Goal: Task Accomplishment & Management: Manage account settings

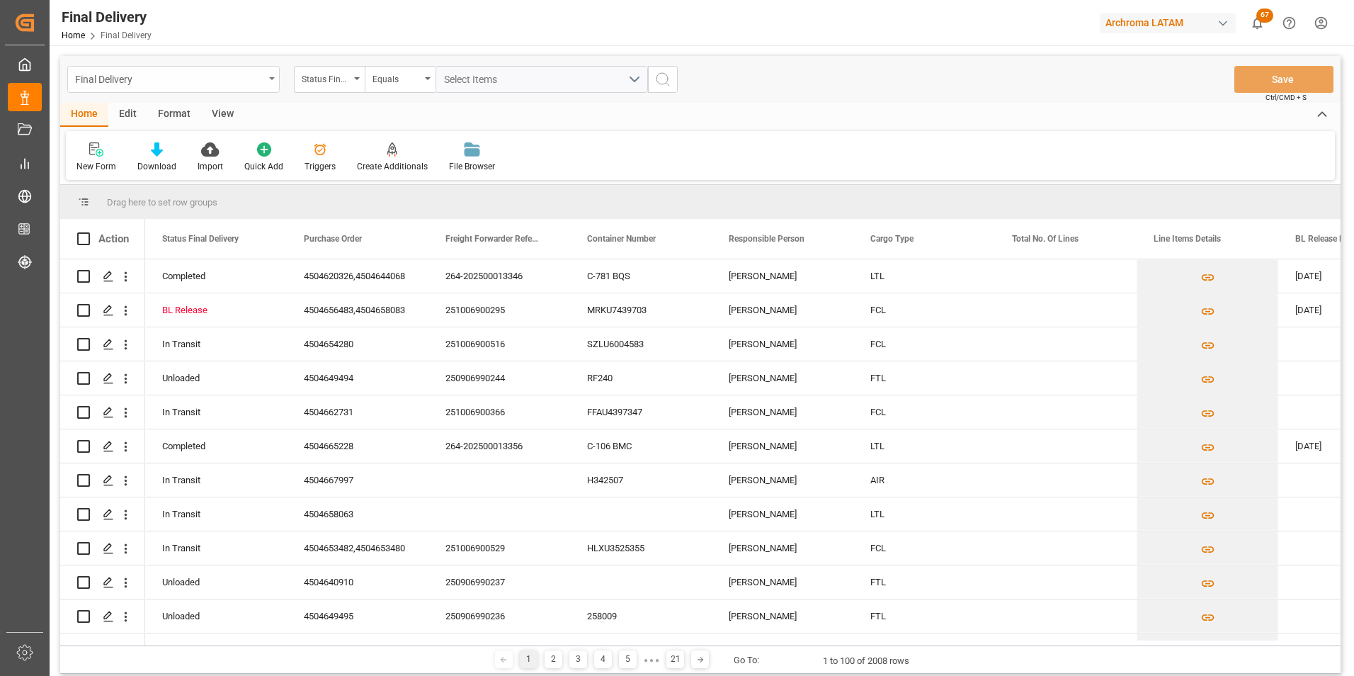
click at [267, 75] on div "Final Delivery" at bounding box center [173, 79] width 212 height 27
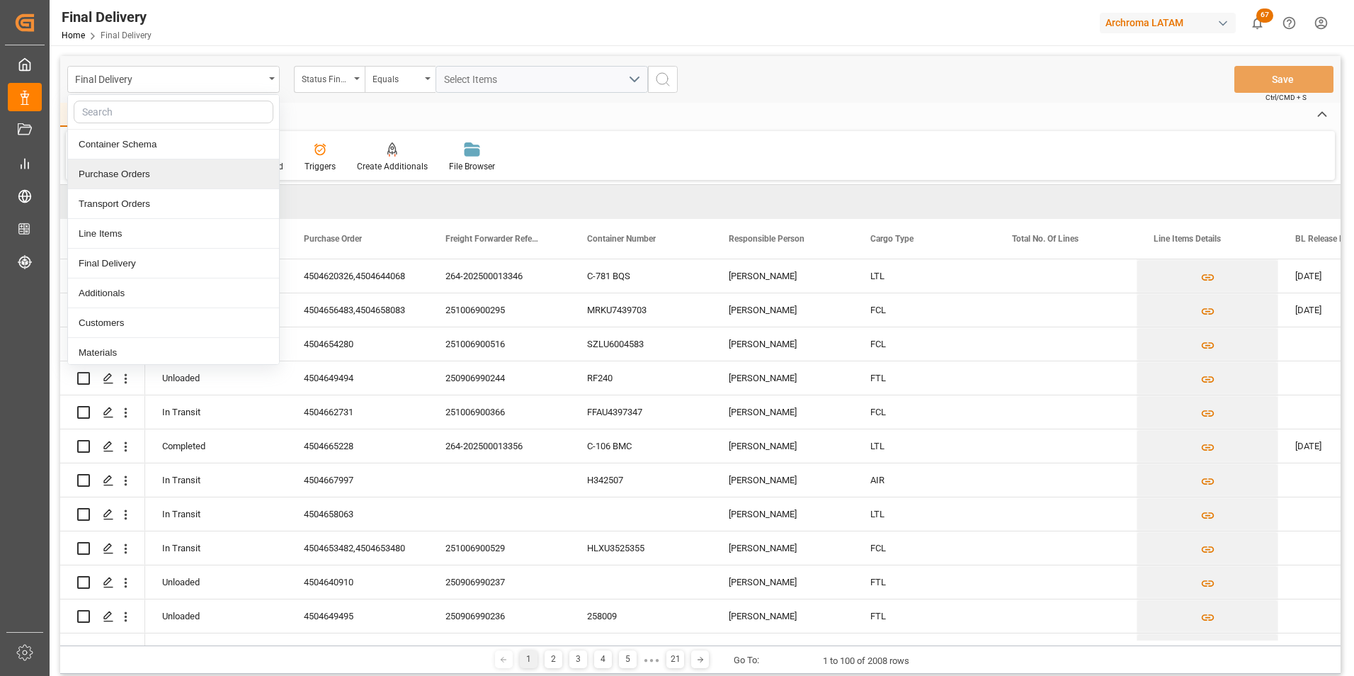
click at [208, 171] on div "Purchase Orders" at bounding box center [173, 174] width 211 height 30
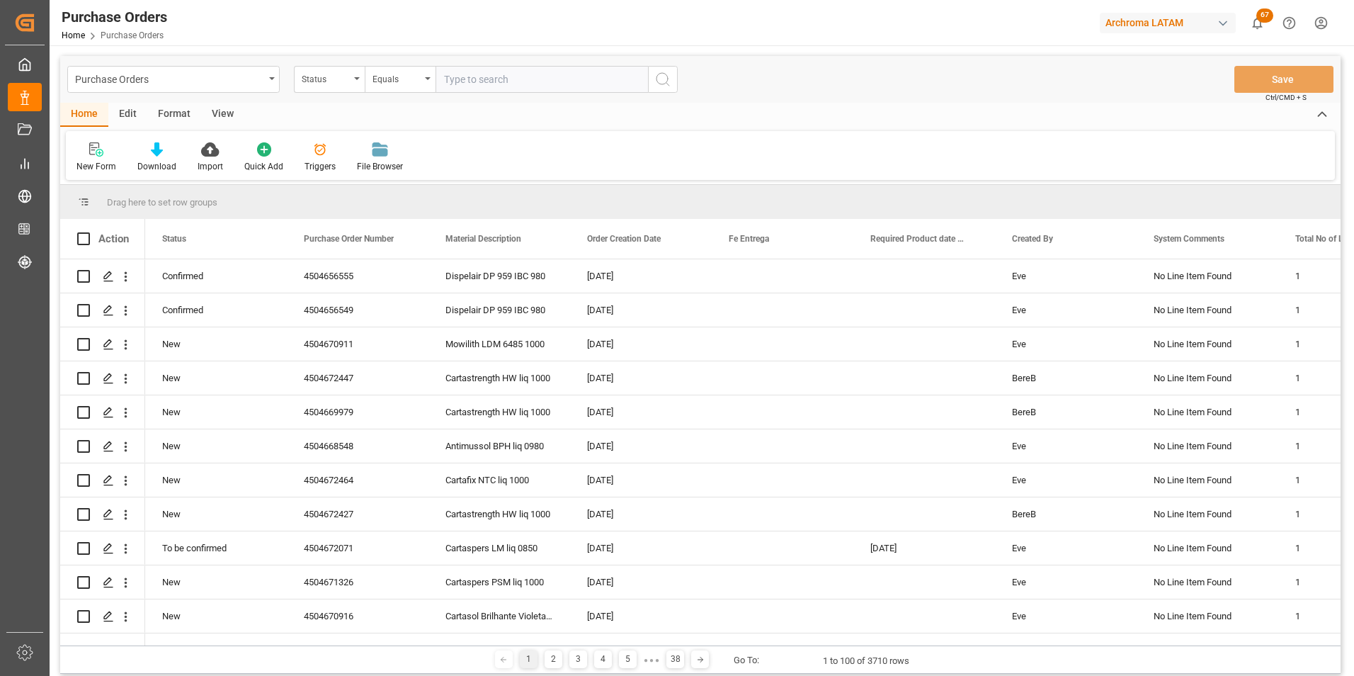
click at [349, 84] on div "Status" at bounding box center [326, 77] width 48 height 16
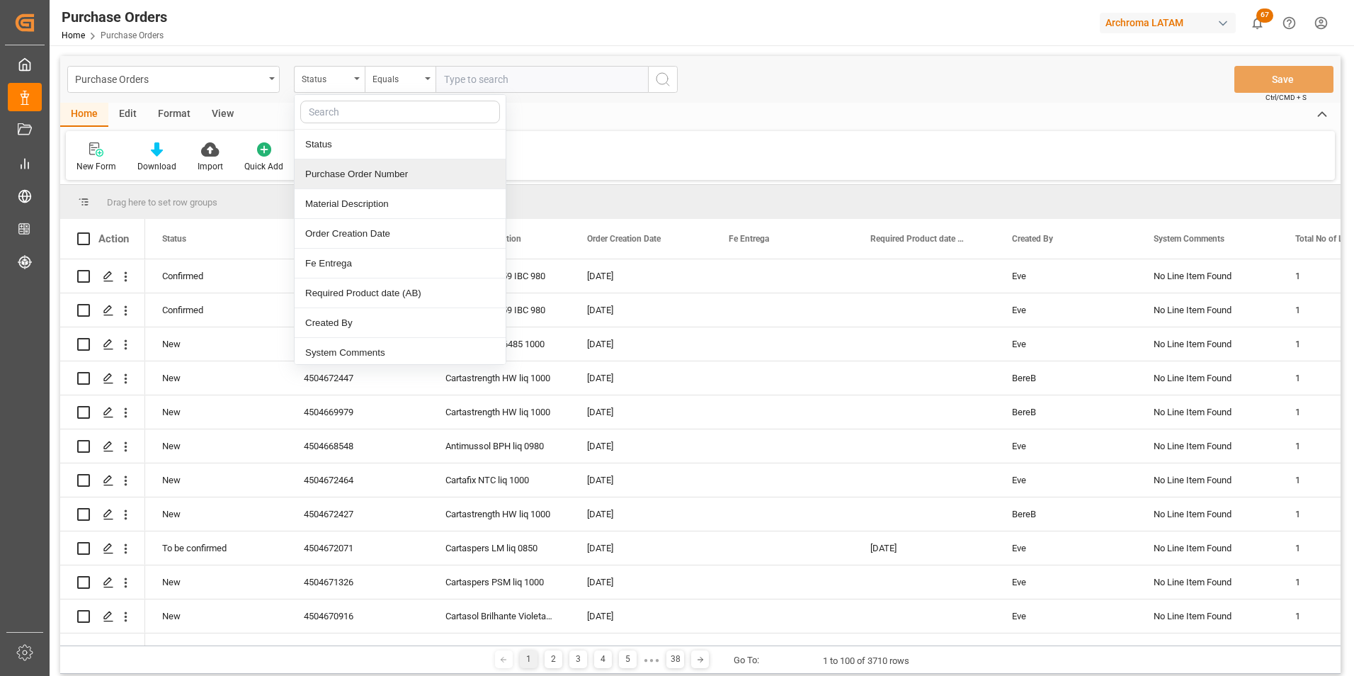
click at [360, 171] on div "Purchase Order Number" at bounding box center [400, 174] width 211 height 30
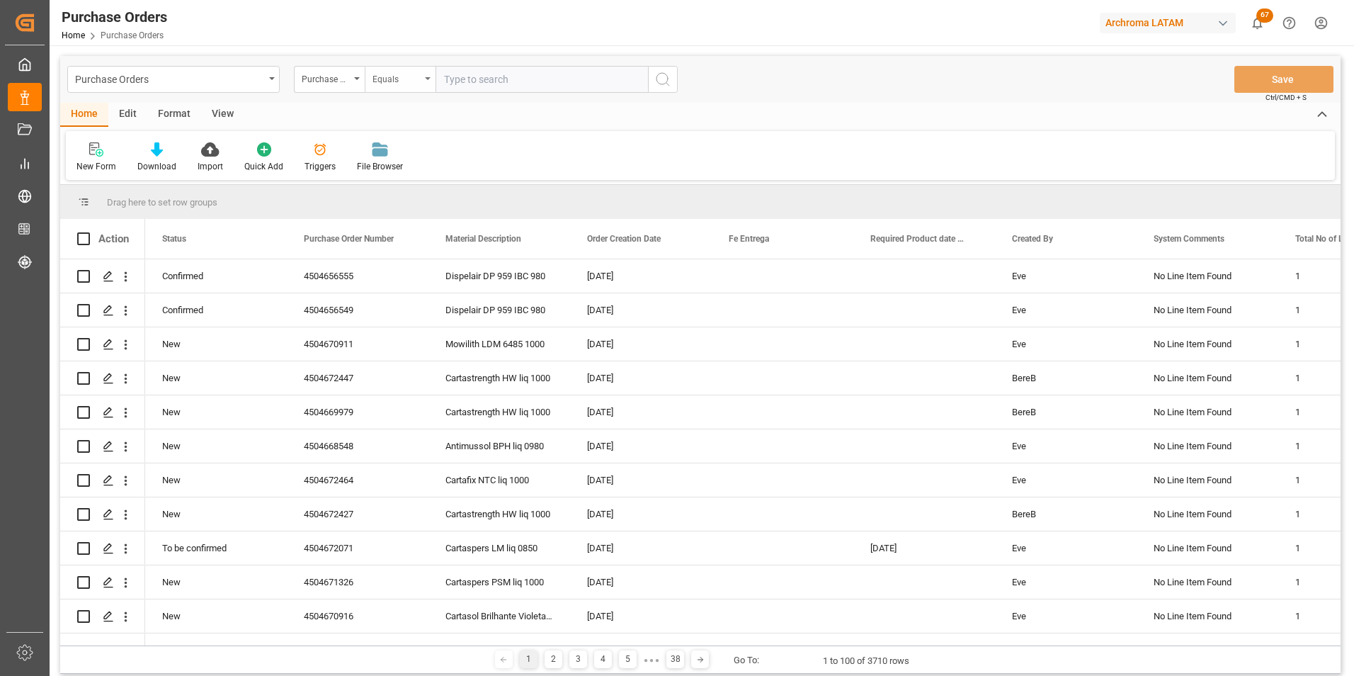
click at [393, 74] on div "Equals" at bounding box center [397, 77] width 48 height 16
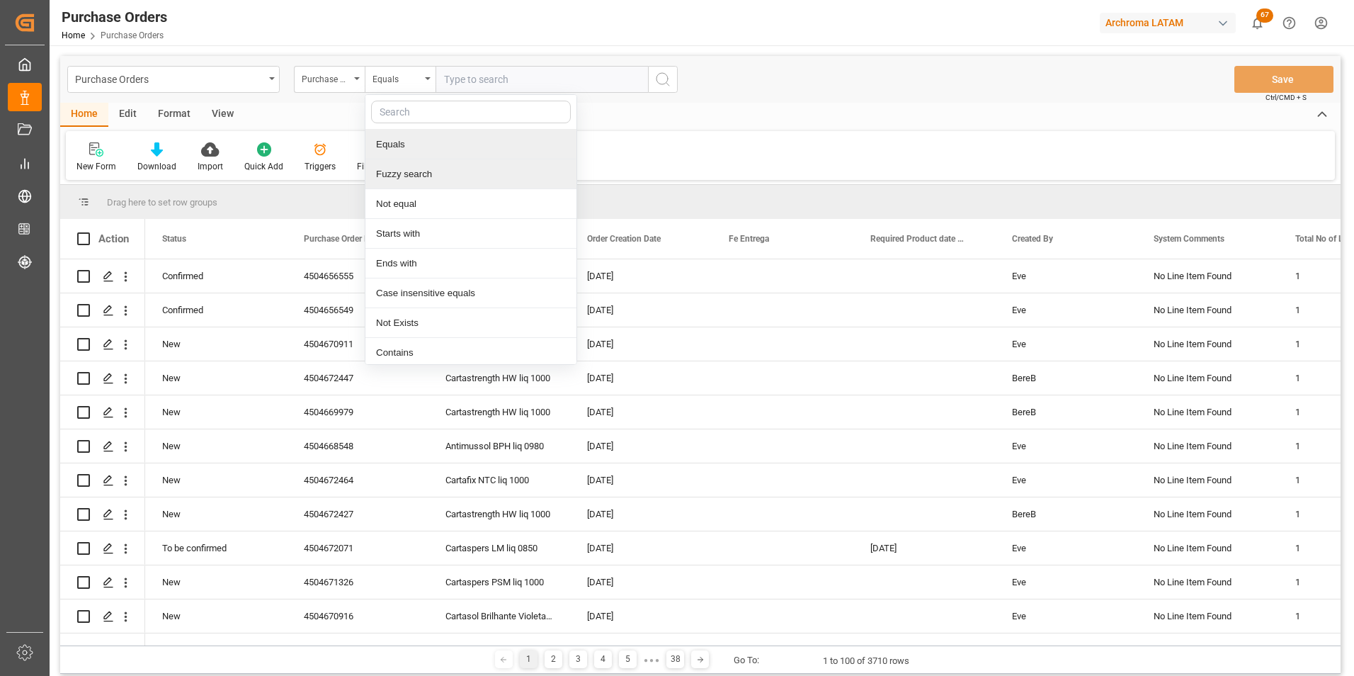
click at [415, 165] on div "Fuzzy search" at bounding box center [470, 174] width 211 height 30
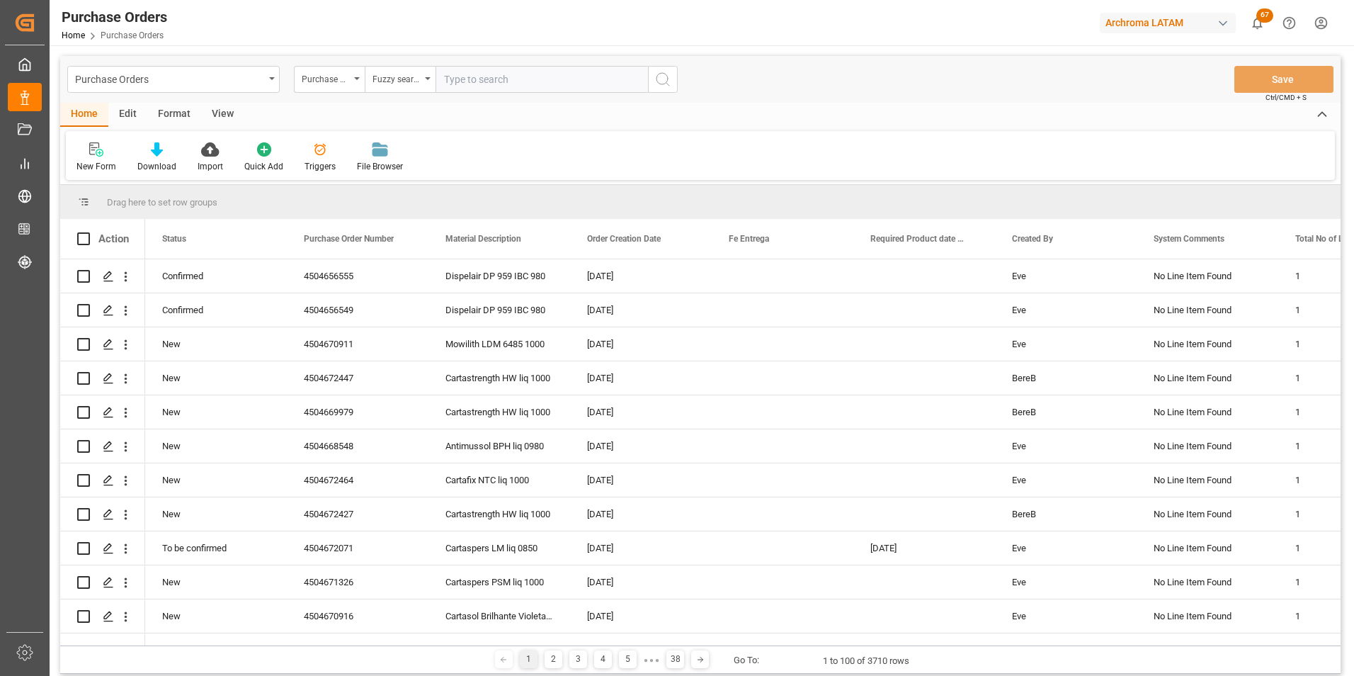
paste input "4504657424"
type input "4504657424"
click at [650, 80] on button "search button" at bounding box center [663, 79] width 30 height 27
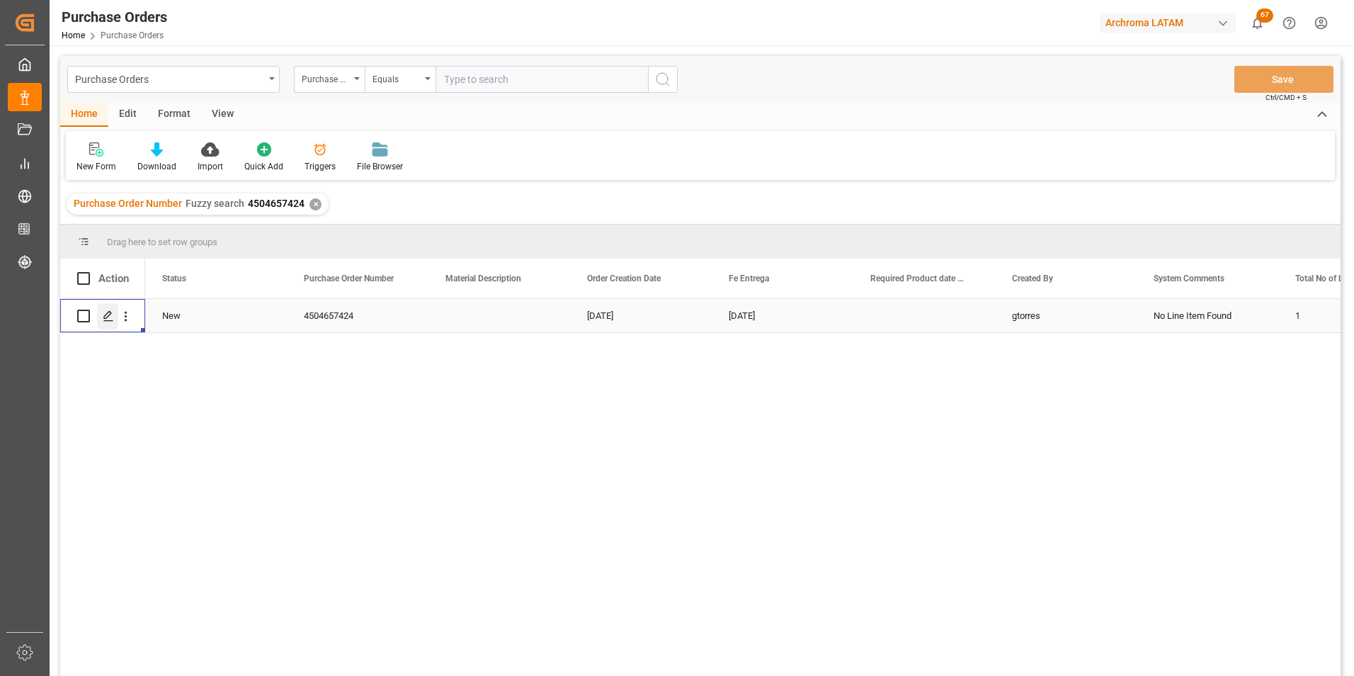
click at [108, 316] on polygon "Press SPACE to select this row." at bounding box center [107, 315] width 7 height 7
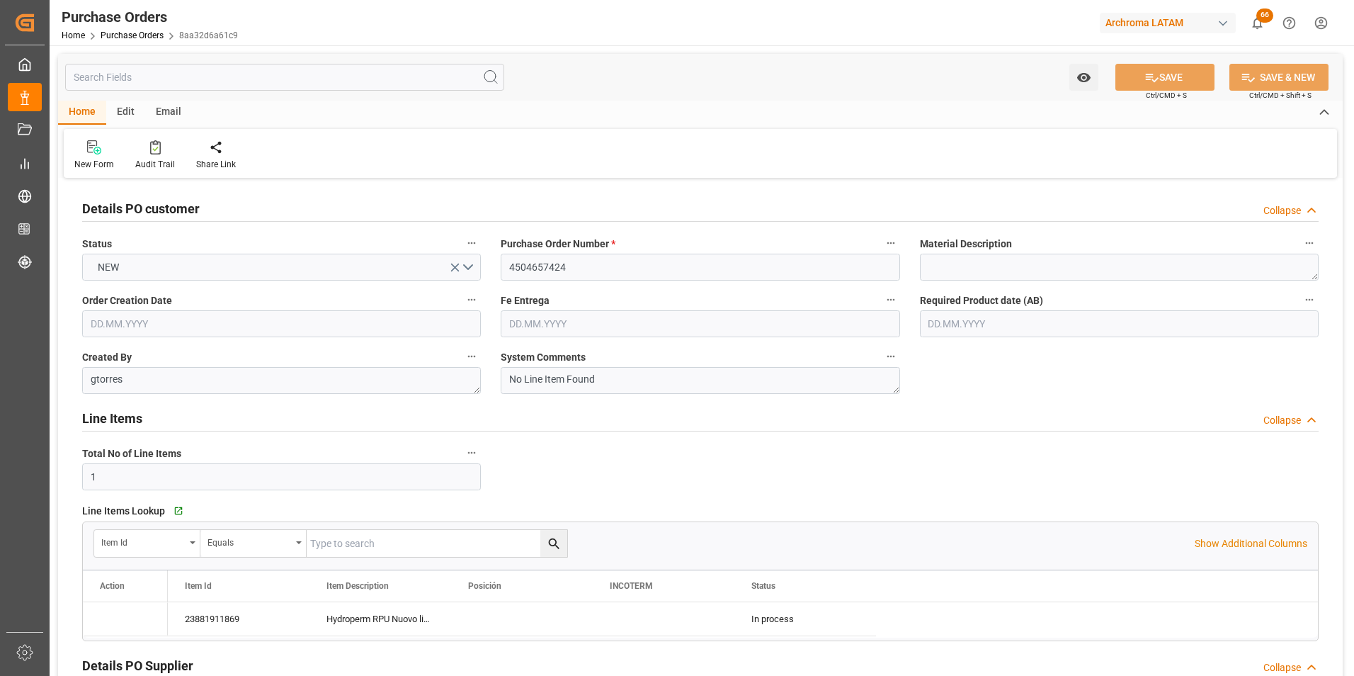
type input "[DATE]"
type input "02.11.2025"
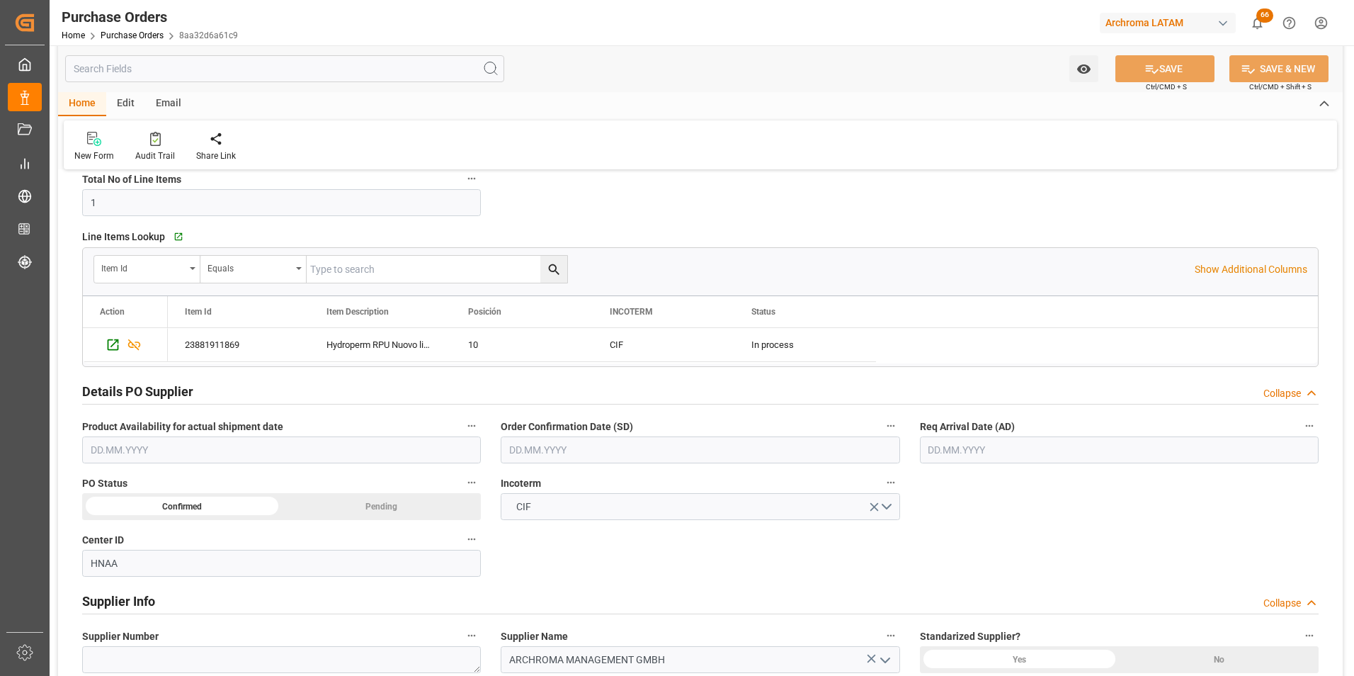
scroll to position [283, 0]
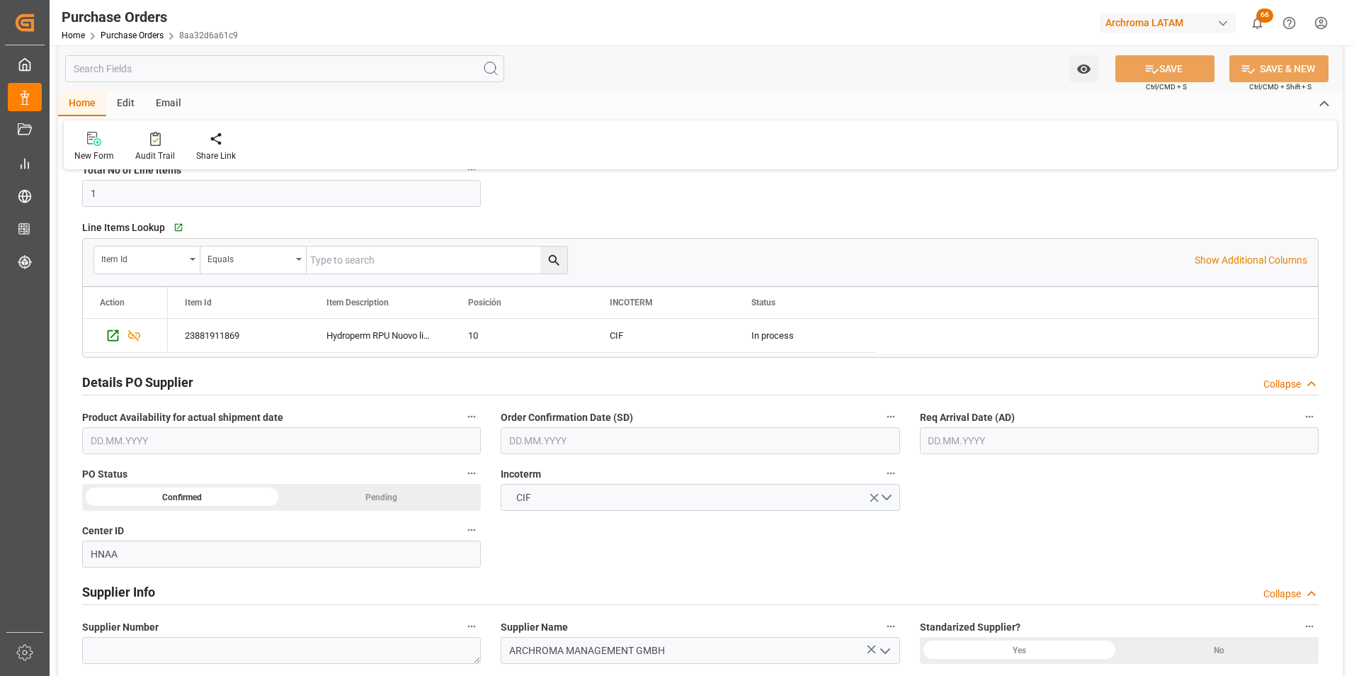
click at [618, 440] on input "text" at bounding box center [700, 440] width 399 height 27
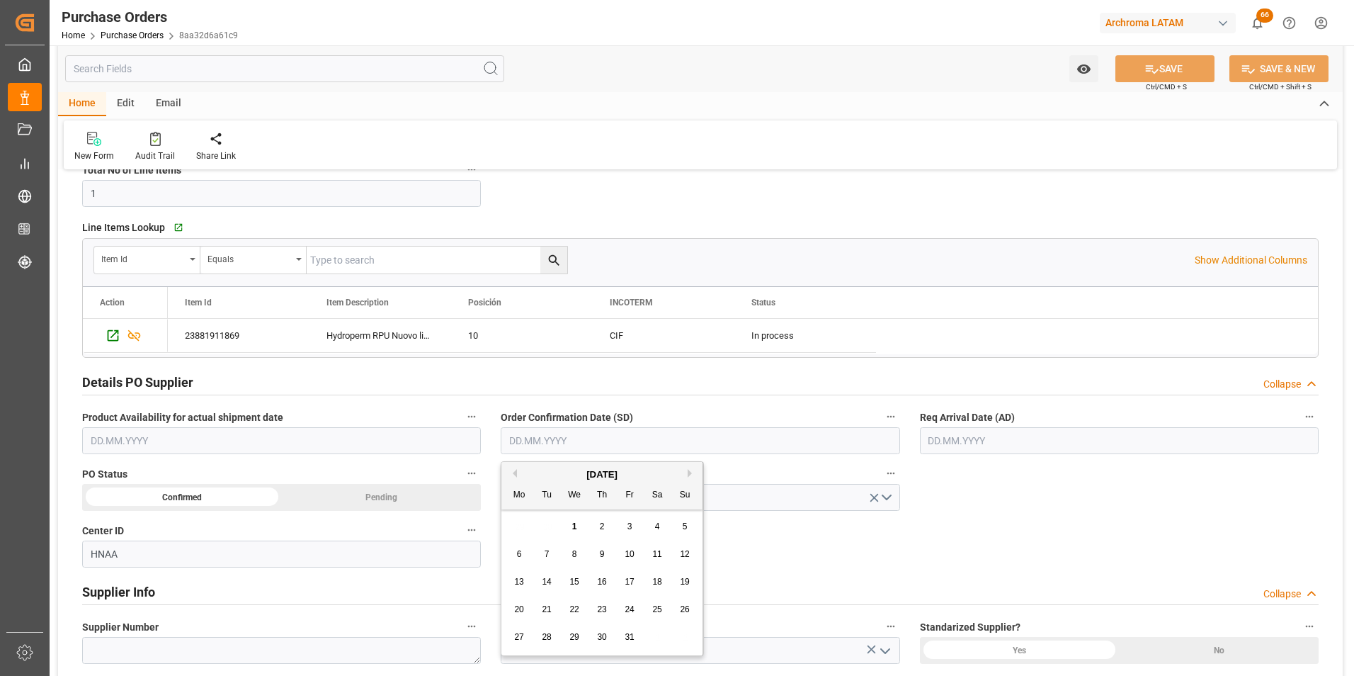
click at [510, 524] on div "29 30 1 2 3 4 5" at bounding box center [602, 527] width 193 height 28
click at [681, 526] on div "5" at bounding box center [685, 526] width 18 height 17
type input "05.10.2025"
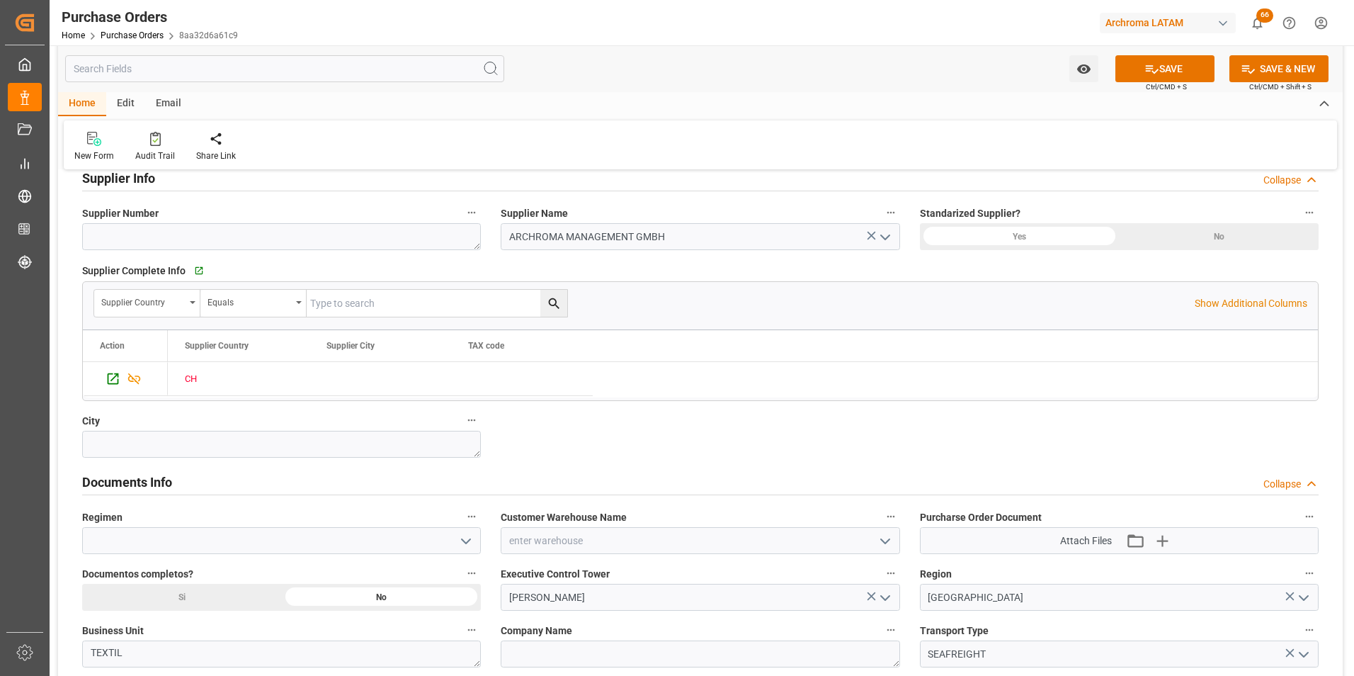
scroll to position [708, 0]
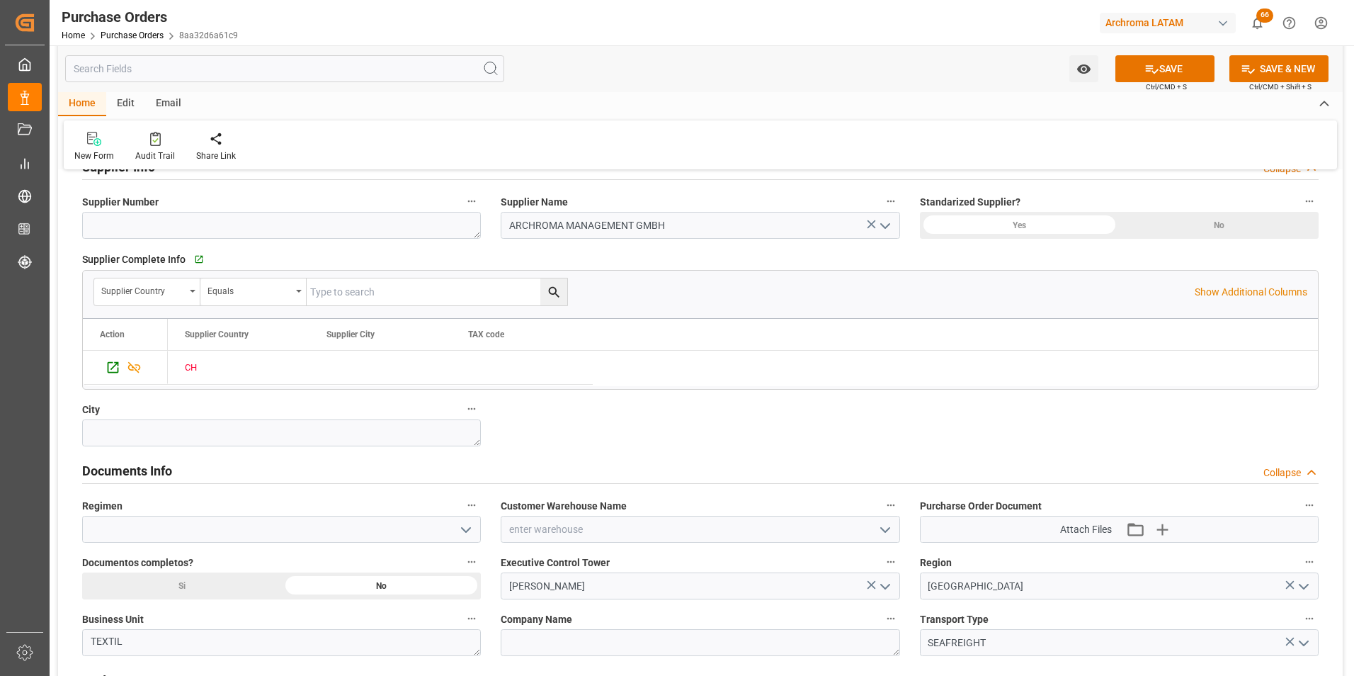
click at [474, 523] on icon "open menu" at bounding box center [466, 529] width 17 height 17
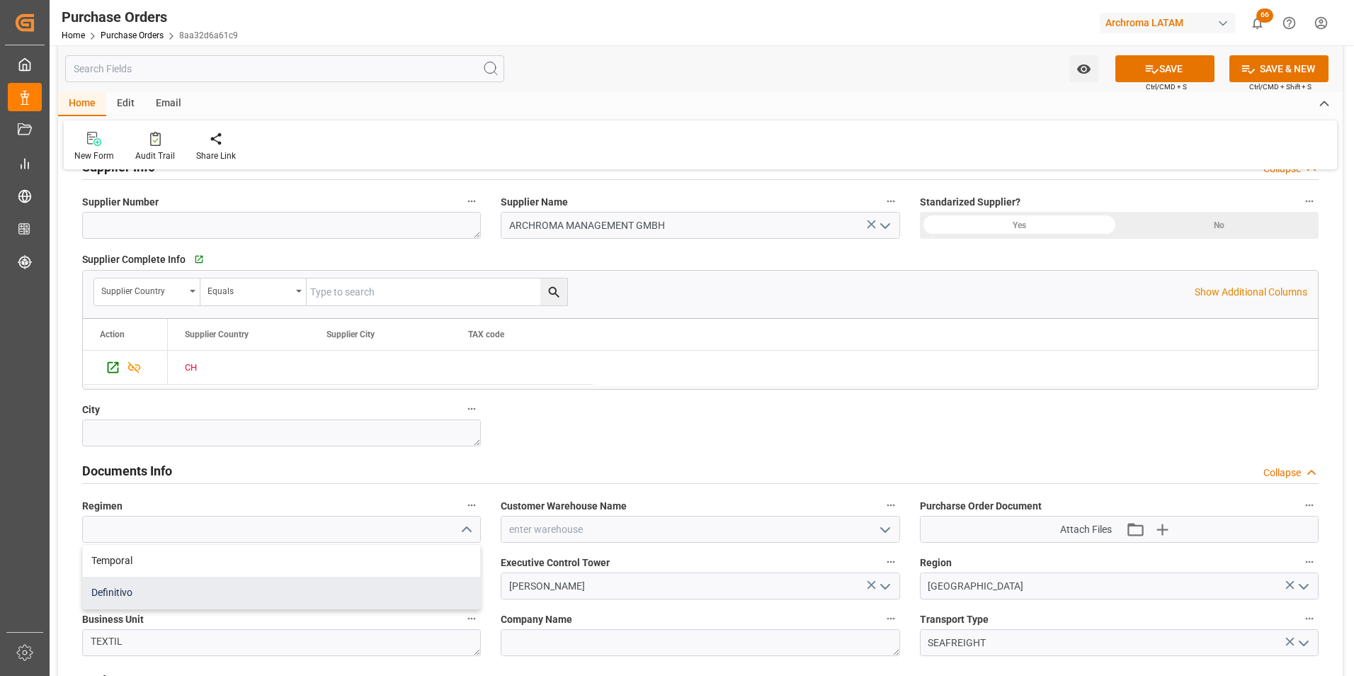
click at [394, 584] on div "Definitivo" at bounding box center [281, 592] width 397 height 32
type input "Definitivo"
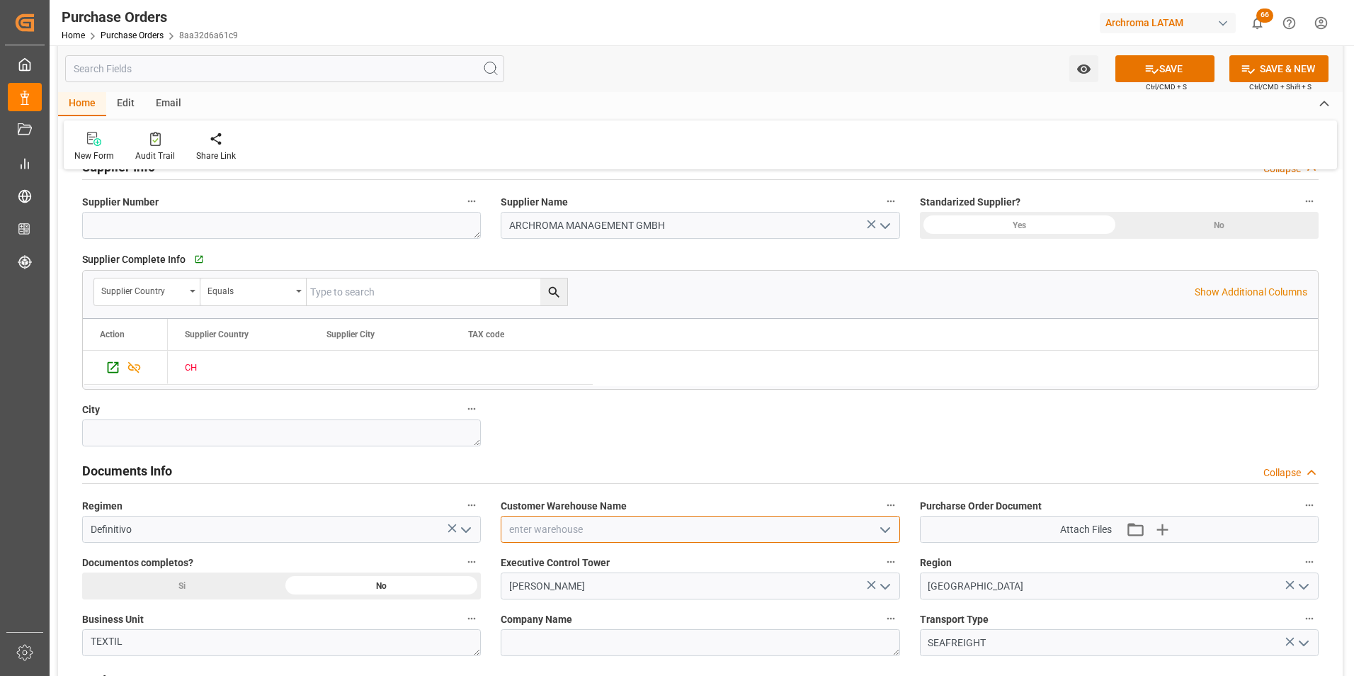
click at [895, 537] on input at bounding box center [700, 529] width 399 height 27
click at [887, 534] on icon "open menu" at bounding box center [885, 529] width 17 height 17
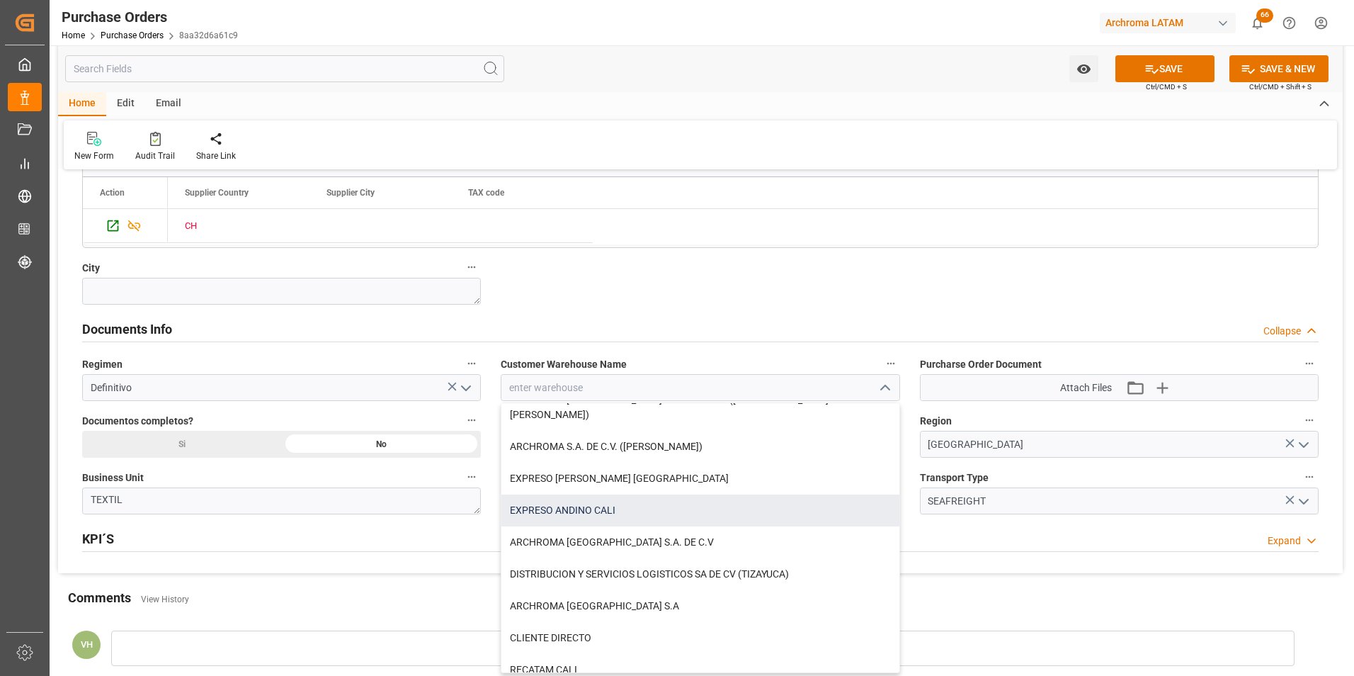
scroll to position [209, 0]
click at [809, 502] on div "ARCHROMA [GEOGRAPHIC_DATA] S.A. DE C.V" at bounding box center [699, 512] width 397 height 32
type input "ARCHROMA [GEOGRAPHIC_DATA] S.A. DE C.V"
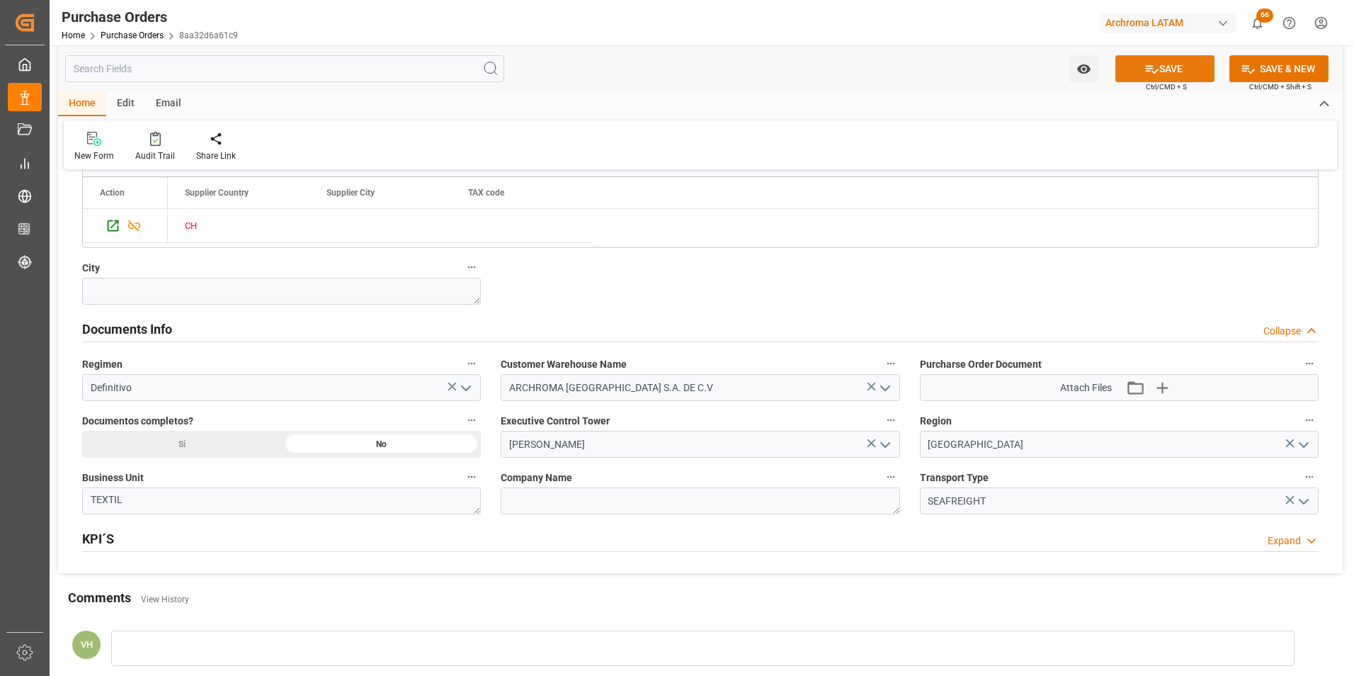
click at [1191, 65] on button "SAVE" at bounding box center [1164, 68] width 99 height 27
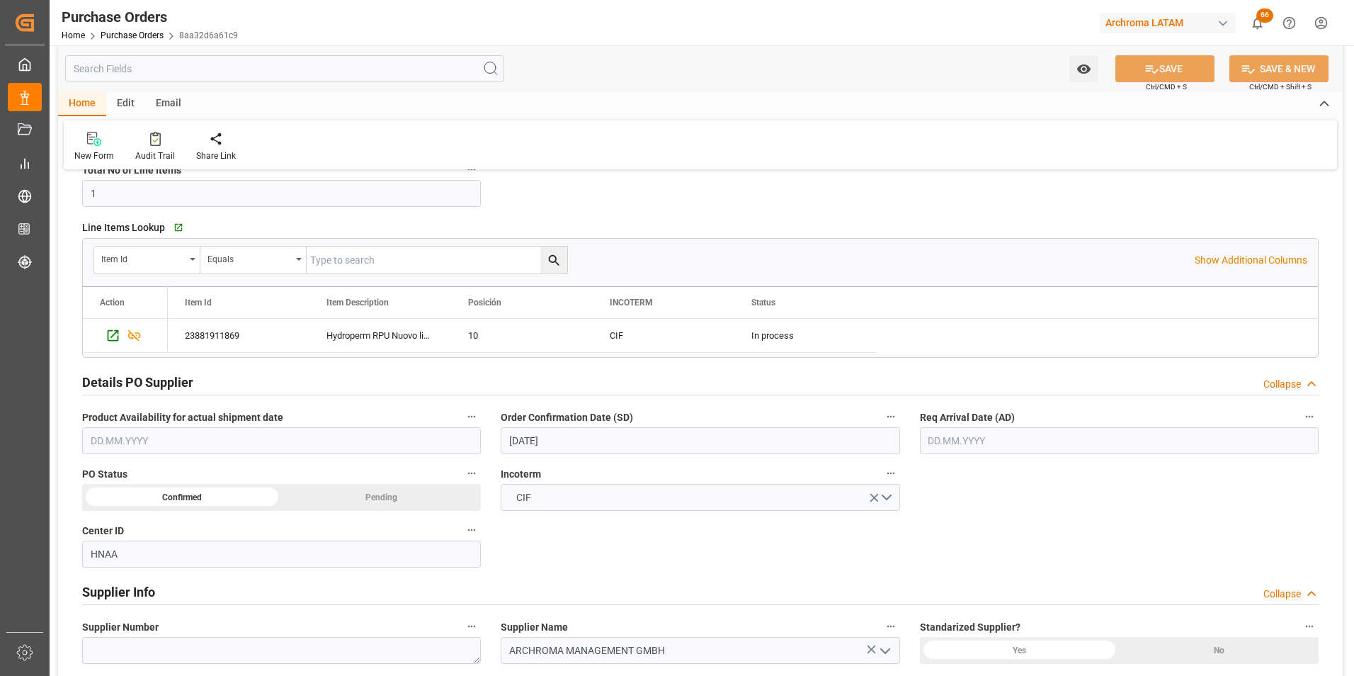
scroll to position [212, 0]
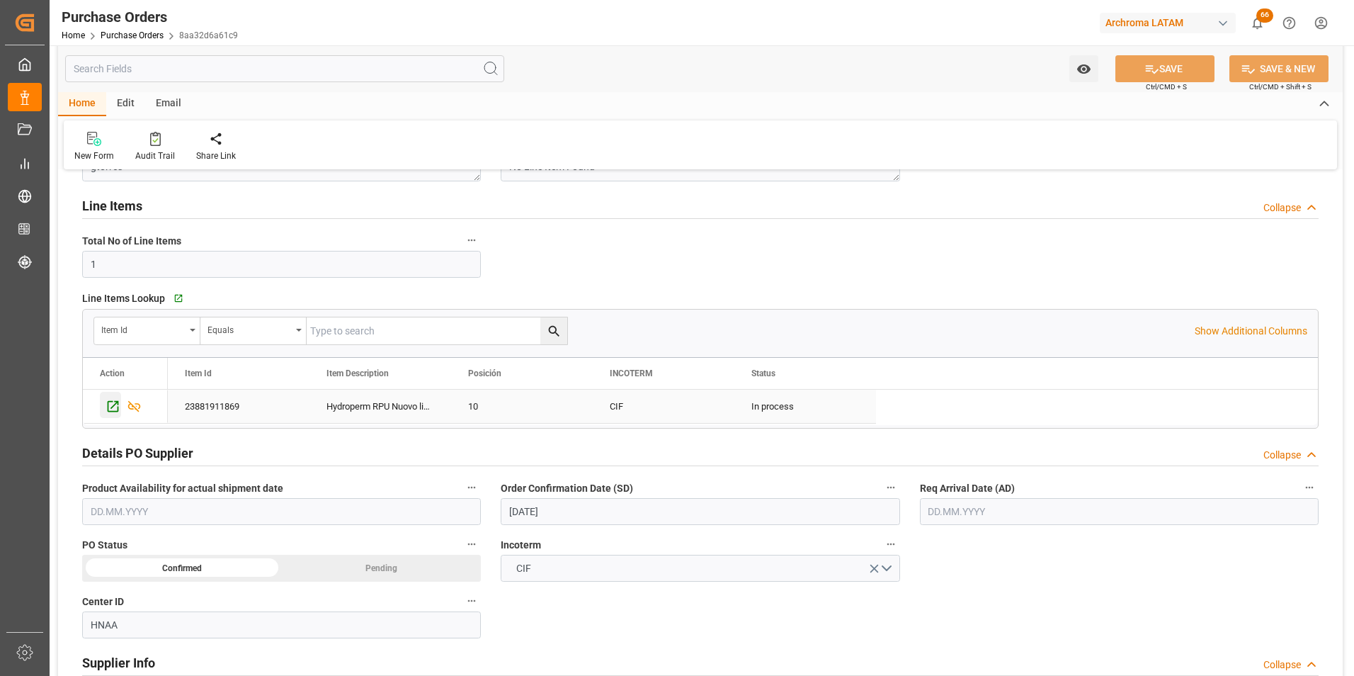
click at [113, 404] on icon "Press SPACE to select this row." at bounding box center [113, 406] width 15 height 15
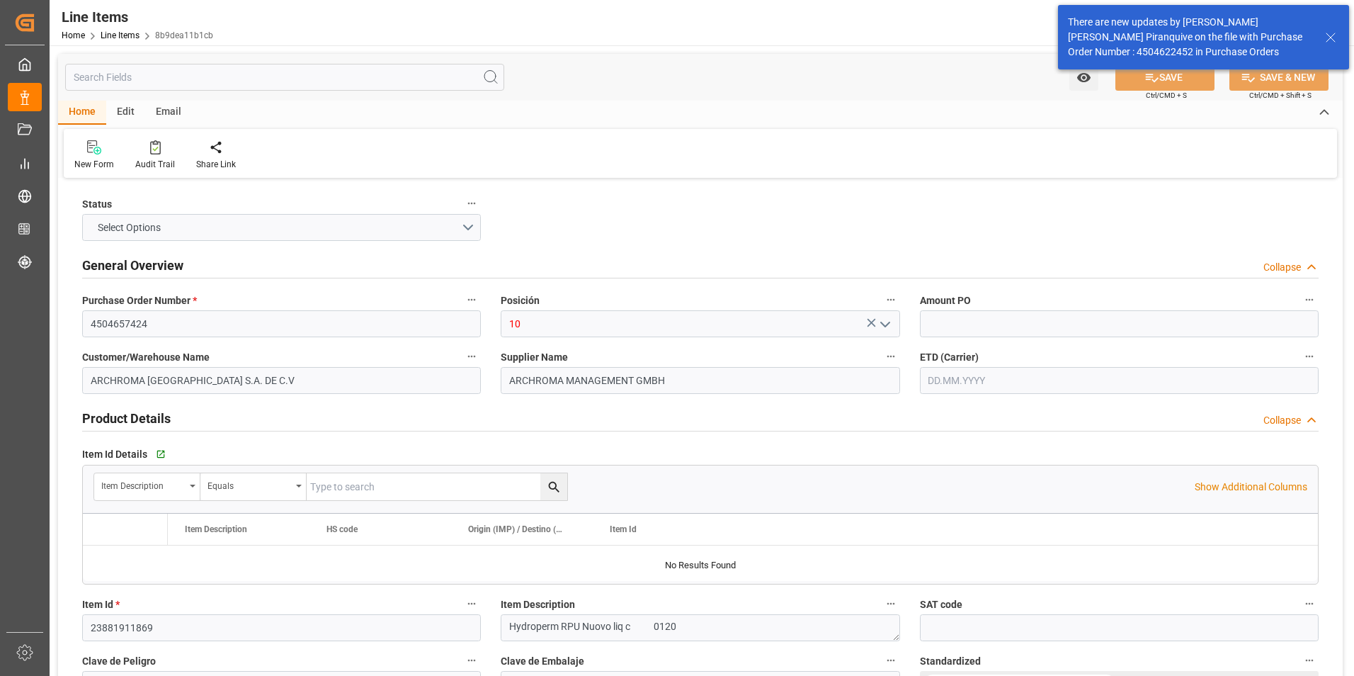
type input "1"
type input "12352100"
type input "480"
type input "3909509901"
type input "01.10.2025 19:41"
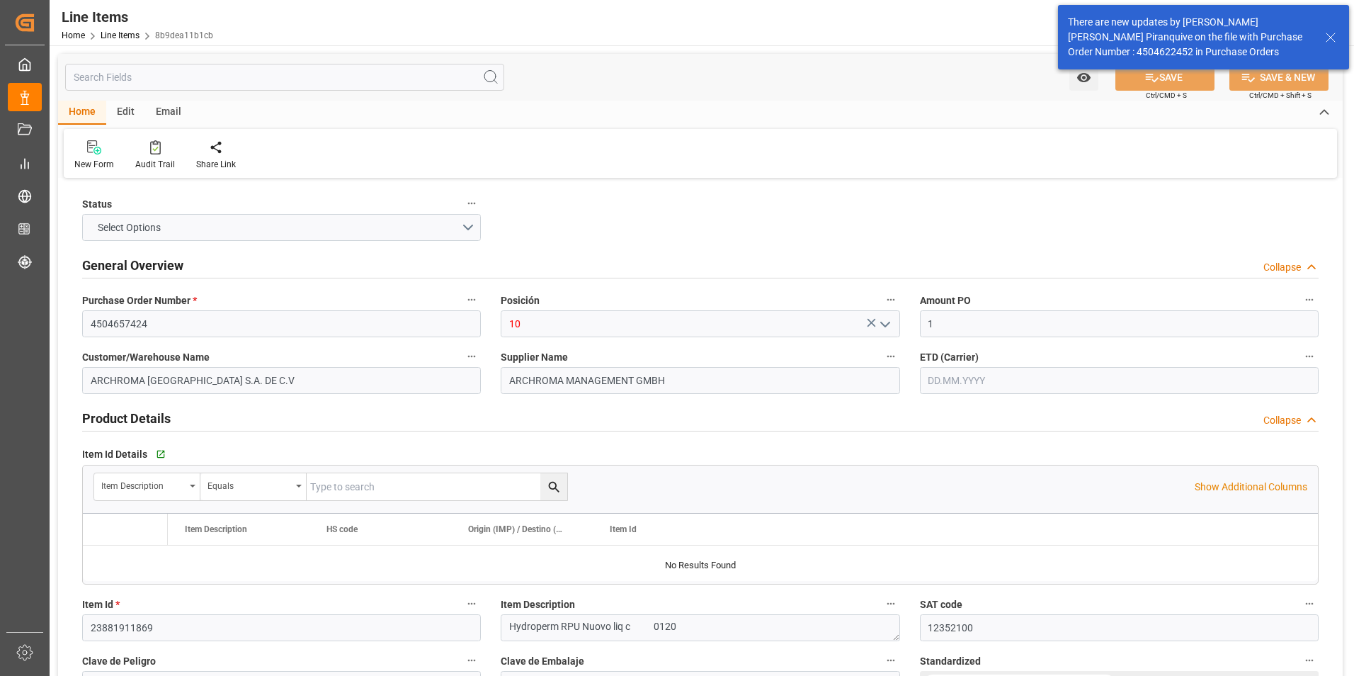
type input "30.09.2025 17:20"
type input "[DATE]"
type input "05.10.2025"
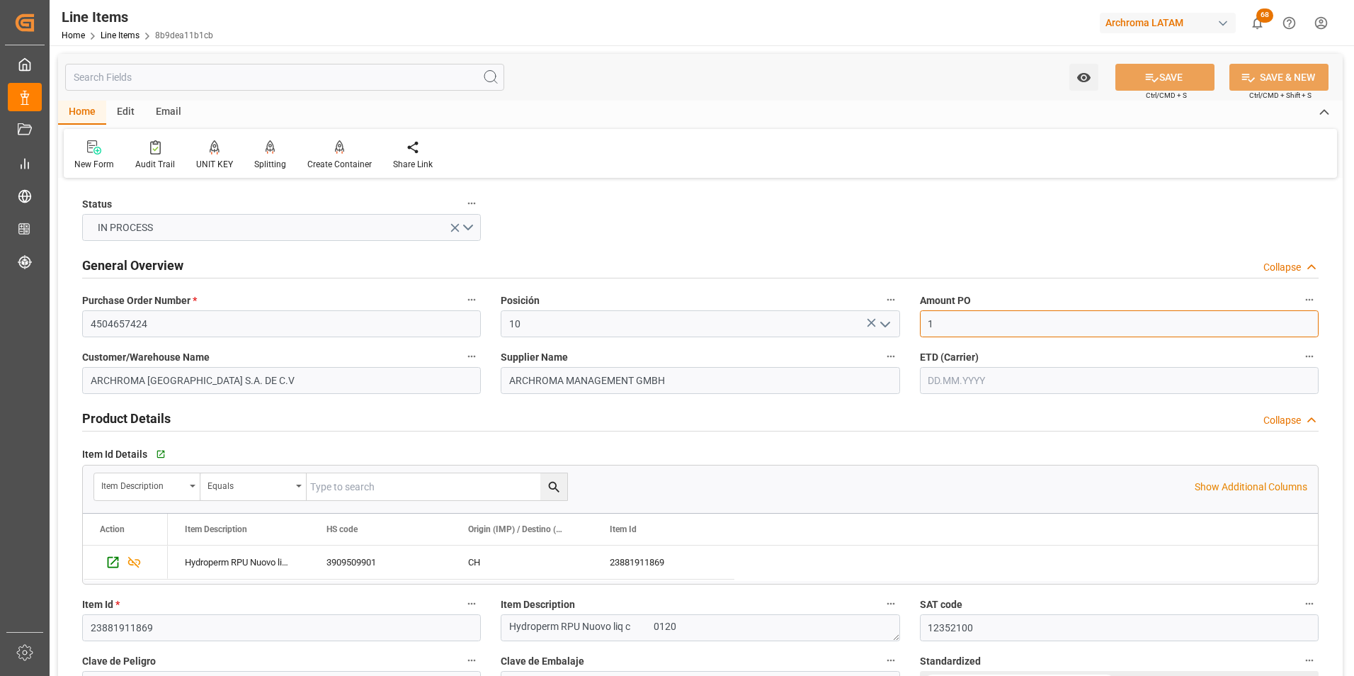
type input "5.00"
click at [939, 377] on input "text" at bounding box center [1119, 380] width 399 height 27
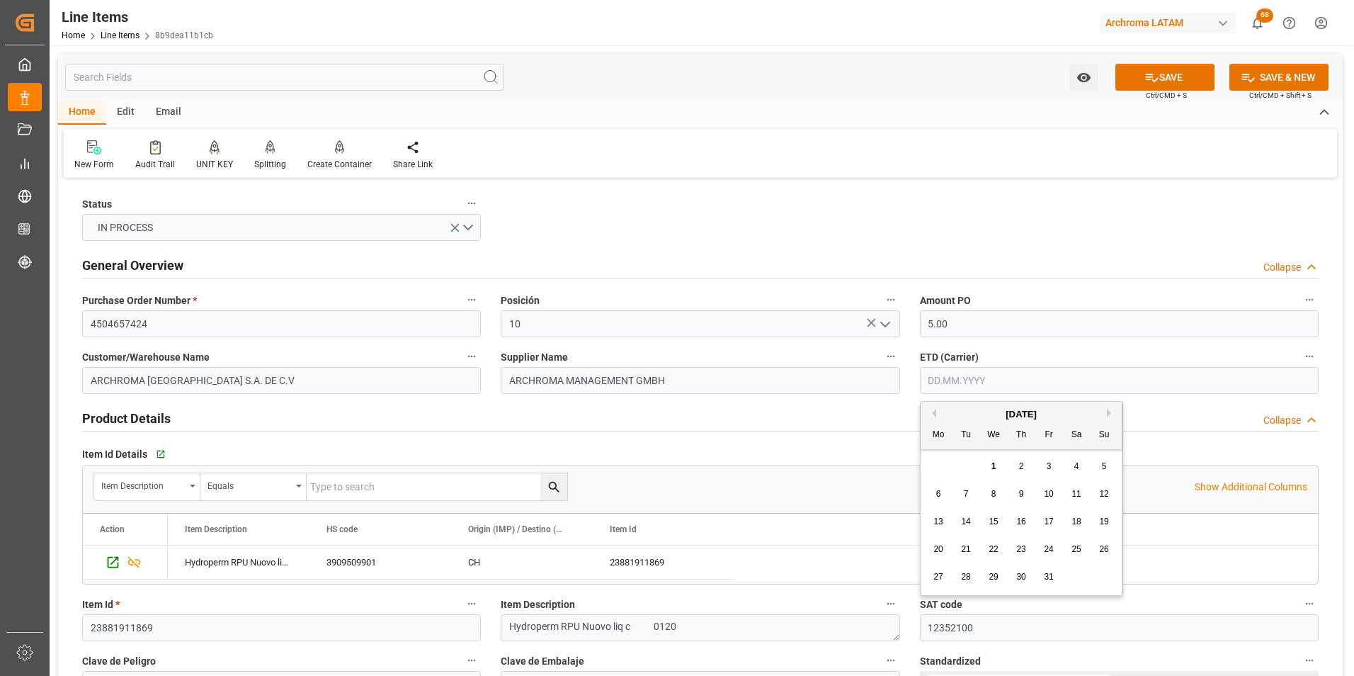
click at [930, 455] on div "29 30 1 2 3 4 5" at bounding box center [1021, 467] width 193 height 28
click at [1098, 465] on div "5" at bounding box center [1105, 466] width 18 height 17
type input "05.10.2025"
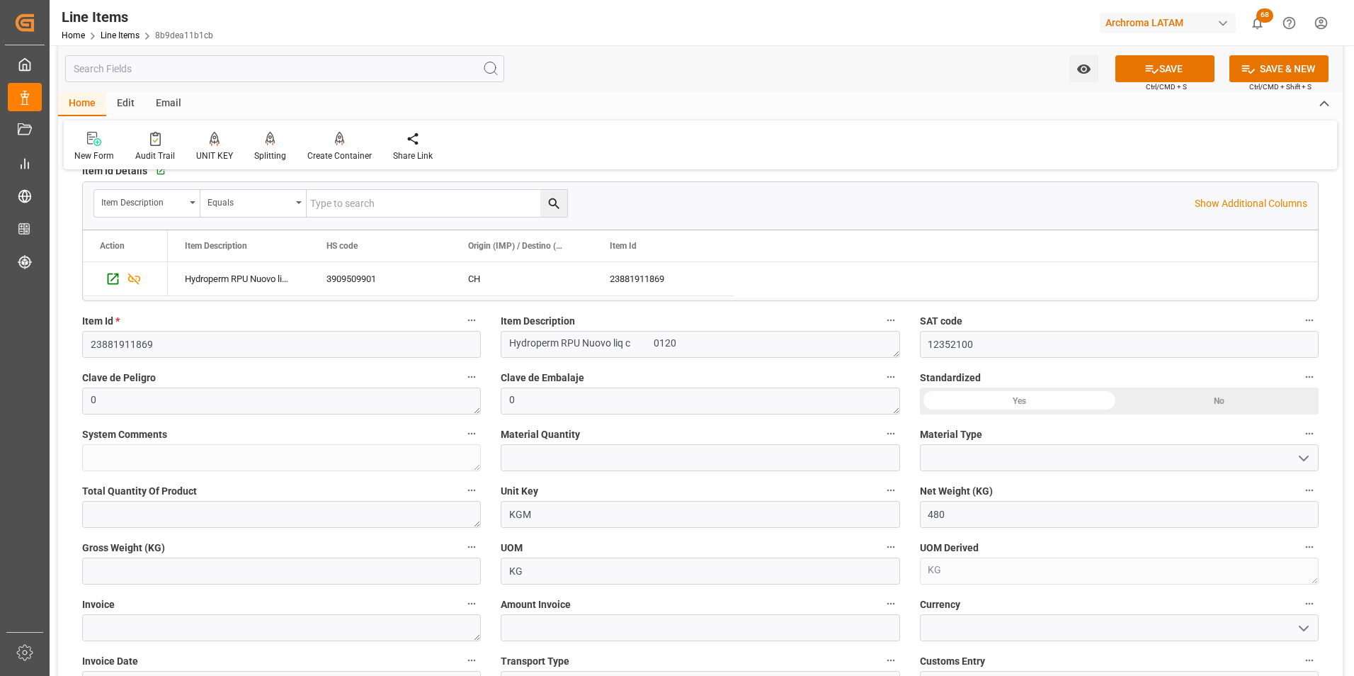
scroll to position [354, 0]
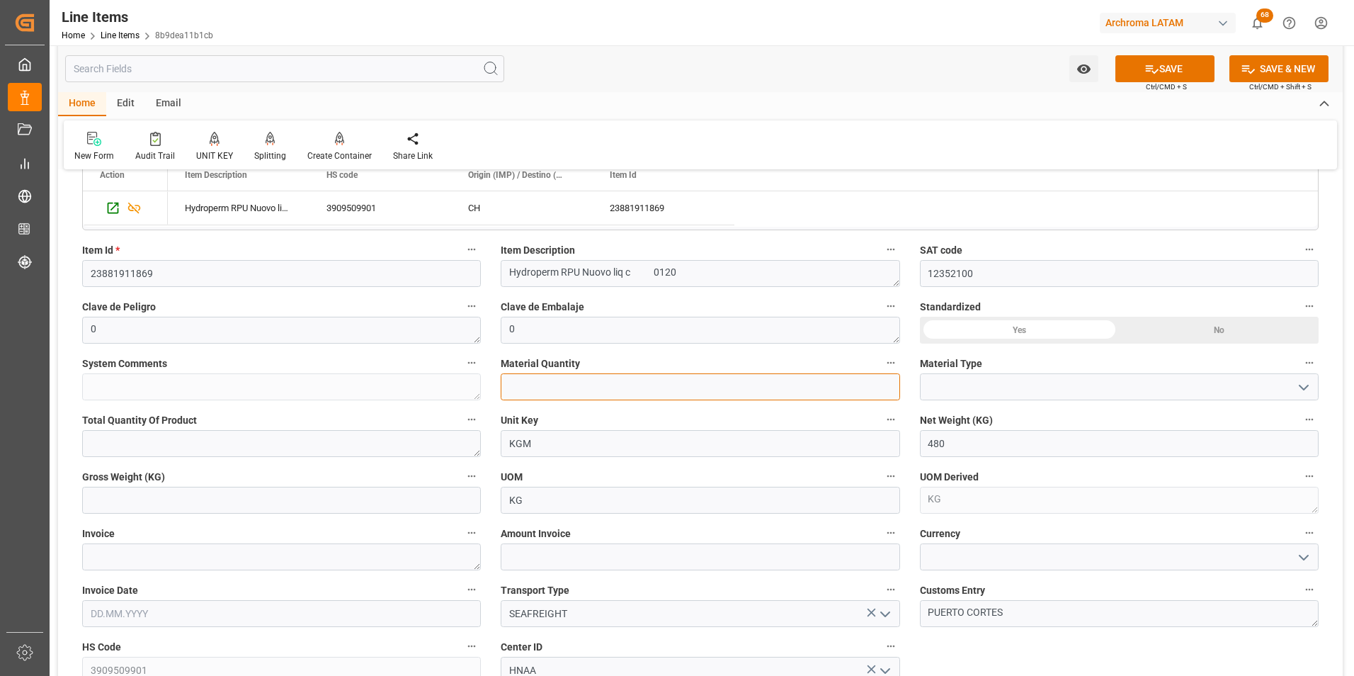
click at [542, 390] on input "text" at bounding box center [700, 386] width 399 height 27
type input "4"
click at [1301, 385] on icon "open menu" at bounding box center [1303, 387] width 17 height 17
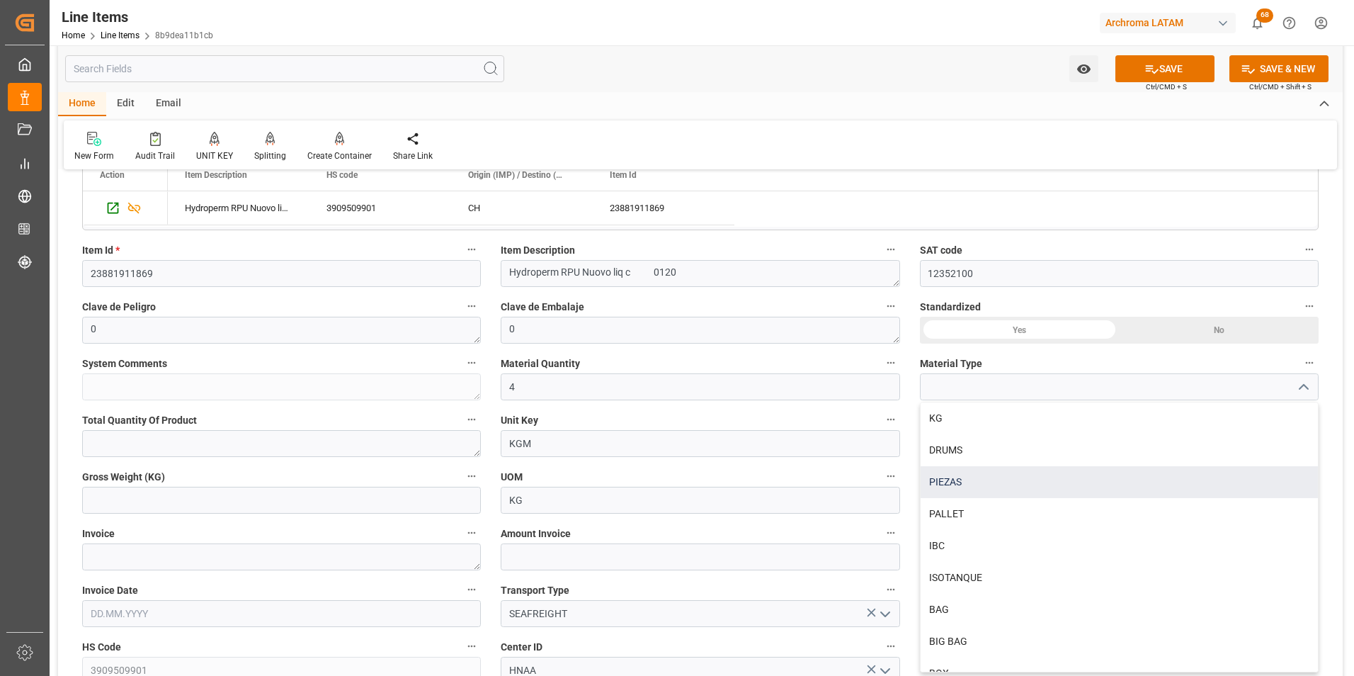
click at [964, 484] on div "PIEZAS" at bounding box center [1119, 482] width 397 height 32
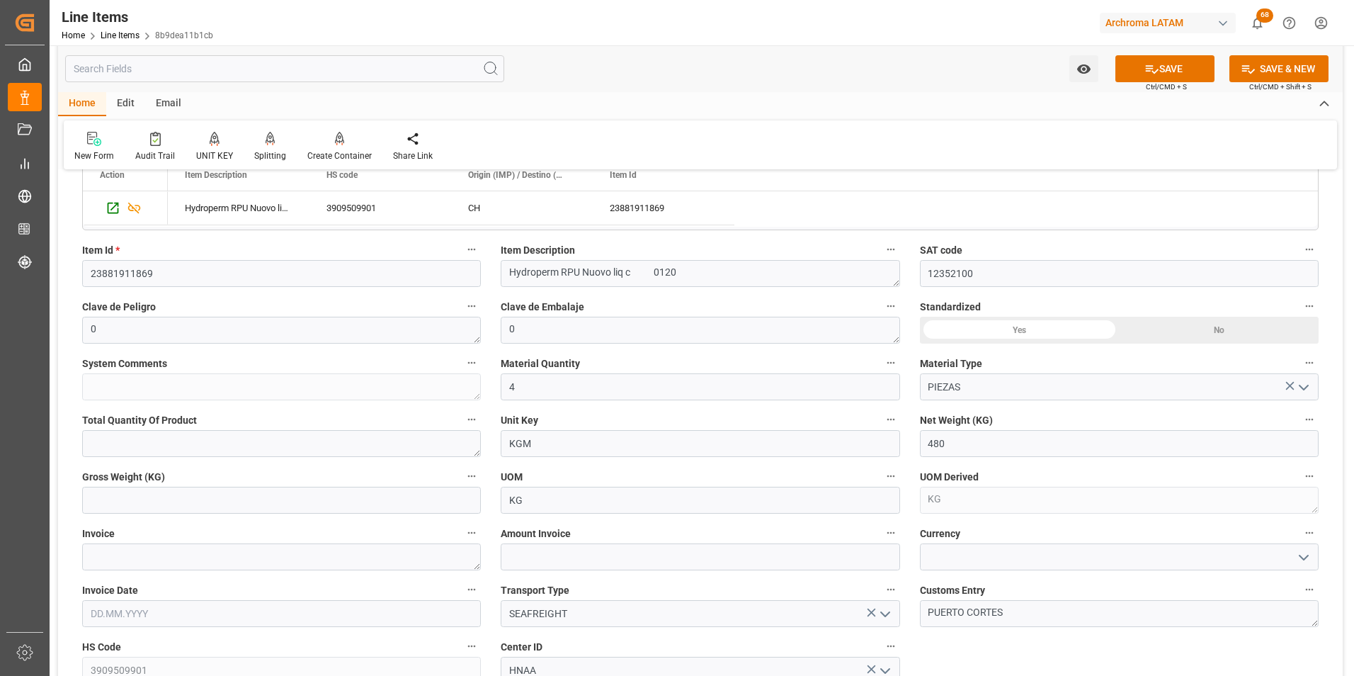
click at [1307, 382] on icon "open menu" at bounding box center [1303, 387] width 17 height 17
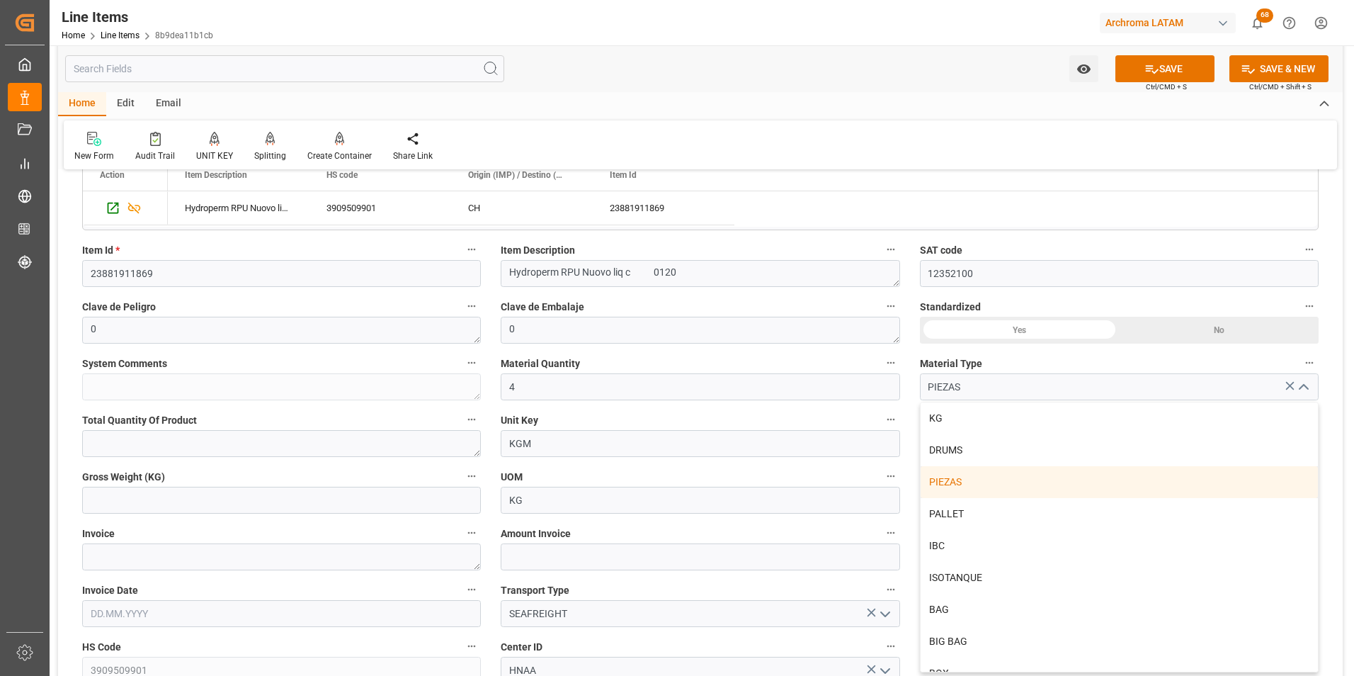
click at [1031, 505] on div "PALLET" at bounding box center [1119, 514] width 397 height 32
type input "PALLET"
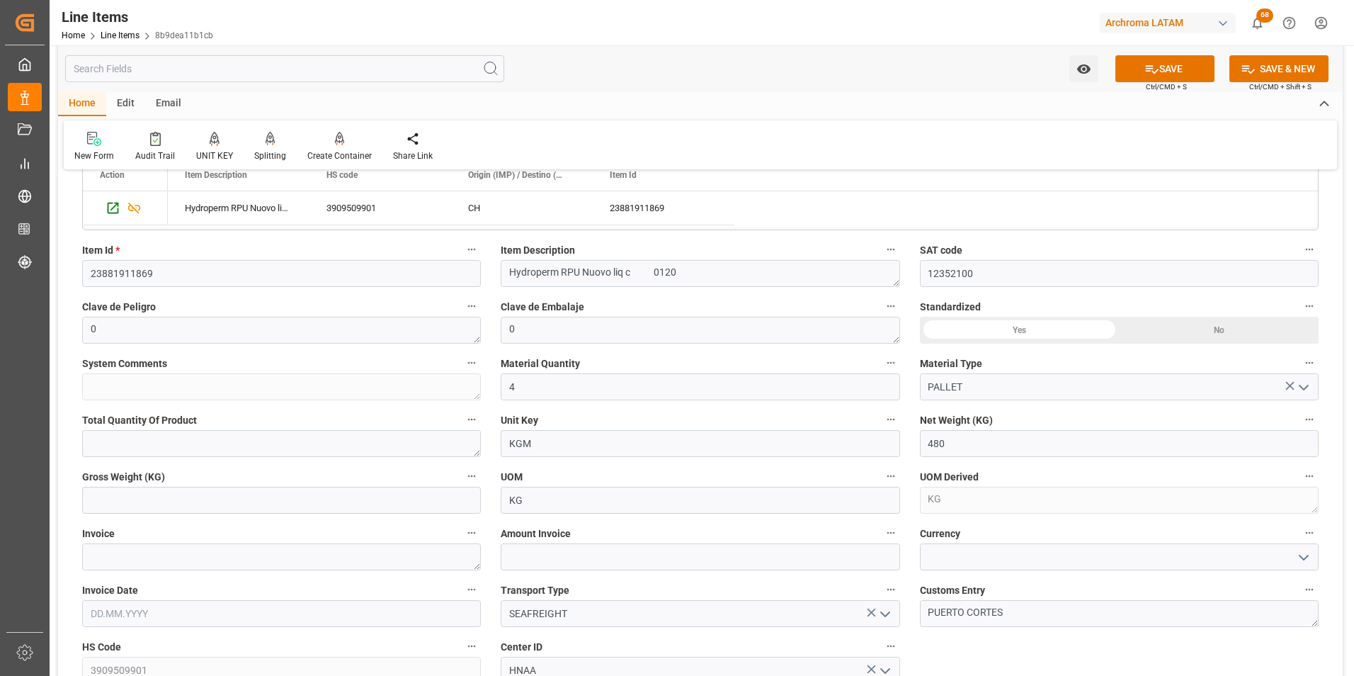
scroll to position [425, 0]
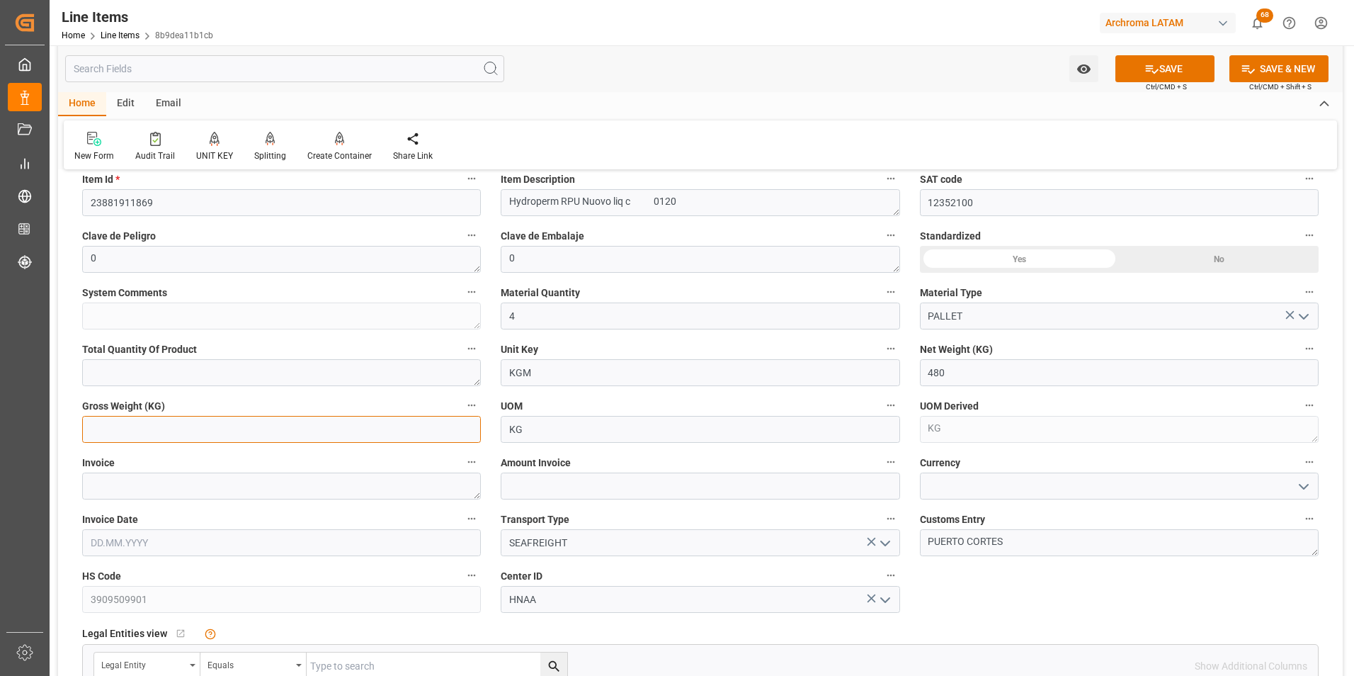
click at [188, 423] on input "text" at bounding box center [281, 429] width 399 height 27
type input "504"
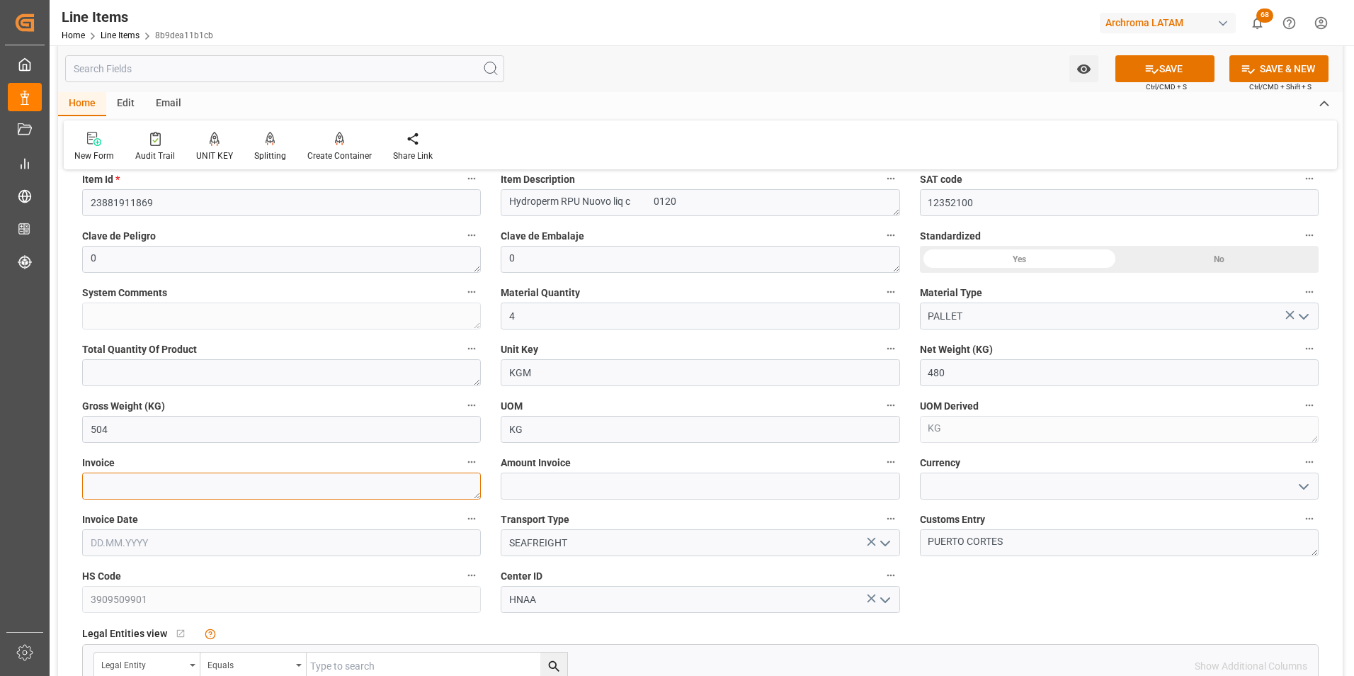
click at [308, 486] on textarea at bounding box center [281, 485] width 399 height 27
click at [594, 489] on input "text" at bounding box center [700, 485] width 399 height 27
type input "2400"
click at [285, 493] on textarea at bounding box center [281, 485] width 399 height 27
paste textarea "9539103189"
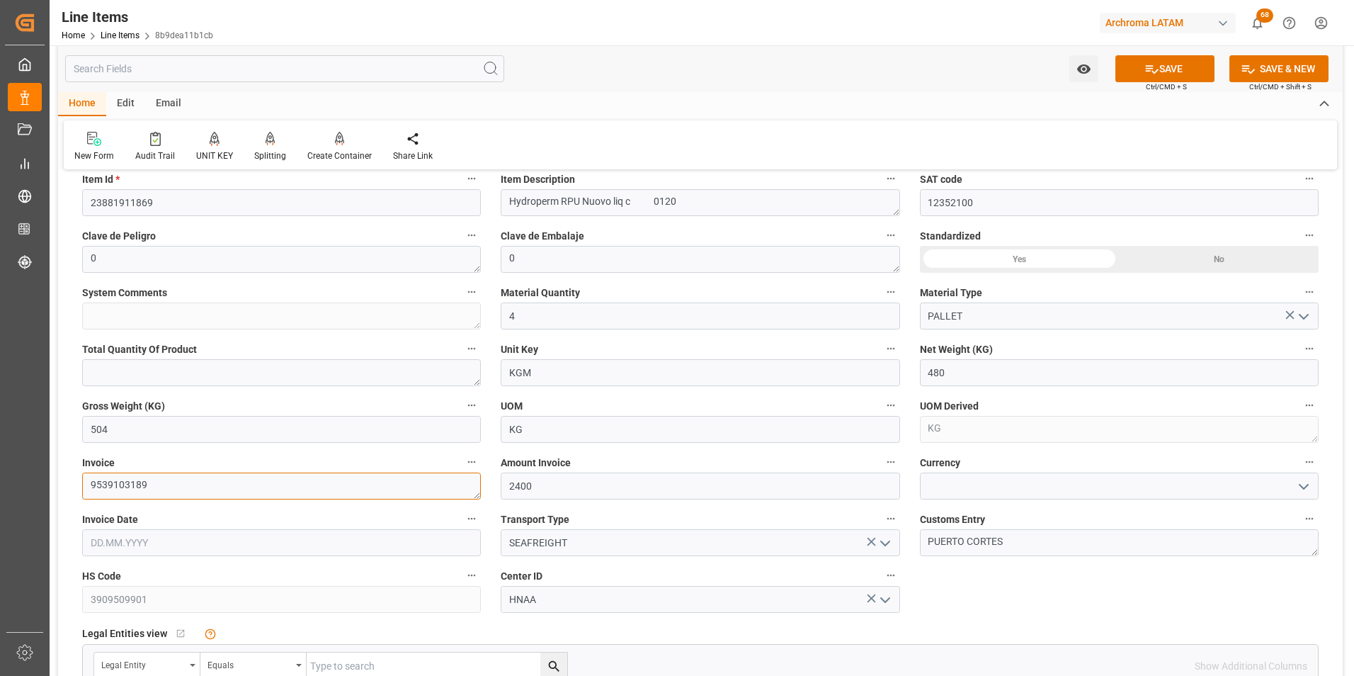
type textarea "9539103189"
click at [1302, 487] on polyline "open menu" at bounding box center [1304, 486] width 8 height 4
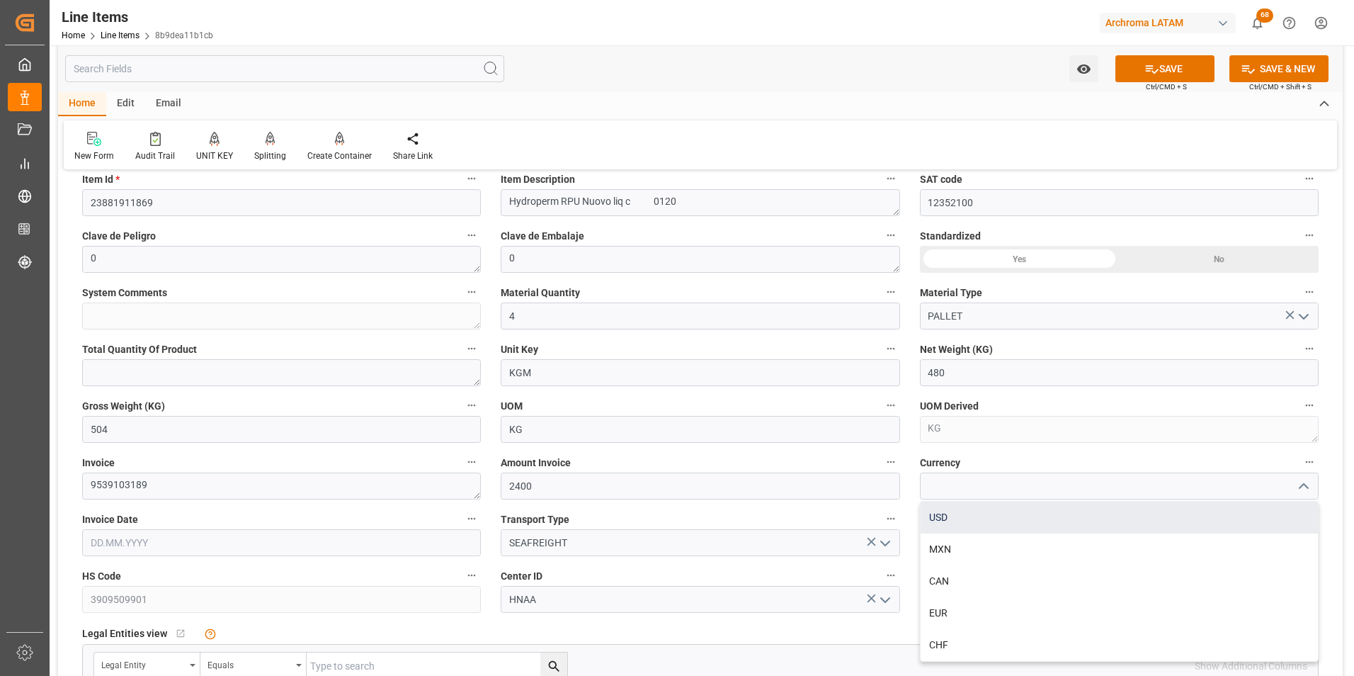
click at [1112, 516] on div "USD" at bounding box center [1119, 517] width 397 height 32
type input "USD"
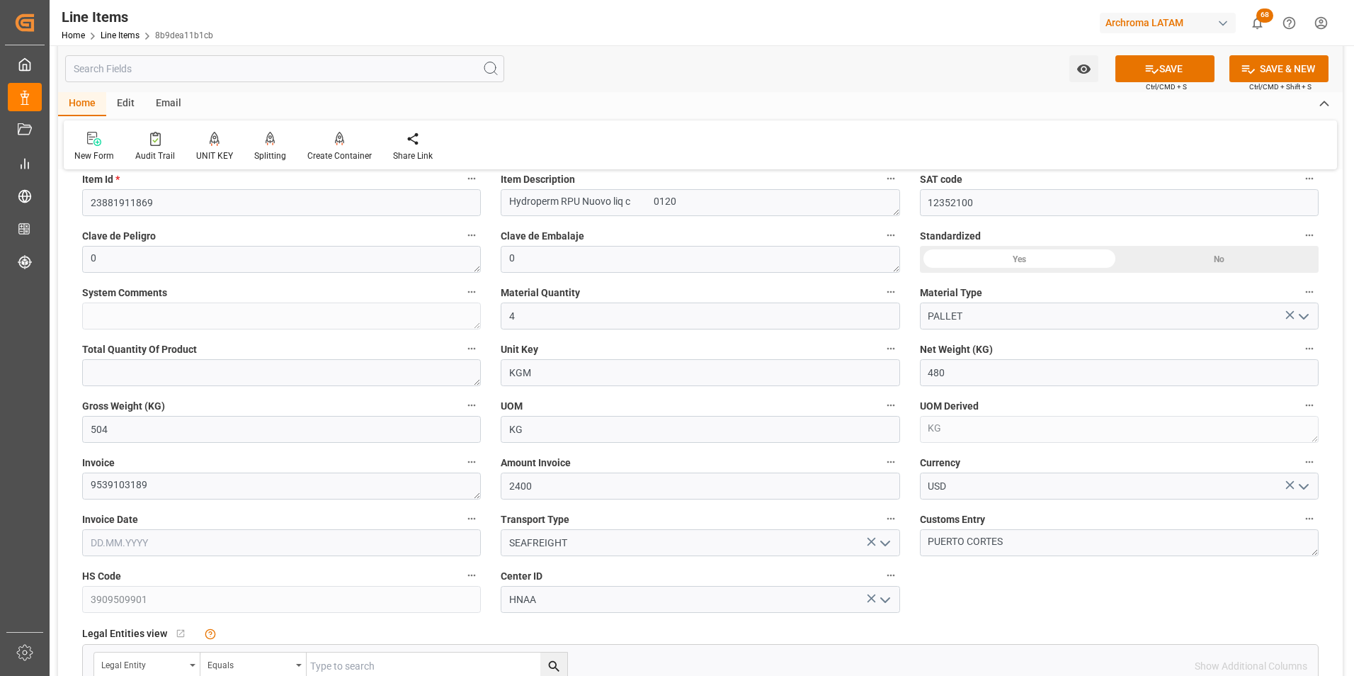
click at [125, 542] on input "text" at bounding box center [281, 542] width 399 height 27
click at [98, 380] on div "29 30 1 2 3 4 5" at bounding box center [183, 389] width 193 height 28
click at [96, 336] on button "Previous Month" at bounding box center [94, 335] width 8 height 8
click at [130, 500] on span "30" at bounding box center [127, 499] width 9 height 10
type input "[DATE]"
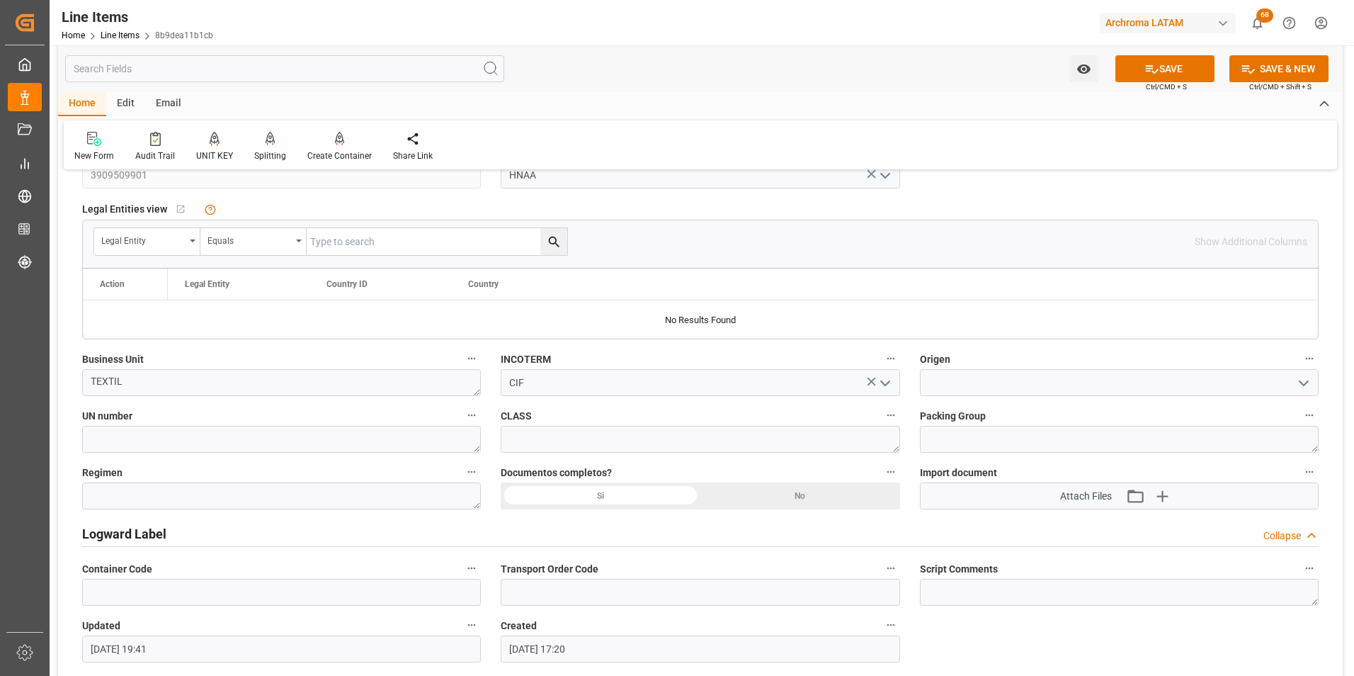
scroll to position [850, 0]
click at [650, 499] on div "Si" at bounding box center [601, 495] width 200 height 27
click at [467, 499] on textarea at bounding box center [281, 495] width 399 height 27
type textarea "Definitivo"
click at [1303, 385] on polyline "open menu" at bounding box center [1304, 382] width 8 height 4
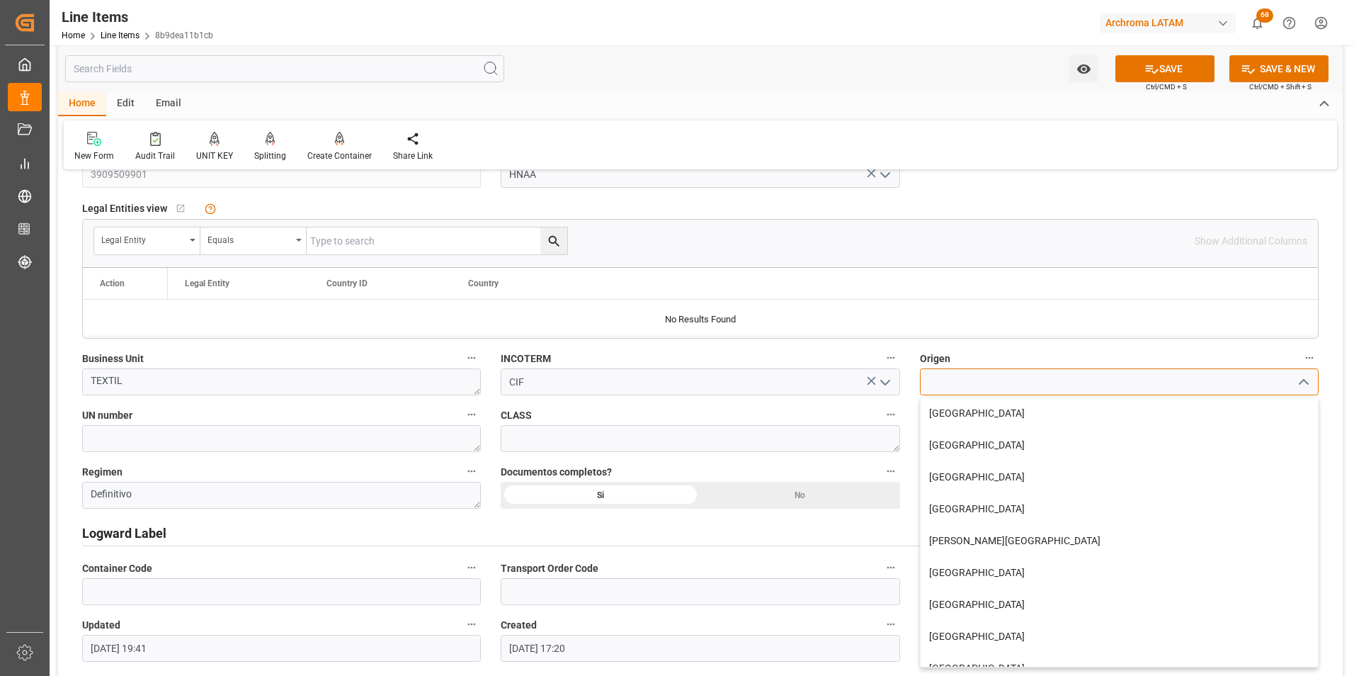
click at [1139, 377] on input at bounding box center [1119, 381] width 399 height 27
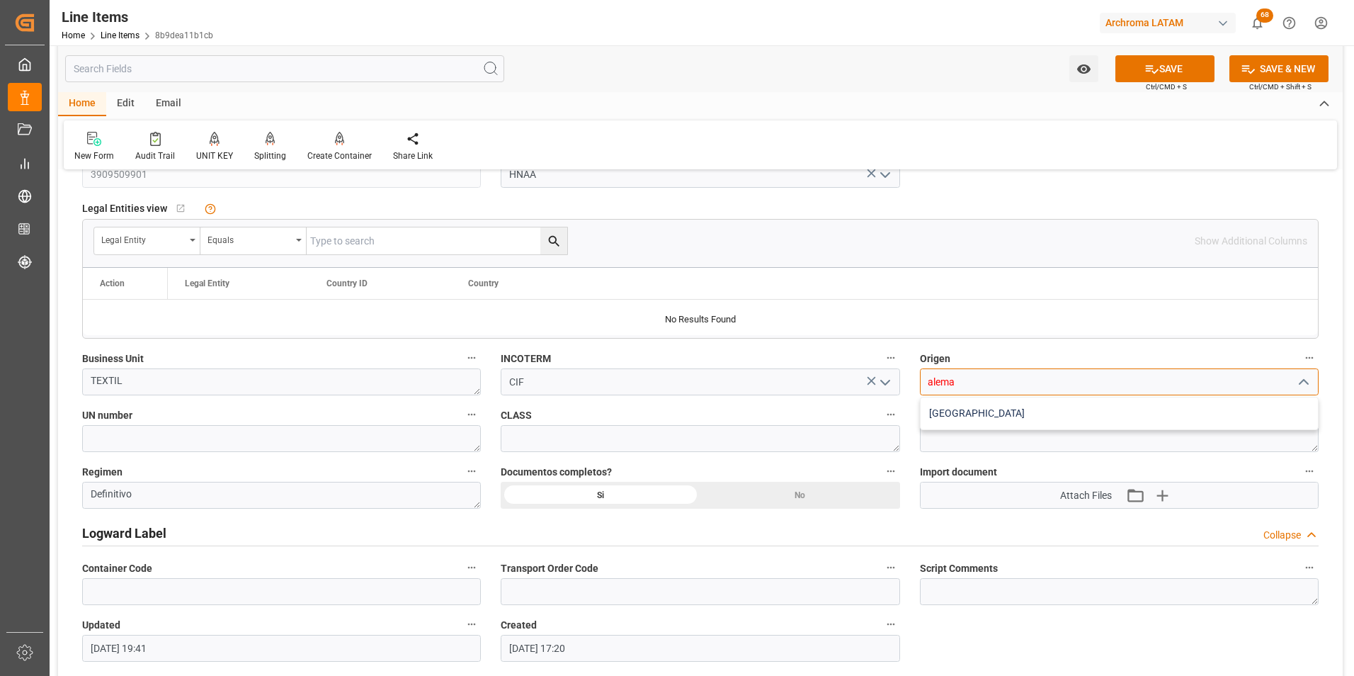
click at [972, 405] on div "ALEMANIA" at bounding box center [1119, 413] width 397 height 32
type input "ALEMANIA"
click at [1154, 498] on icon "button" at bounding box center [1162, 495] width 23 height 23
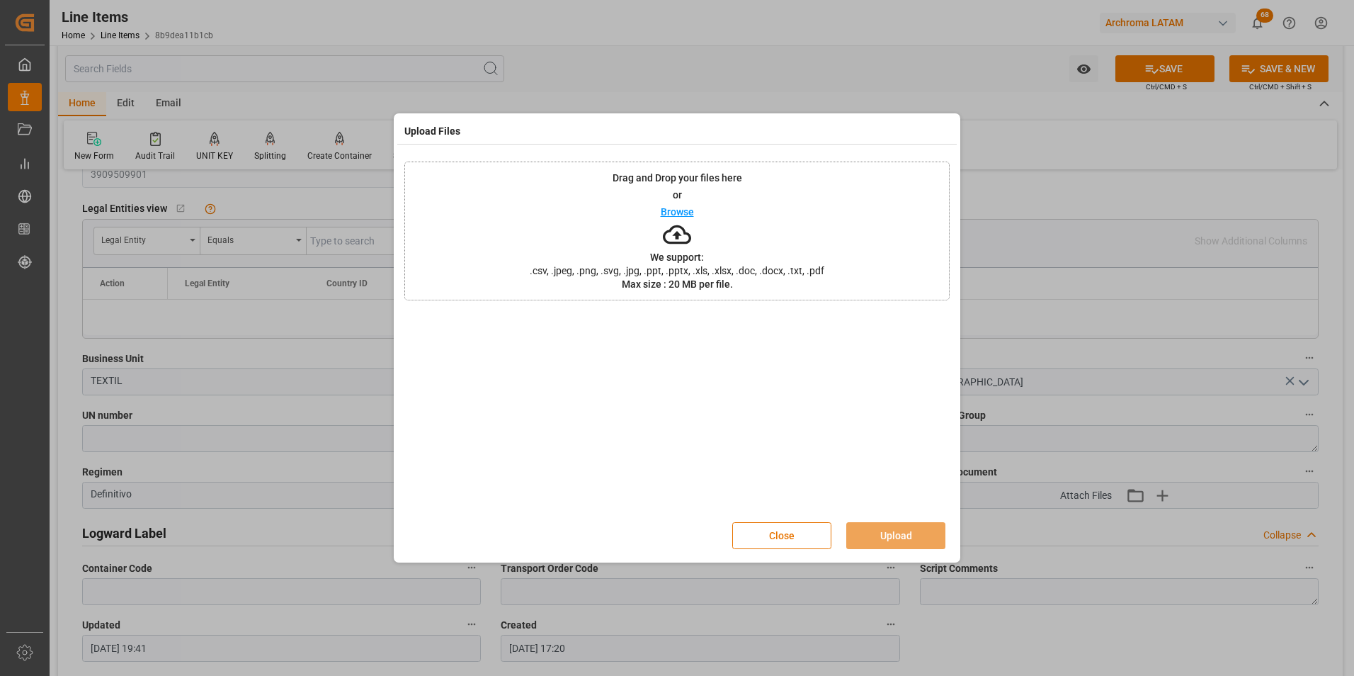
click at [780, 254] on div "Drag and Drop your files here or Browse We support: .csv, .jpeg, .png, .svg, .j…" at bounding box center [676, 230] width 545 height 139
click at [918, 533] on button "Upload" at bounding box center [895, 535] width 99 height 27
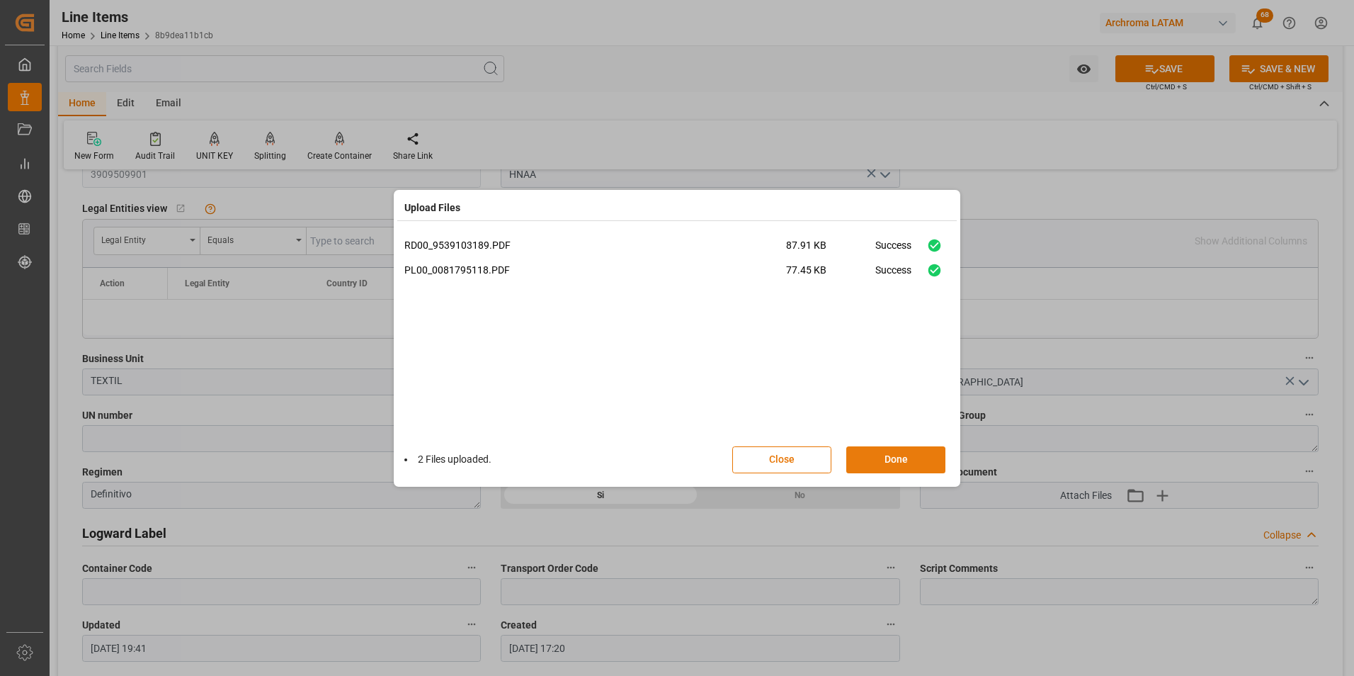
click at [922, 455] on button "Done" at bounding box center [895, 459] width 99 height 27
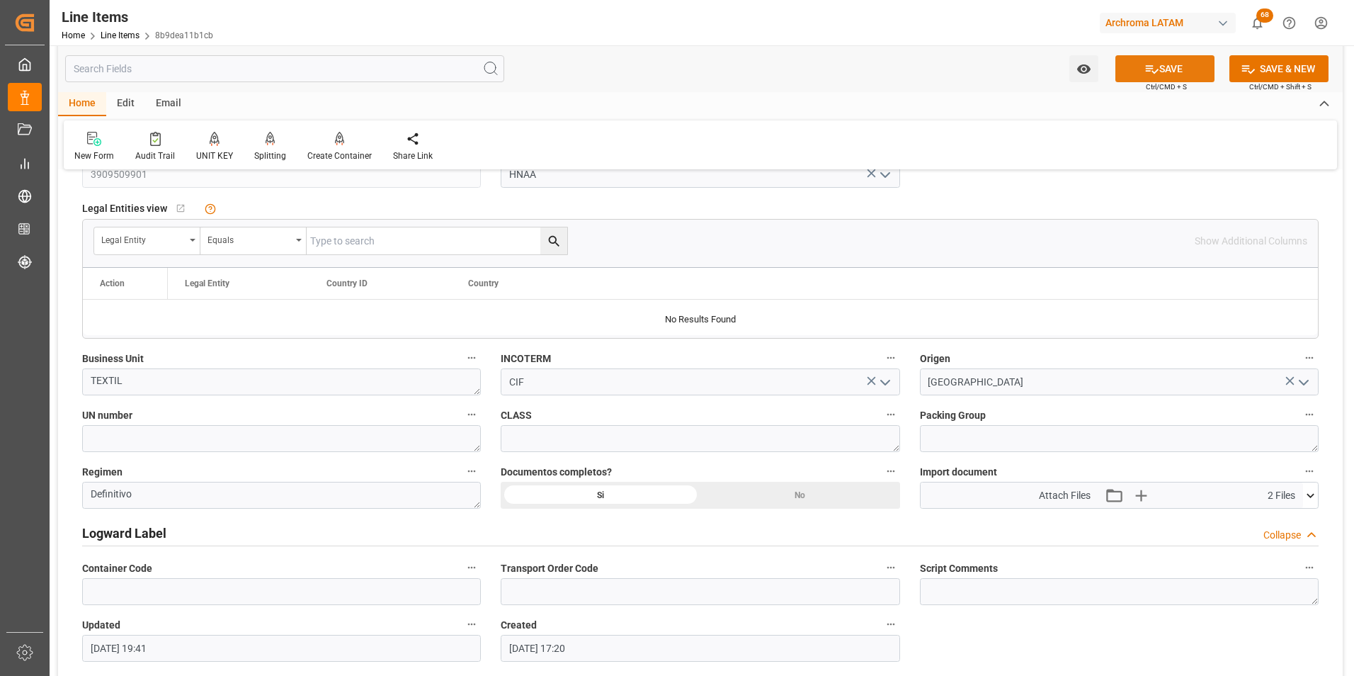
click at [1158, 70] on button "SAVE" at bounding box center [1164, 68] width 99 height 27
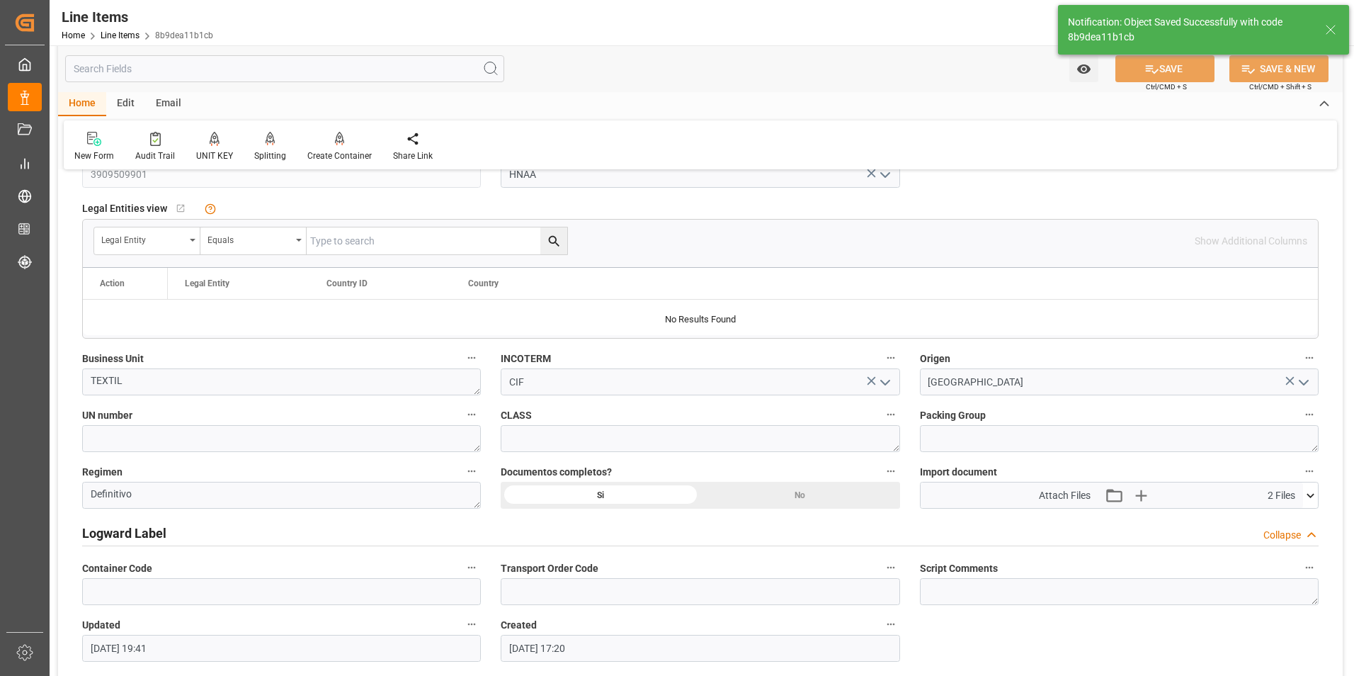
type textarea "4 PALLET"
type input "01.10.2025 19:46"
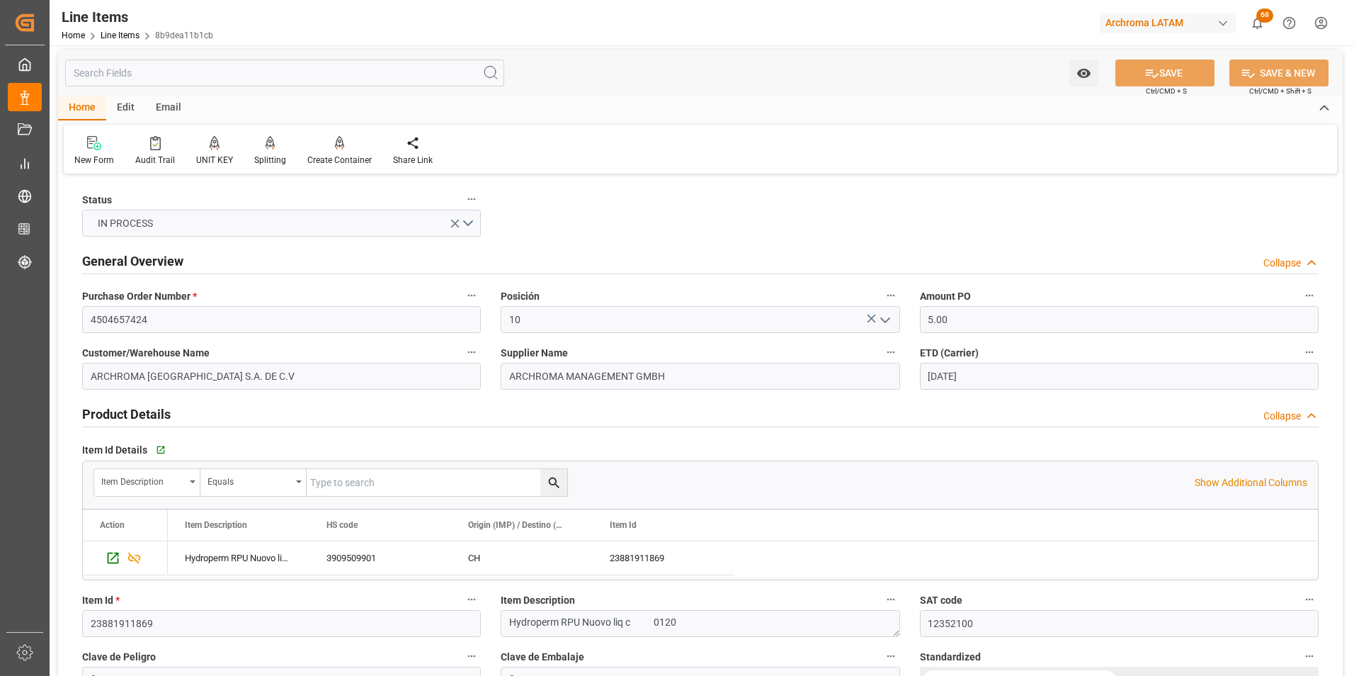
scroll to position [0, 0]
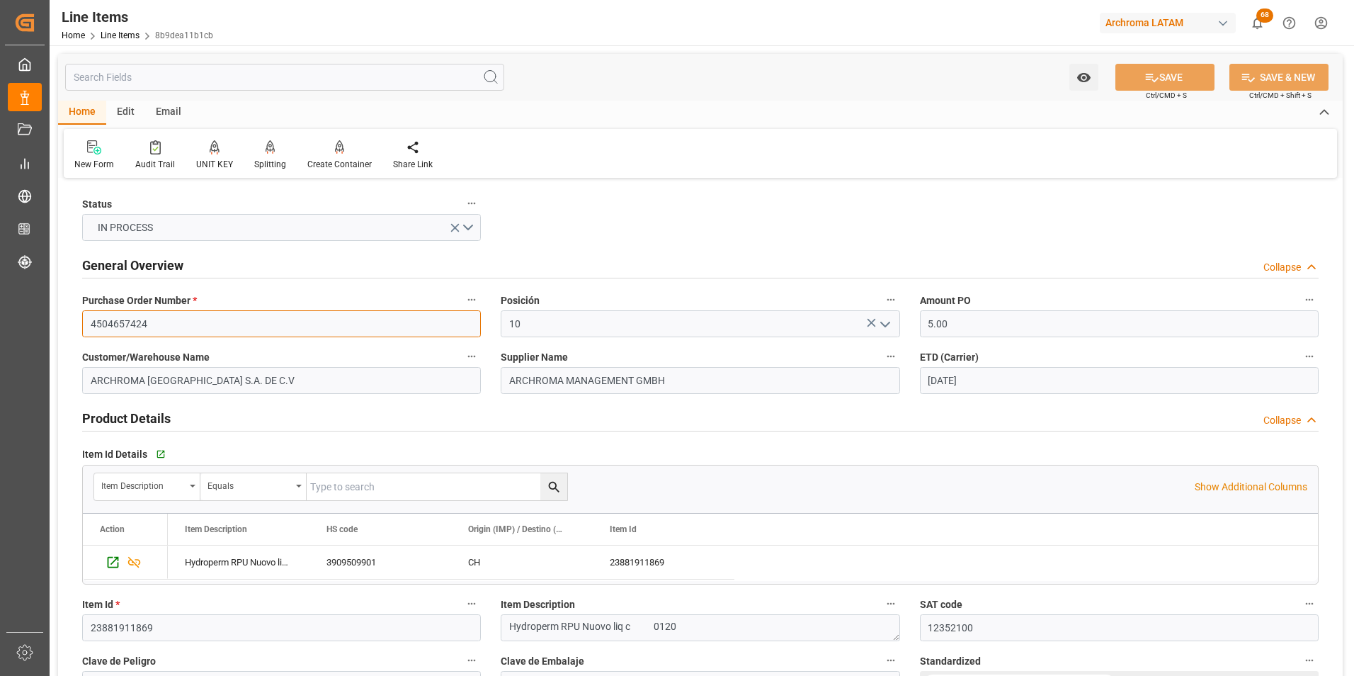
click at [118, 322] on input "4504657424" at bounding box center [281, 323] width 399 height 27
click at [132, 39] on link "Line Items" at bounding box center [120, 35] width 39 height 10
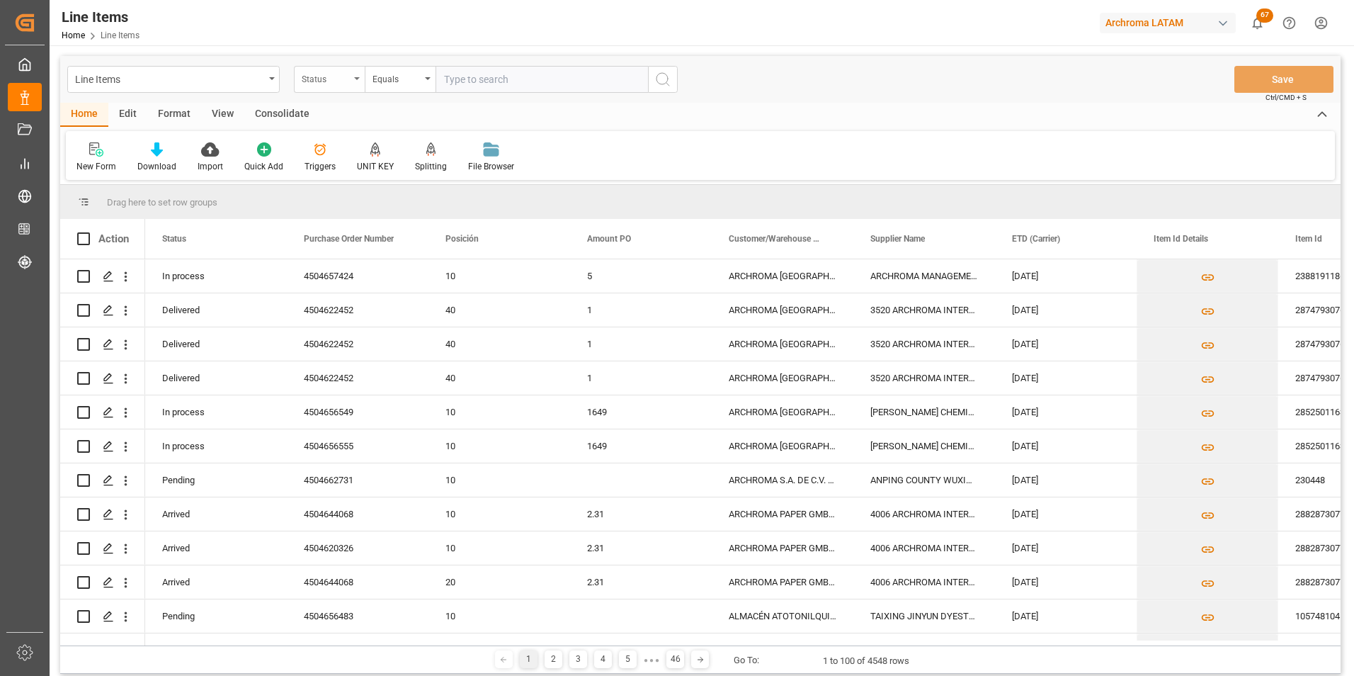
click at [332, 86] on div "Status" at bounding box center [329, 79] width 71 height 27
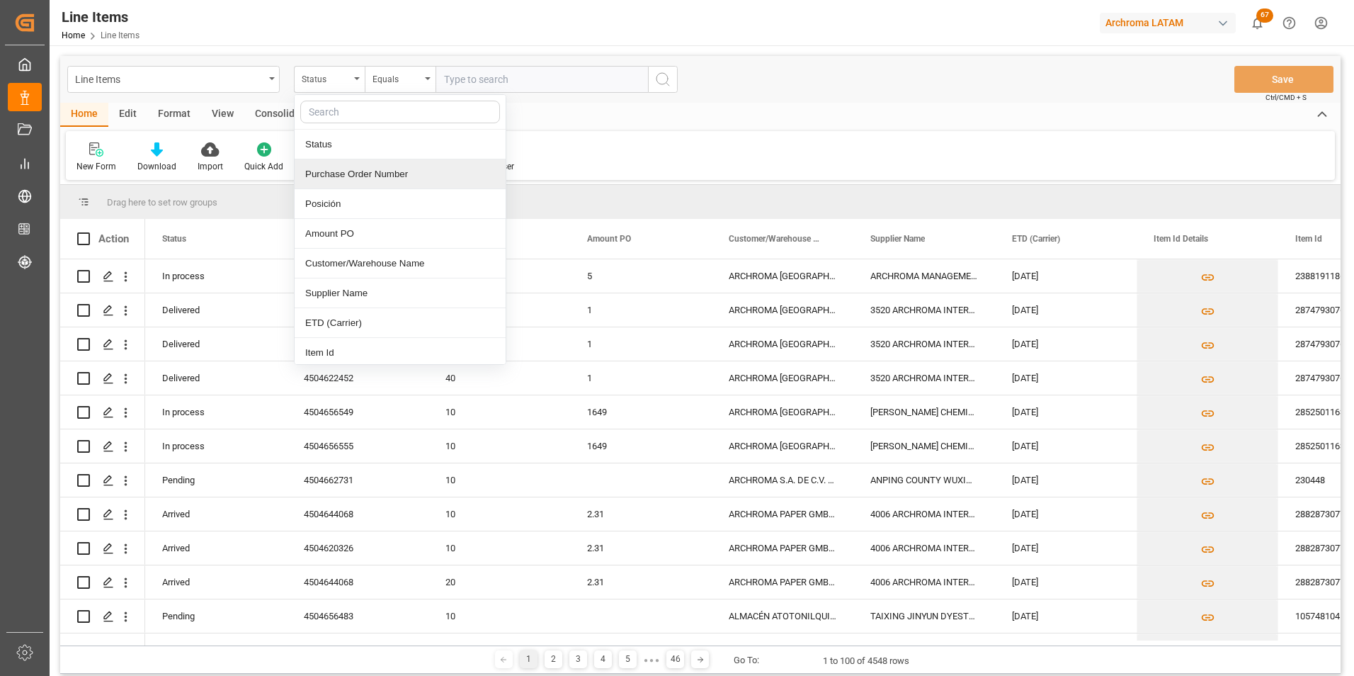
click at [338, 170] on div "Purchase Order Number" at bounding box center [400, 174] width 211 height 30
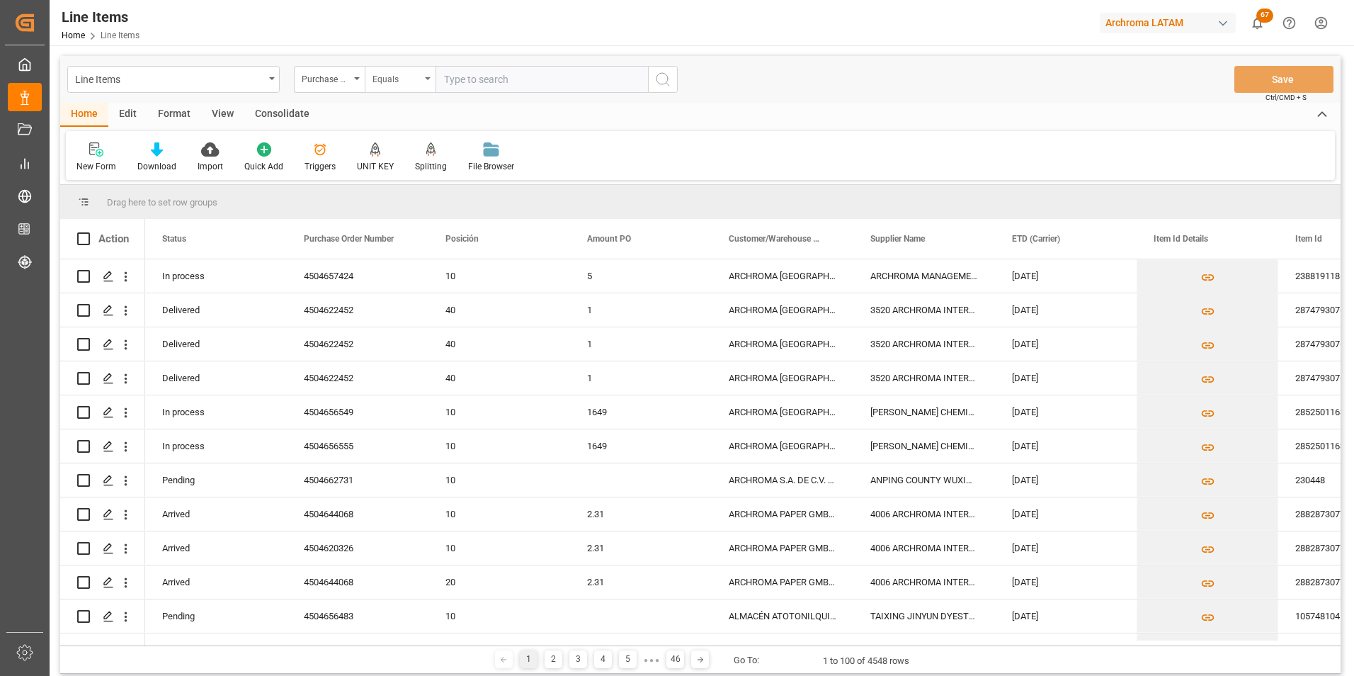
click at [399, 82] on div "Equals" at bounding box center [397, 77] width 48 height 16
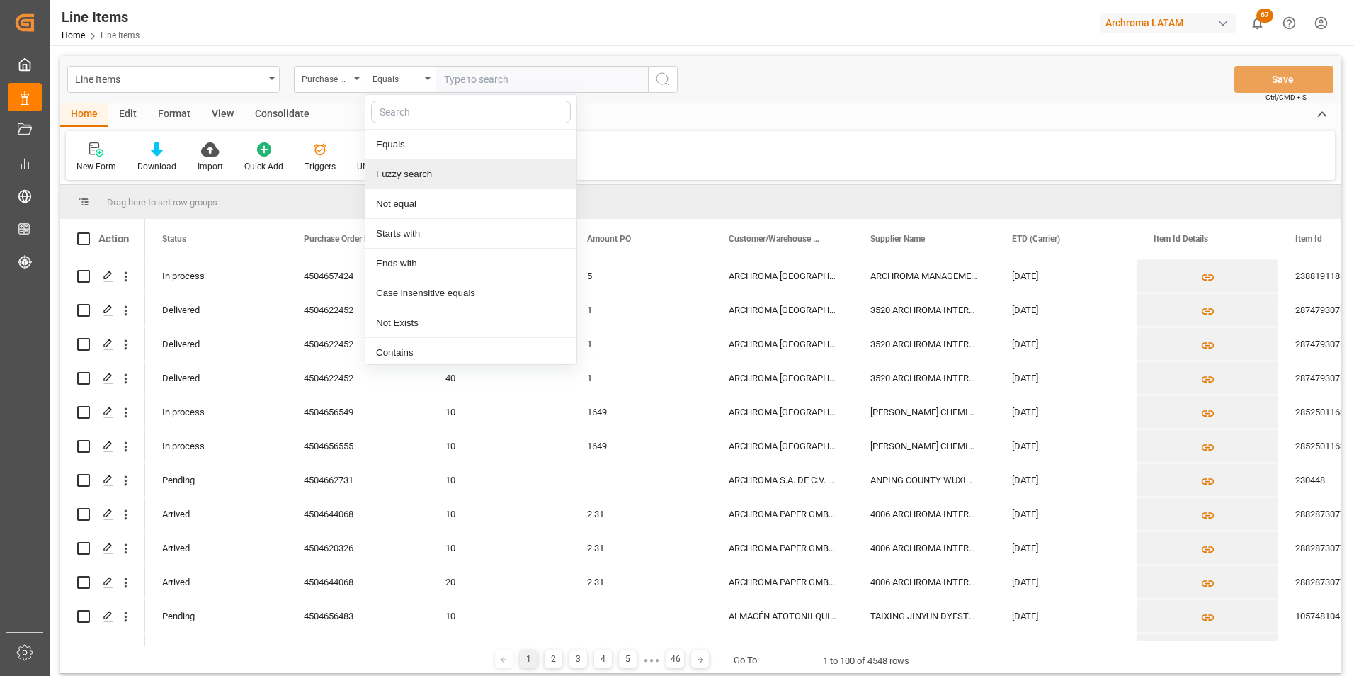
click at [431, 174] on div "Fuzzy search" at bounding box center [470, 174] width 211 height 30
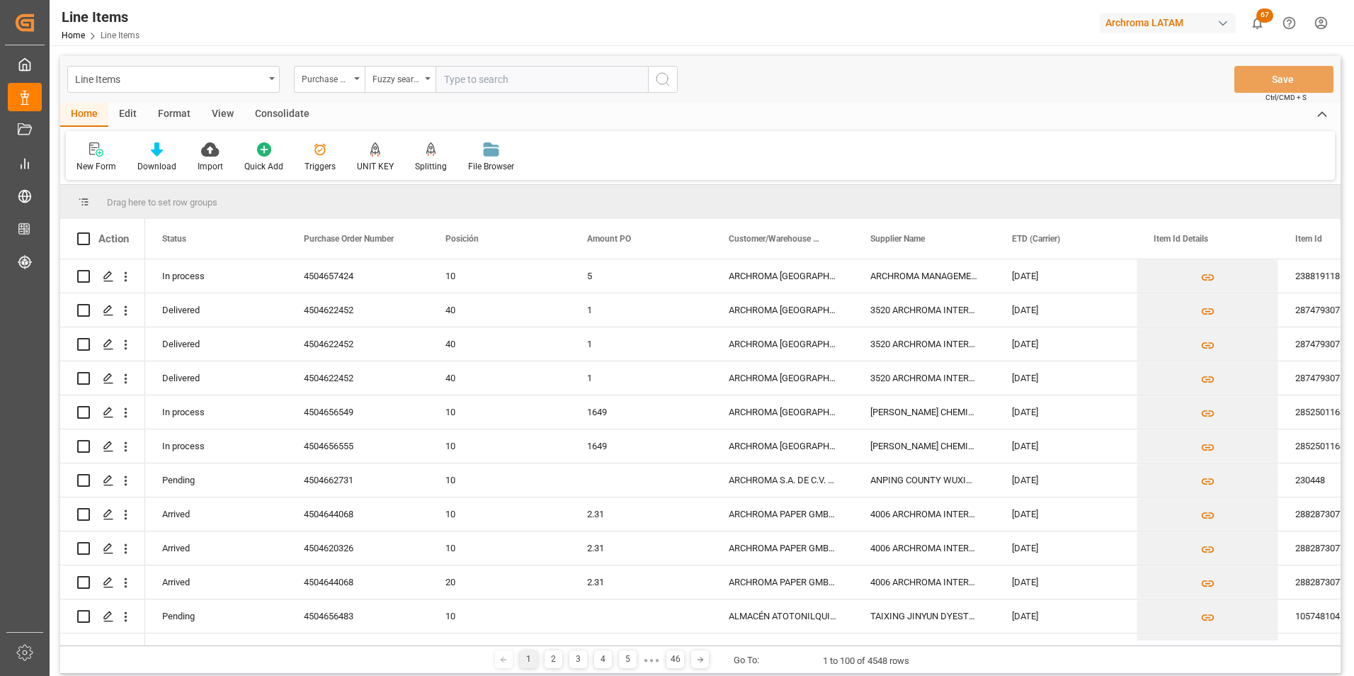
paste input "4504657424"
type input "4504657424"
click at [655, 76] on icon "search button" at bounding box center [662, 79] width 17 height 17
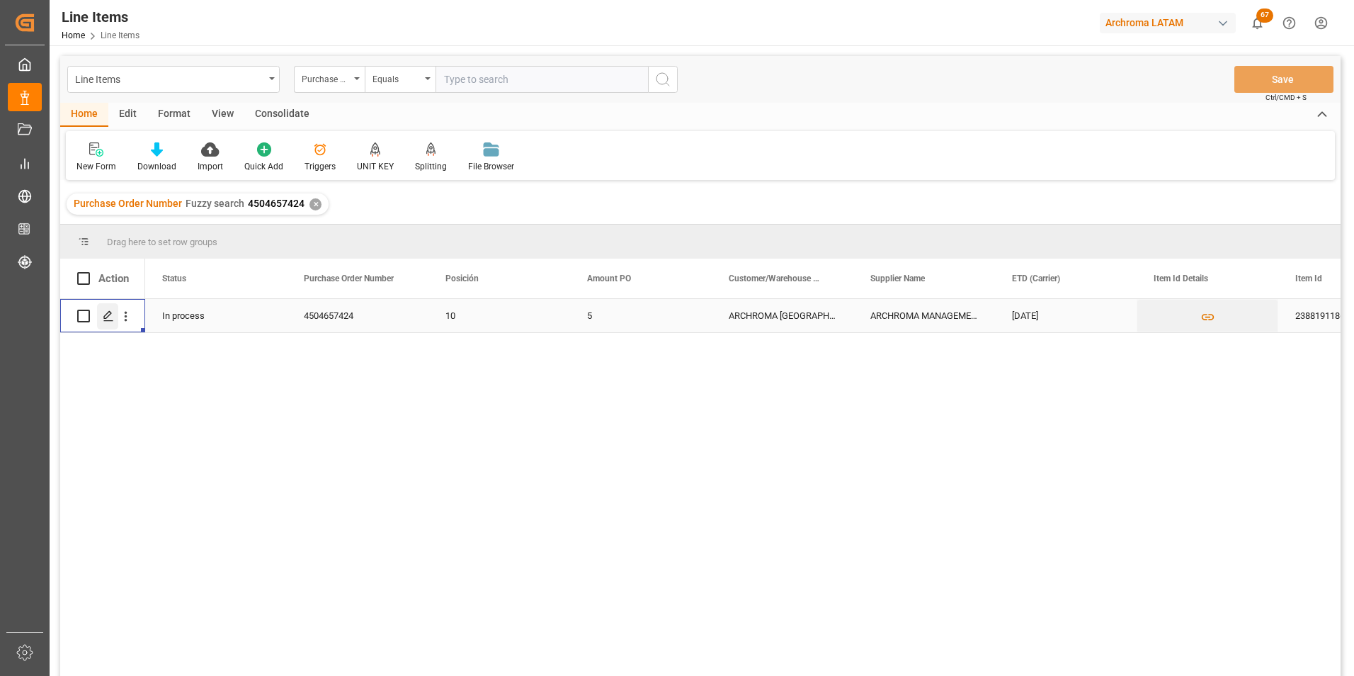
click at [114, 319] on div "Press SPACE to select this row." at bounding box center [107, 316] width 21 height 26
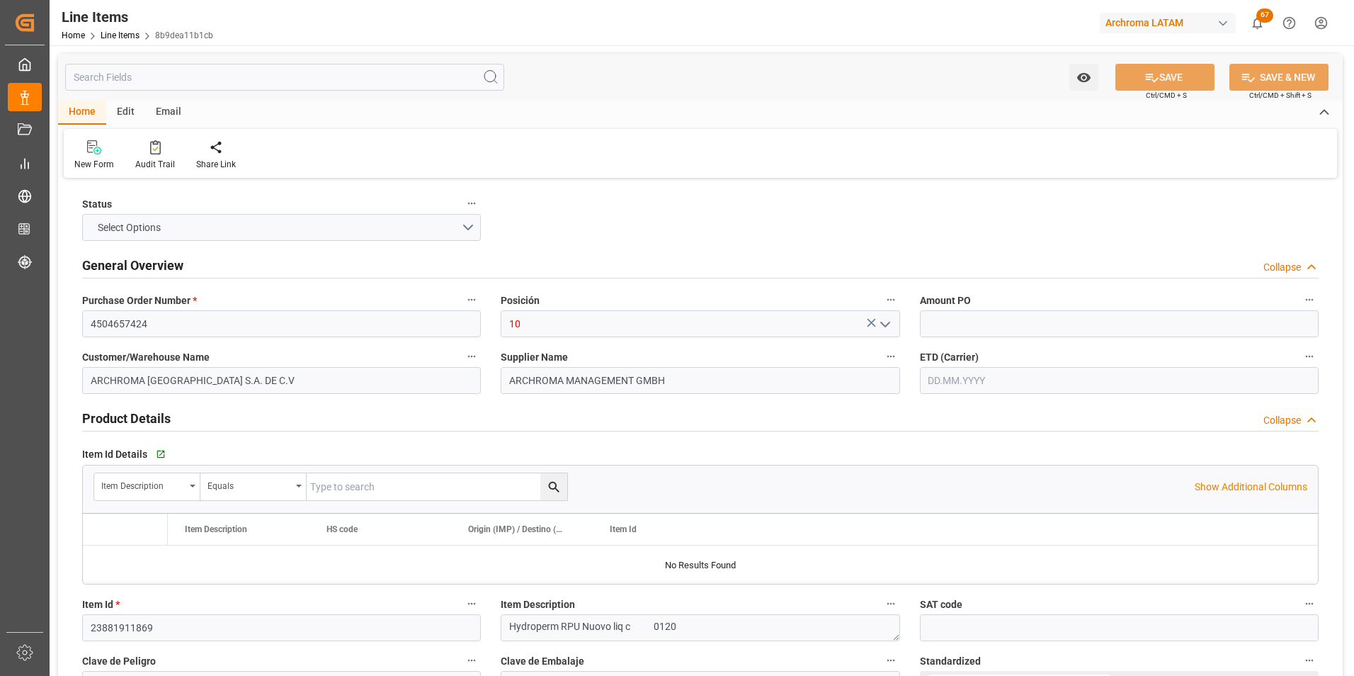
type input "5"
type input "12352100"
type input "4"
type input "480"
type input "504"
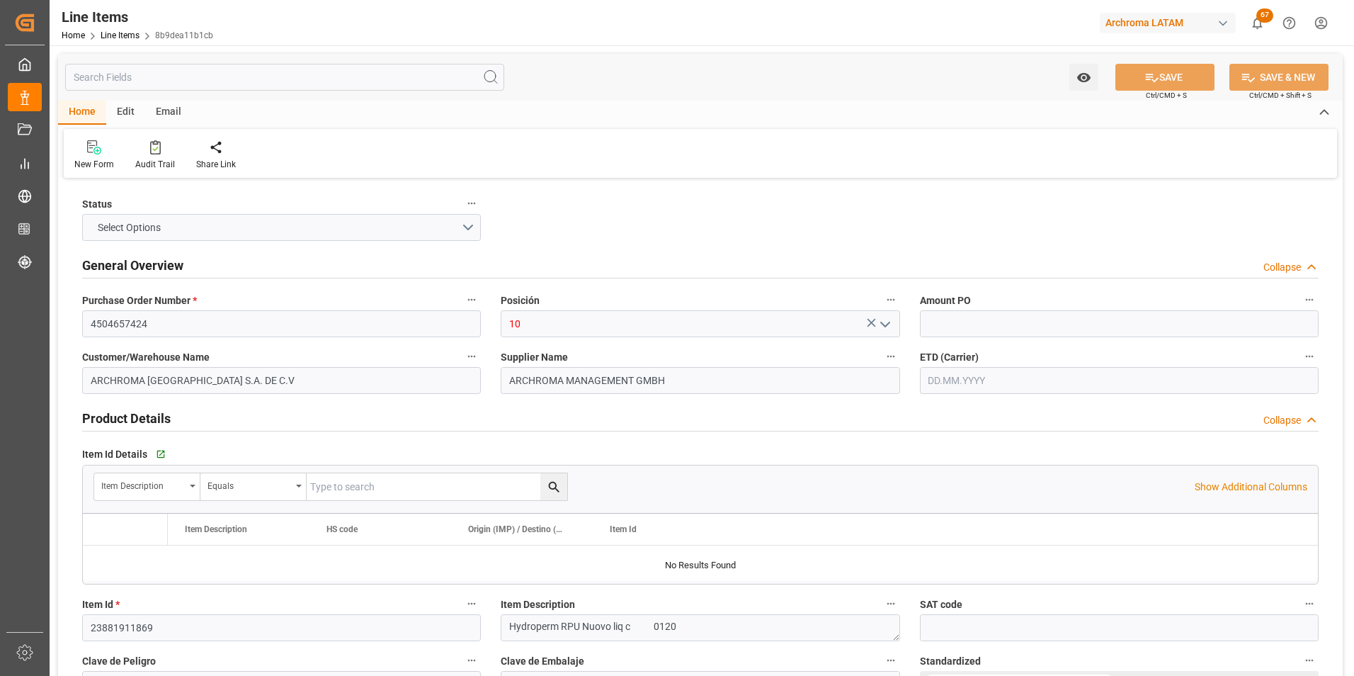
type input "2400"
type input "3909509901"
type input "05.10.2025"
type input "[DATE]"
type input "01.10.2025 19:46"
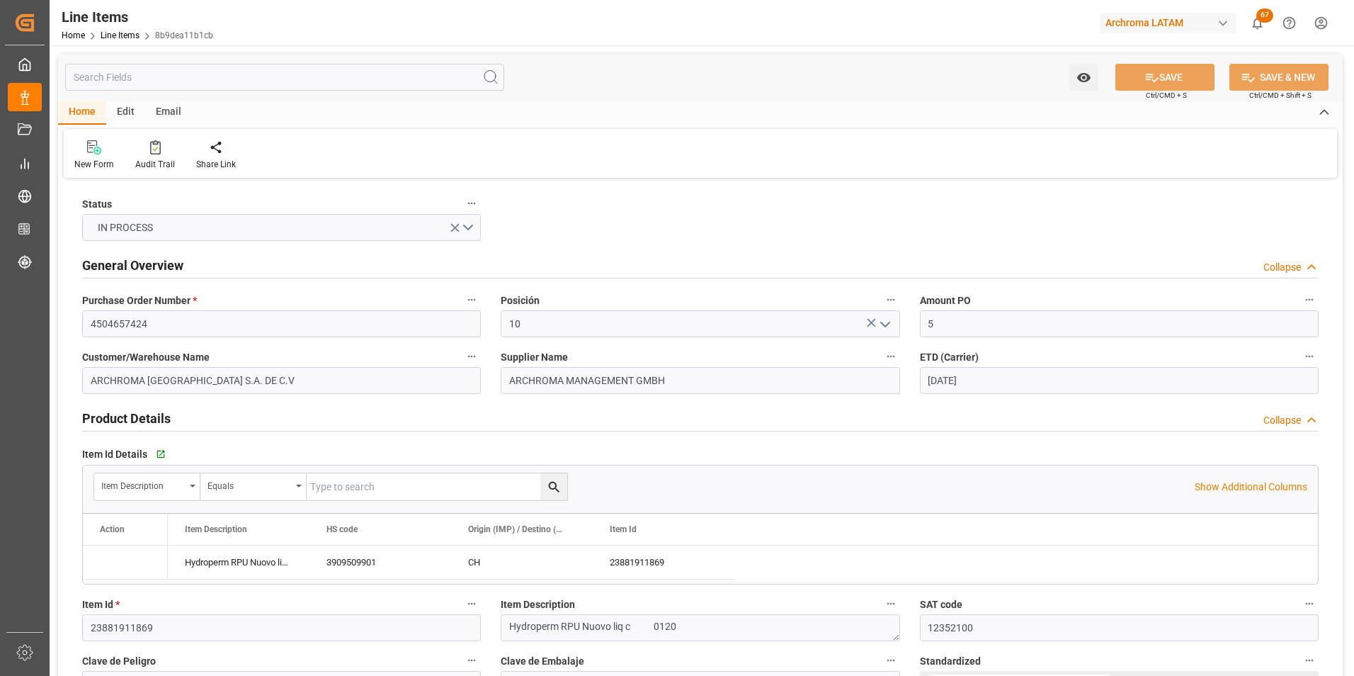
type input "30.09.2025 17:20"
type input "[DATE]"
type input "05.10.2025"
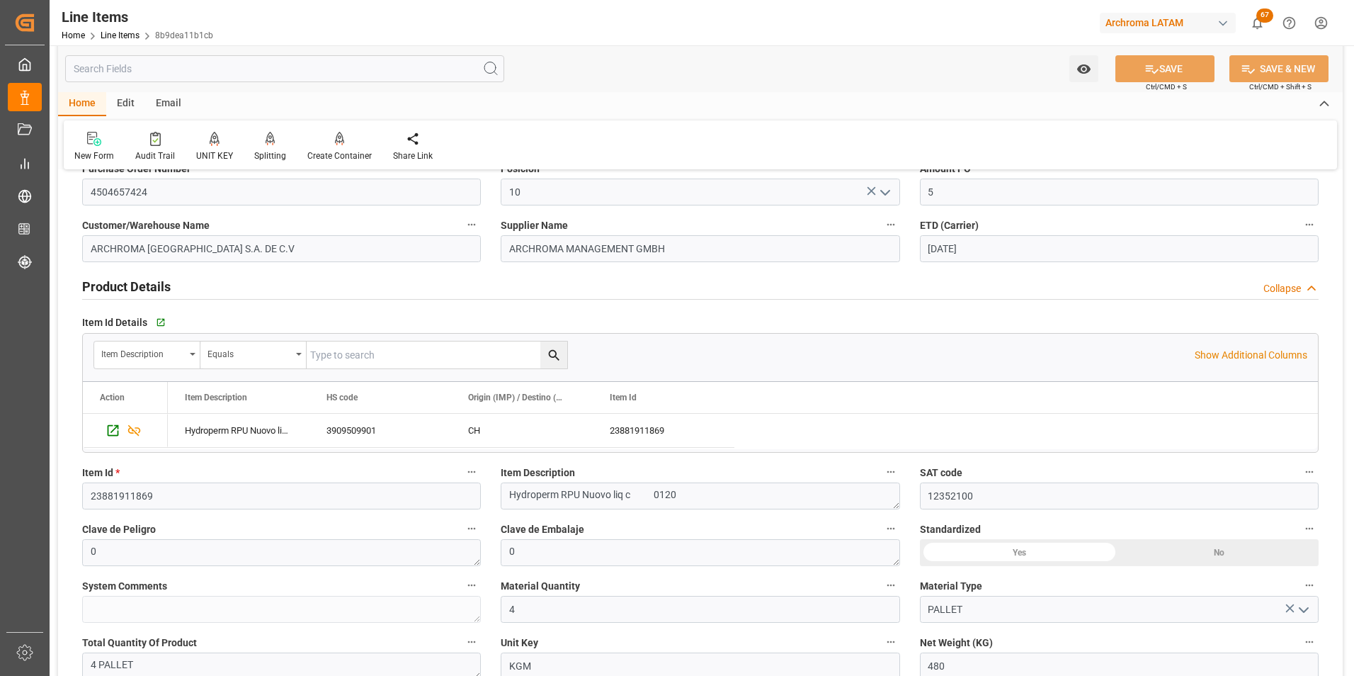
scroll to position [142, 0]
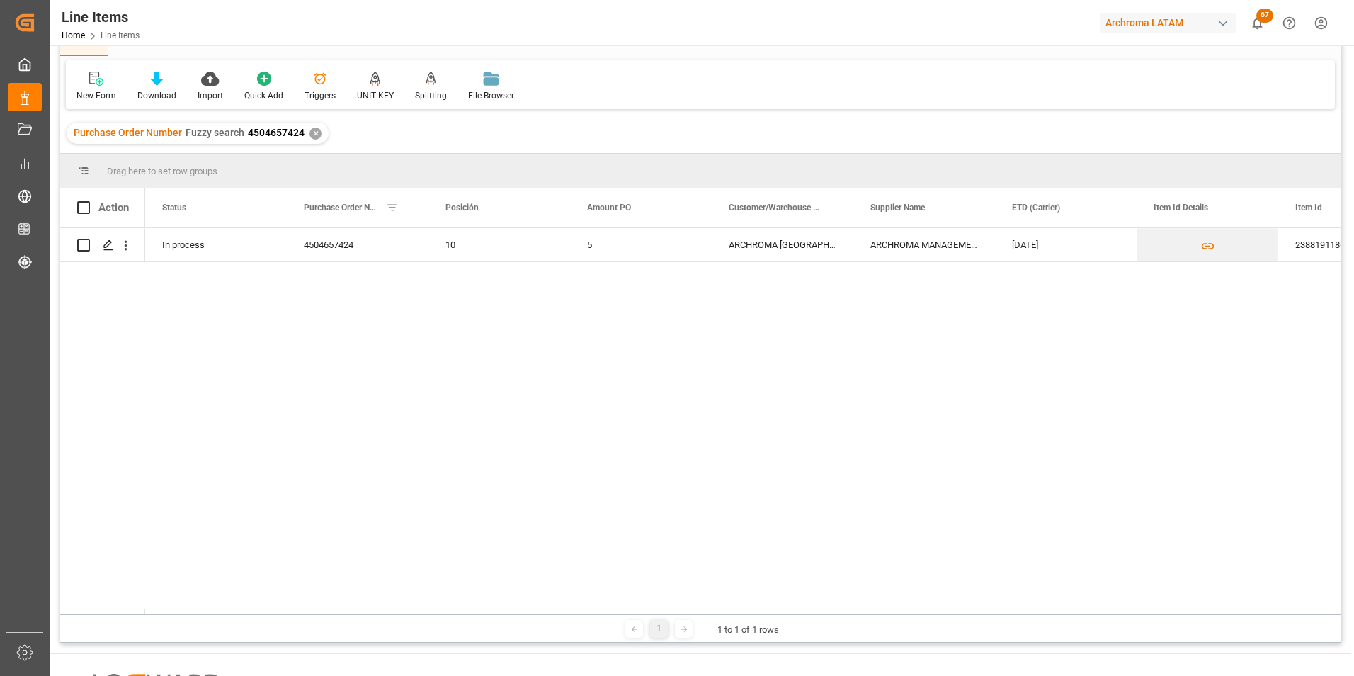
click at [84, 242] on input "Press Space to toggle row selection (unchecked)" at bounding box center [83, 245] width 13 height 13
checkbox input "true"
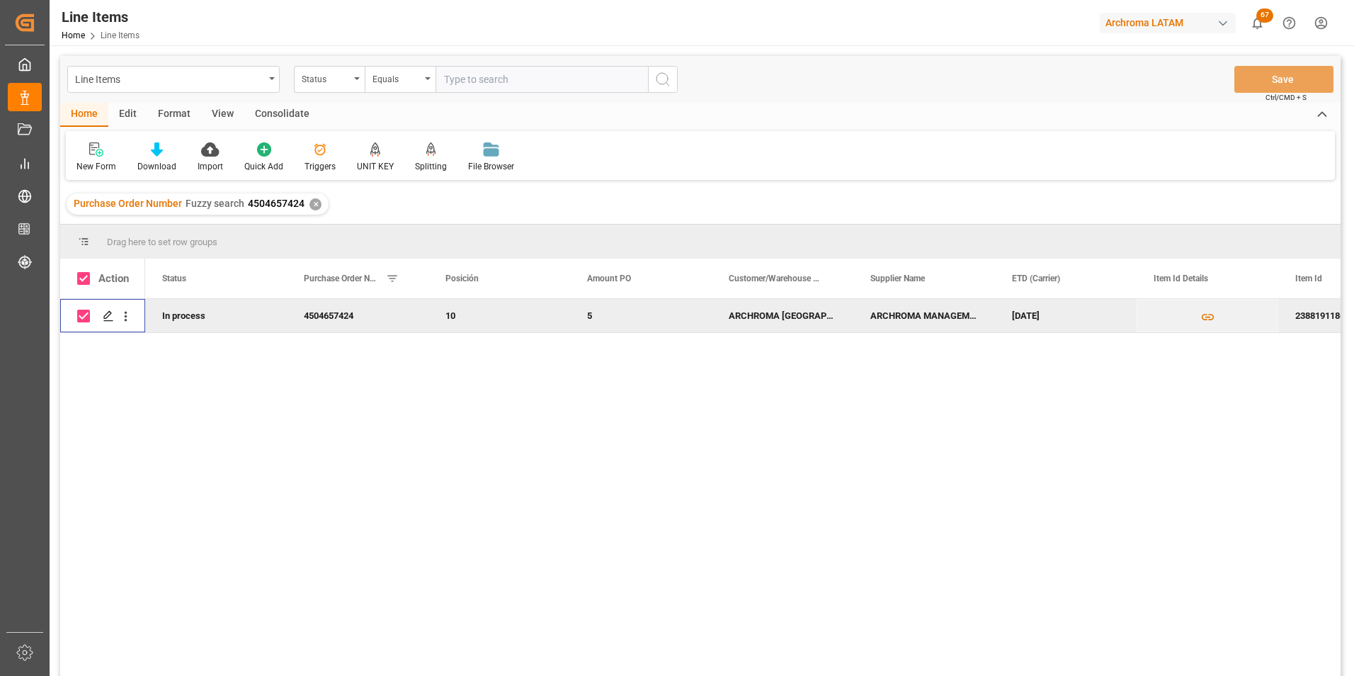
click at [290, 118] on div "Consolidate" at bounding box center [282, 115] width 76 height 24
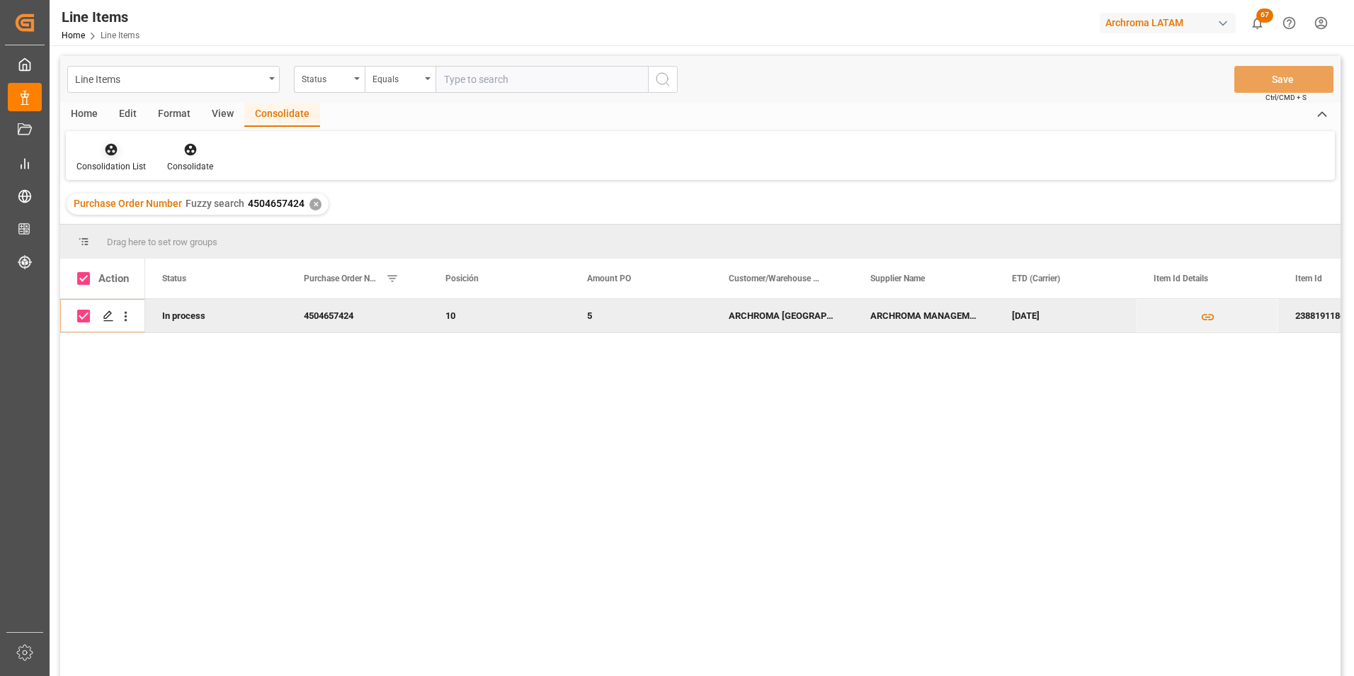
click at [107, 170] on div "Consolidation List" at bounding box center [110, 166] width 69 height 13
click at [126, 200] on div "Line Items Status Equals Save Ctrl/CMD + S Home Edit Format View Consolidate Co…" at bounding box center [700, 384] width 1280 height 657
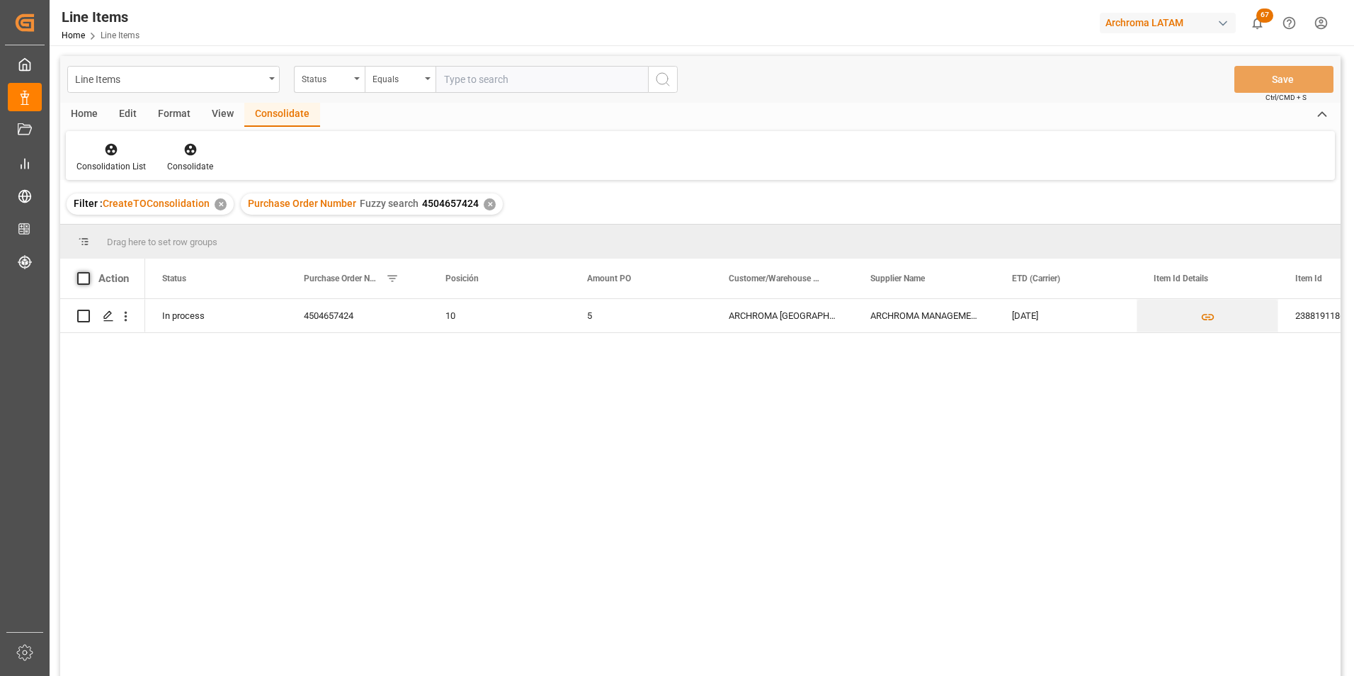
click at [84, 280] on span at bounding box center [83, 278] width 13 height 13
click at [88, 272] on input "checkbox" at bounding box center [88, 272] width 0 height 0
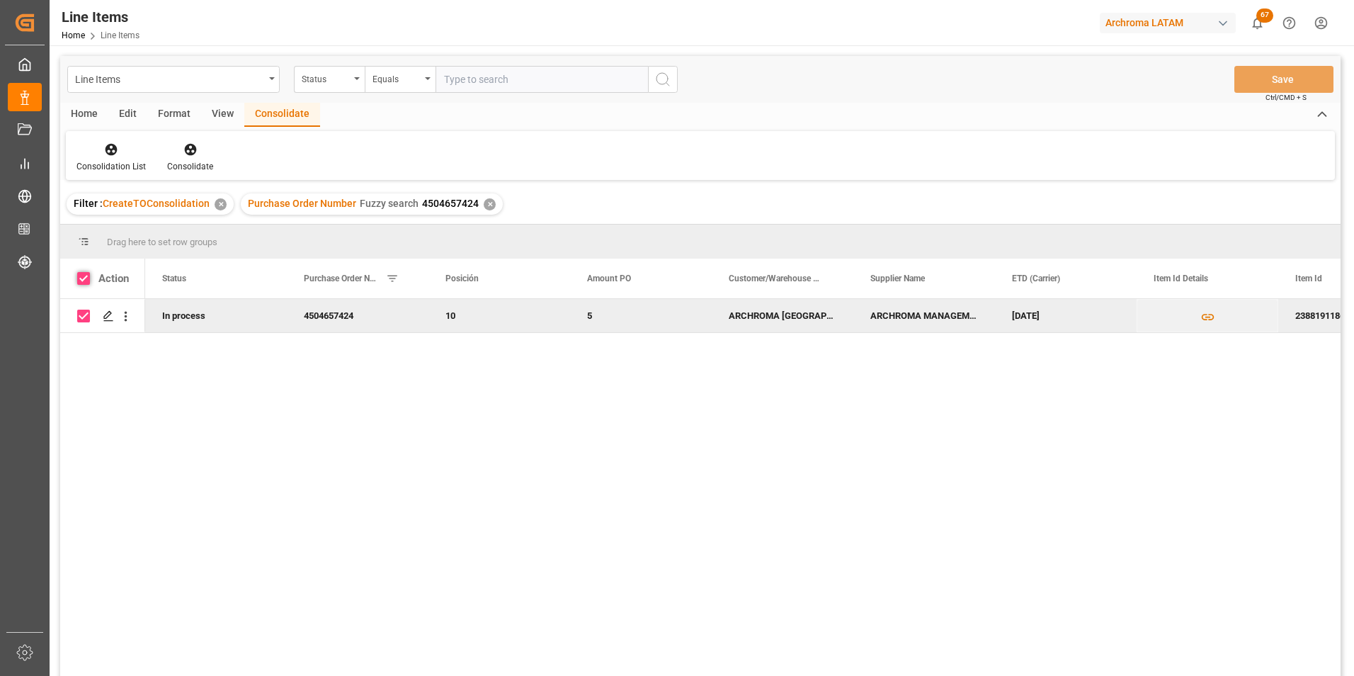
checkbox input "true"
click at [181, 160] on div "Consolidate" at bounding box center [190, 166] width 46 height 13
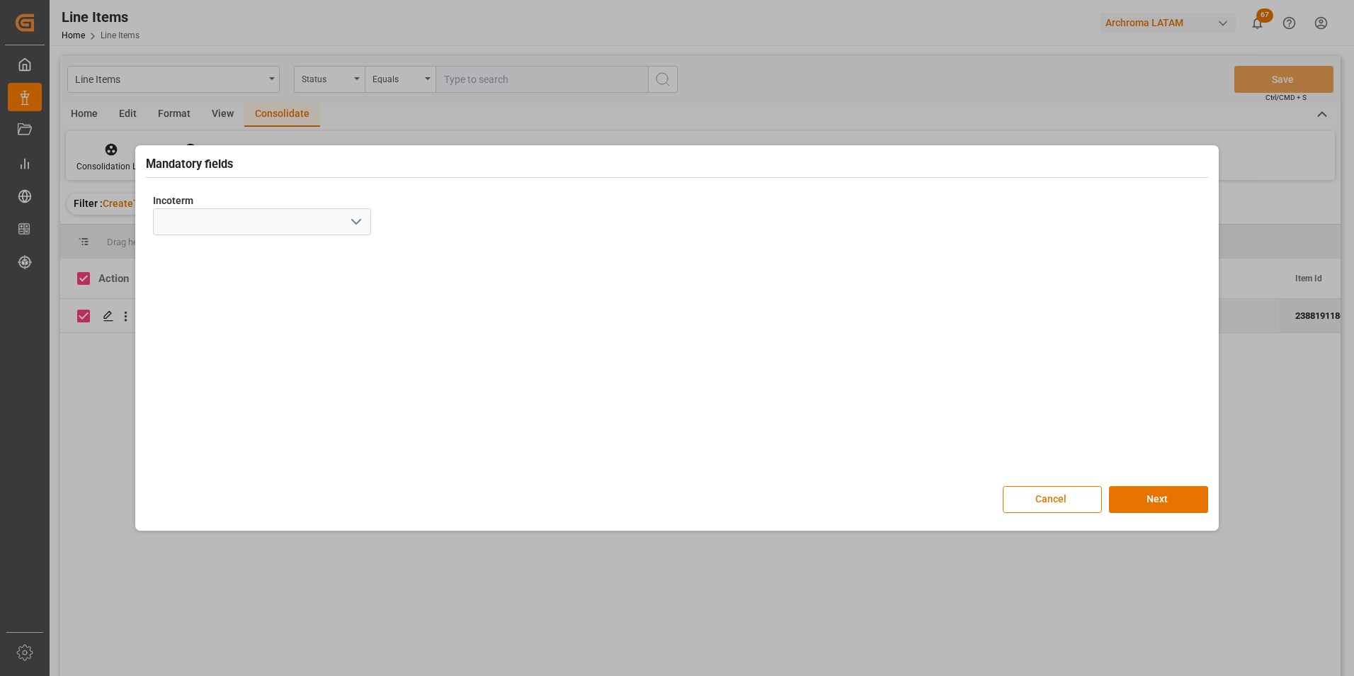
click at [355, 228] on icon "open menu" at bounding box center [356, 221] width 17 height 17
click at [249, 354] on div "CIF" at bounding box center [262, 342] width 217 height 32
type input "CIF"
click at [1161, 496] on button "Next" at bounding box center [1158, 499] width 99 height 27
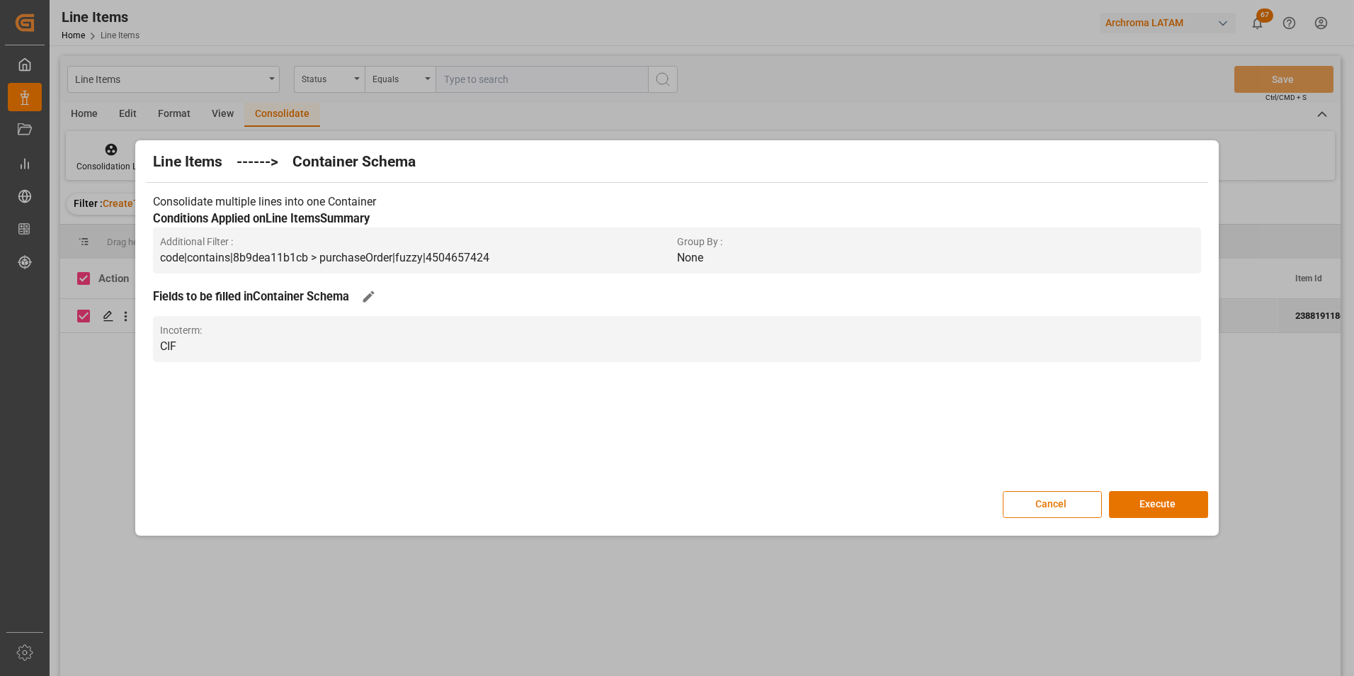
click at [1161, 496] on button "Execute" at bounding box center [1158, 504] width 99 height 27
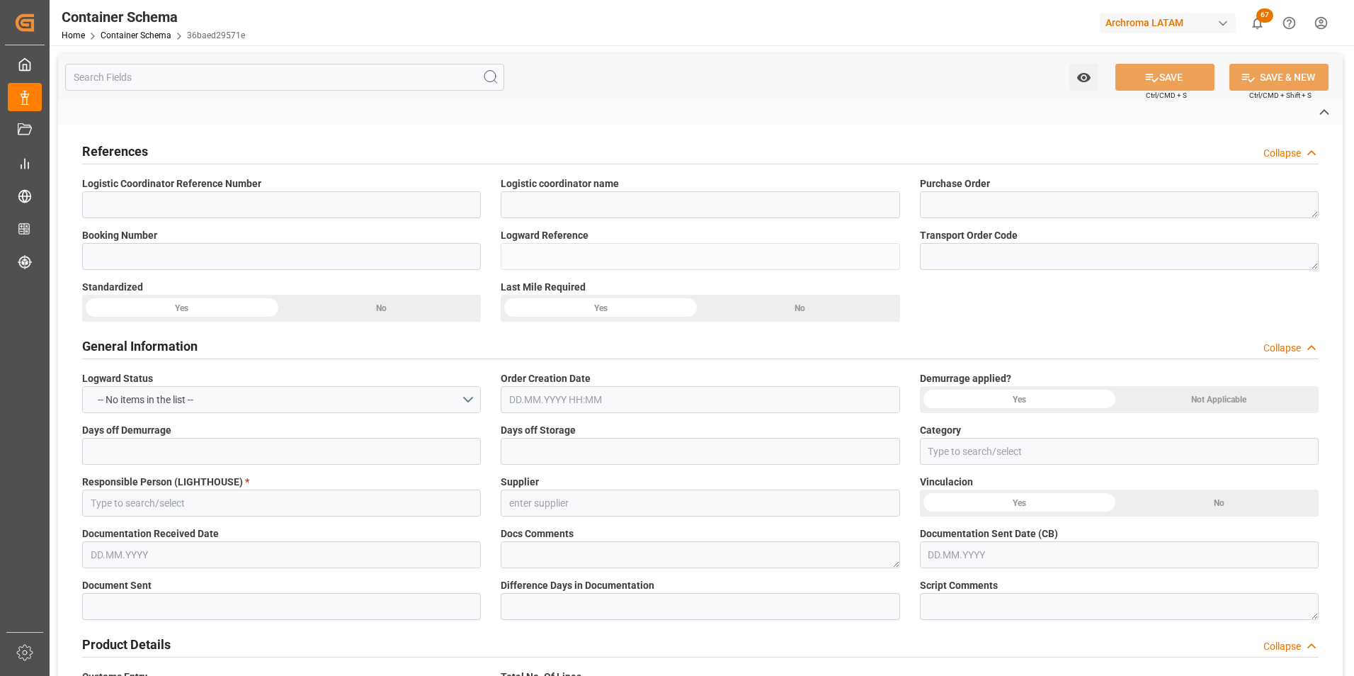
type textarea "4504657424"
type input "36baed29571e"
type input "ARCHROMA MANAGEMENT GMBH"
type input "Pending"
type input "PUERTO CORTES"
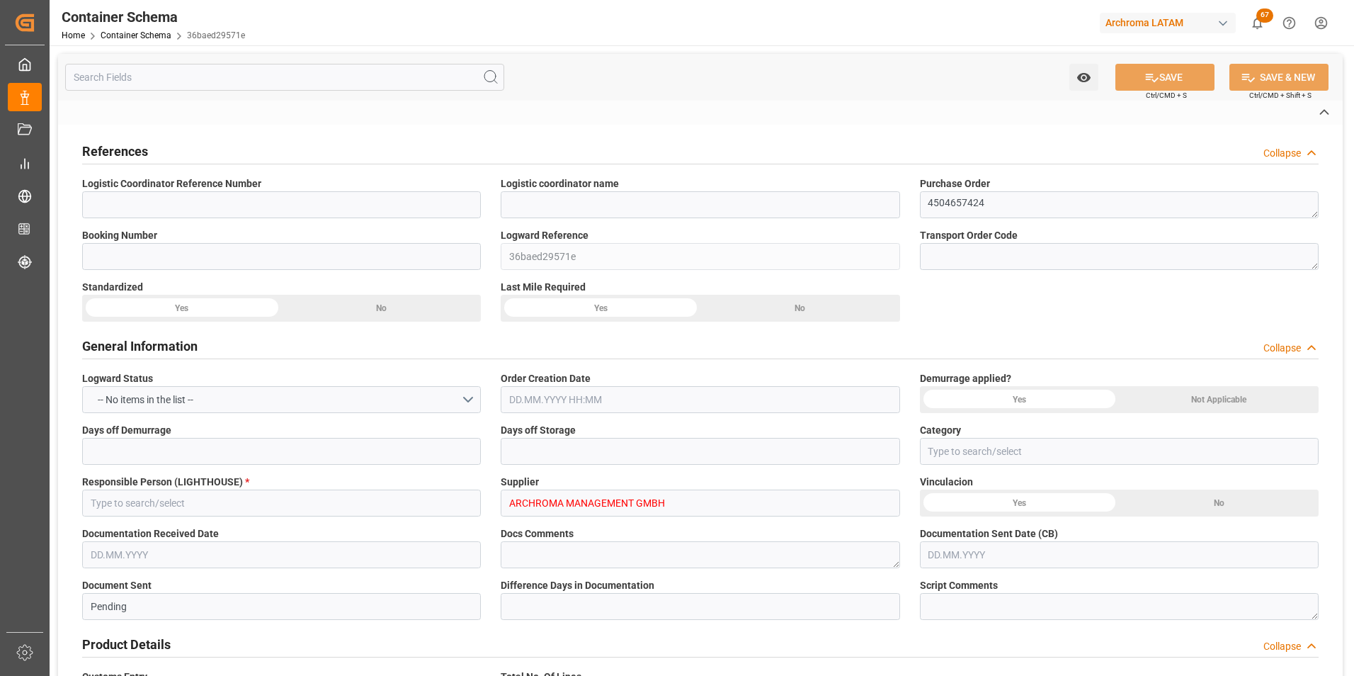
type input "TEXTIL"
type textarea "PALLET"
type input "4 PALLET"
type input "ARCHROMA [GEOGRAPHIC_DATA] S.A. DE C.V"
type textarea "INHDELVA SUR, 800 MTS CARRETERA A [GEOGRAPHIC_DATA], [GEOGRAPHIC_DATA], [GEOGRA…"
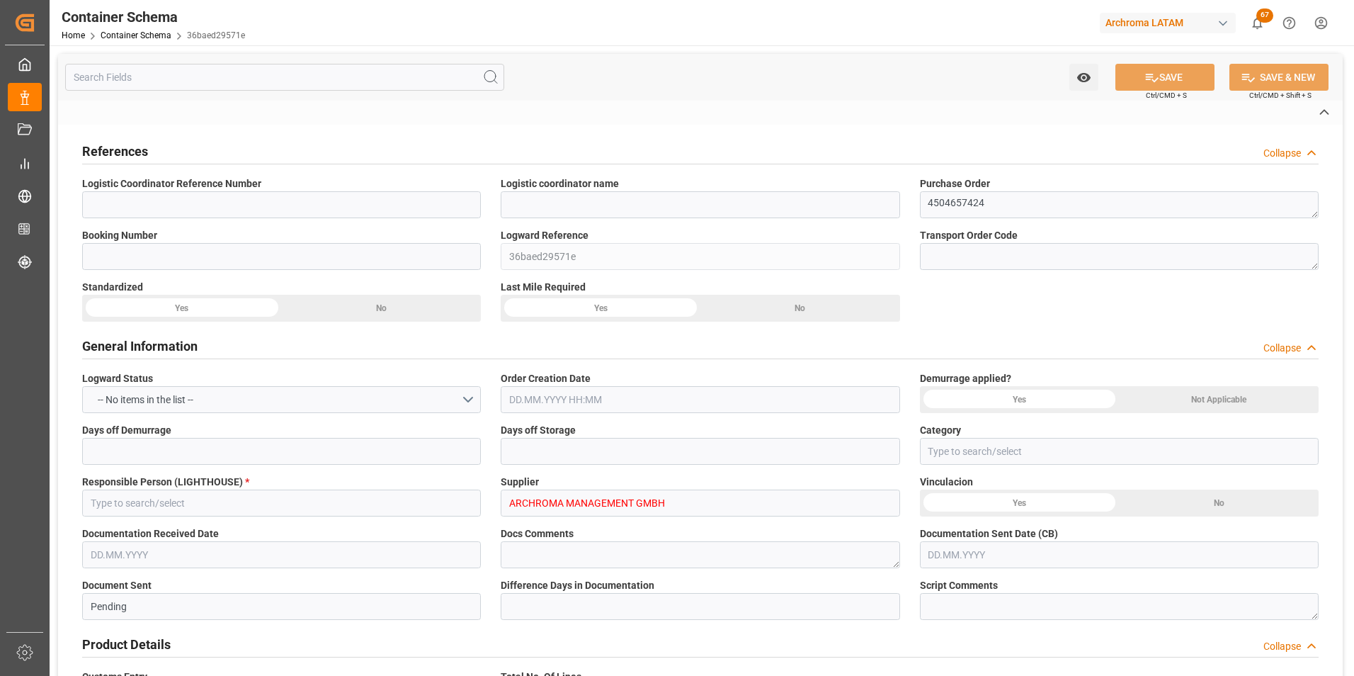
type input "CIF"
type textarea "No"
type textarea "Container ETA is not filled"
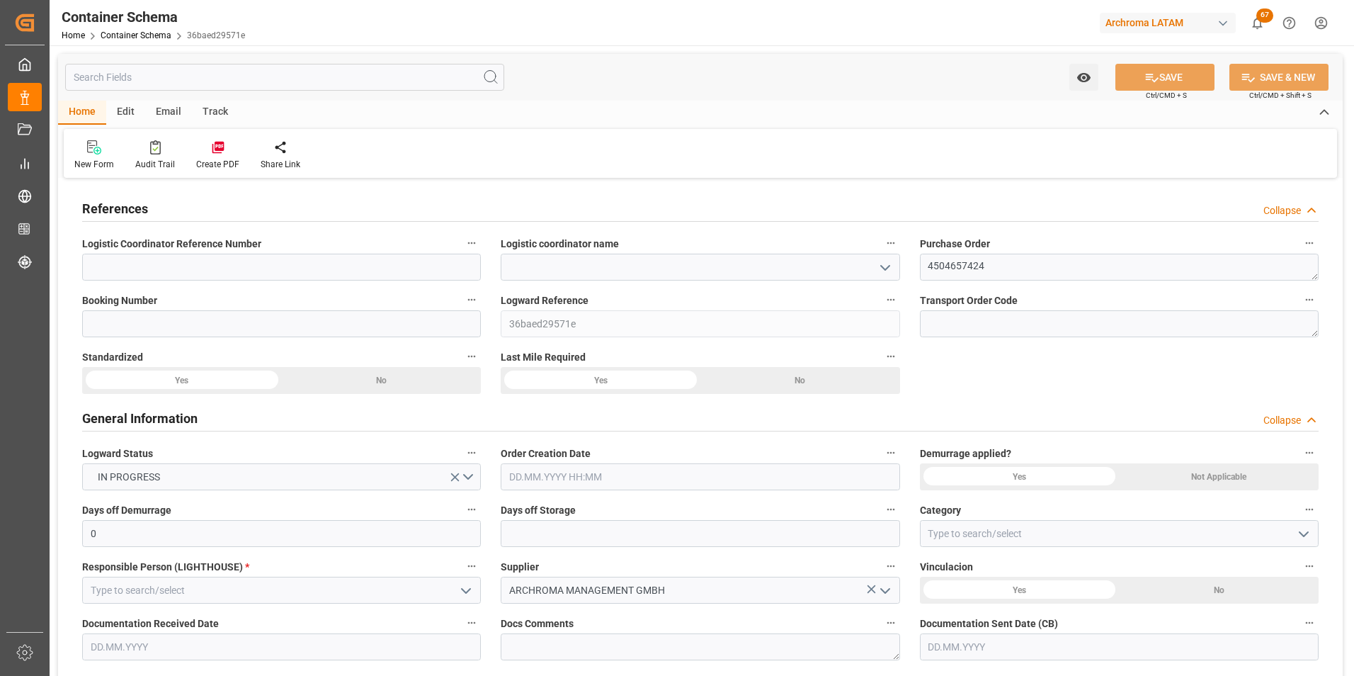
type input "0"
type input "1"
type input "4"
type input "480"
type input "504"
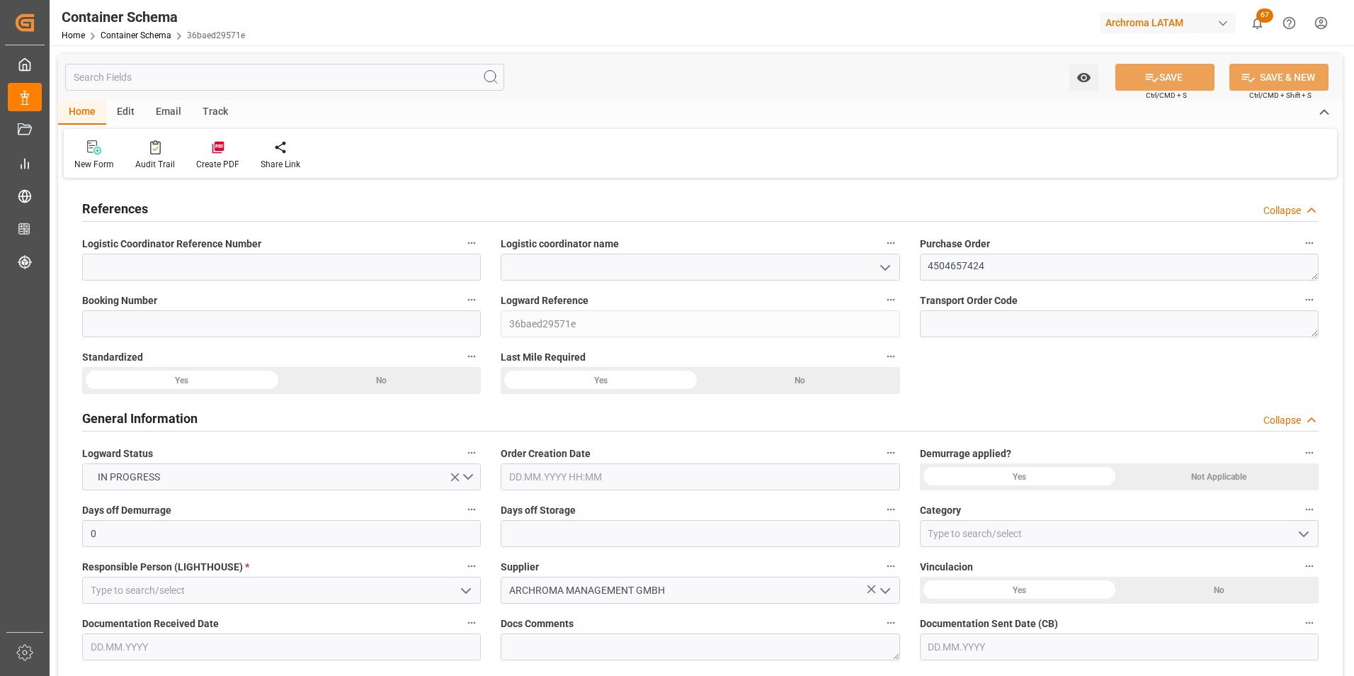
type input "0"
type input "[DATE]"
type input "[DATE] 19:47"
type input "[DATE]"
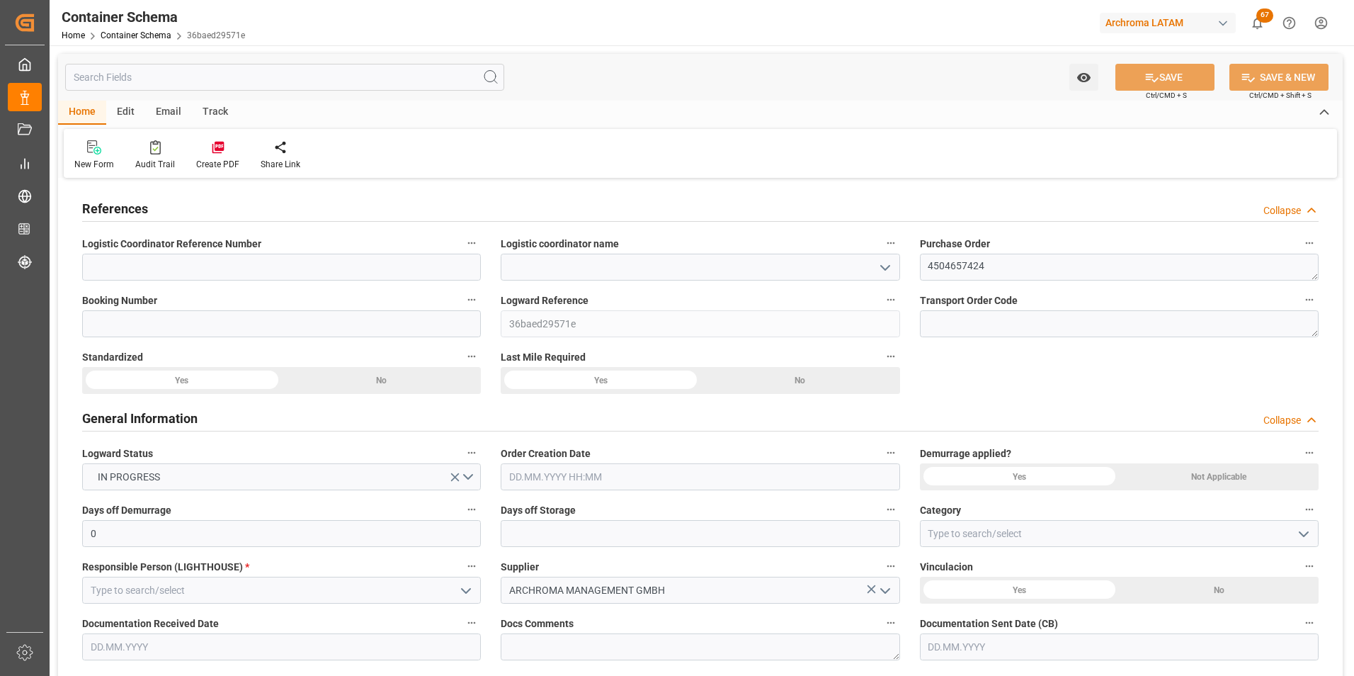
click at [882, 274] on icon "open menu" at bounding box center [885, 267] width 17 height 17
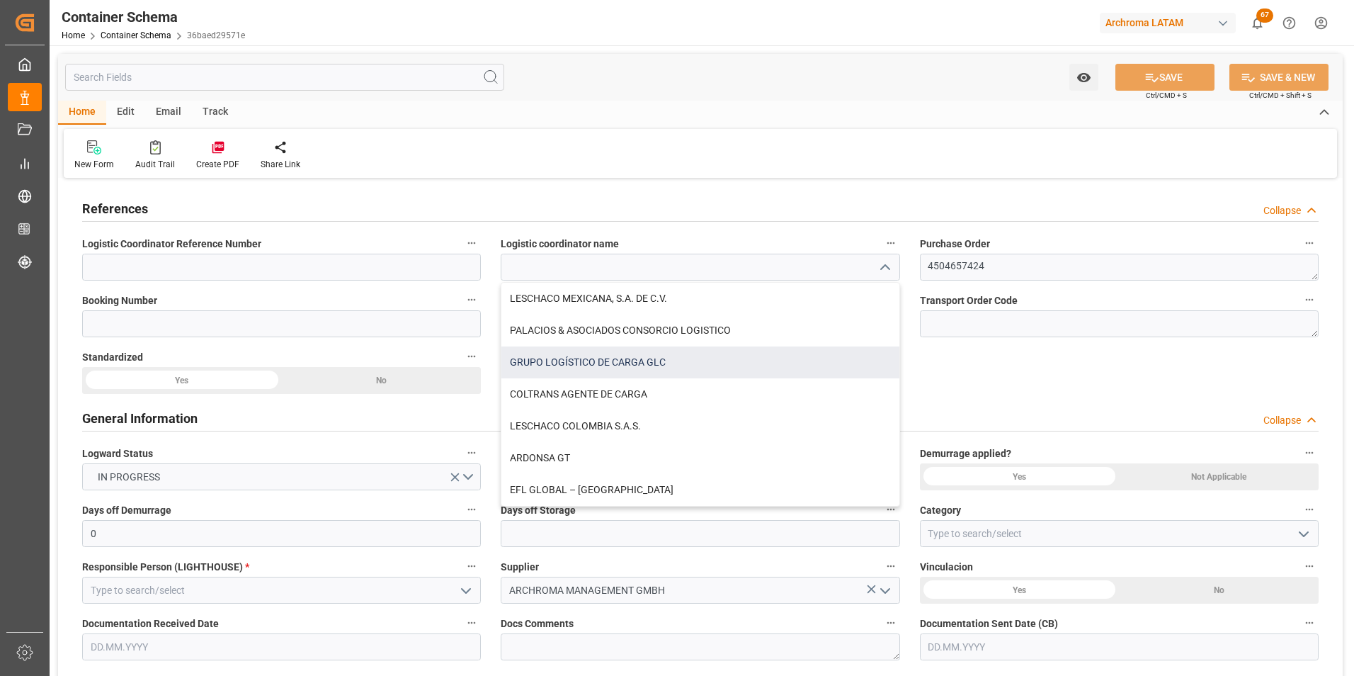
click at [719, 353] on div "GRUPO LOGÍSTICO DE CARGA GLC" at bounding box center [699, 362] width 397 height 32
type input "GRUPO LOGÍSTICO DE CARGA GLC"
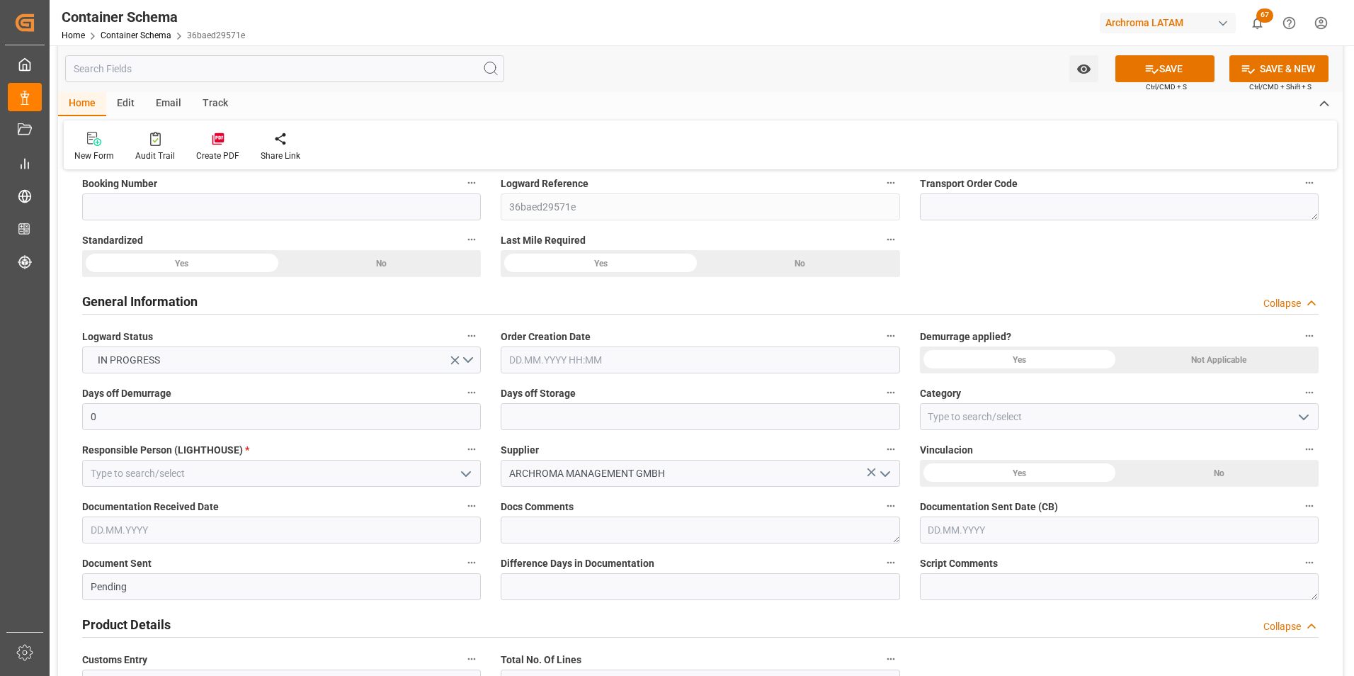
scroll to position [142, 0]
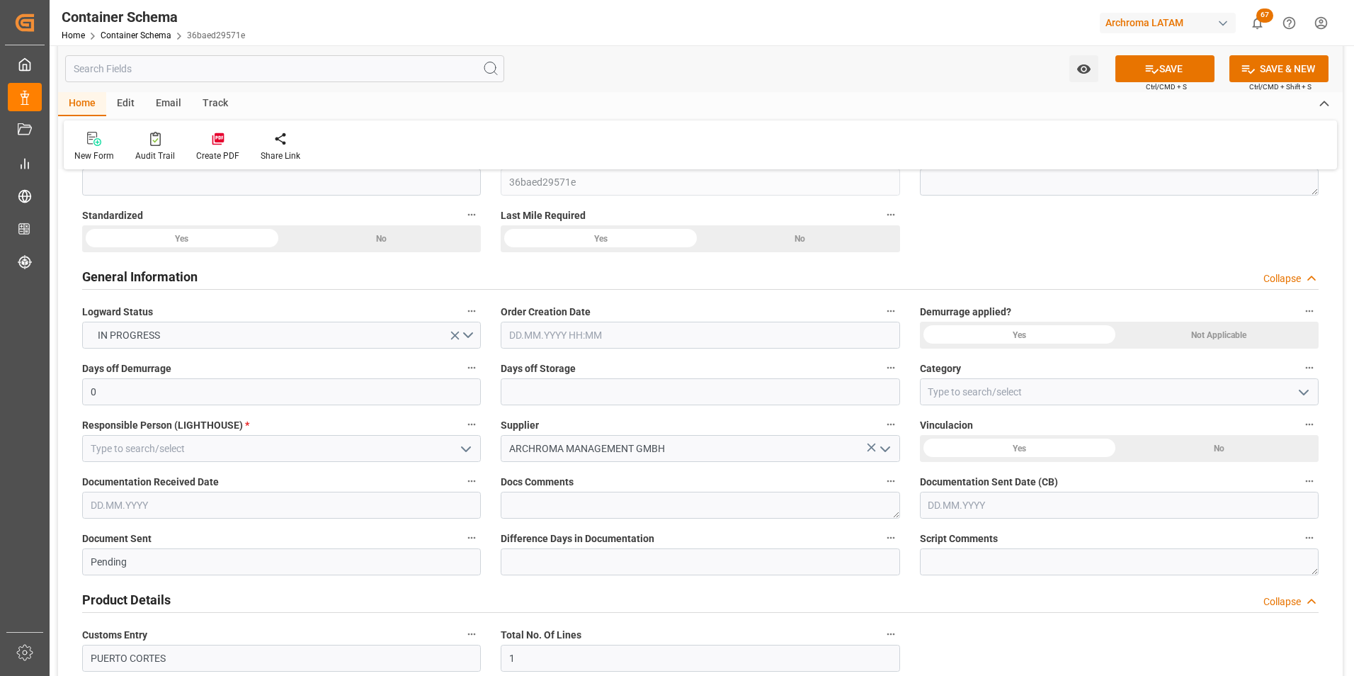
click at [538, 337] on input "text" at bounding box center [700, 335] width 399 height 27
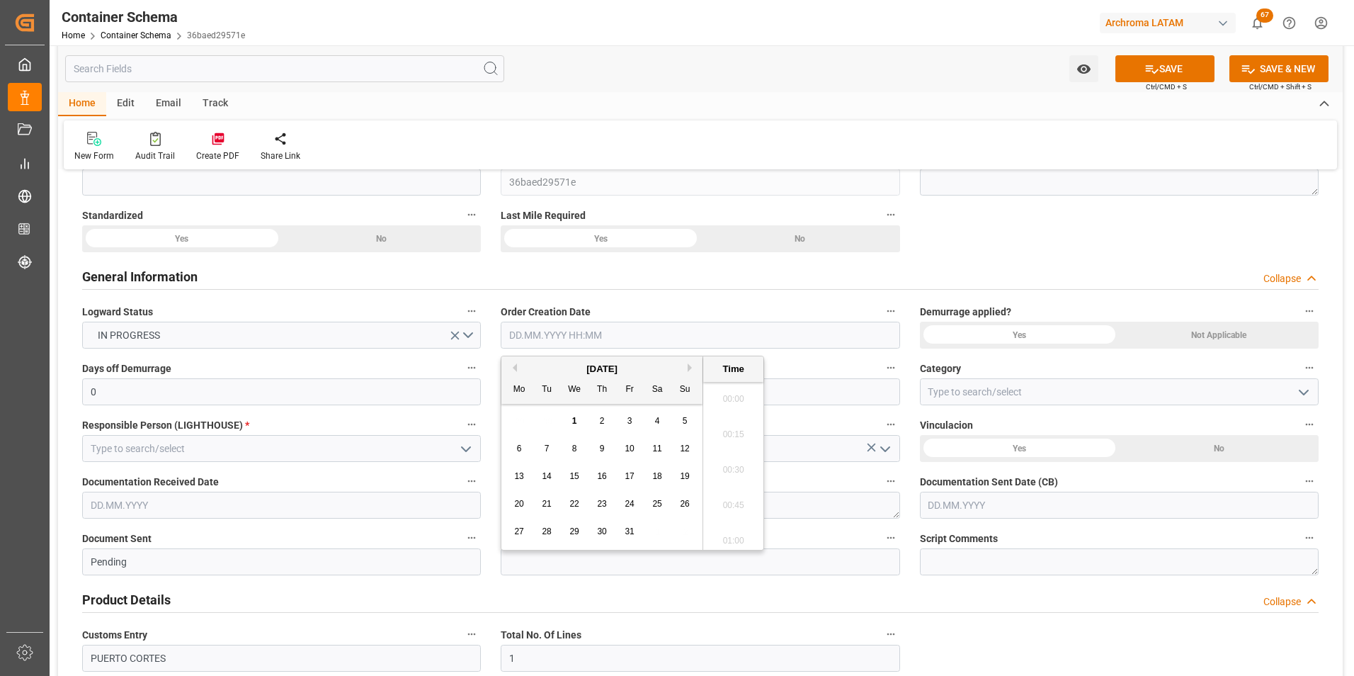
scroll to position [2023, 0]
click at [516, 429] on div "29 30 1 2 3 4 5" at bounding box center [602, 421] width 193 height 28
click at [572, 419] on span "1" at bounding box center [574, 421] width 5 height 10
click at [731, 464] on li "14:45" at bounding box center [733, 465] width 60 height 35
type input "[DATE] 14:45"
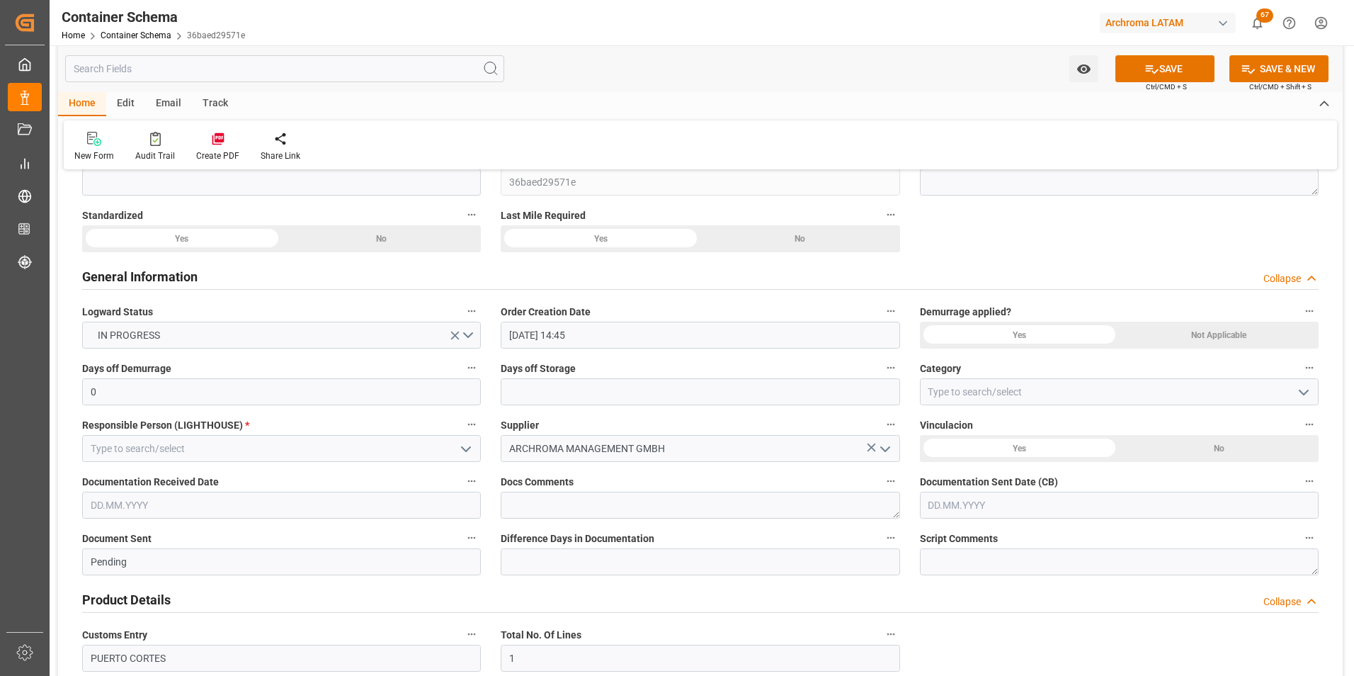
click at [1299, 399] on icon "open menu" at bounding box center [1303, 392] width 17 height 17
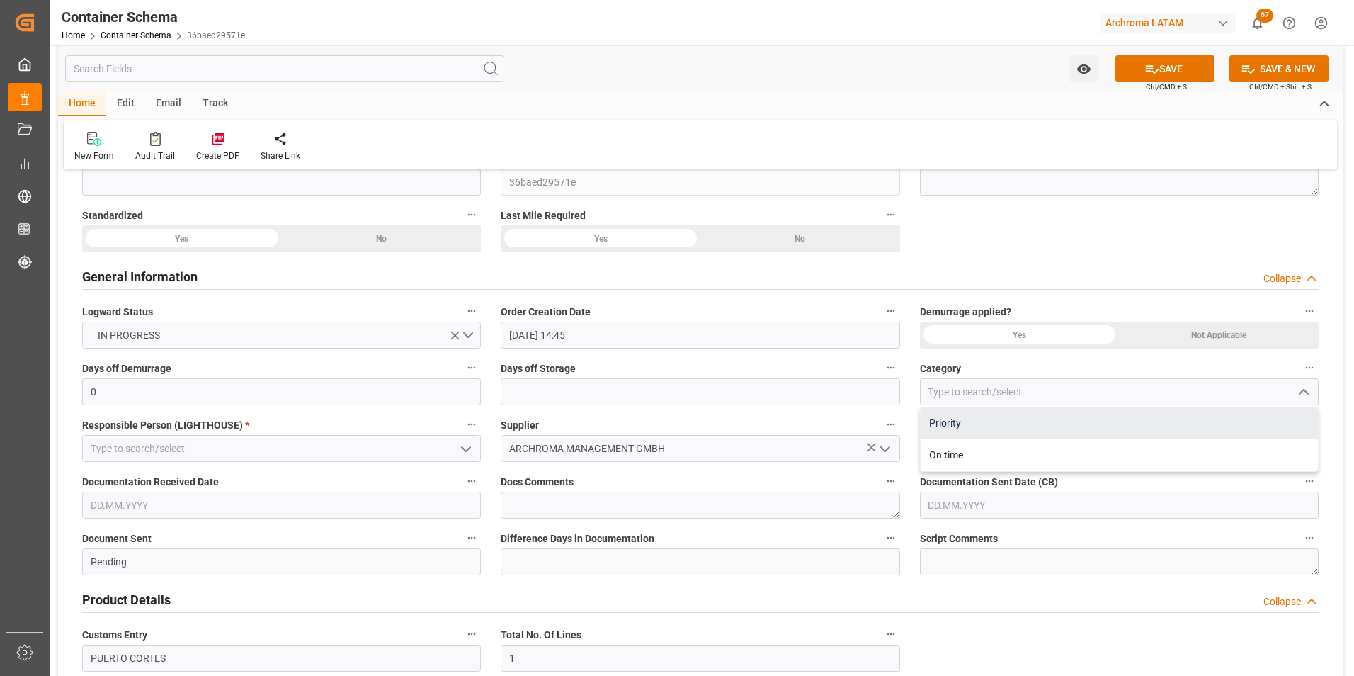
click at [970, 429] on div "Priority" at bounding box center [1119, 423] width 397 height 32
type input "Priority"
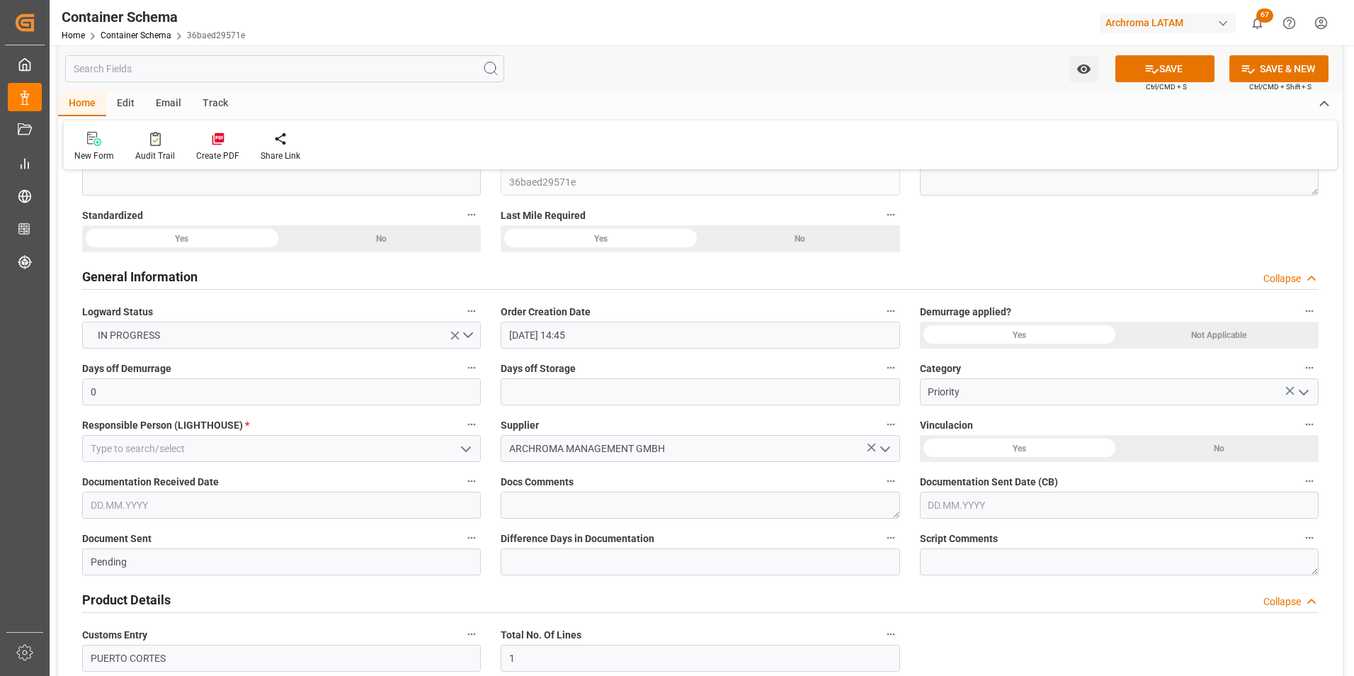
click at [457, 454] on button "open menu" at bounding box center [465, 449] width 21 height 22
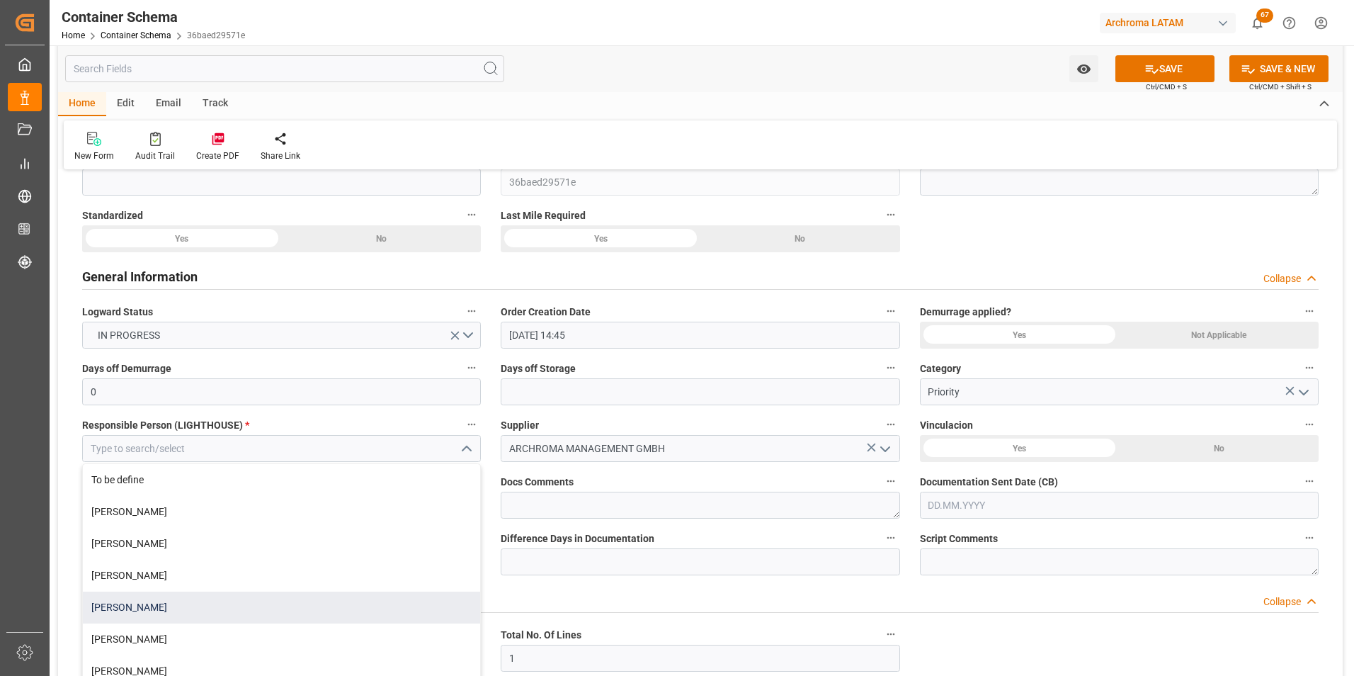
click at [249, 601] on div "[PERSON_NAME]" at bounding box center [281, 607] width 397 height 32
type input "[PERSON_NAME]"
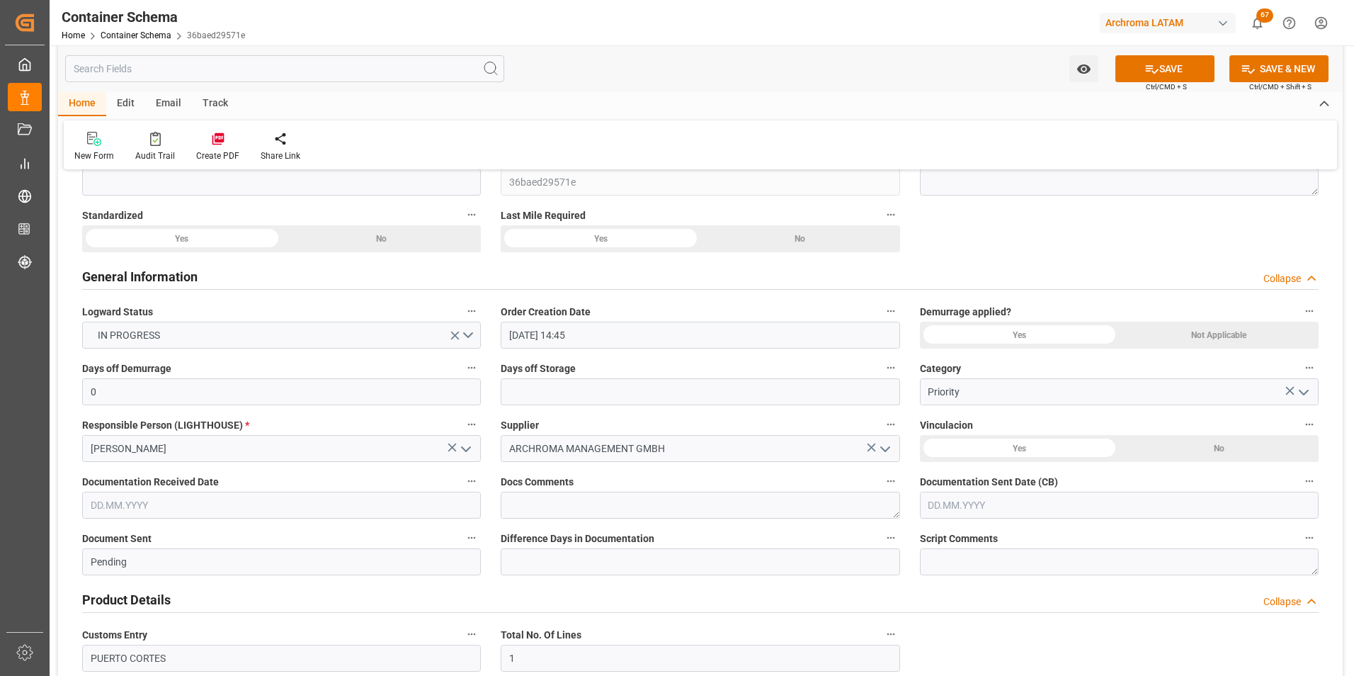
click at [109, 508] on input "text" at bounding box center [281, 505] width 399 height 27
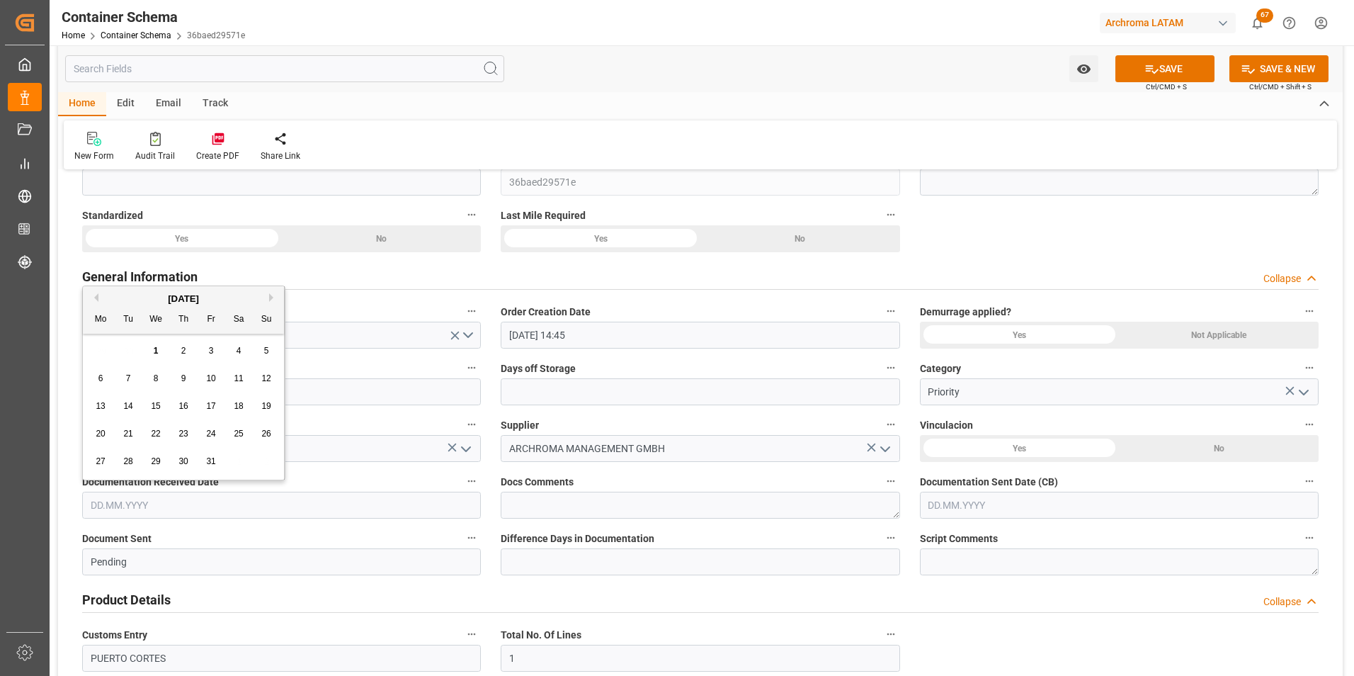
click at [89, 350] on div "29 30 1 2 3 4 5" at bounding box center [183, 351] width 193 height 28
click at [154, 350] on span "1" at bounding box center [156, 351] width 5 height 10
type input "[DATE]"
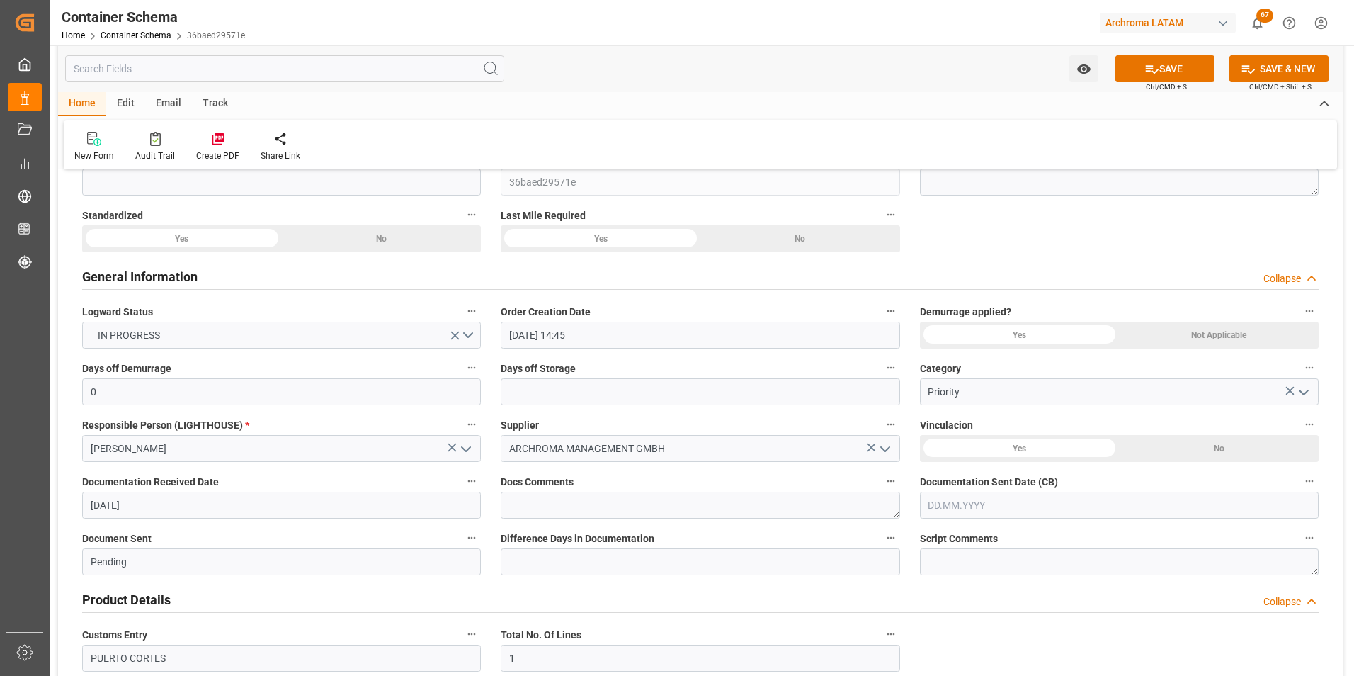
click at [967, 503] on input "text" at bounding box center [1119, 505] width 399 height 27
click at [935, 359] on div "29 30 1 2 3 4 5" at bounding box center [1021, 351] width 193 height 28
click at [1002, 351] on div "1" at bounding box center [994, 351] width 18 height 17
type input "[DATE]"
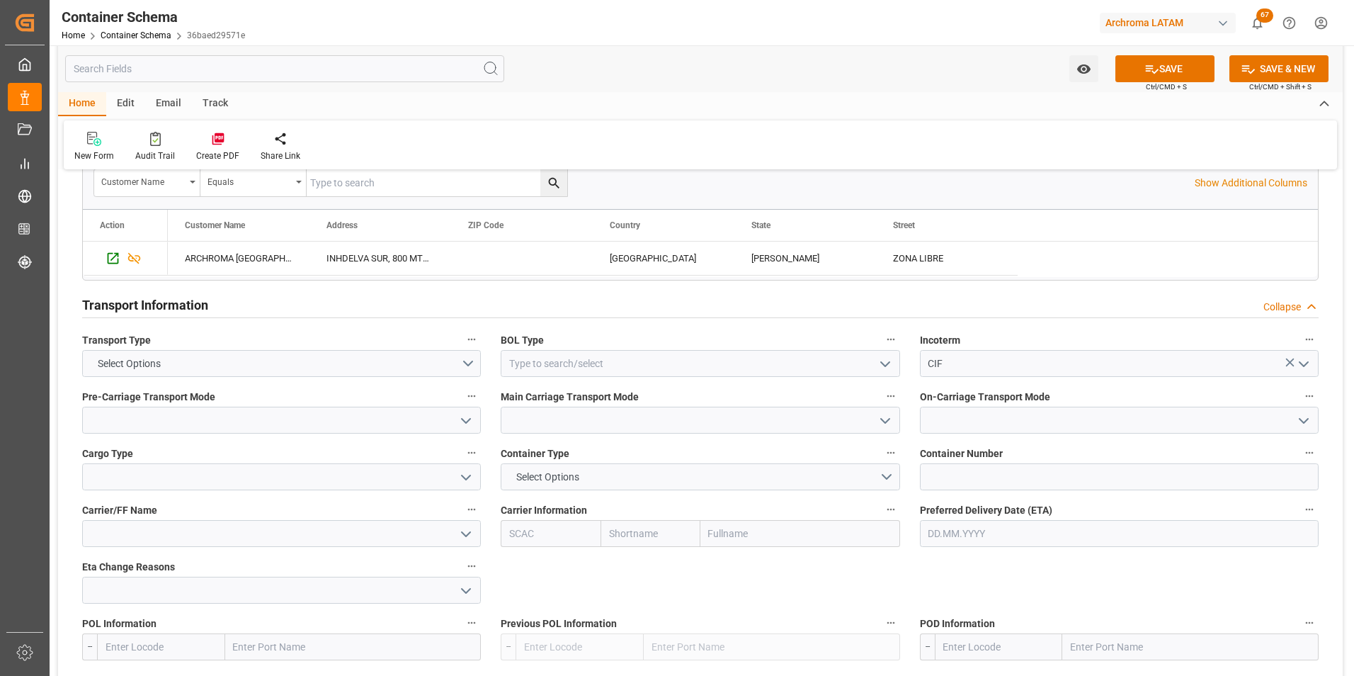
scroll to position [1062, 0]
click at [886, 365] on icon "open menu" at bounding box center [885, 362] width 17 height 17
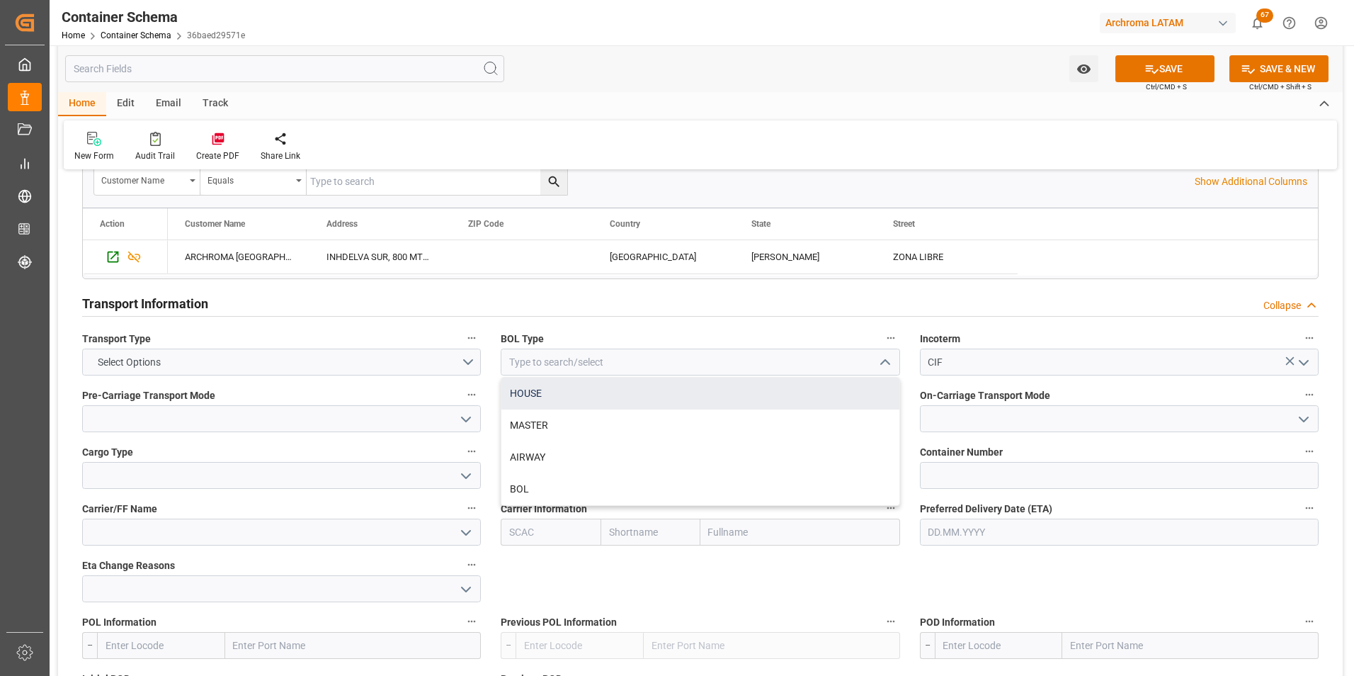
click at [676, 402] on div "HOUSE" at bounding box center [699, 393] width 397 height 32
type input "HOUSE"
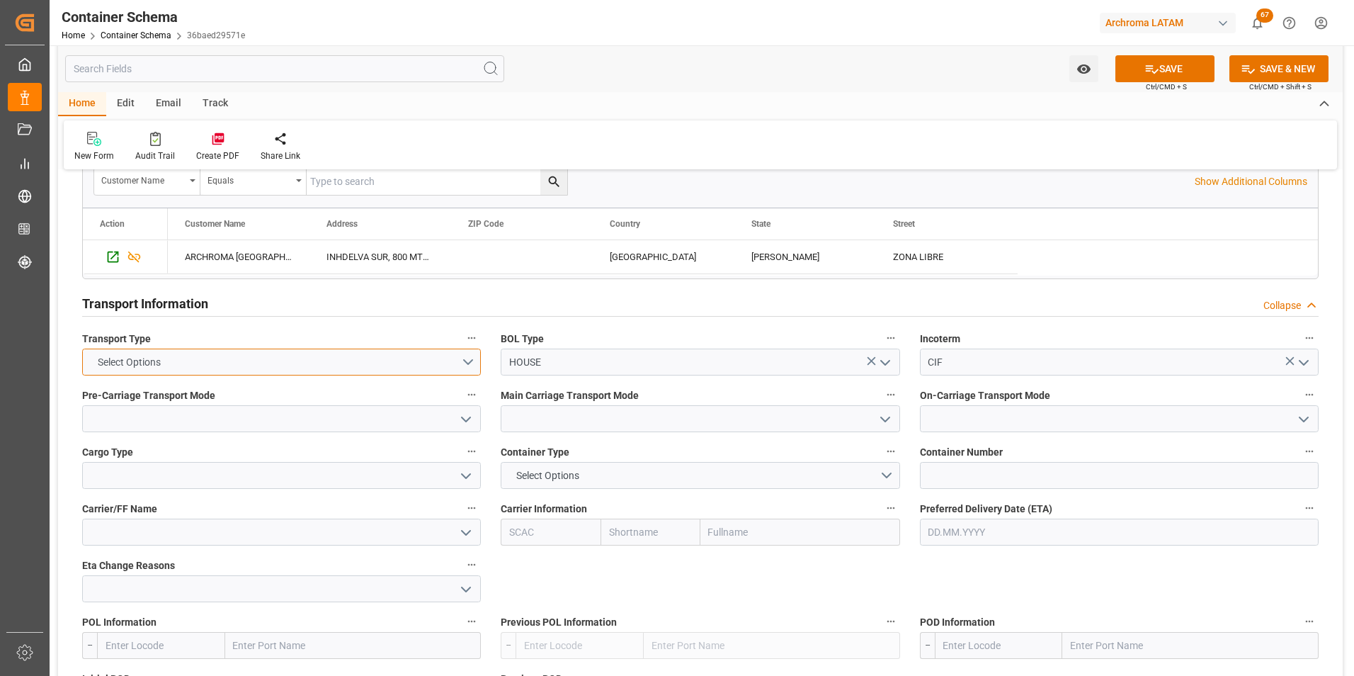
click at [475, 368] on button "Select Options" at bounding box center [281, 361] width 399 height 27
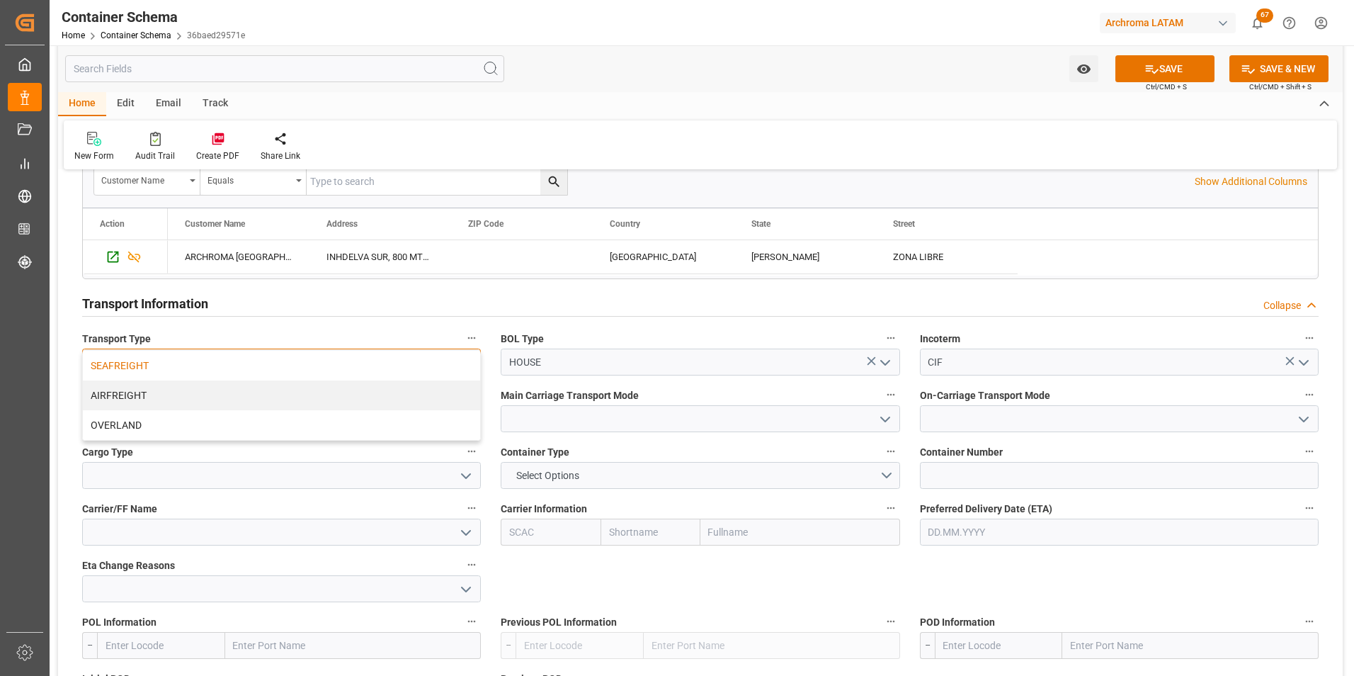
click at [417, 370] on div "SEAFREIGHT" at bounding box center [281, 366] width 397 height 30
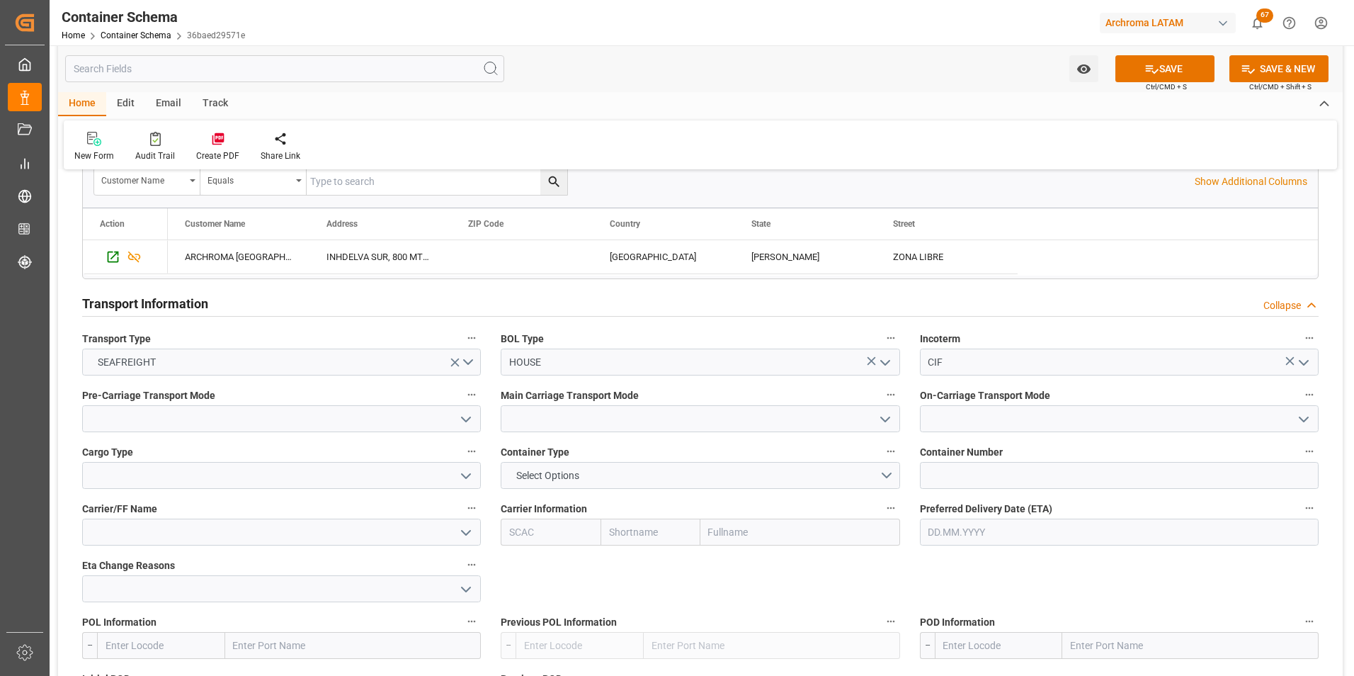
click at [461, 424] on icon "open menu" at bounding box center [466, 419] width 17 height 17
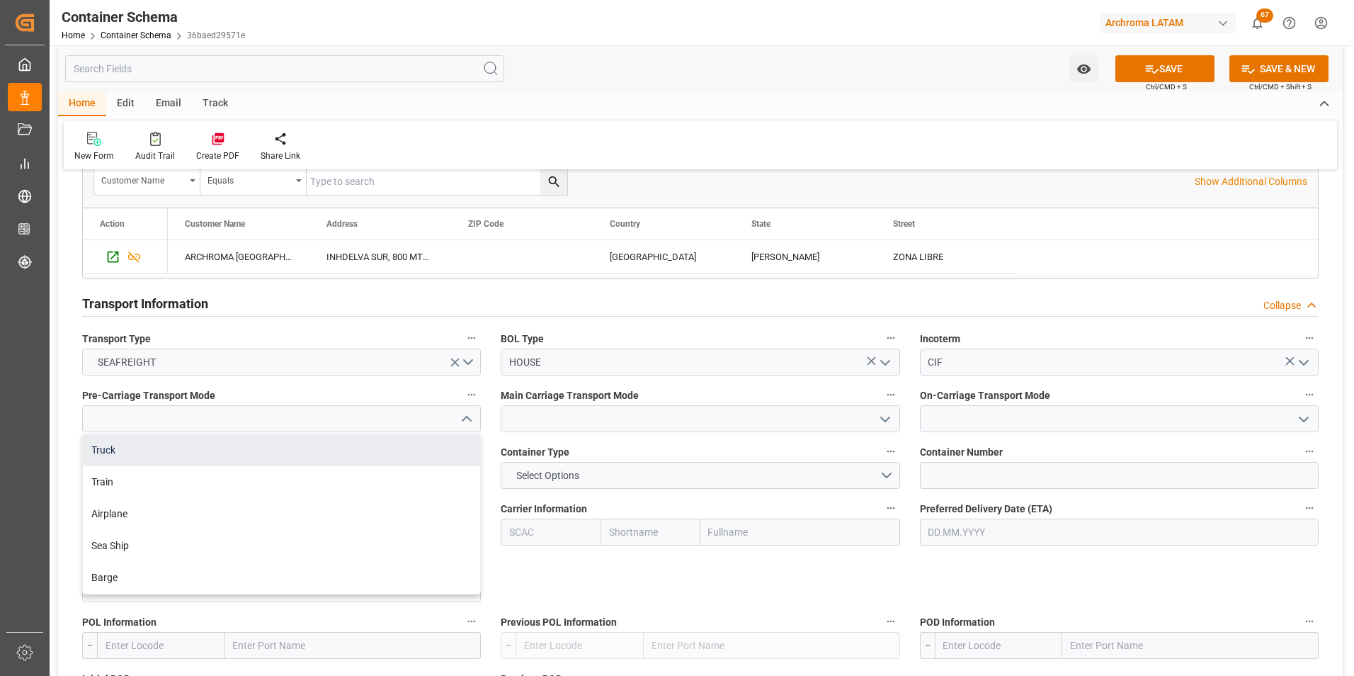
click at [380, 440] on div "Truck" at bounding box center [281, 450] width 397 height 32
type input "Truck"
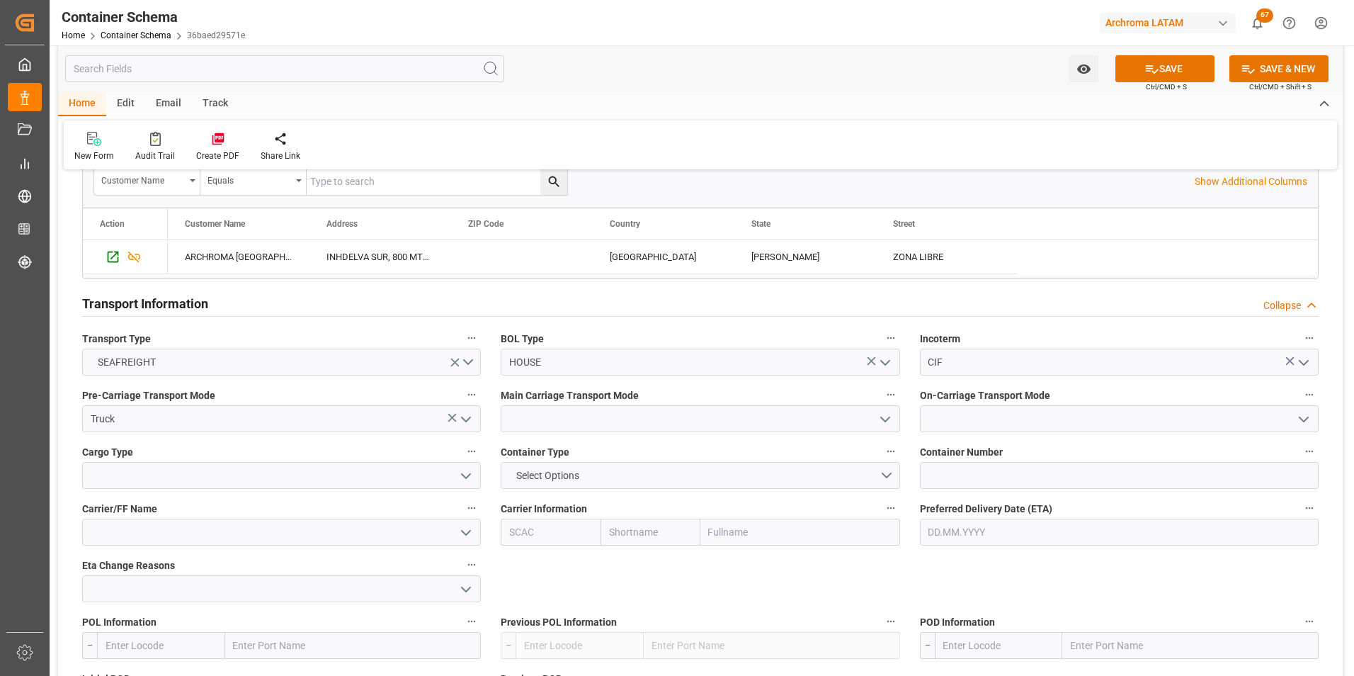
click at [885, 417] on icon "open menu" at bounding box center [885, 419] width 17 height 17
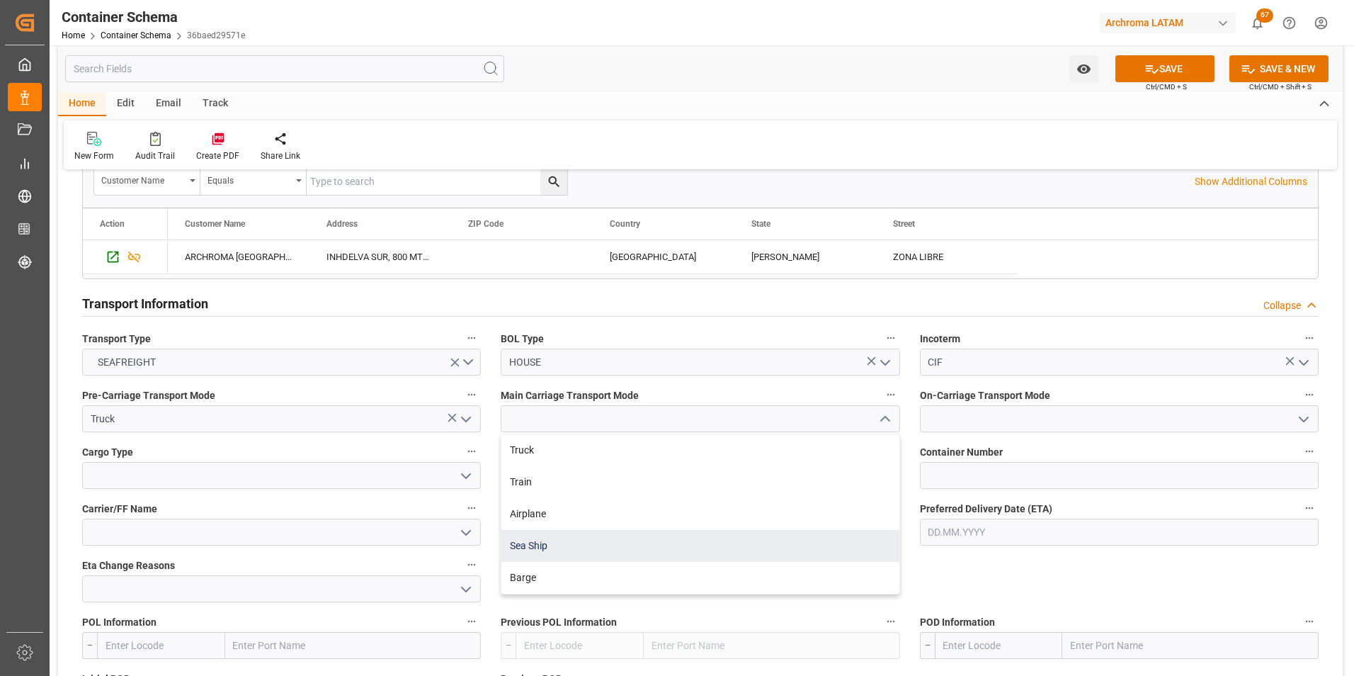
click at [684, 542] on div "Sea Ship" at bounding box center [699, 546] width 397 height 32
type input "Sea Ship"
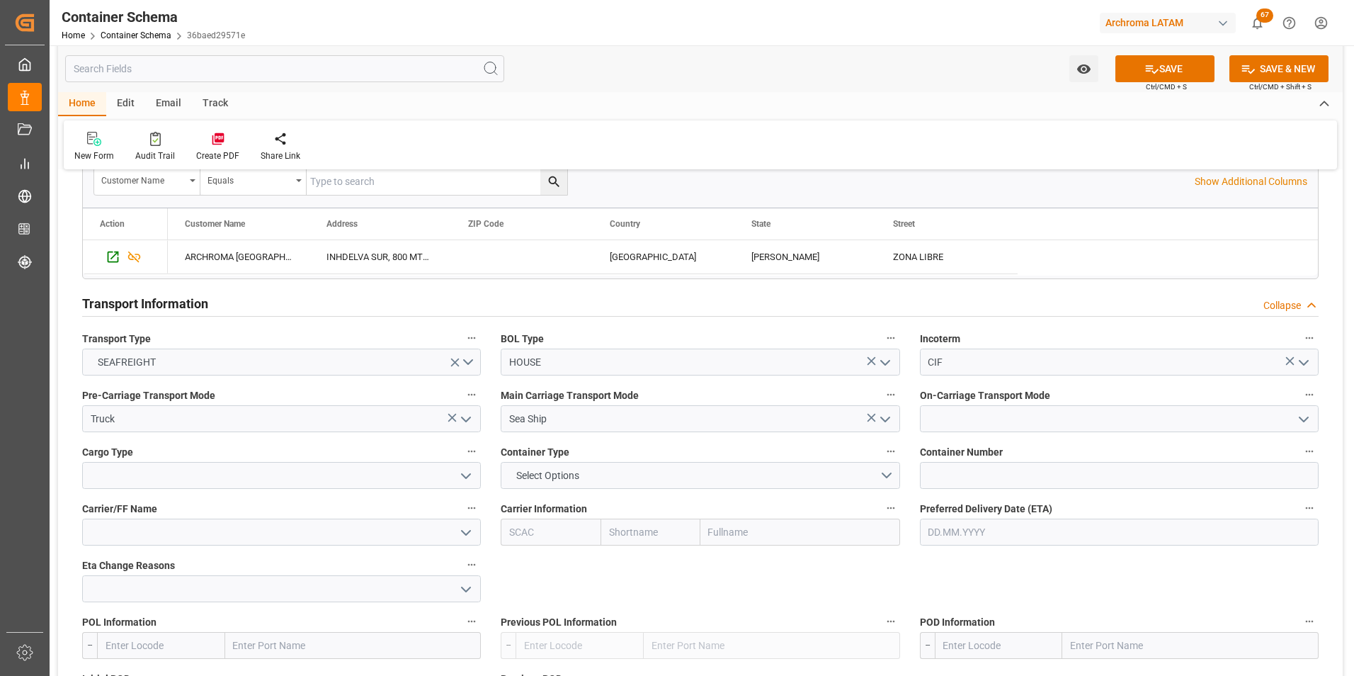
click at [1309, 409] on button "open menu" at bounding box center [1302, 419] width 21 height 22
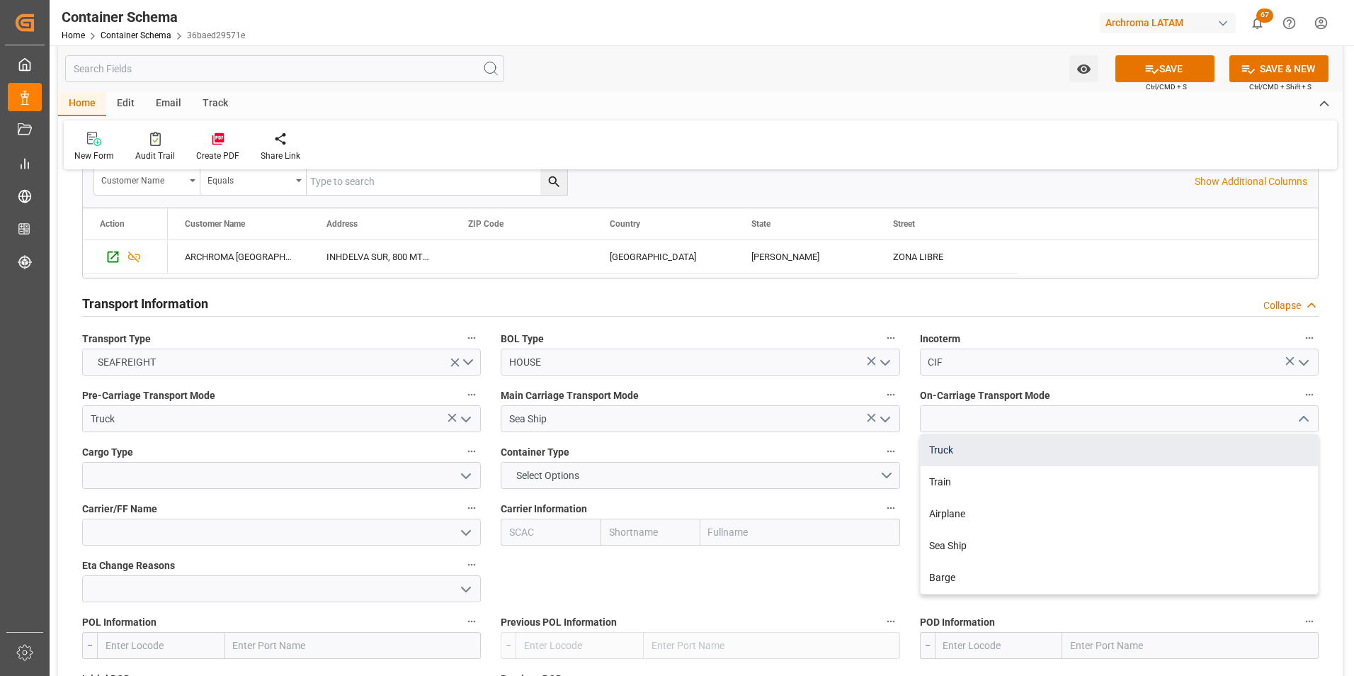
click at [1247, 452] on div "Truck" at bounding box center [1119, 450] width 397 height 32
type input "Truck"
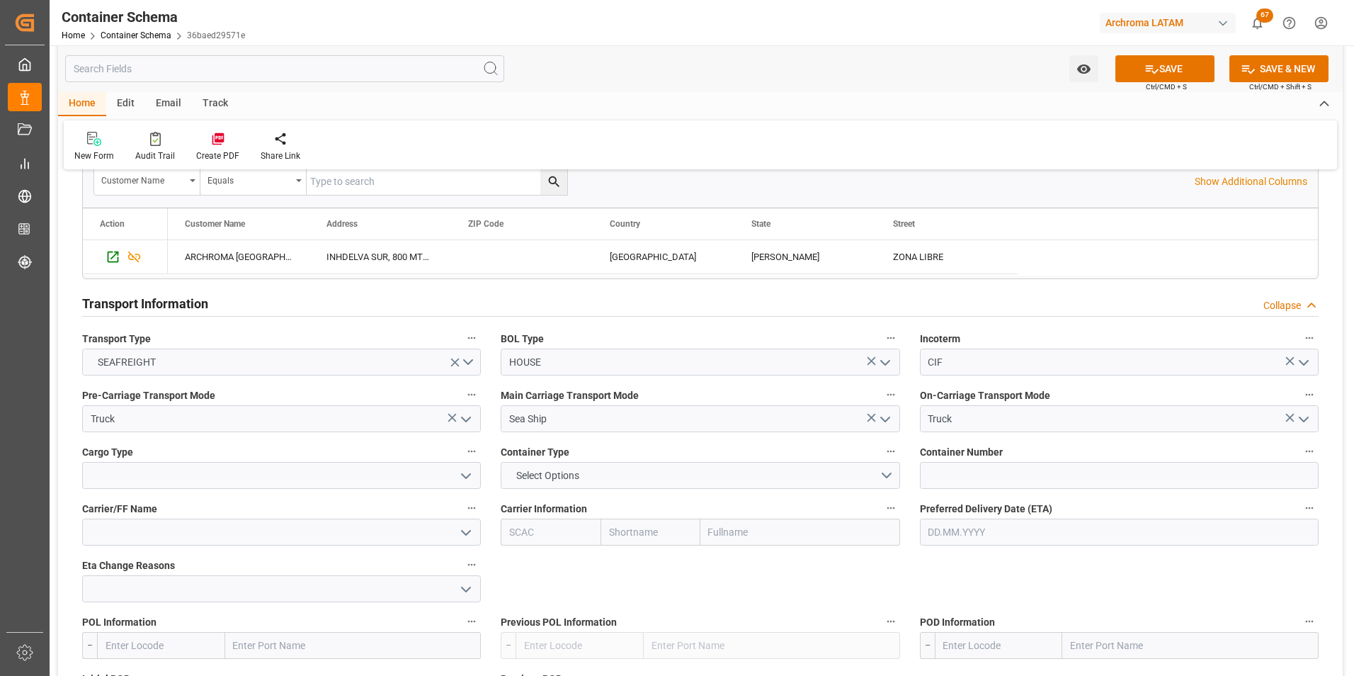
click at [460, 475] on icon "open menu" at bounding box center [466, 475] width 17 height 17
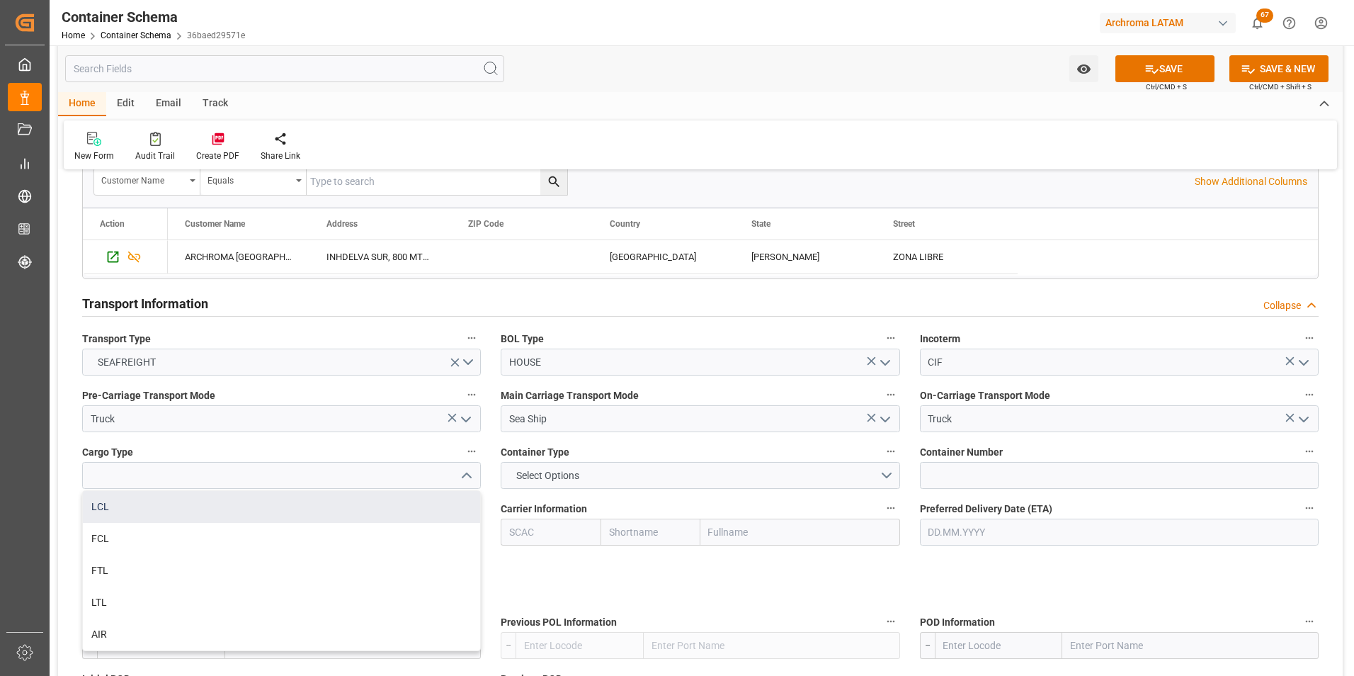
click at [240, 515] on div "LCL" at bounding box center [281, 507] width 397 height 32
type input "LCL"
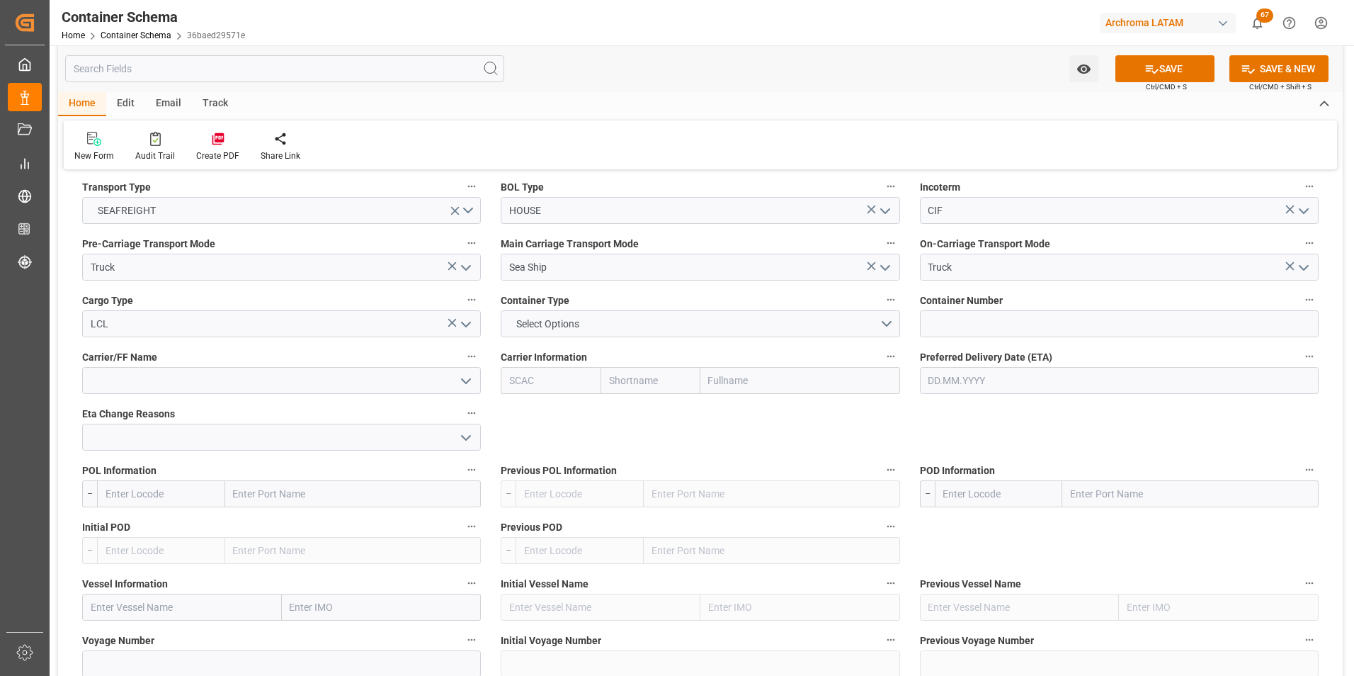
scroll to position [1275, 0]
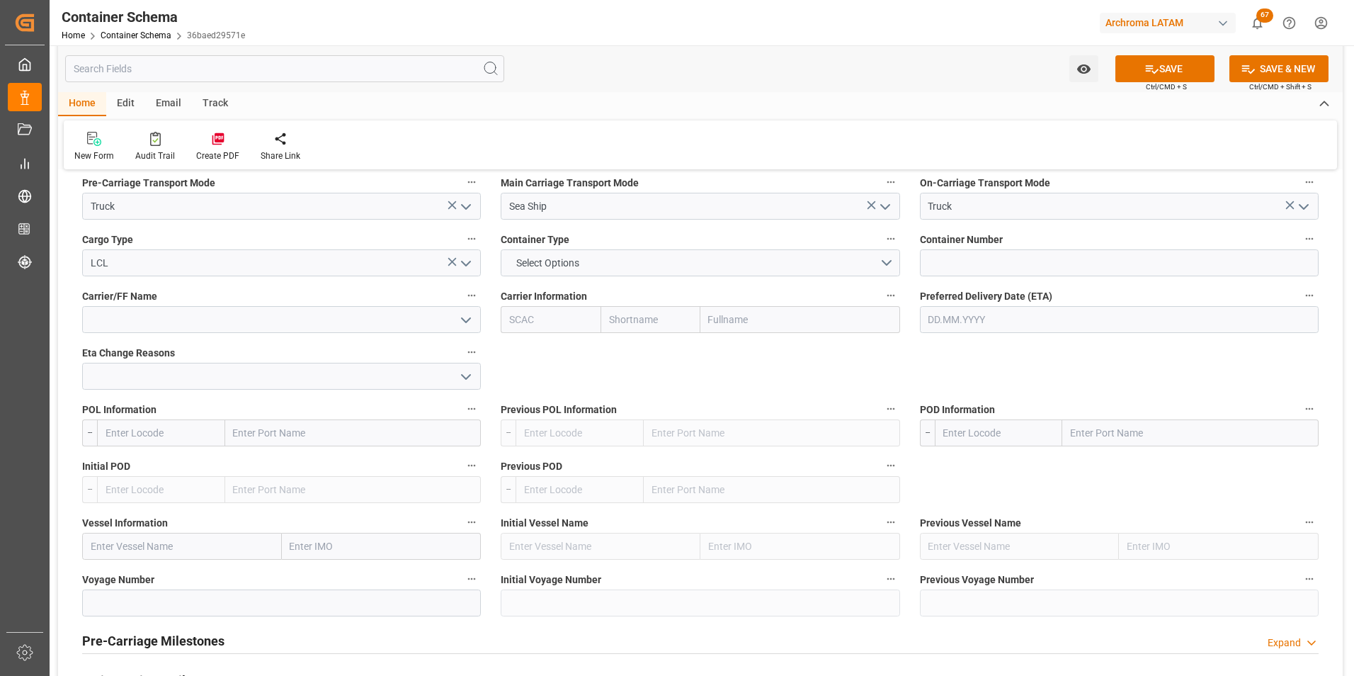
click at [1093, 430] on input "text" at bounding box center [1190, 432] width 256 height 27
type input "puerto cort"
click at [1130, 464] on b "Puerto [PERSON_NAME]" at bounding box center [1126, 463] width 109 height 11
type input "HNPCR"
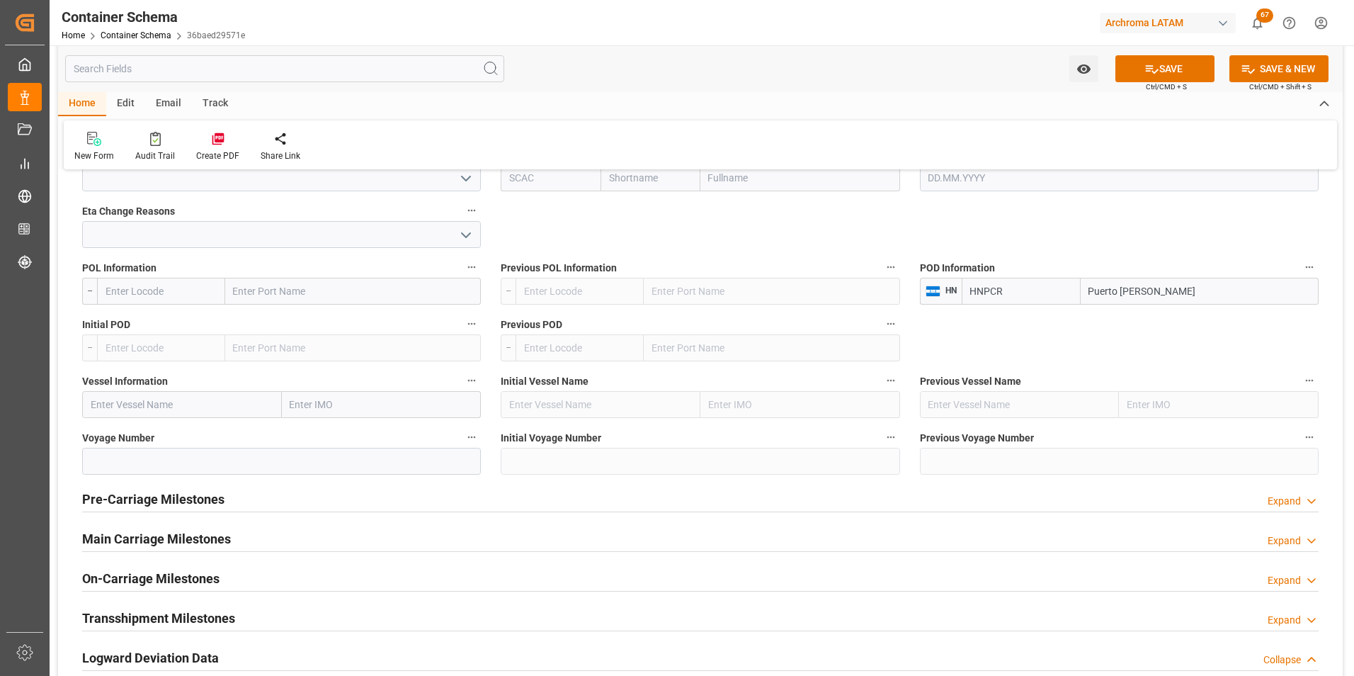
type input "Puerto [PERSON_NAME]"
click at [159, 540] on h2 "Main Carriage Milestones" at bounding box center [156, 538] width 149 height 19
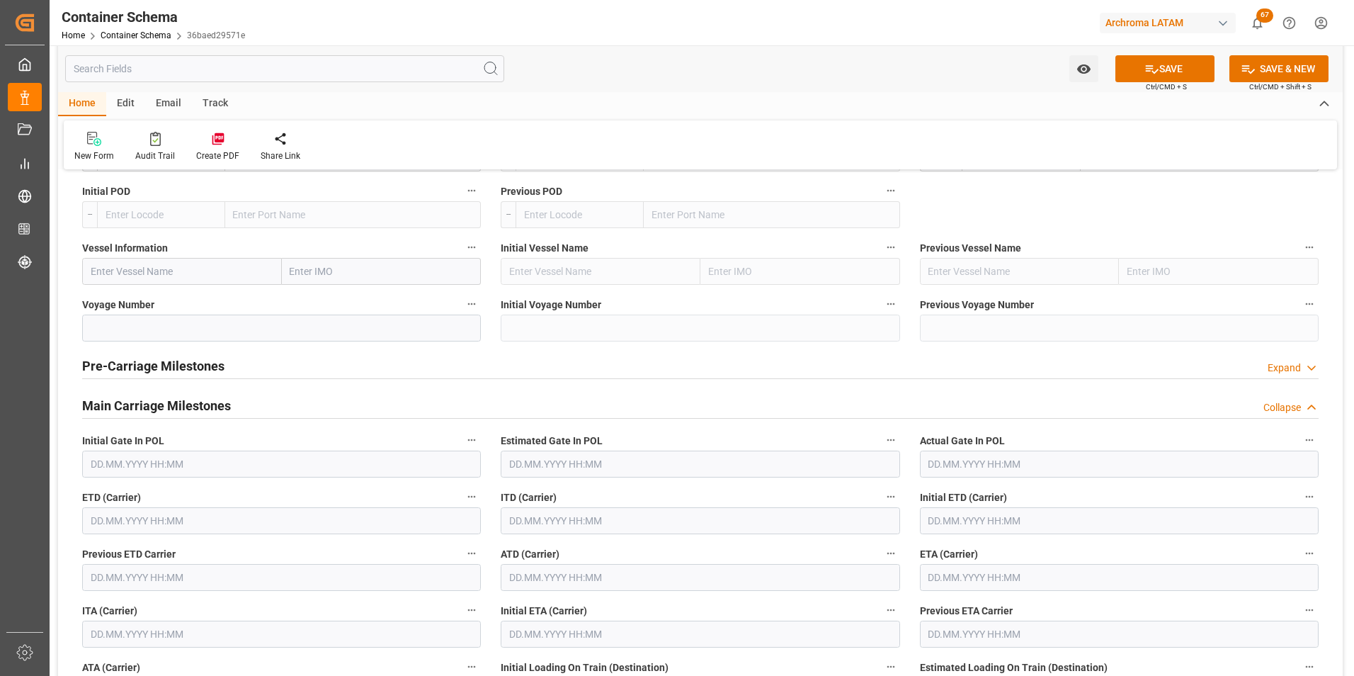
scroll to position [1558, 0]
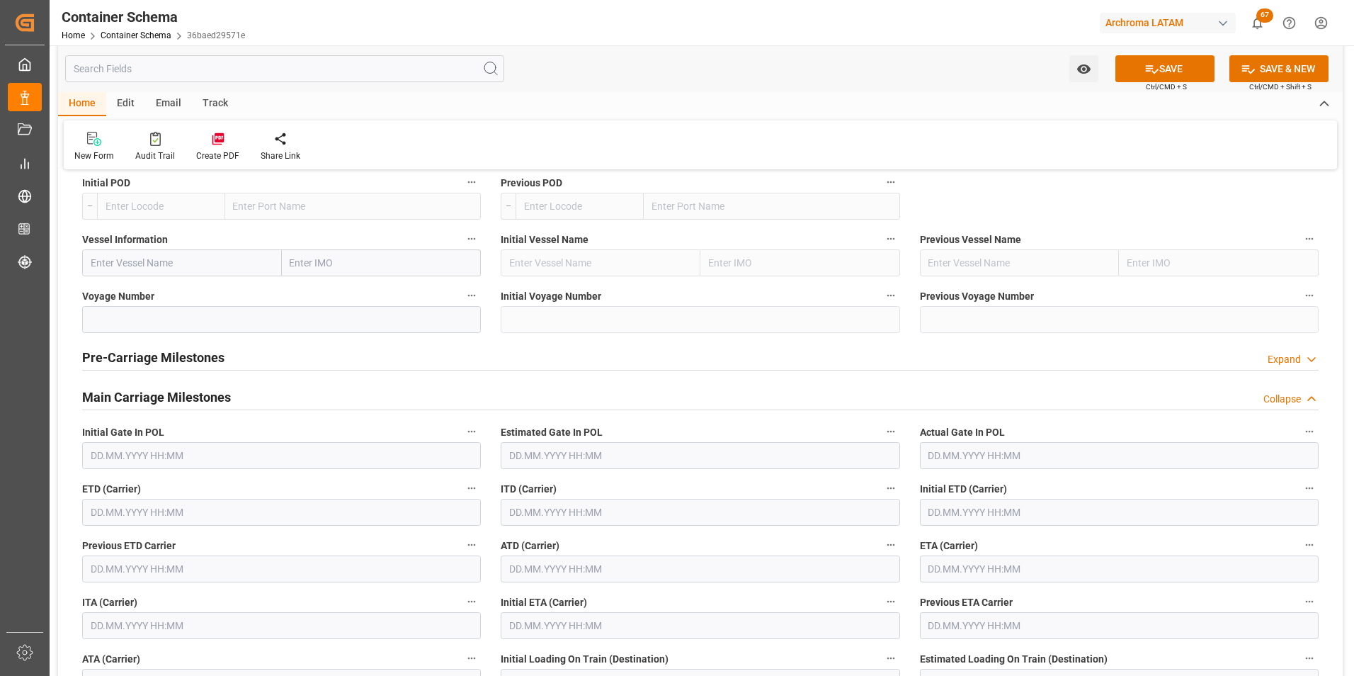
click at [136, 508] on input "text" at bounding box center [281, 512] width 399 height 27
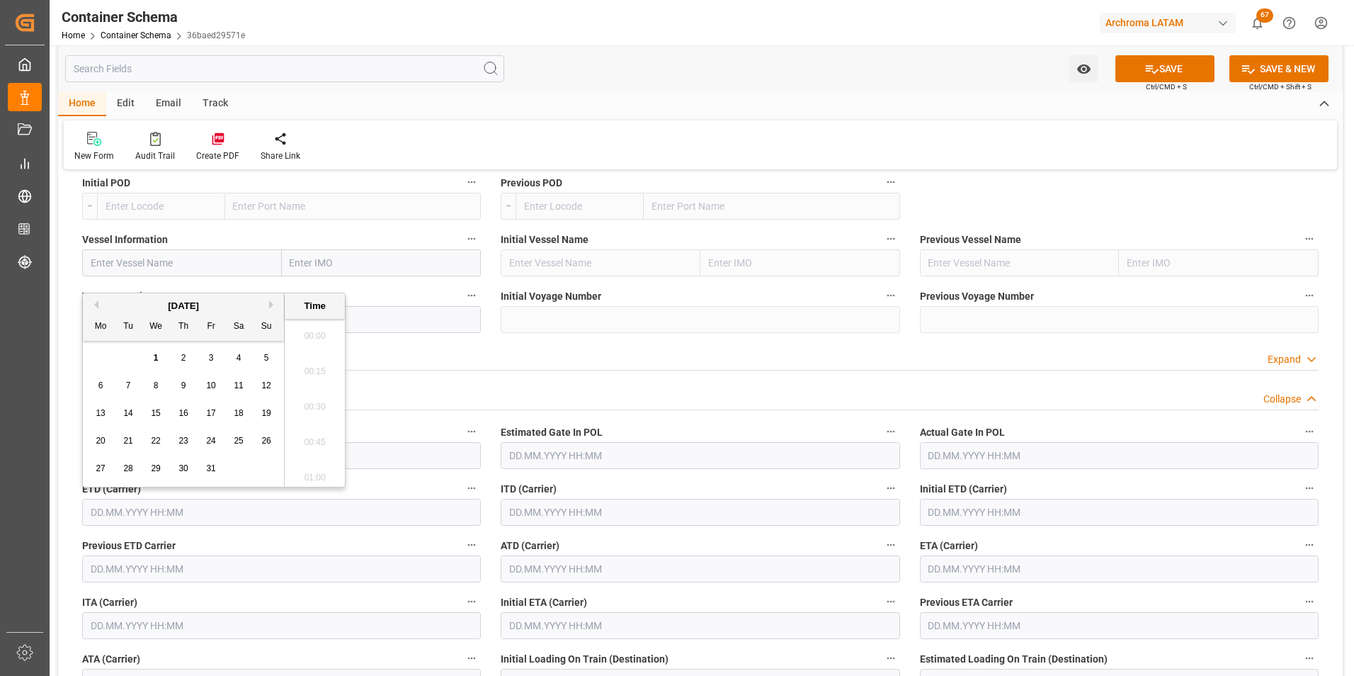
scroll to position [2023, 0]
click at [425, 428] on label "Initial Gate In POL" at bounding box center [281, 432] width 399 height 20
click at [462, 428] on button "Initial Gate In POL" at bounding box center [471, 431] width 18 height 18
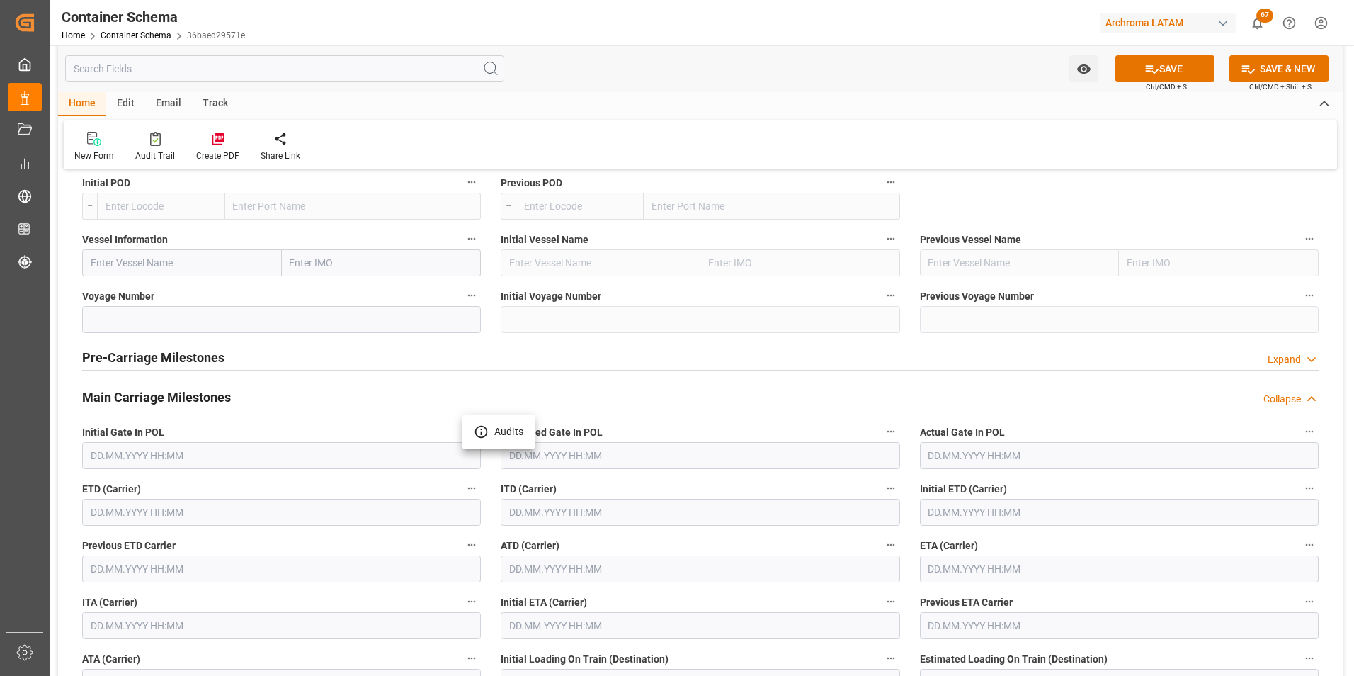
click at [383, 535] on div at bounding box center [677, 338] width 1354 height 676
click at [395, 532] on div "Previous ETD Carrier" at bounding box center [281, 558] width 419 height 57
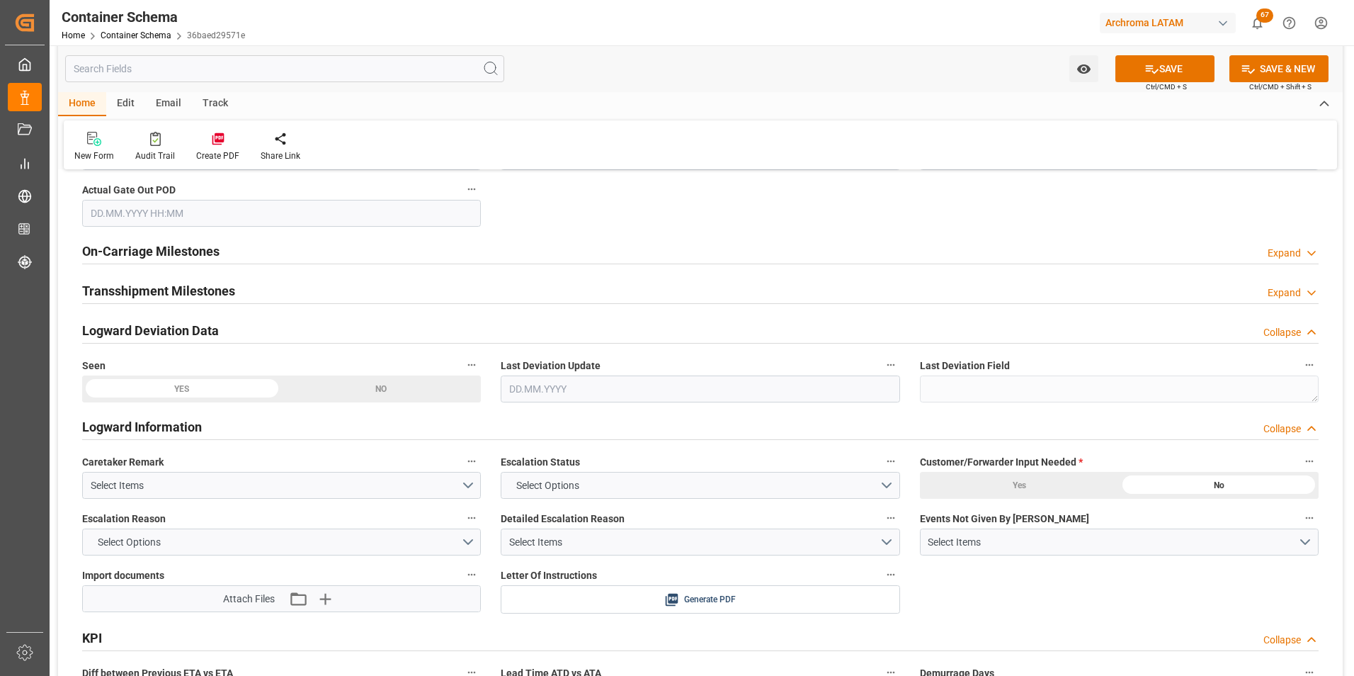
scroll to position [2266, 0]
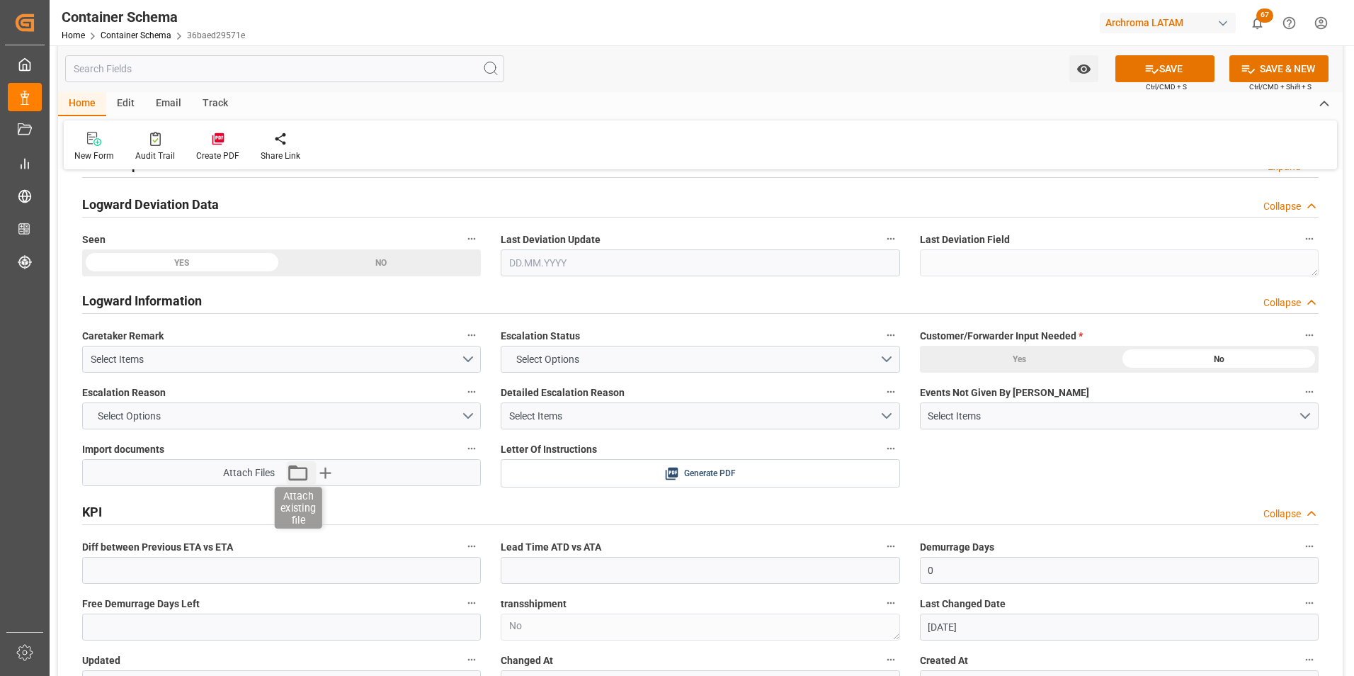
click at [292, 481] on icon "button" at bounding box center [297, 472] width 23 height 23
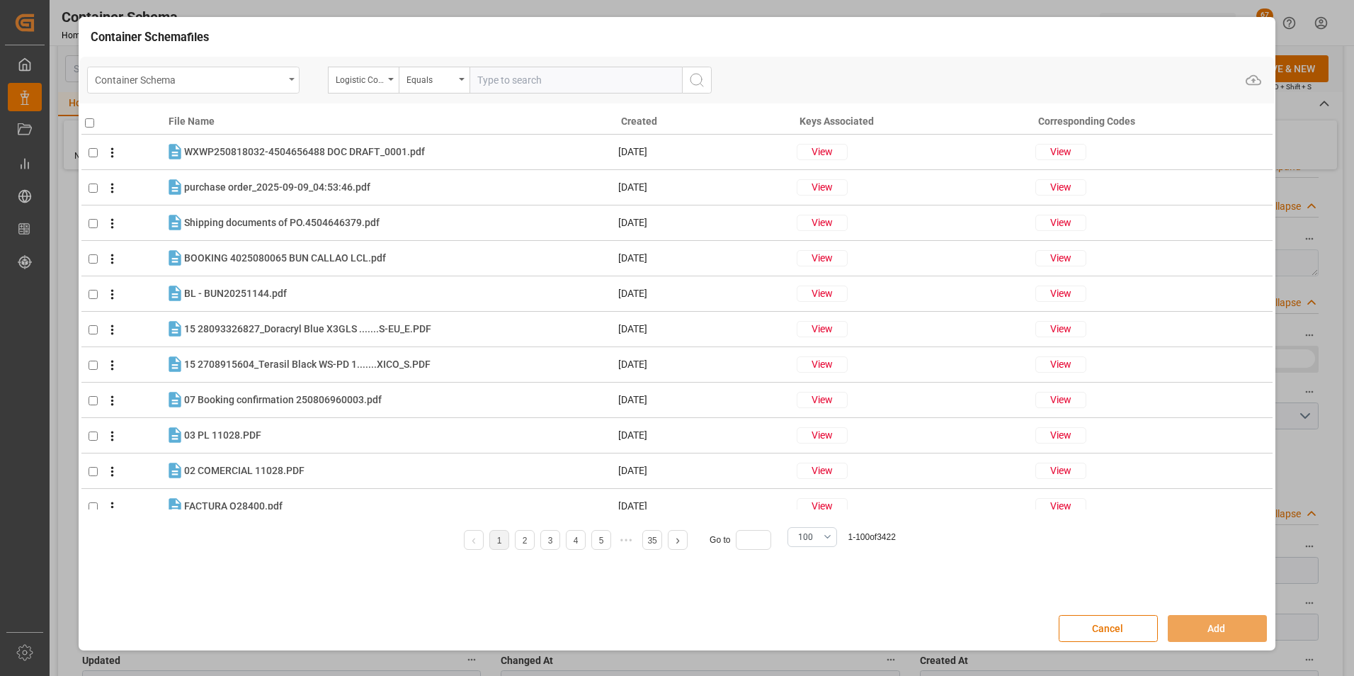
click at [286, 84] on div "Container Schema" at bounding box center [193, 80] width 212 height 27
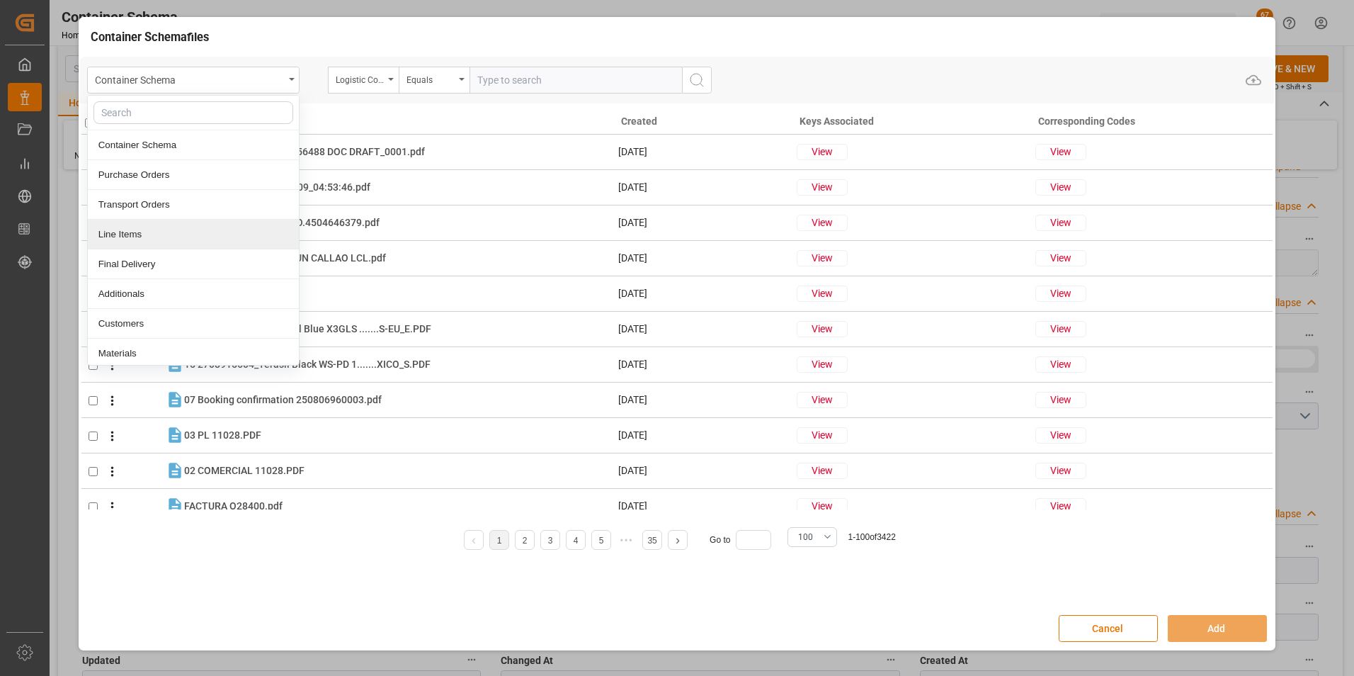
click at [181, 240] on div "Line Items" at bounding box center [193, 235] width 211 height 30
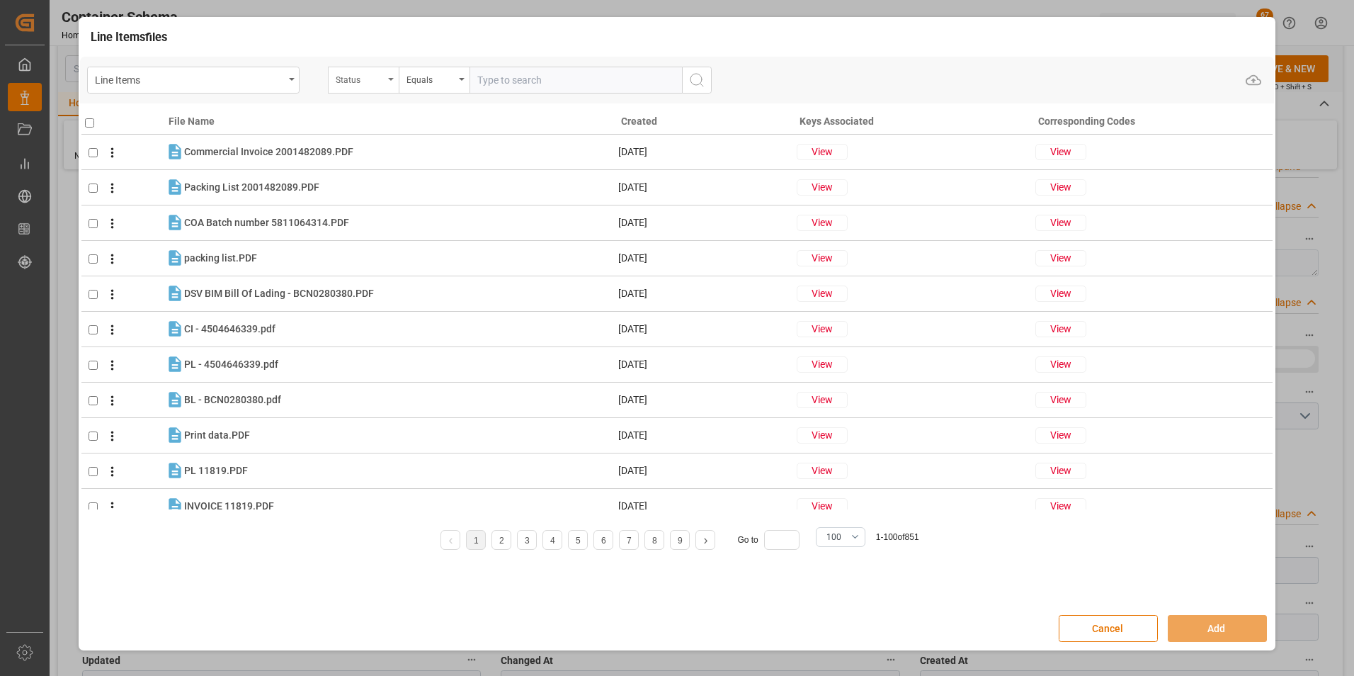
click at [384, 84] on div "Status" at bounding box center [363, 80] width 71 height 27
click at [411, 180] on div "Purchase Order Number" at bounding box center [434, 175] width 211 height 30
click at [424, 89] on div "Equals" at bounding box center [434, 80] width 71 height 27
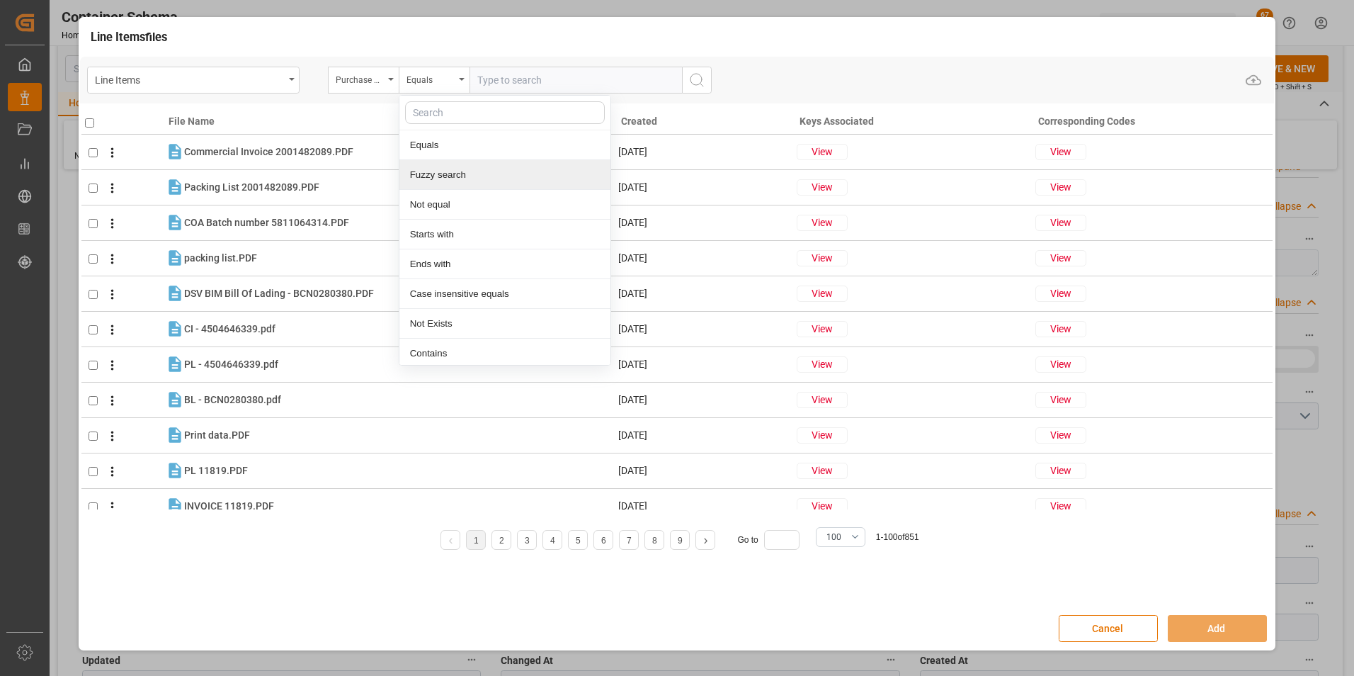
click at [446, 174] on div "Fuzzy search" at bounding box center [504, 175] width 211 height 30
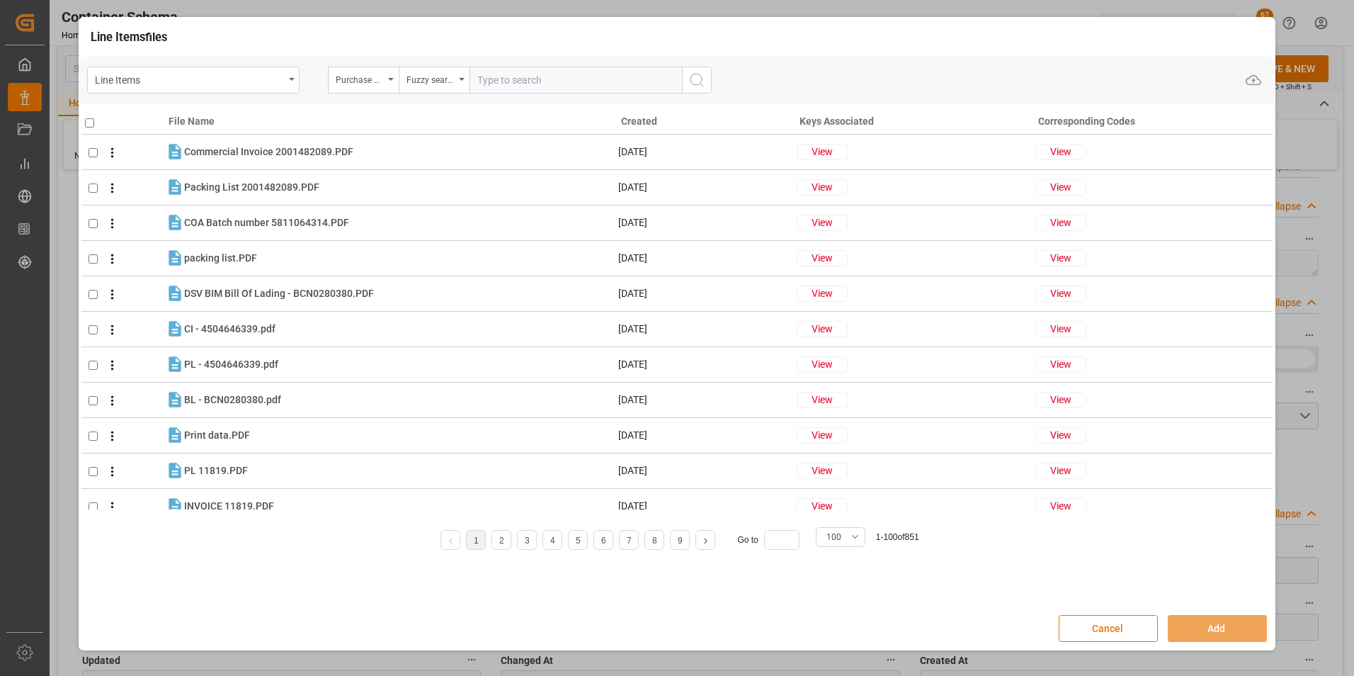
click at [489, 83] on input "text" at bounding box center [576, 80] width 212 height 27
paste input "PO_4504657424"
drag, startPoint x: 495, startPoint y: 83, endPoint x: 461, endPoint y: 81, distance: 34.0
click at [461, 81] on div "Purchase Order Number Fuzzy search PO_4504657424" at bounding box center [520, 80] width 384 height 27
click at [572, 76] on input "4504657424" at bounding box center [576, 80] width 212 height 27
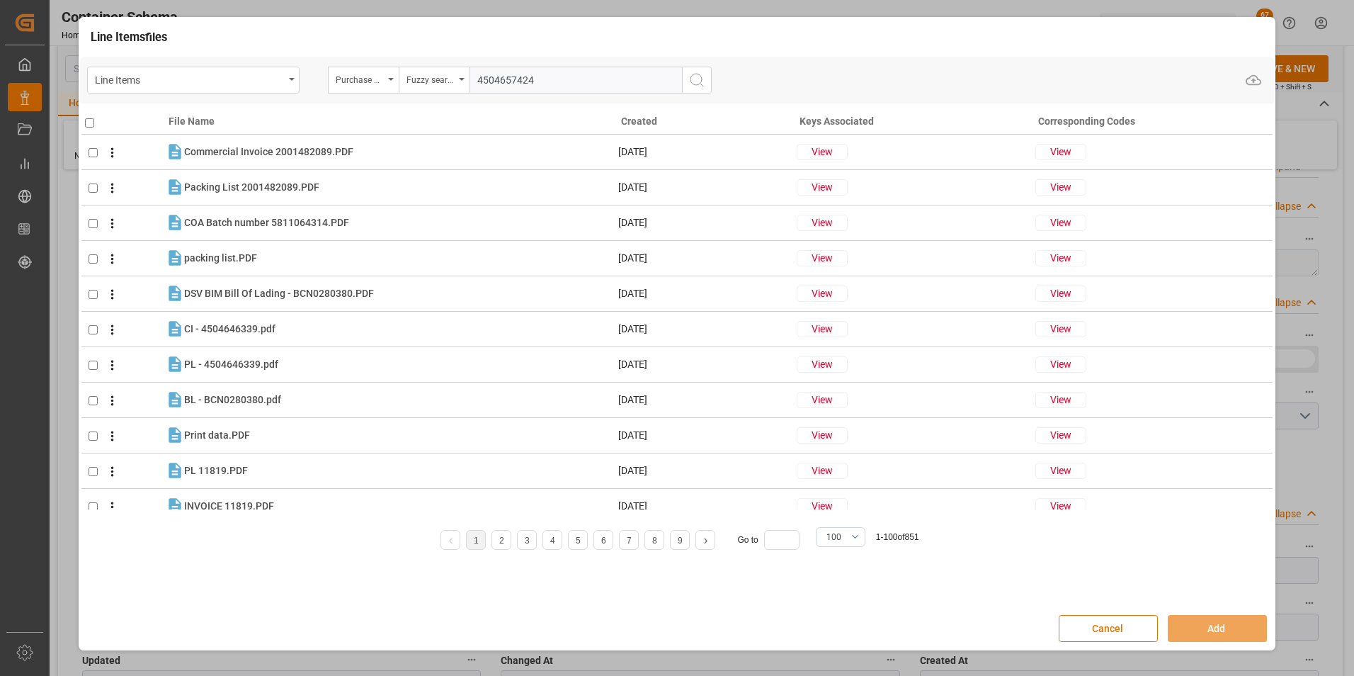
type input "4504657424"
click at [685, 81] on button "search button" at bounding box center [697, 80] width 30 height 27
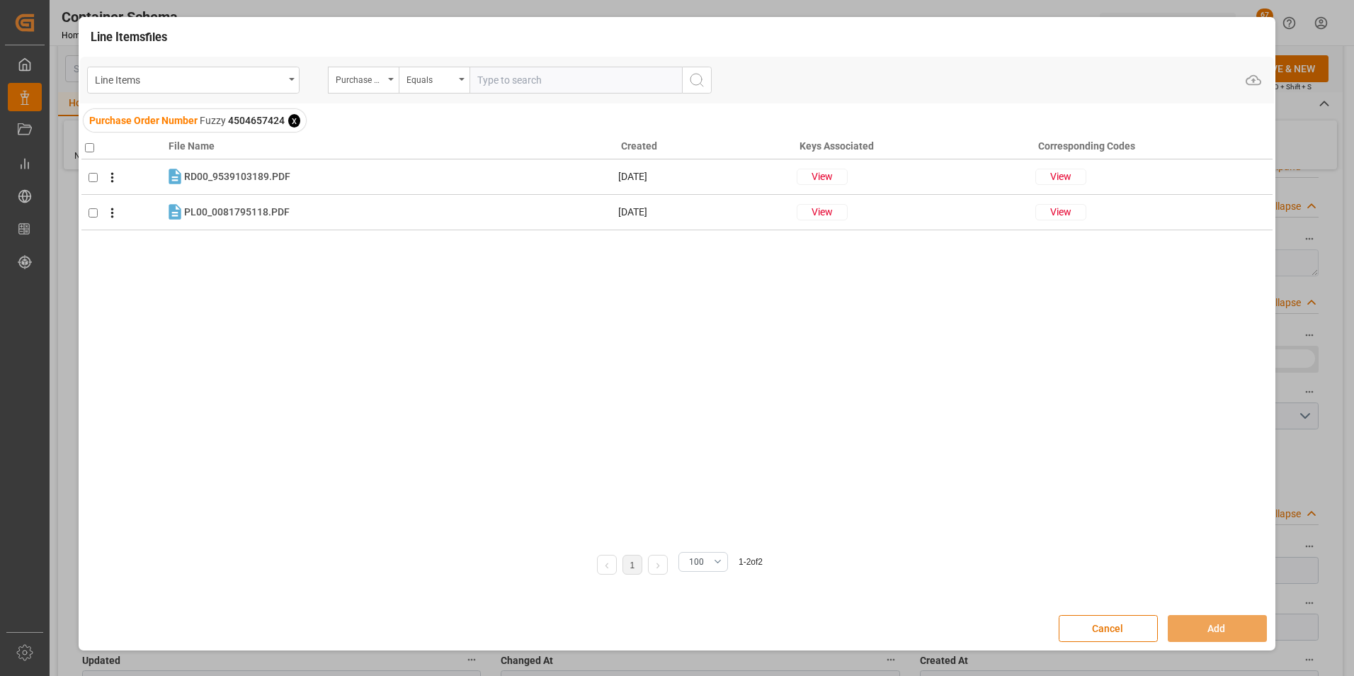
click at [90, 150] on input "checkbox" at bounding box center [89, 147] width 9 height 9
checkbox input "true"
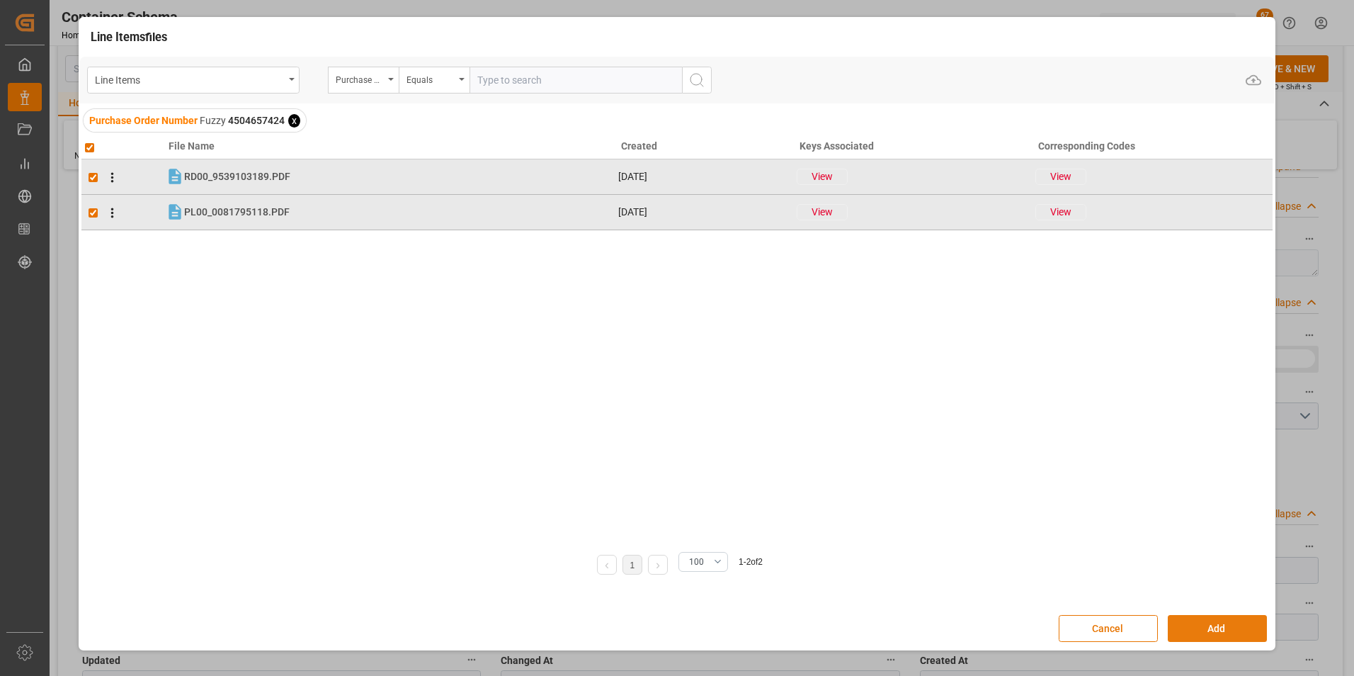
click at [1182, 625] on button "Add" at bounding box center [1217, 628] width 99 height 27
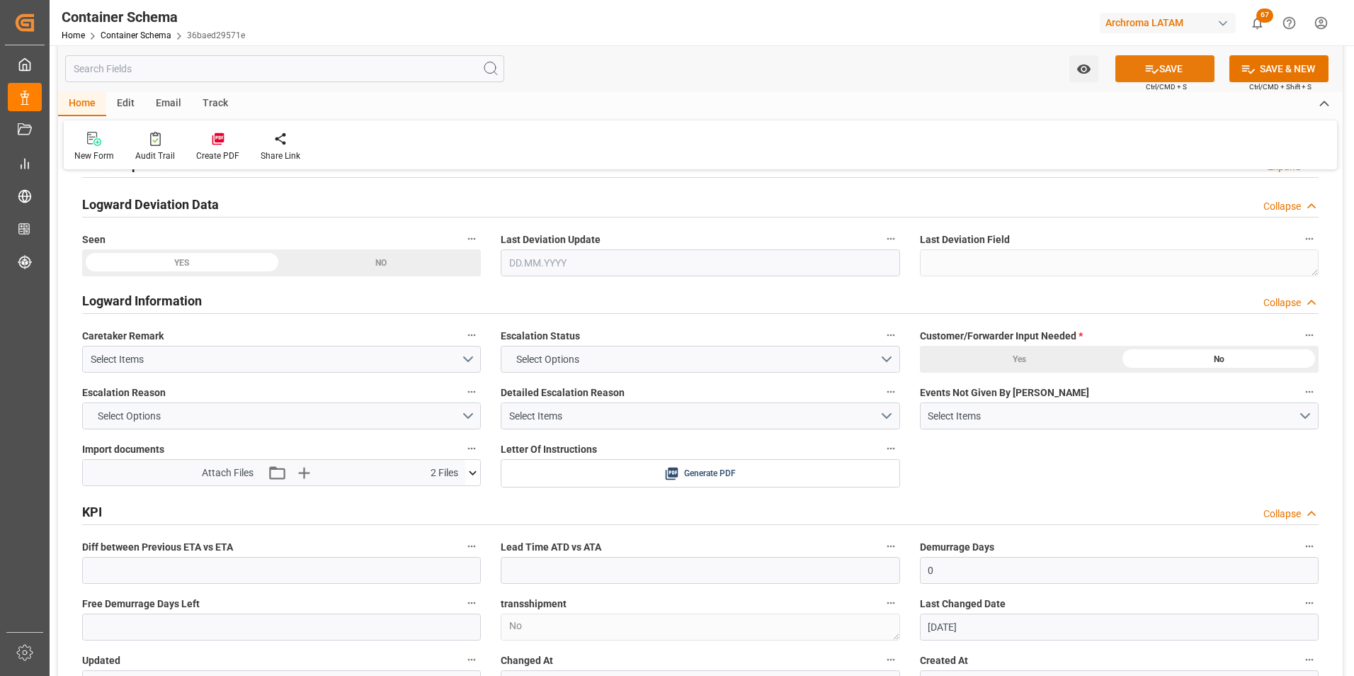
click at [1161, 67] on button "SAVE" at bounding box center [1164, 68] width 99 height 27
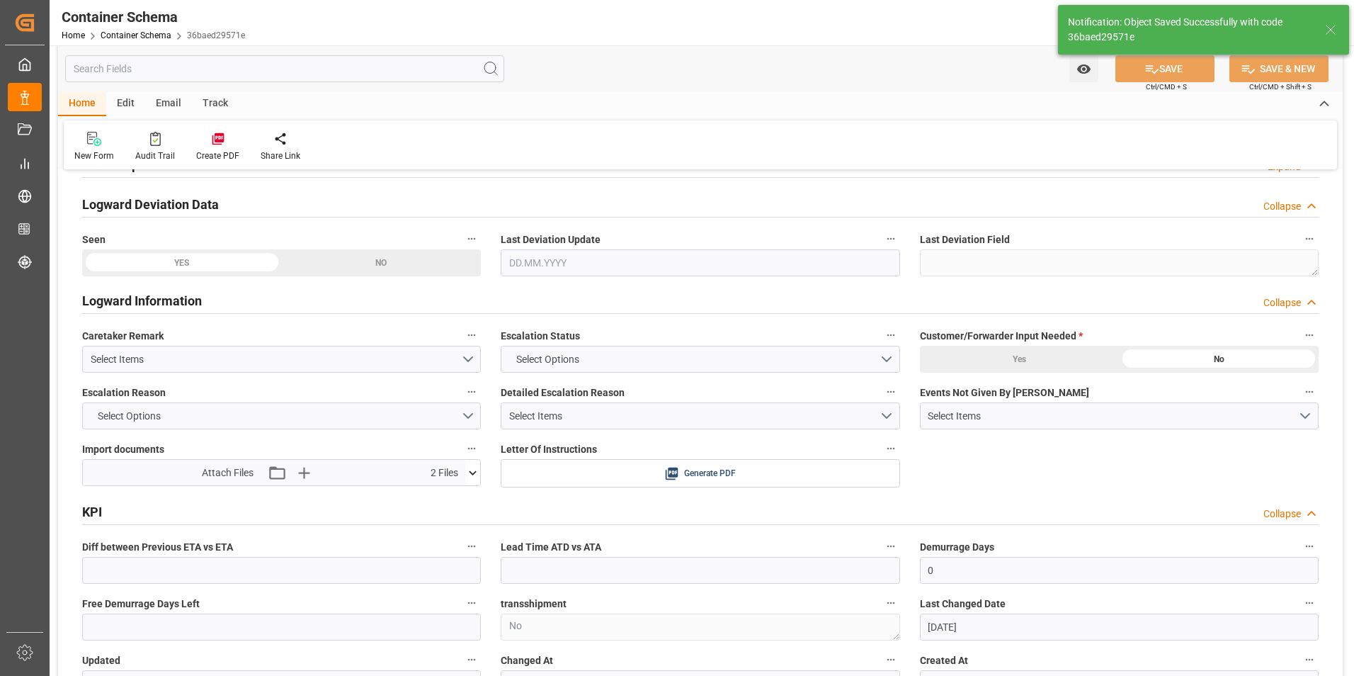
type input "Document Sent"
type input "HNPCR"
type input "Puerto [PERSON_NAME]"
type textarea "pod"
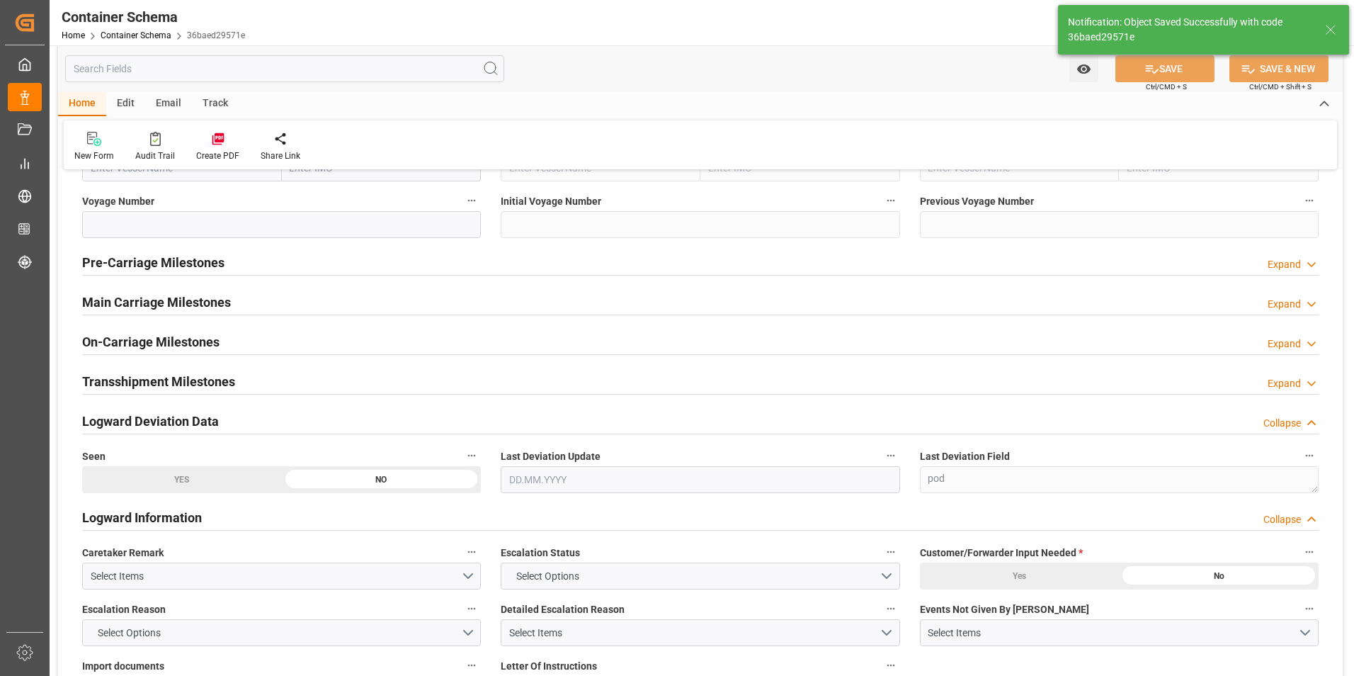
type input "[DATE]"
type input "[DATE] 19:50"
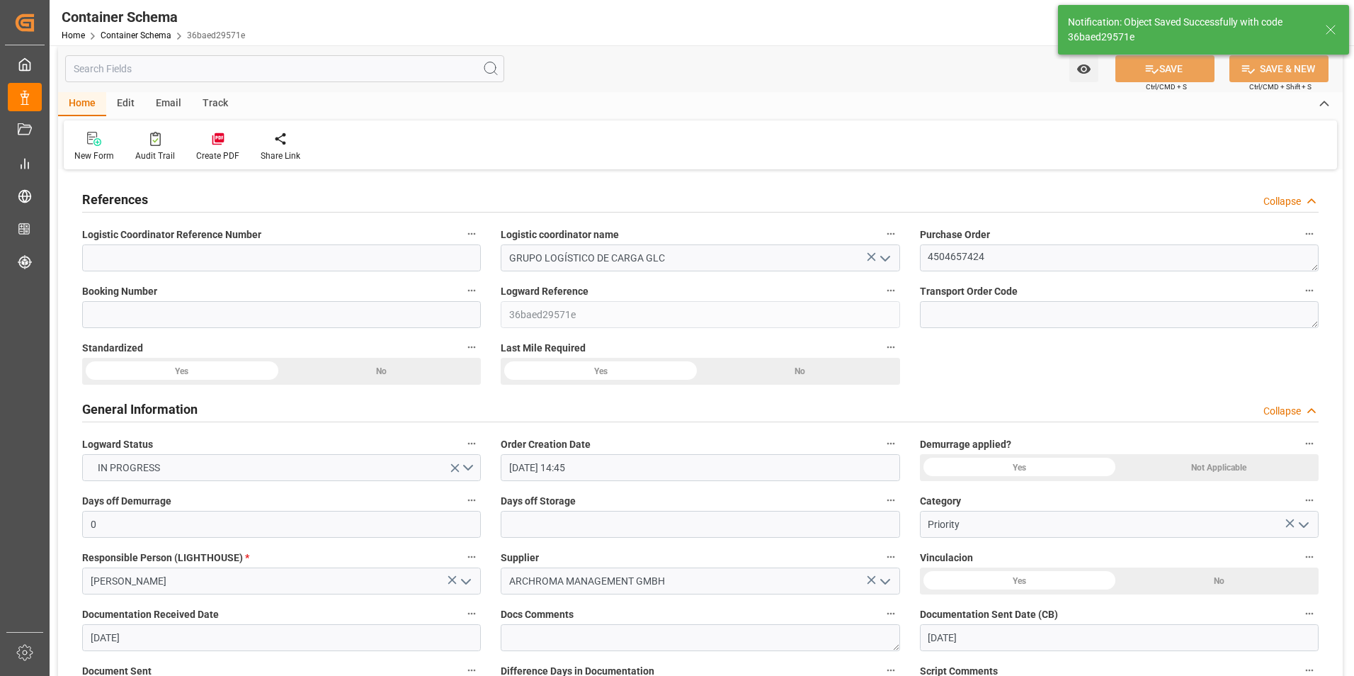
scroll to position [0, 0]
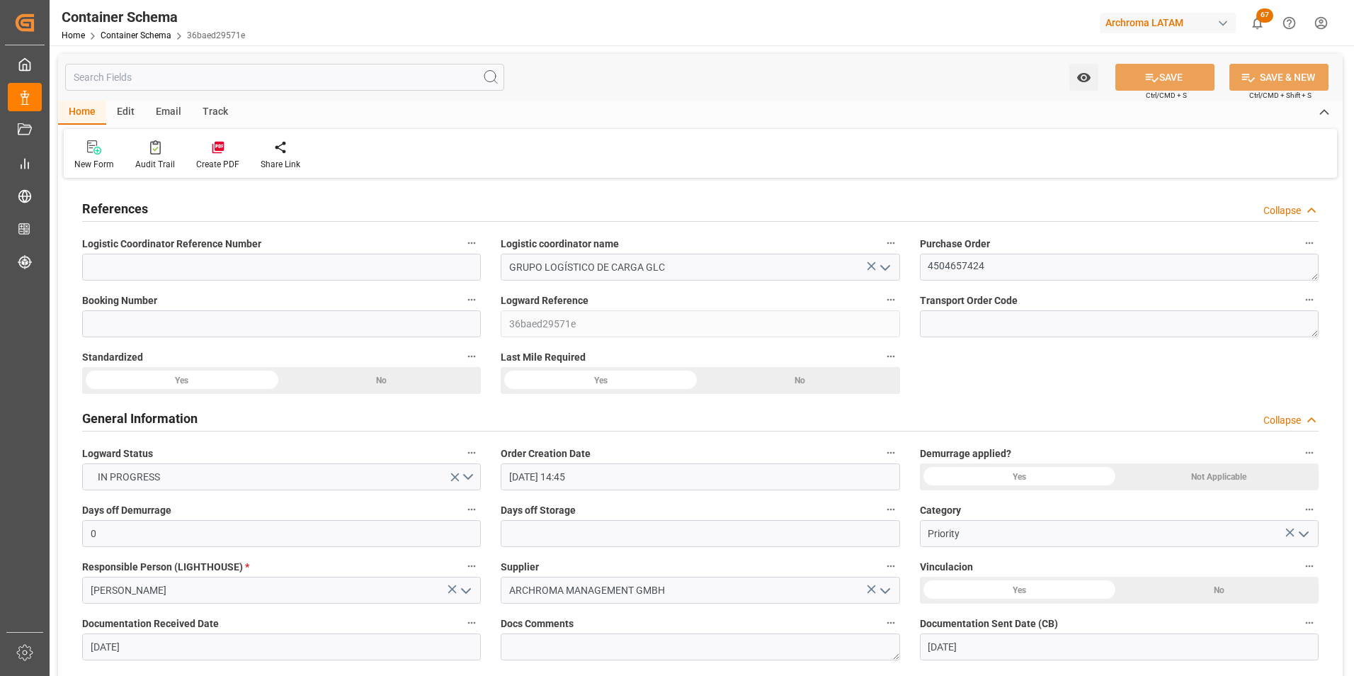
click at [166, 112] on div "Email" at bounding box center [168, 113] width 47 height 24
click at [99, 149] on icon at bounding box center [95, 149] width 19 height 10
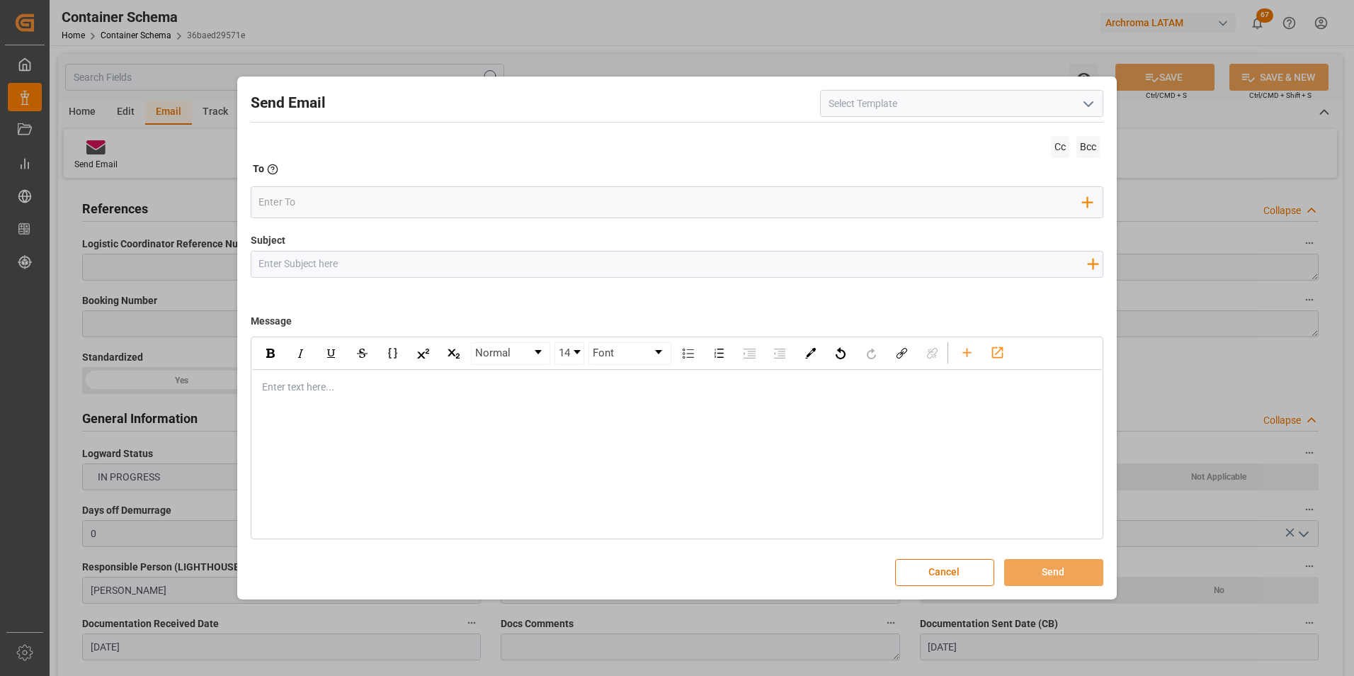
click at [1084, 108] on icon "open menu" at bounding box center [1088, 104] width 17 height 17
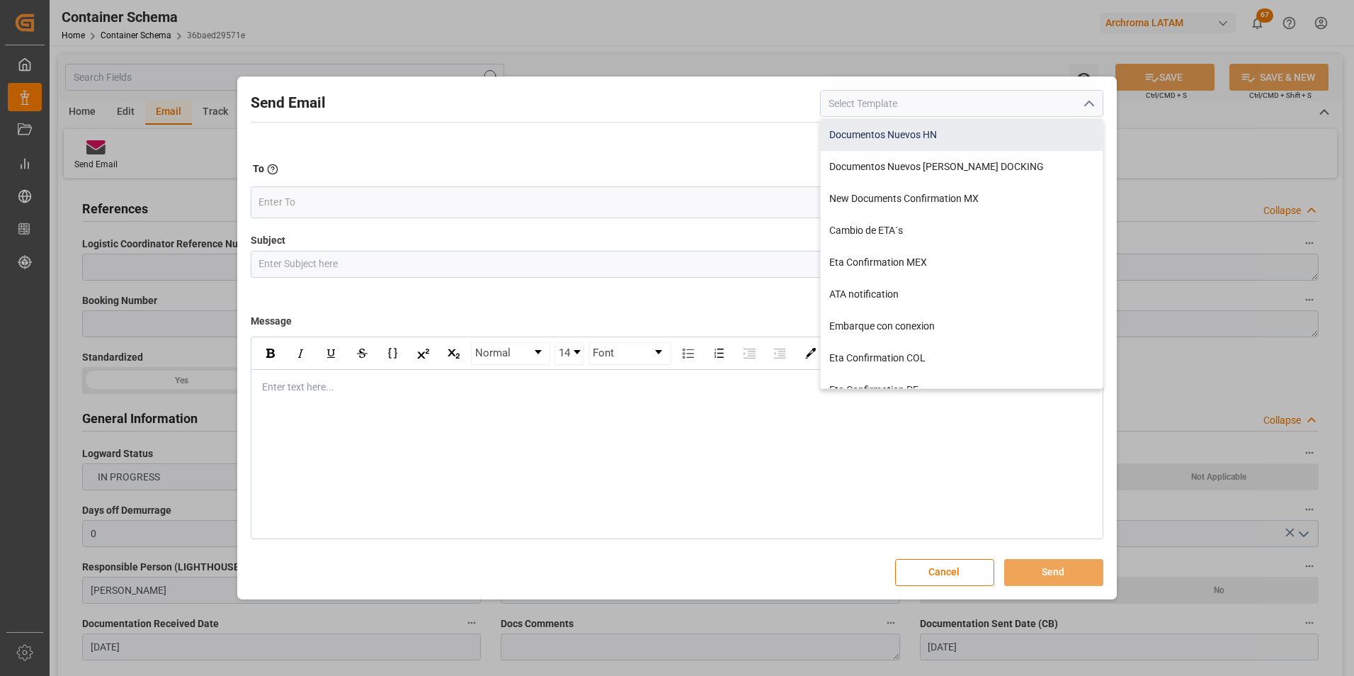
click at [1040, 131] on div "Documentos Nuevos HN" at bounding box center [962, 135] width 282 height 32
type input "Documentos Nuevos HN"
type input "HN || PO {{purchaseOrder}} || {{category}} || BL {{bookingNumber}} || Confirmac…"
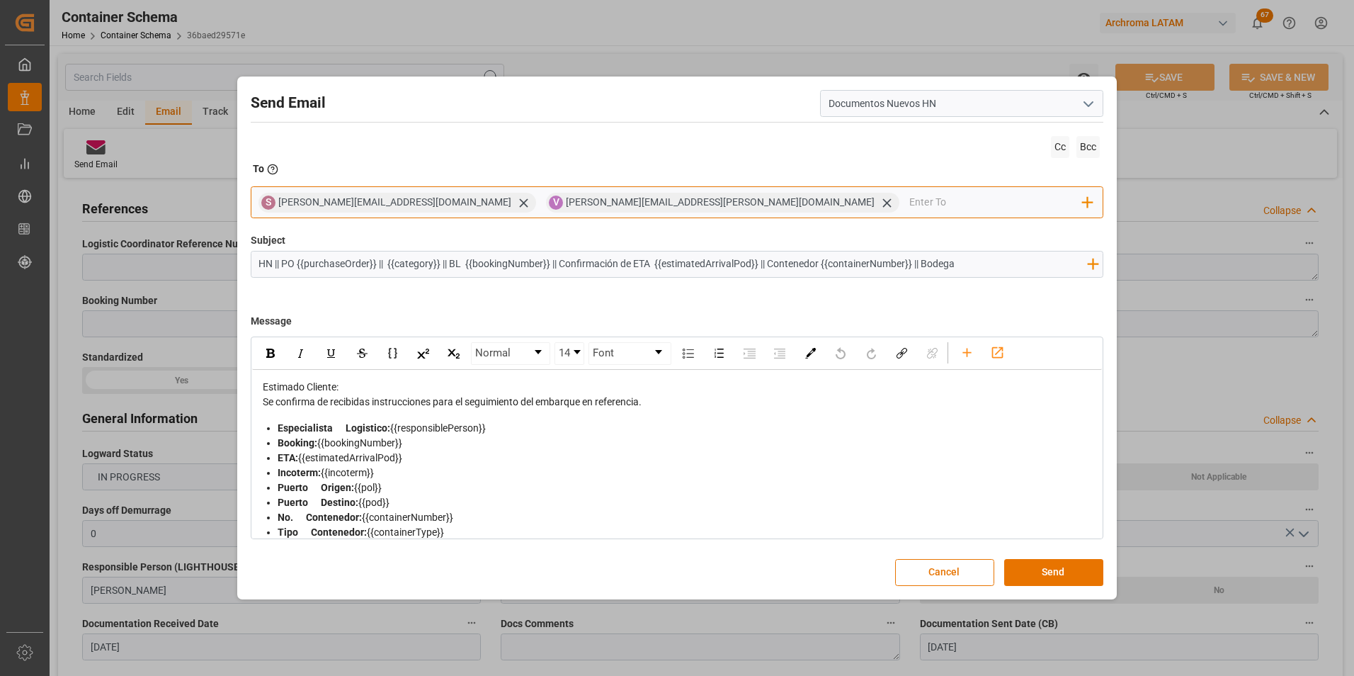
click at [909, 204] on input "email" at bounding box center [996, 202] width 174 height 21
paste input "[PERSON_NAME][EMAIL_ADDRESS][PERSON_NAME][DOMAIN_NAME]"
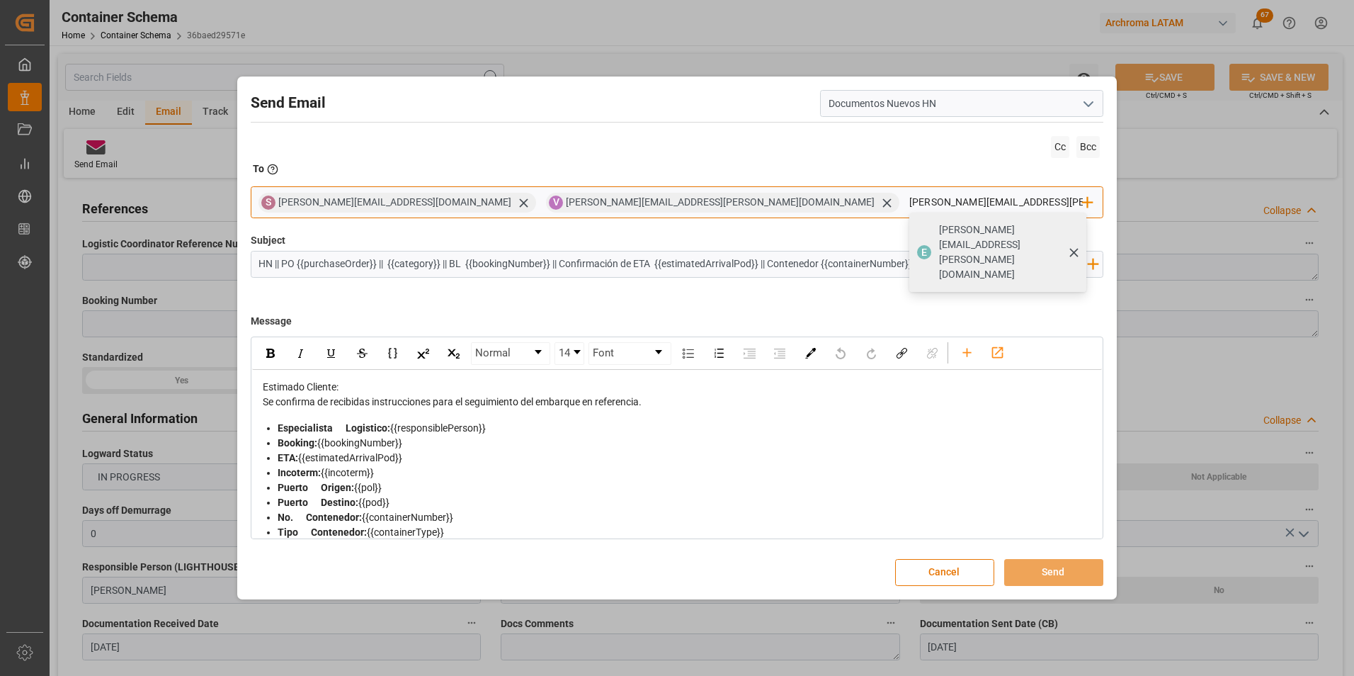
type input "[PERSON_NAME][EMAIL_ADDRESS][PERSON_NAME][DOMAIN_NAME]"
click at [939, 234] on span "[PERSON_NAME][EMAIL_ADDRESS][PERSON_NAME][DOMAIN_NAME]" at bounding box center [1007, 251] width 137 height 59
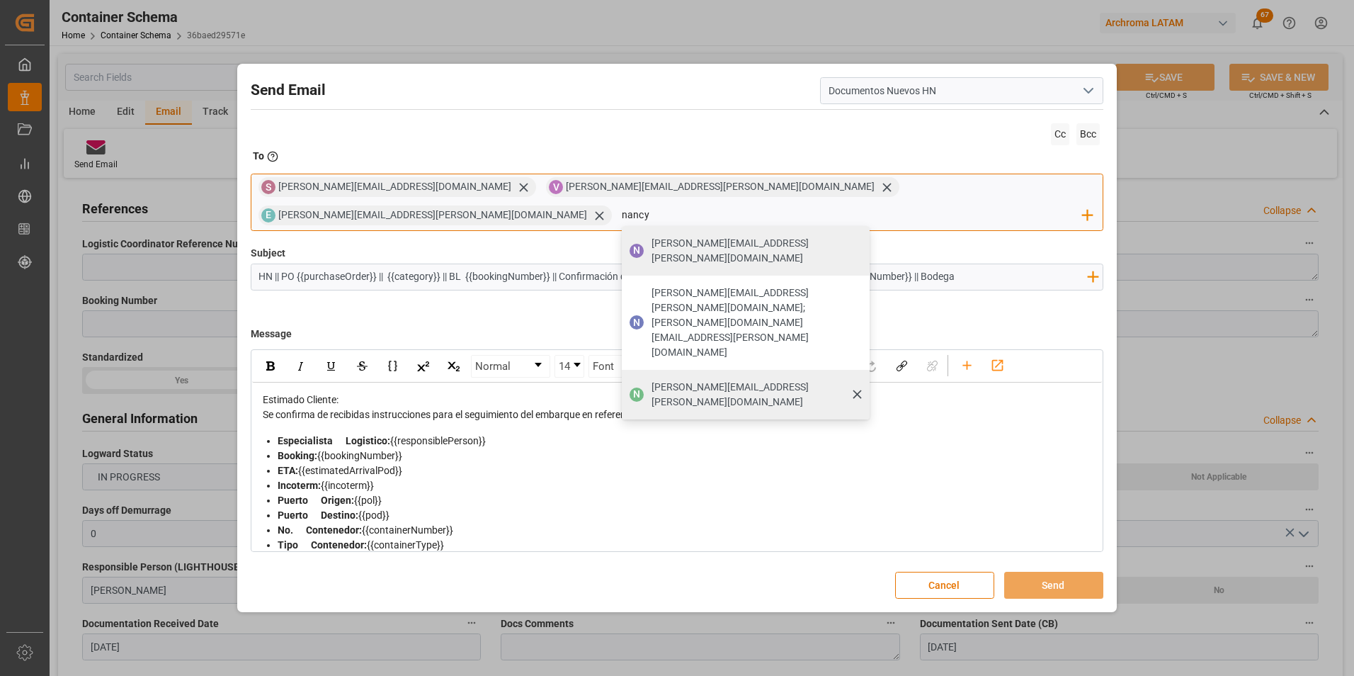
type input "[PERSON_NAME][EMAIL_ADDRESS][PERSON_NAME][DOMAIN_NAME]"
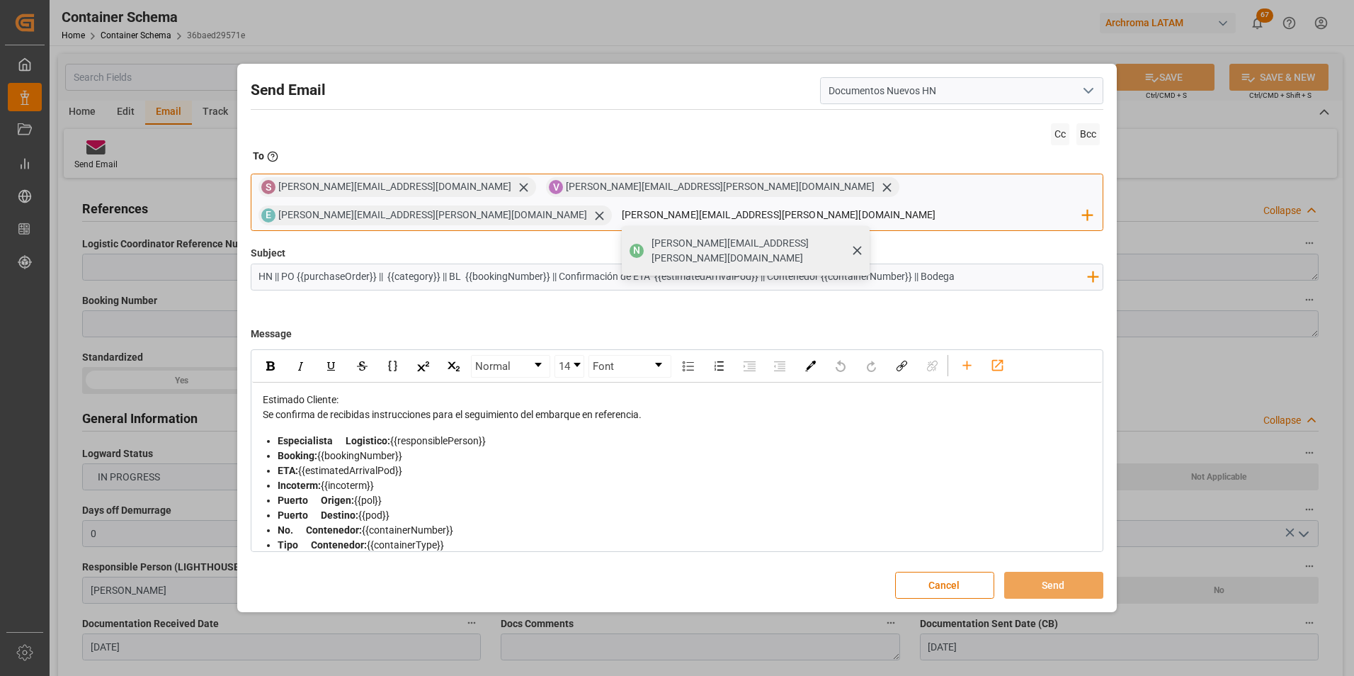
click at [860, 236] on span "[PERSON_NAME][EMAIL_ADDRESS][PERSON_NAME][DOMAIN_NAME]" at bounding box center [756, 251] width 208 height 30
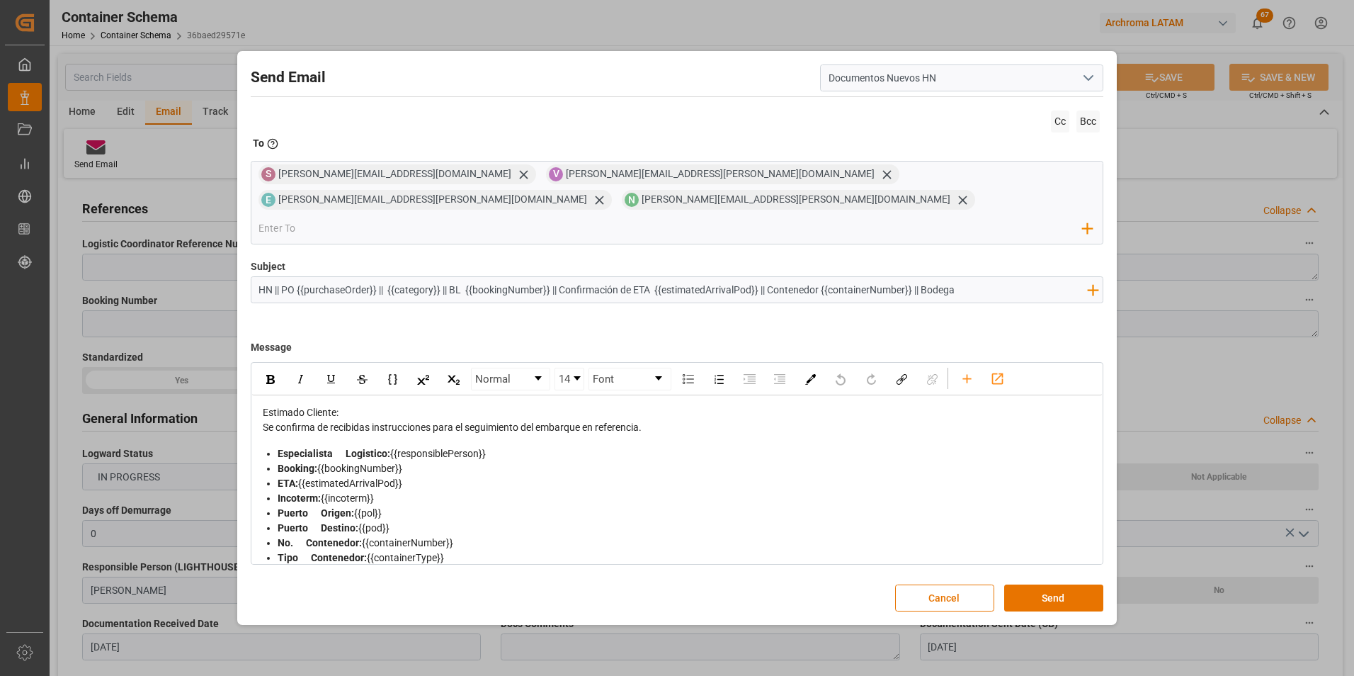
drag, startPoint x: 995, startPoint y: 277, endPoint x: 921, endPoint y: 279, distance: 74.4
click at [921, 279] on input "HN || PO {{purchaseOrder}} || {{category}} || BL {{bookingNumber}} || Confirmac…" at bounding box center [672, 289] width 843 height 25
click at [275, 277] on input "HN || PO {{purchaseOrder}} || {{category}} || BL {{bookingNumber}} || Confirmac…" at bounding box center [672, 289] width 843 height 25
click at [962, 373] on icon "rdw-toolbar" at bounding box center [967, 378] width 15 height 15
type input "HNAA || PO {{purchaseOrder}} || {{category}} || BL {{bookingNumber}} || Confirm…"
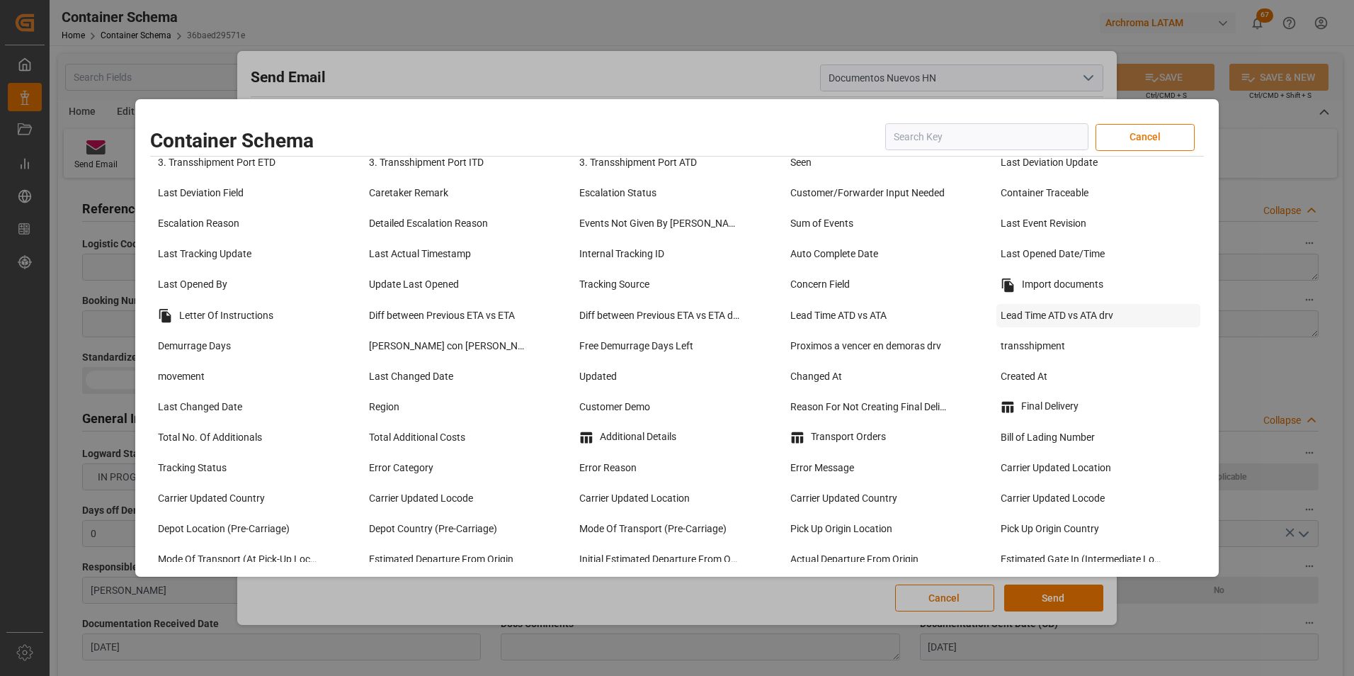
scroll to position [1062, 0]
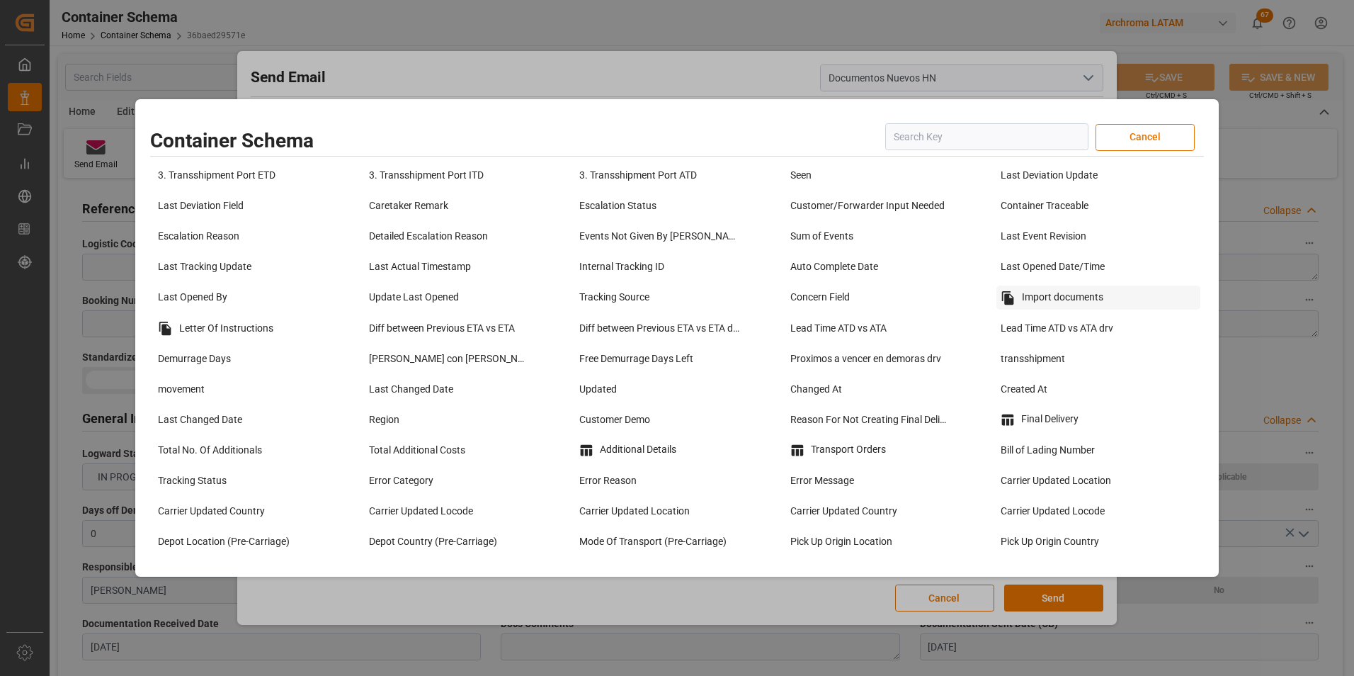
click at [1030, 296] on div "Import documents" at bounding box center [1098, 297] width 204 height 24
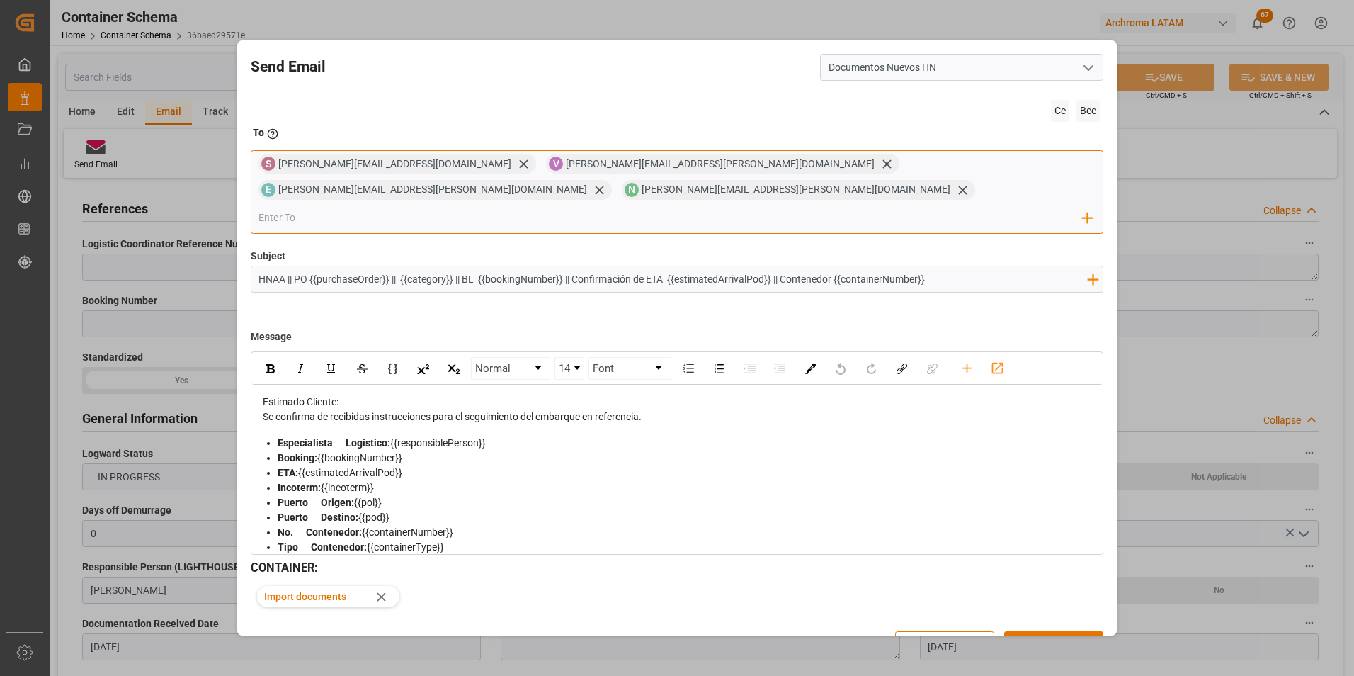
click at [1025, 166] on div "S [PERSON_NAME][EMAIL_ADDRESS][DOMAIN_NAME] V [PERSON_NAME][DOMAIN_NAME][EMAIL_…" at bounding box center [677, 192] width 853 height 84
click at [1023, 167] on div "S [PERSON_NAME][EMAIL_ADDRESS][DOMAIN_NAME] V [PERSON_NAME][DOMAIN_NAME][EMAIL_…" at bounding box center [677, 192] width 853 height 84
click at [1018, 167] on div "S [PERSON_NAME][EMAIL_ADDRESS][DOMAIN_NAME] V [PERSON_NAME][DOMAIN_NAME][EMAIL_…" at bounding box center [677, 192] width 853 height 84
click at [867, 208] on input "email" at bounding box center [670, 218] width 824 height 21
paste input "[DOMAIN_NAME][EMAIL_ADDRESS][DOMAIN_NAME]"
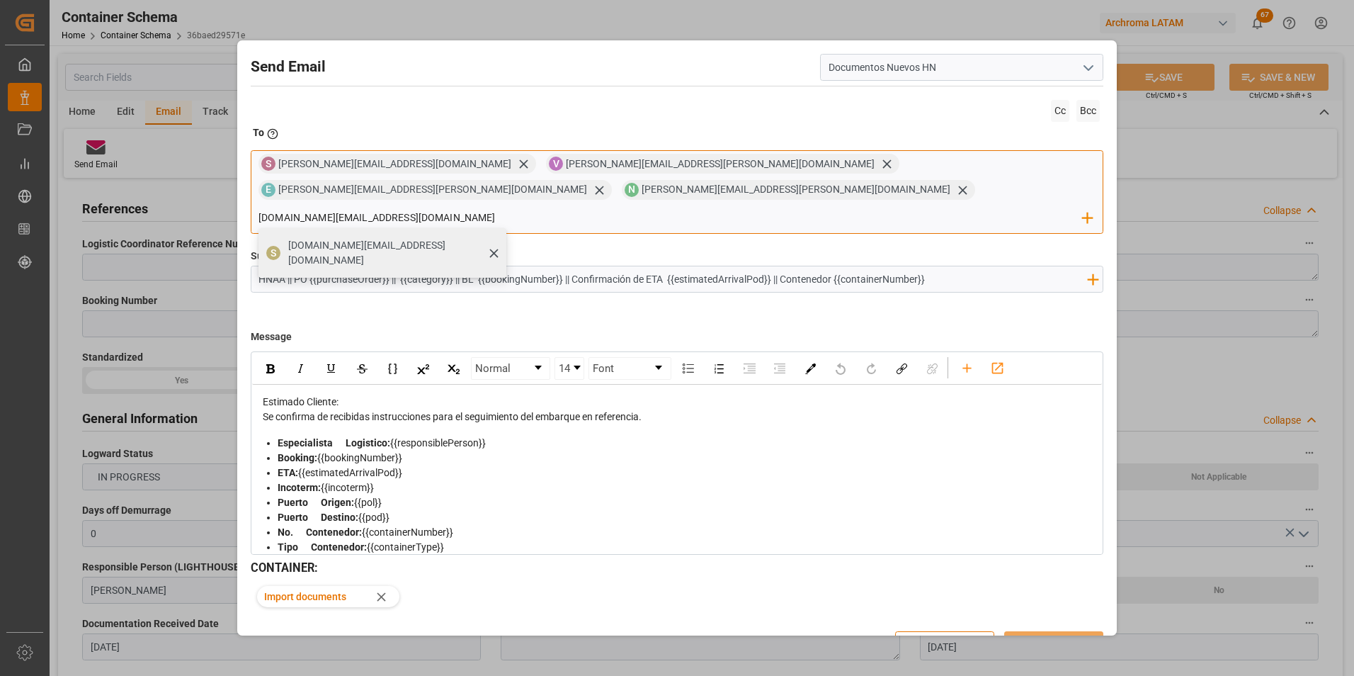
type input "[DOMAIN_NAME][EMAIL_ADDRESS][DOMAIN_NAME]"
click at [382, 238] on span "[DOMAIN_NAME][EMAIL_ADDRESS][DOMAIN_NAME]" at bounding box center [392, 253] width 208 height 30
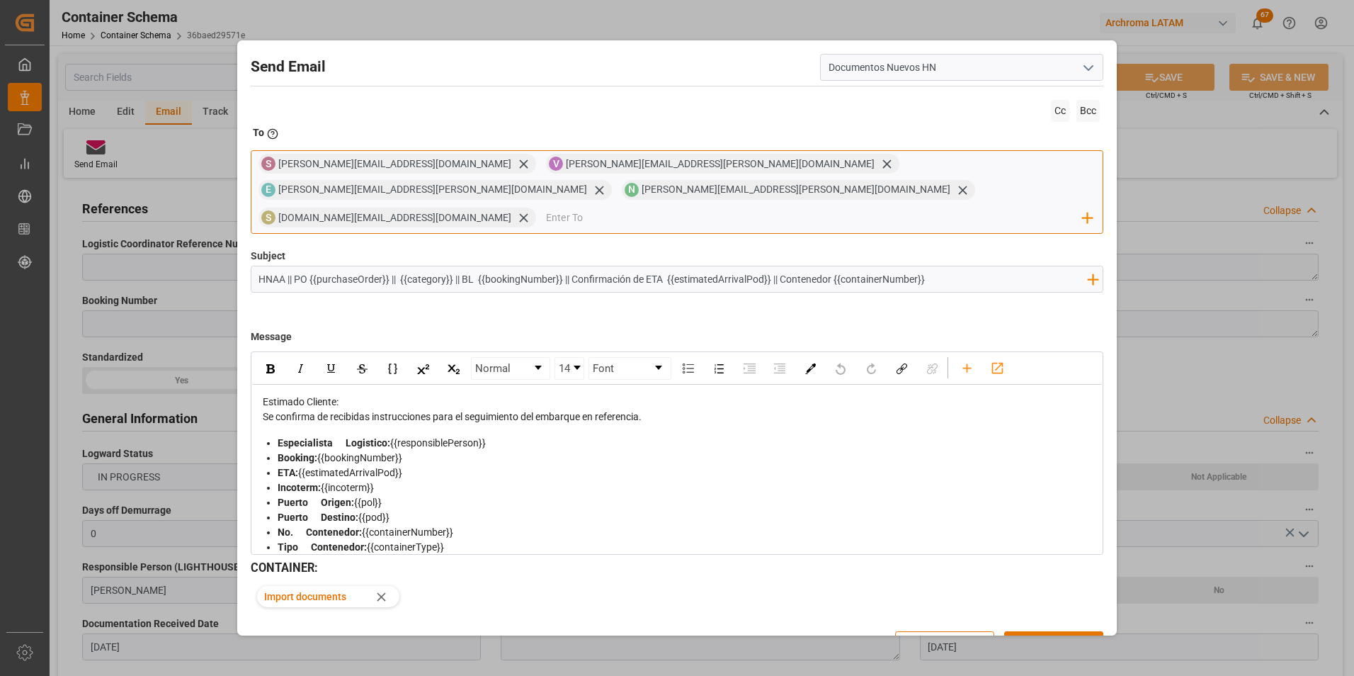
paste input "[EMAIL_ADDRESS][PERSON_NAME][DOMAIN_NAME]"
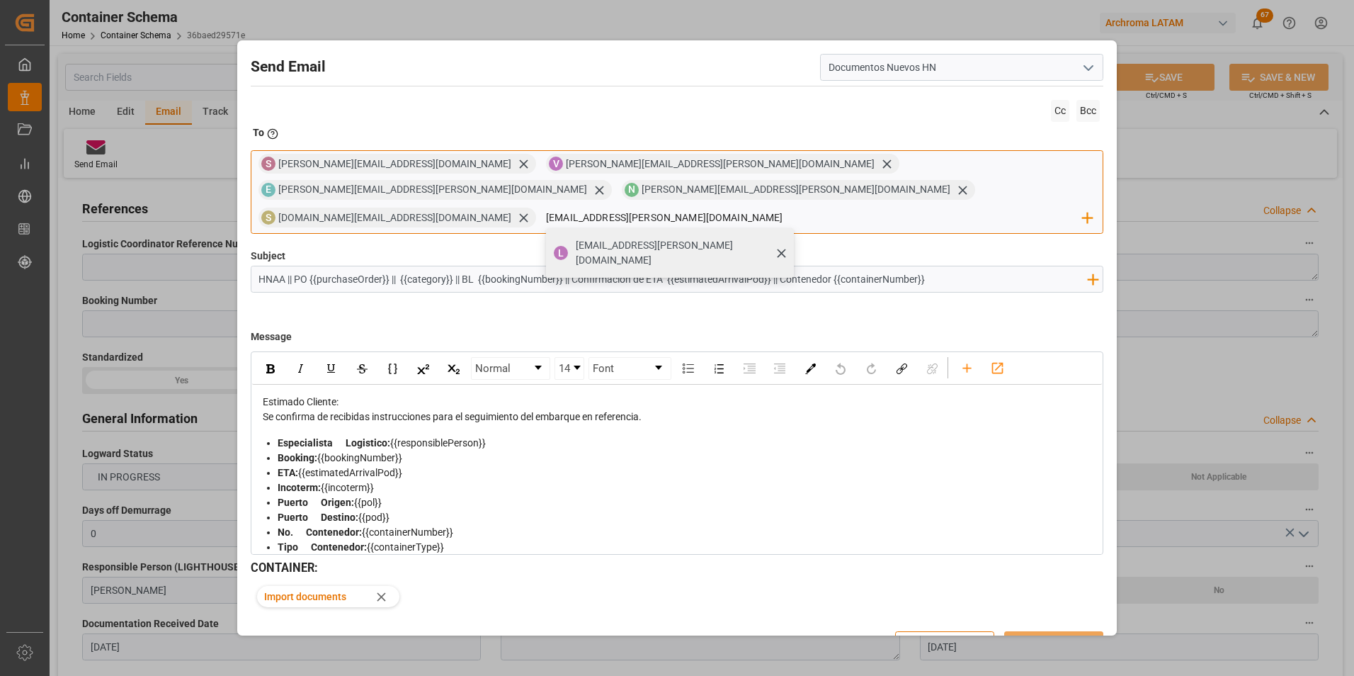
type input "[EMAIL_ADDRESS][PERSON_NAME][DOMAIN_NAME]"
click at [571, 233] on div "[EMAIL_ADDRESS][PERSON_NAME][DOMAIN_NAME]" at bounding box center [680, 253] width 218 height 40
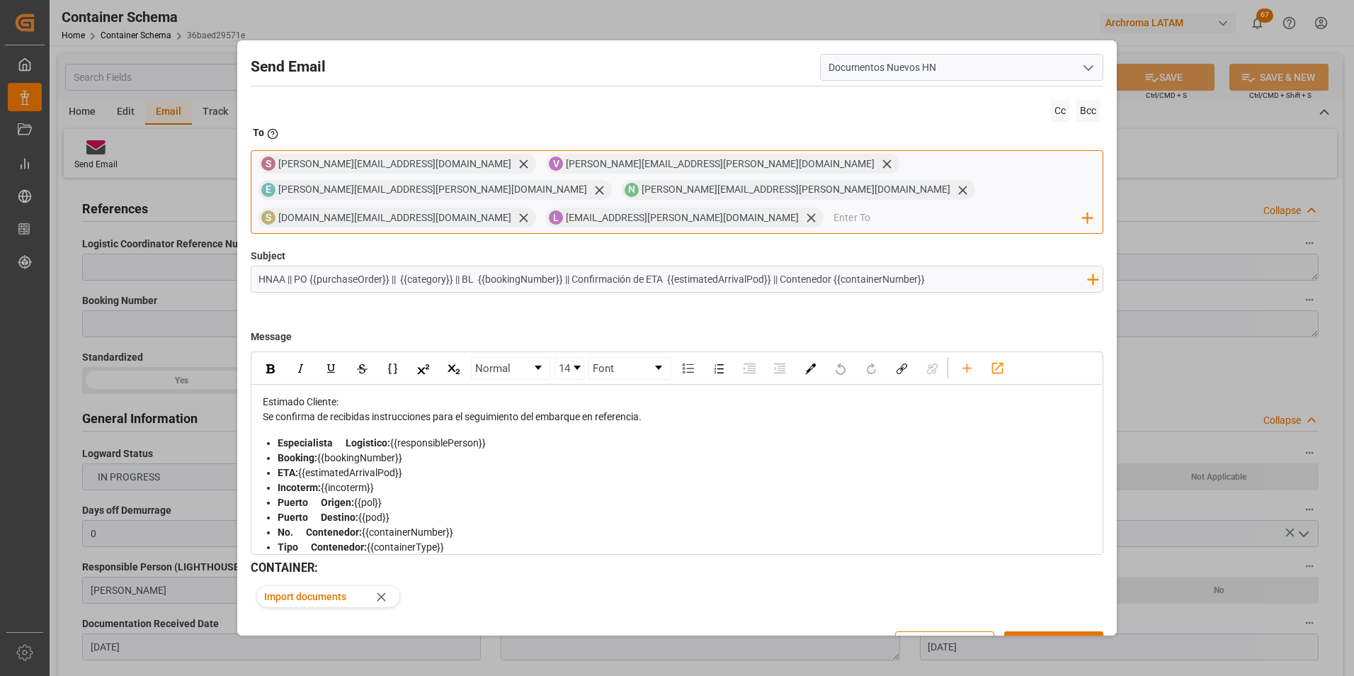
click at [834, 208] on input "email" at bounding box center [958, 218] width 249 height 21
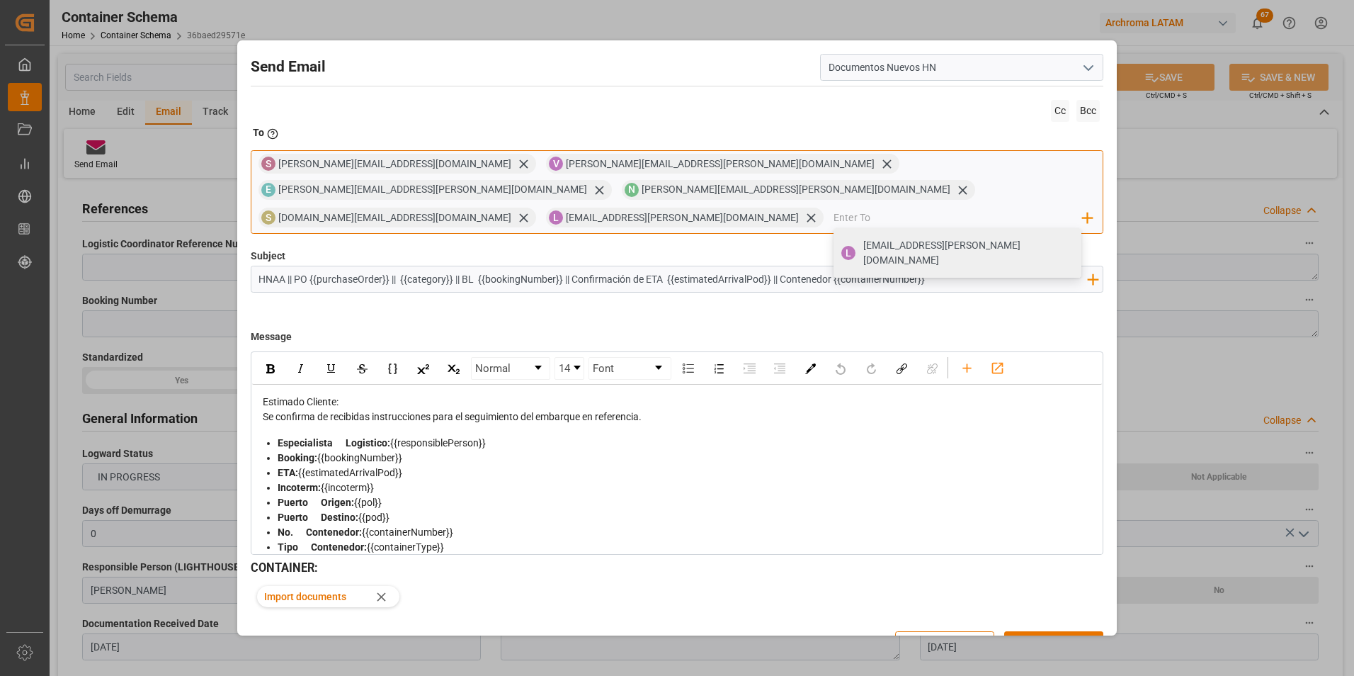
paste input "[PERSON_NAME][EMAIL_ADDRESS][PERSON_NAME][DOMAIN_NAME]"
type input "[PERSON_NAME][EMAIL_ADDRESS][PERSON_NAME][DOMAIN_NAME]"
click at [834, 228] on div "Use this address: [PERSON_NAME][EMAIL_ADDRESS][PERSON_NAME][DOMAIN_NAME]" at bounding box center [958, 257] width 248 height 58
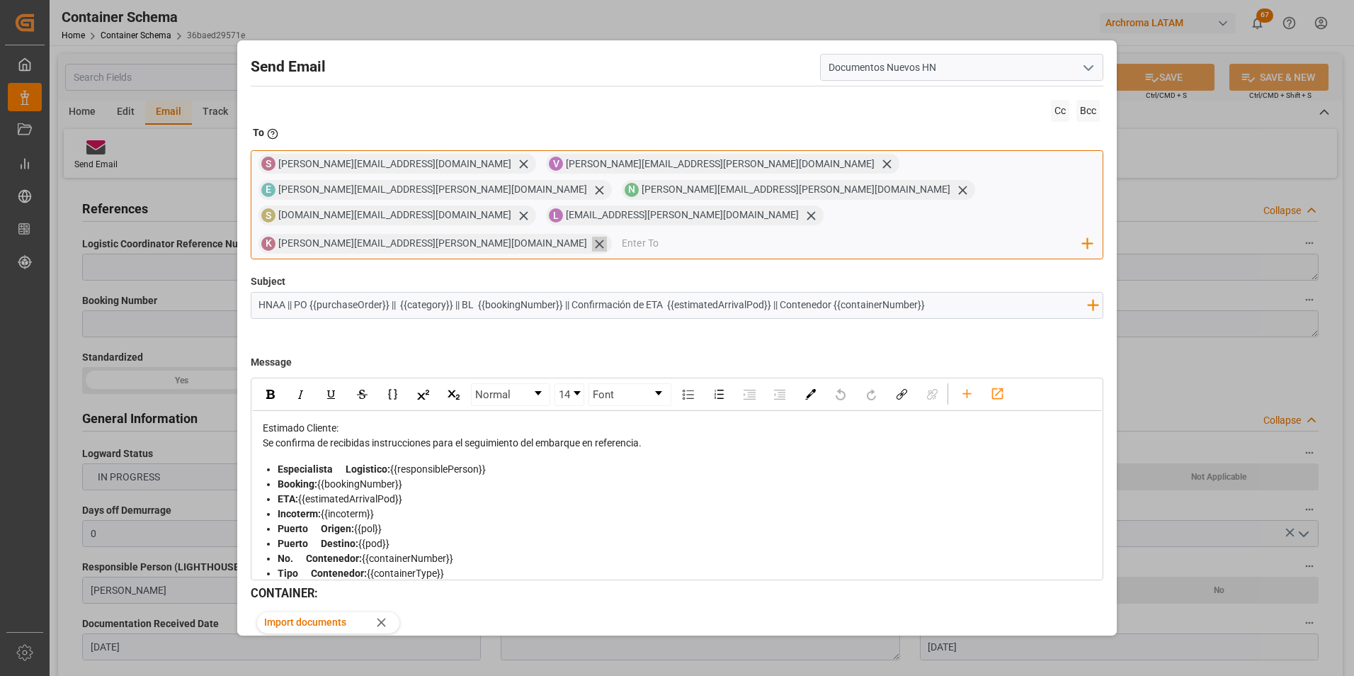
click at [607, 237] on icon at bounding box center [599, 244] width 15 height 15
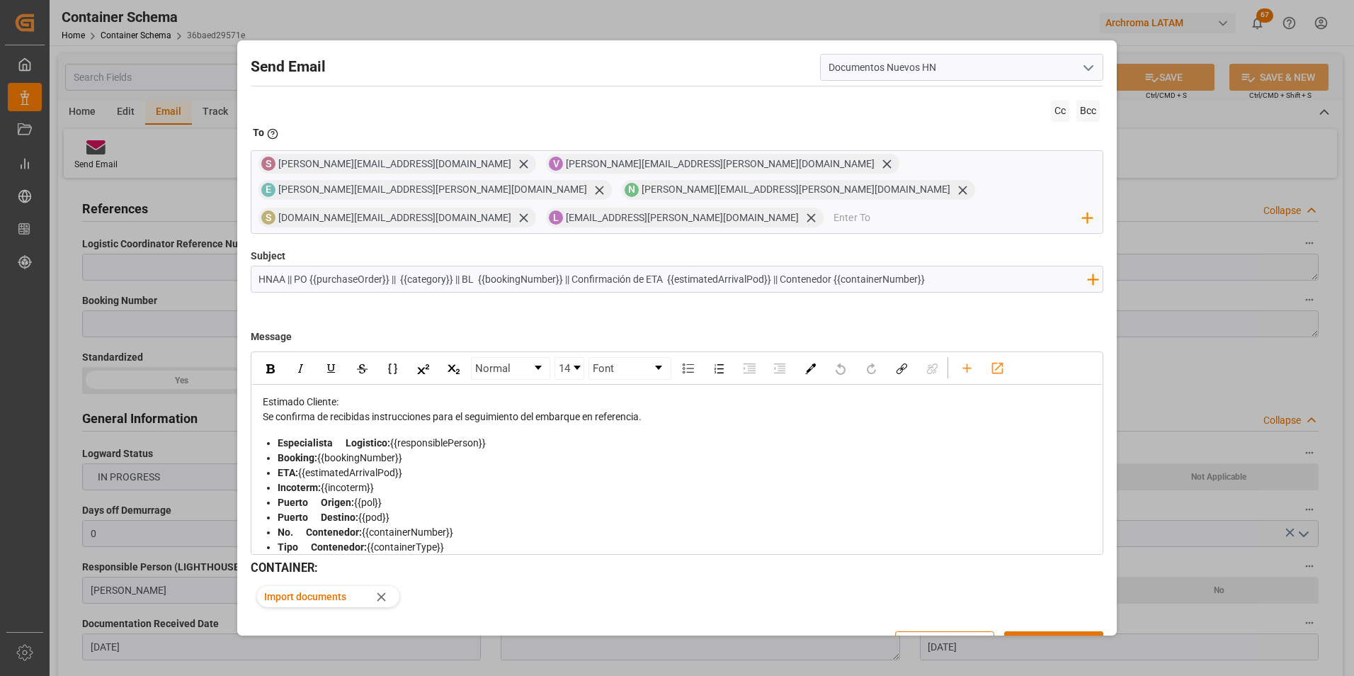
click at [674, 409] on div "Se confirma de recibidas instrucciones para el seguimiento del embarque en refe…" at bounding box center [678, 416] width 830 height 15
drag, startPoint x: 413, startPoint y: 424, endPoint x: 261, endPoint y: 421, distance: 151.6
click at [262, 421] on div "Estimado Cliente: Se confirma de recibidas instrucciones para el seguimiento de…" at bounding box center [677, 558] width 831 height 328
click at [266, 364] on img "rdw-inline-control" at bounding box center [270, 368] width 8 height 9
click at [334, 363] on img "rdw-inline-control" at bounding box center [331, 368] width 11 height 11
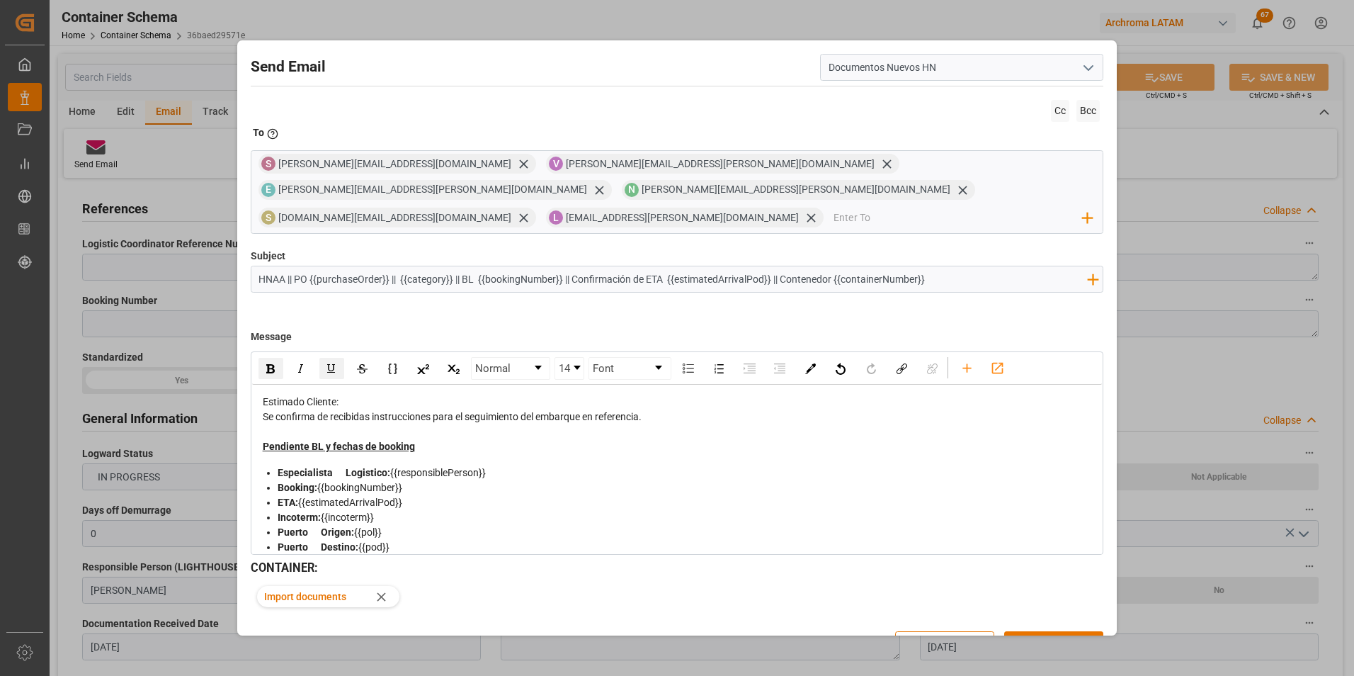
click at [442, 439] on div "Pendiente BL y fechas de booking" at bounding box center [678, 446] width 830 height 15
click at [329, 441] on span "Pendiente BL y fechas de booking" at bounding box center [339, 446] width 152 height 11
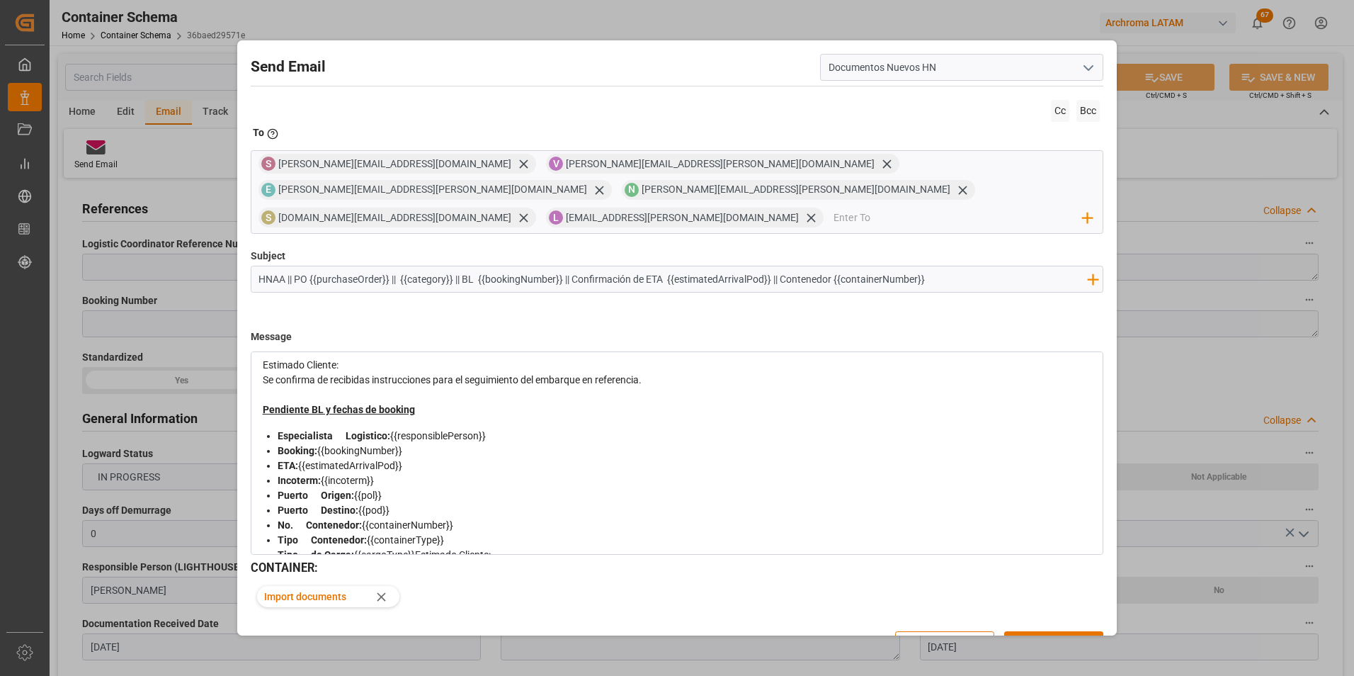
scroll to position [0, 0]
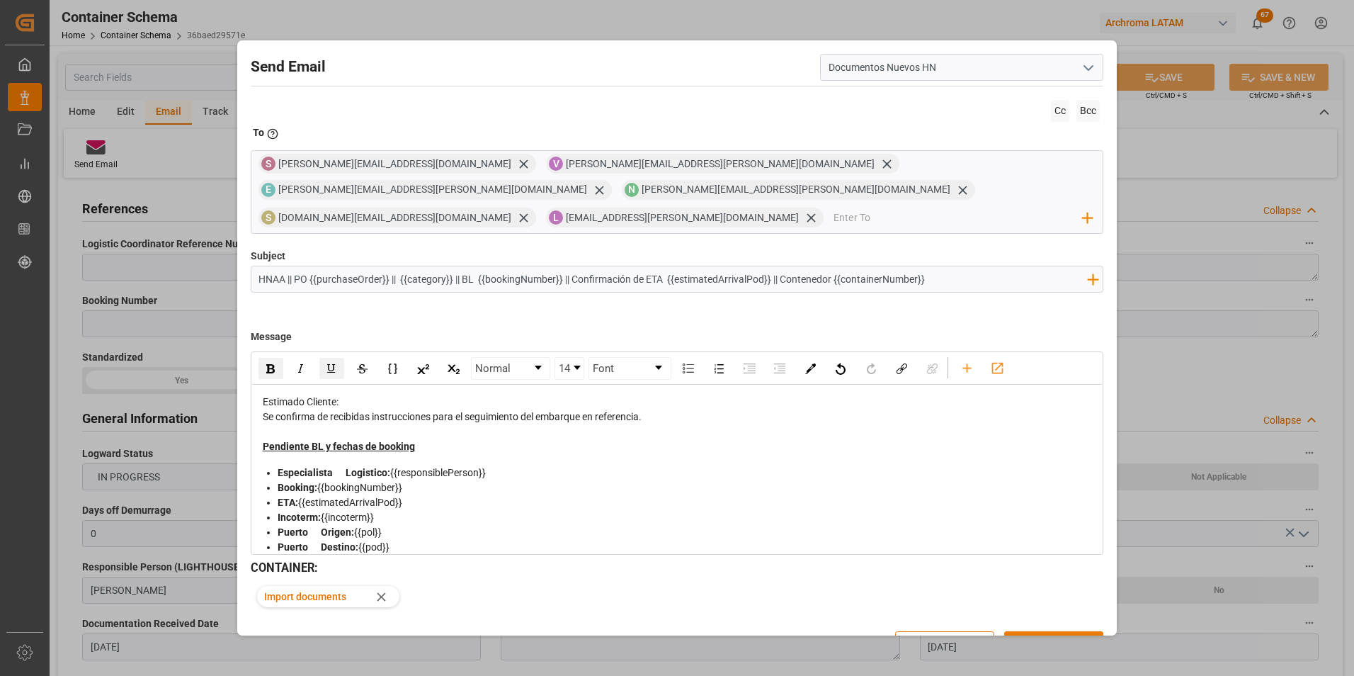
click at [1070, 631] on button "Send" at bounding box center [1053, 644] width 99 height 27
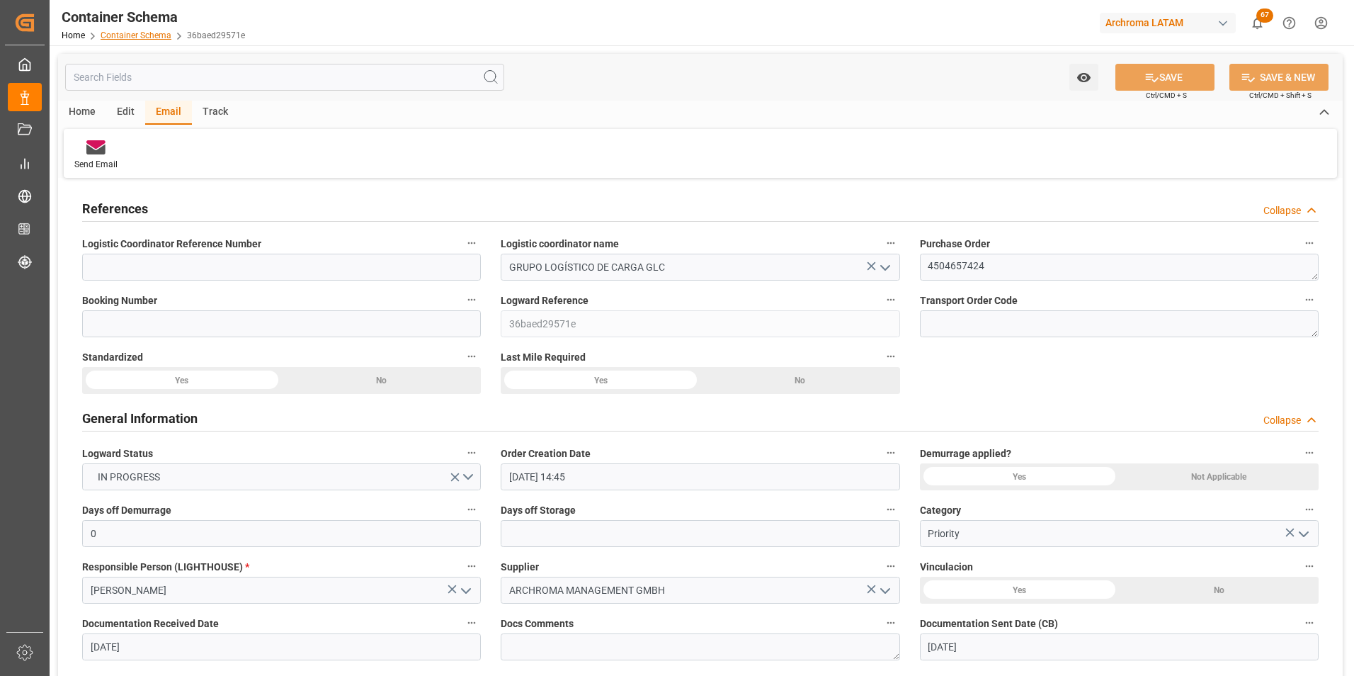
click at [151, 40] on link "Container Schema" at bounding box center [136, 35] width 71 height 10
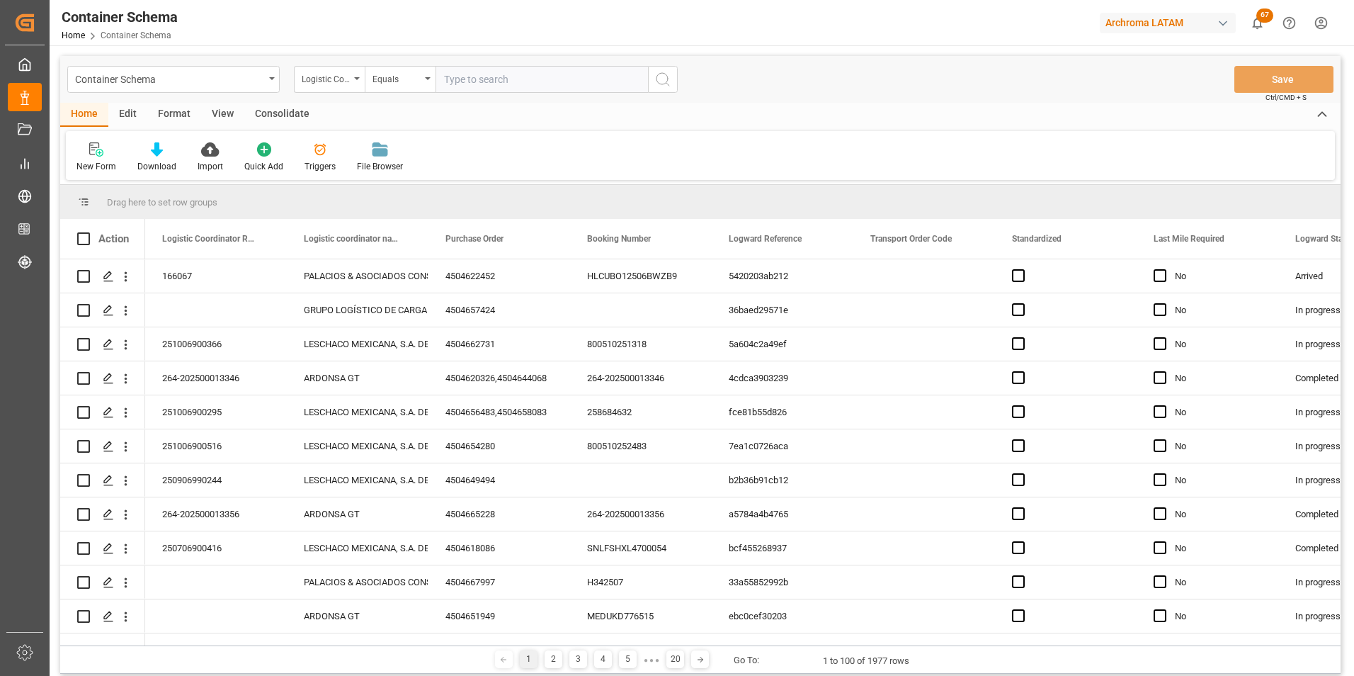
click at [356, 84] on div "Logistic Coordinator Reference Number" at bounding box center [329, 79] width 71 height 27
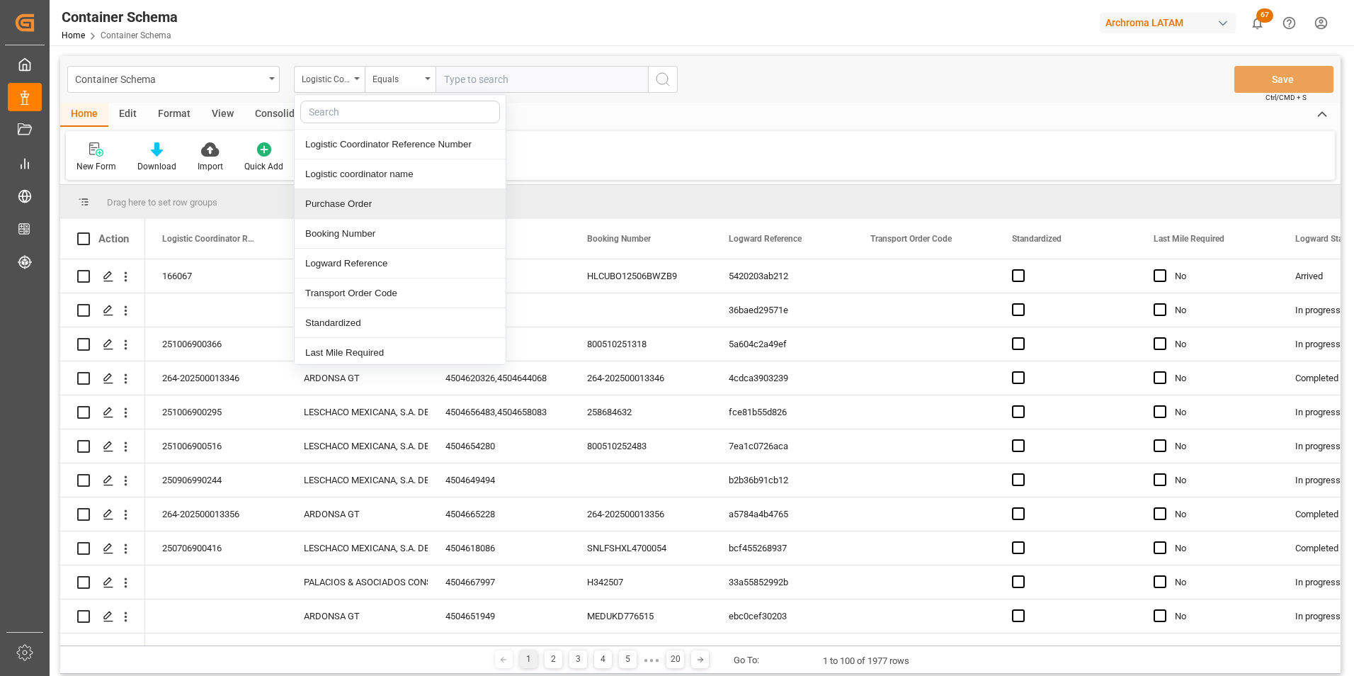
click at [368, 193] on div "Purchase Order" at bounding box center [400, 204] width 211 height 30
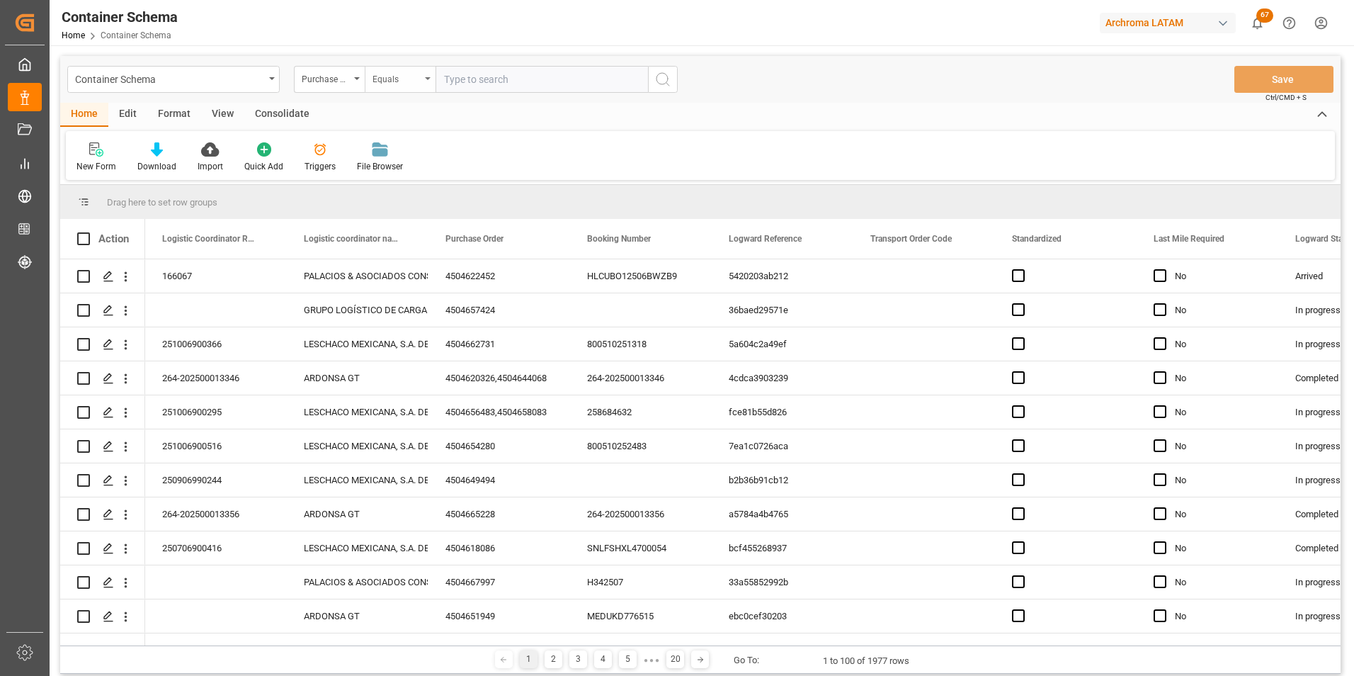
click at [394, 79] on div "Equals" at bounding box center [397, 77] width 48 height 16
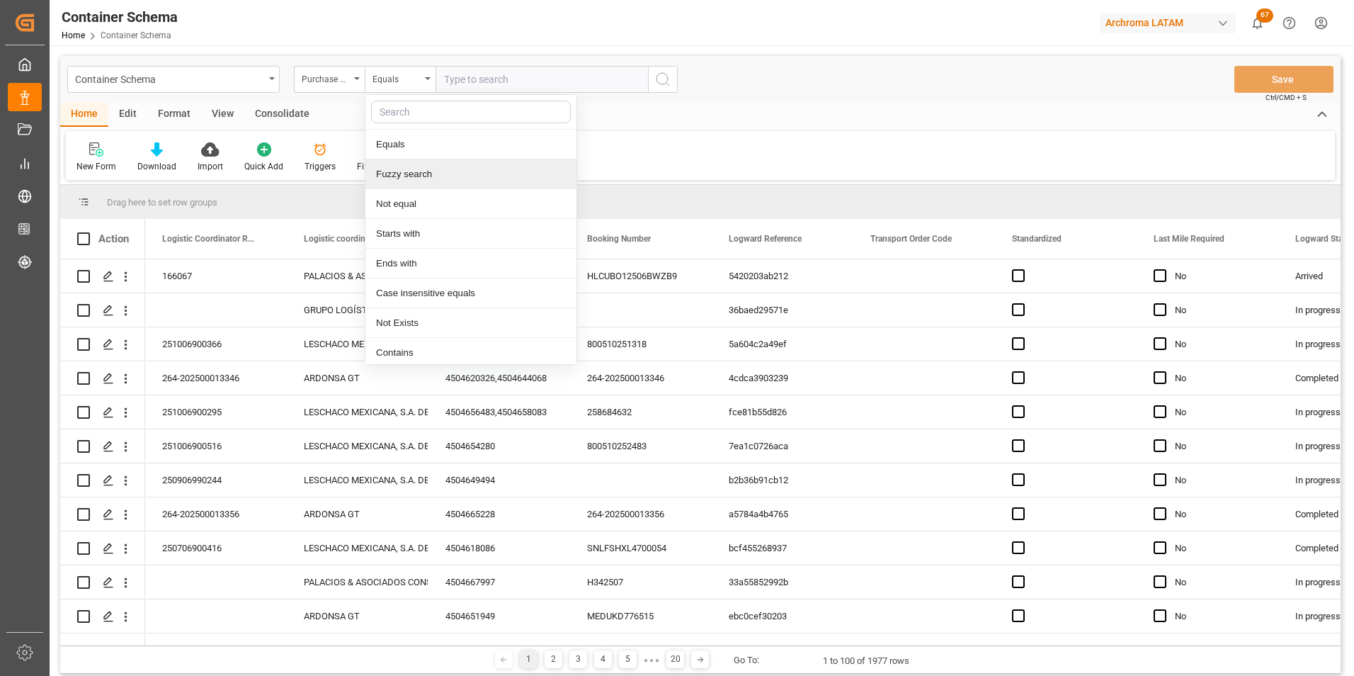
click at [438, 168] on div "Fuzzy search" at bounding box center [470, 174] width 211 height 30
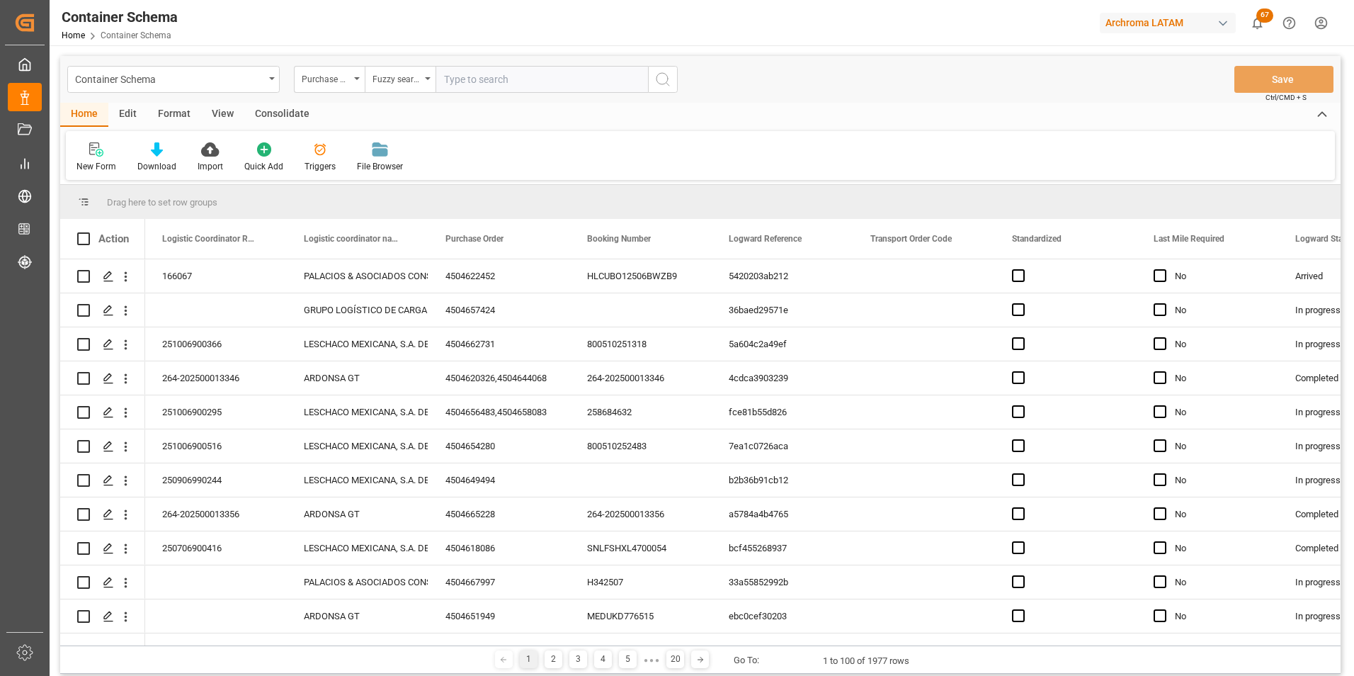
paste input "4504662290"
type input "4504662290"
click at [657, 82] on icon "search button" at bounding box center [662, 79] width 17 height 17
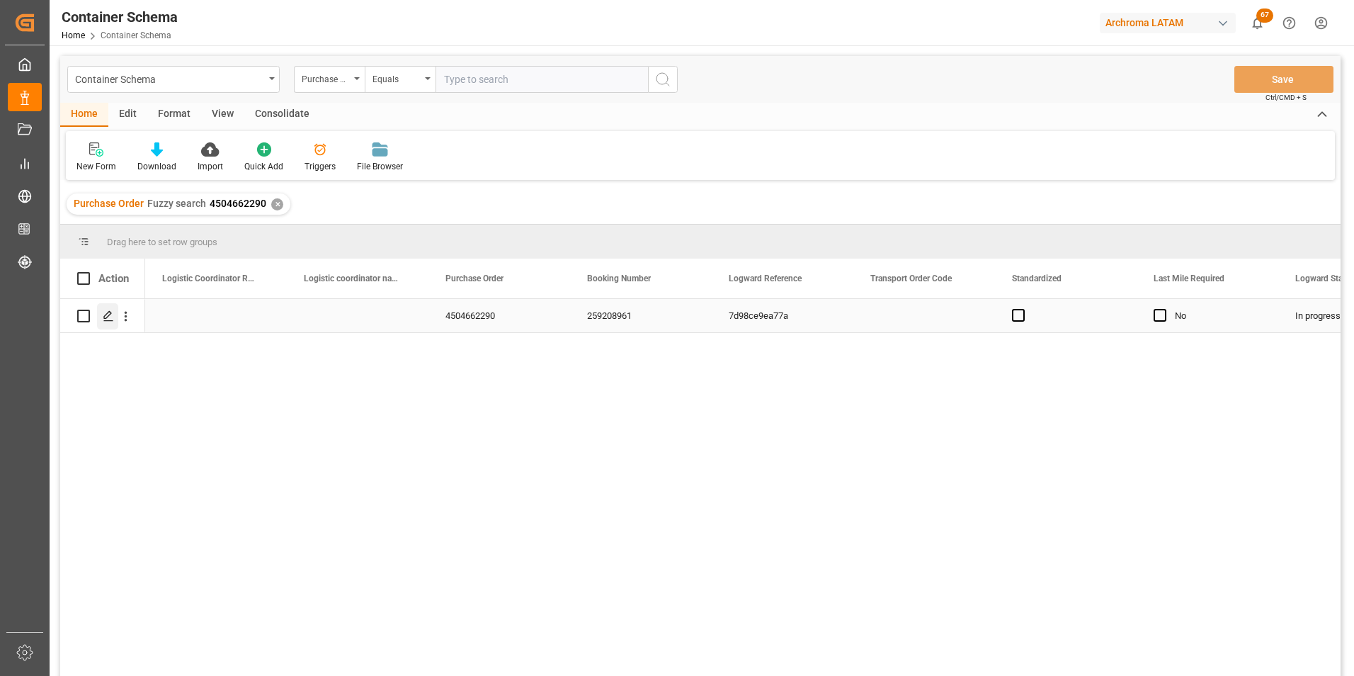
click at [109, 322] on icon "Press SPACE to select this row." at bounding box center [108, 315] width 11 height 11
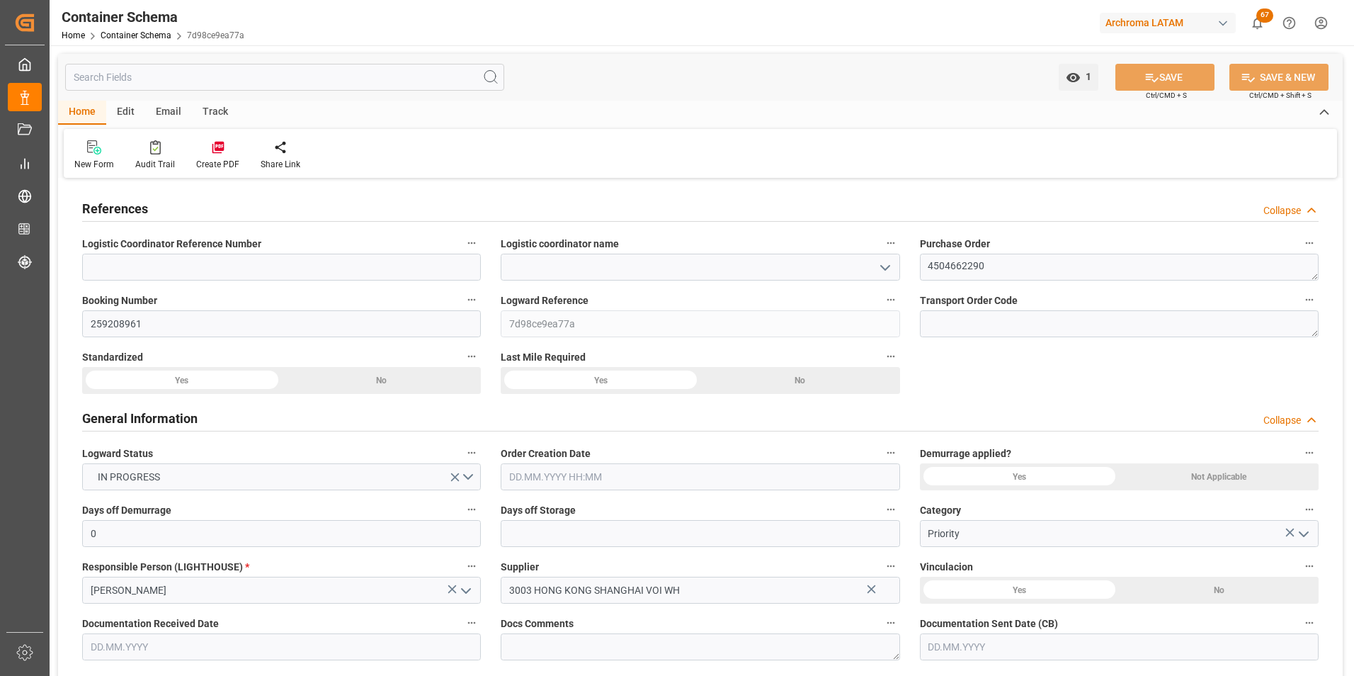
type input "0"
type input "1"
type input "37"
type input "11000"
type input "12266"
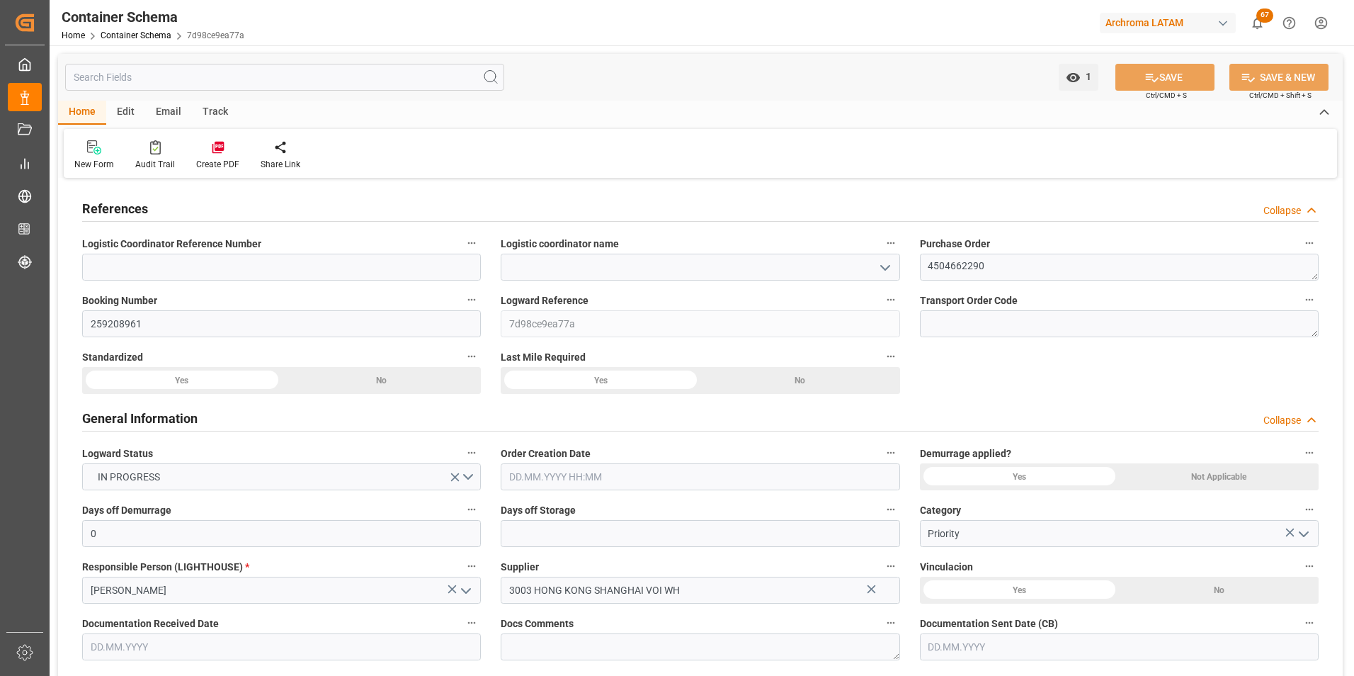
type input "Maersk"
type input "Maersk Line AS"
type input "CNSHA"
type input "PABLB"
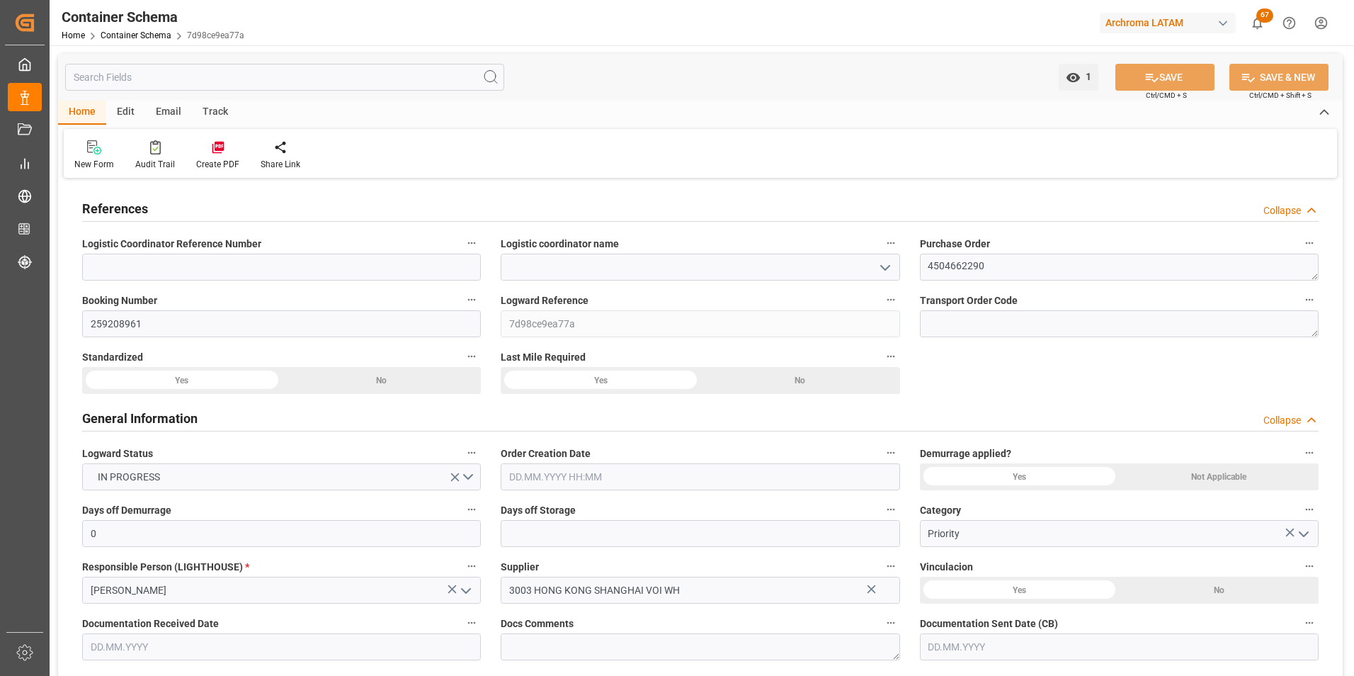
type input "9219800"
type input "0"
type input "[DATE] 16:00"
type input "[DATE]"
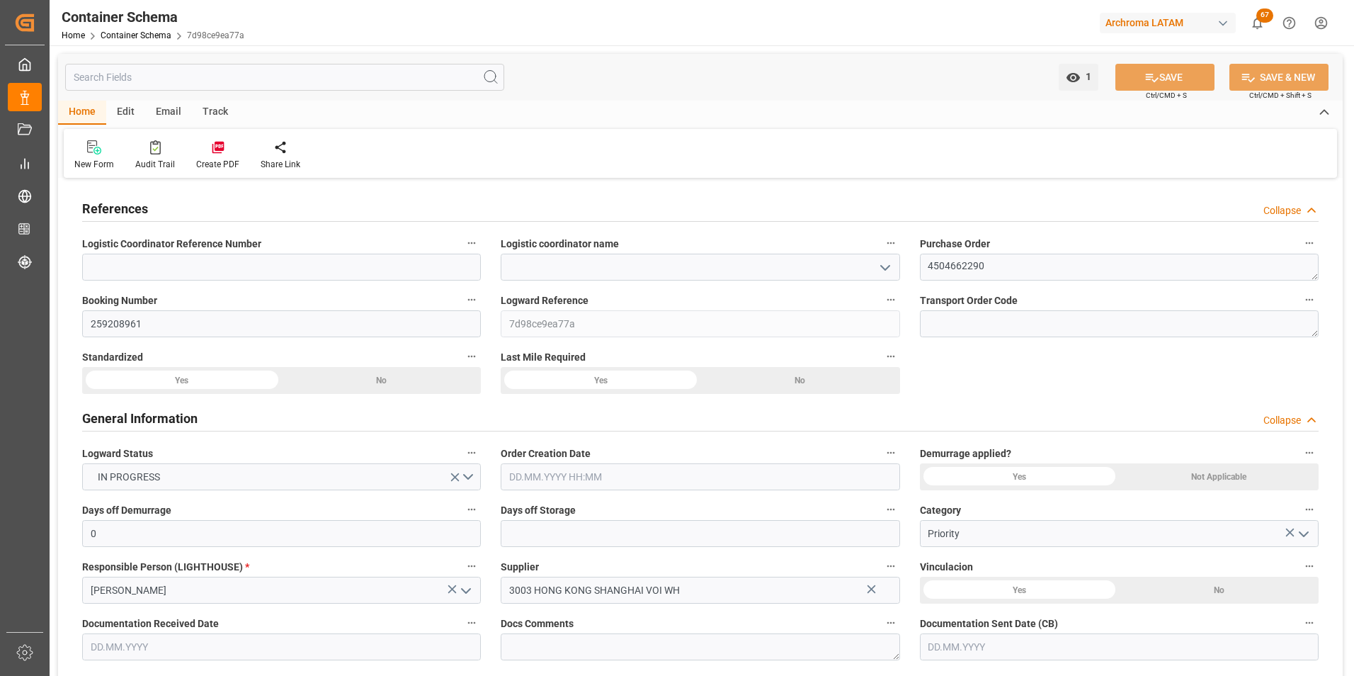
type input "[DATE]"
type input "[DATE] 21:02"
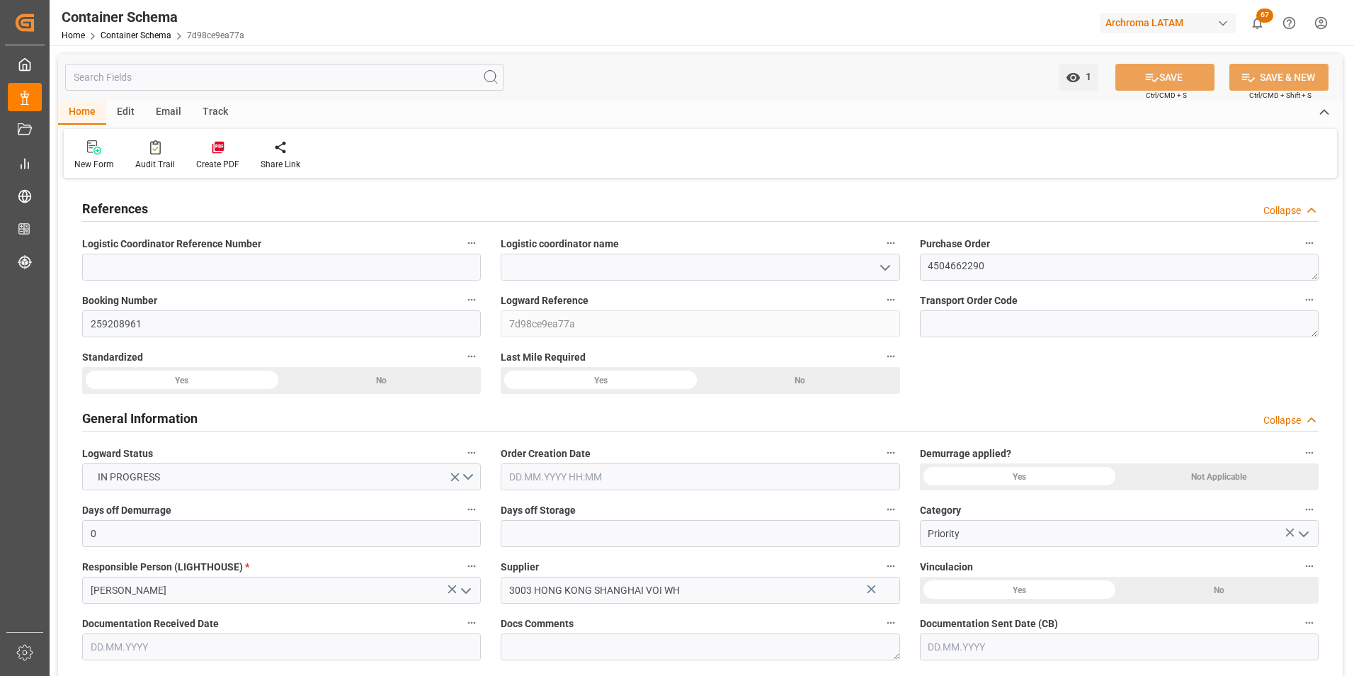
type input "[DATE] 20:57"
type input "[DATE]"
click at [887, 268] on polyline "open menu" at bounding box center [885, 268] width 8 height 4
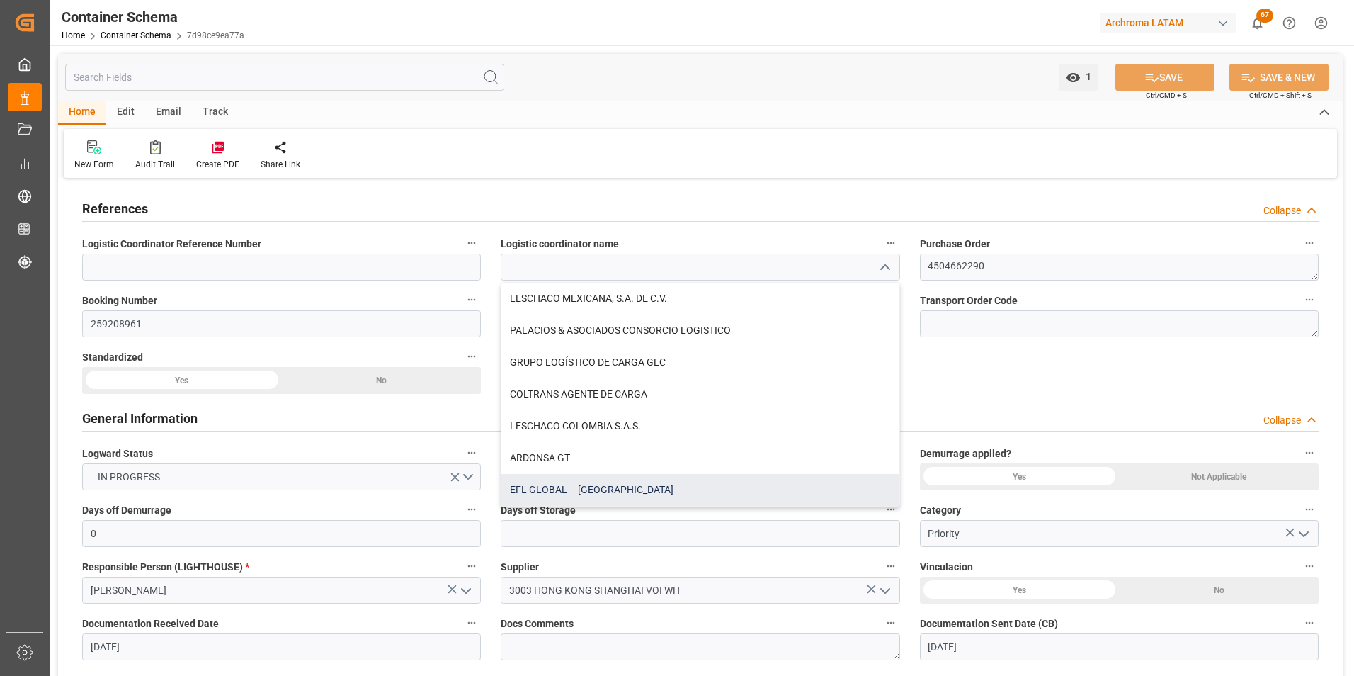
click at [758, 487] on div "EFL GLOBAL – [GEOGRAPHIC_DATA]" at bounding box center [699, 490] width 397 height 32
type input "EFL GLOBAL – [GEOGRAPHIC_DATA]"
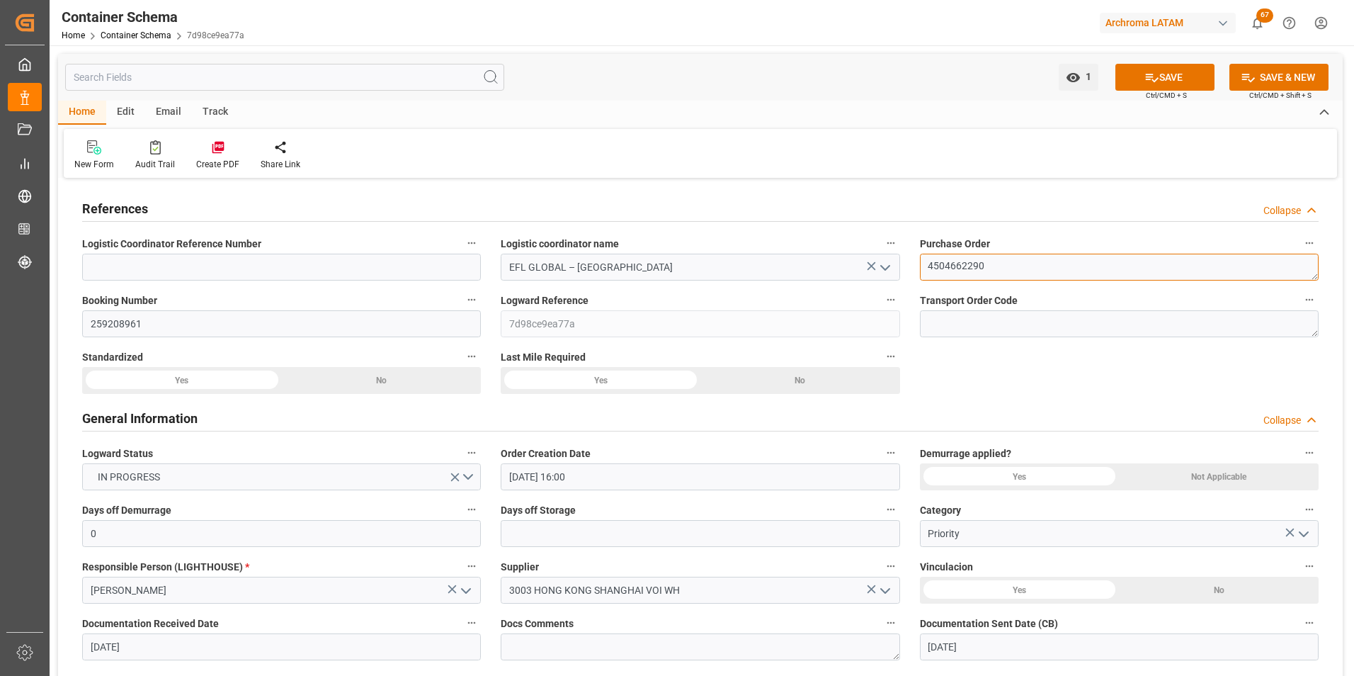
click at [970, 262] on textarea "4504662290" at bounding box center [1119, 267] width 399 height 27
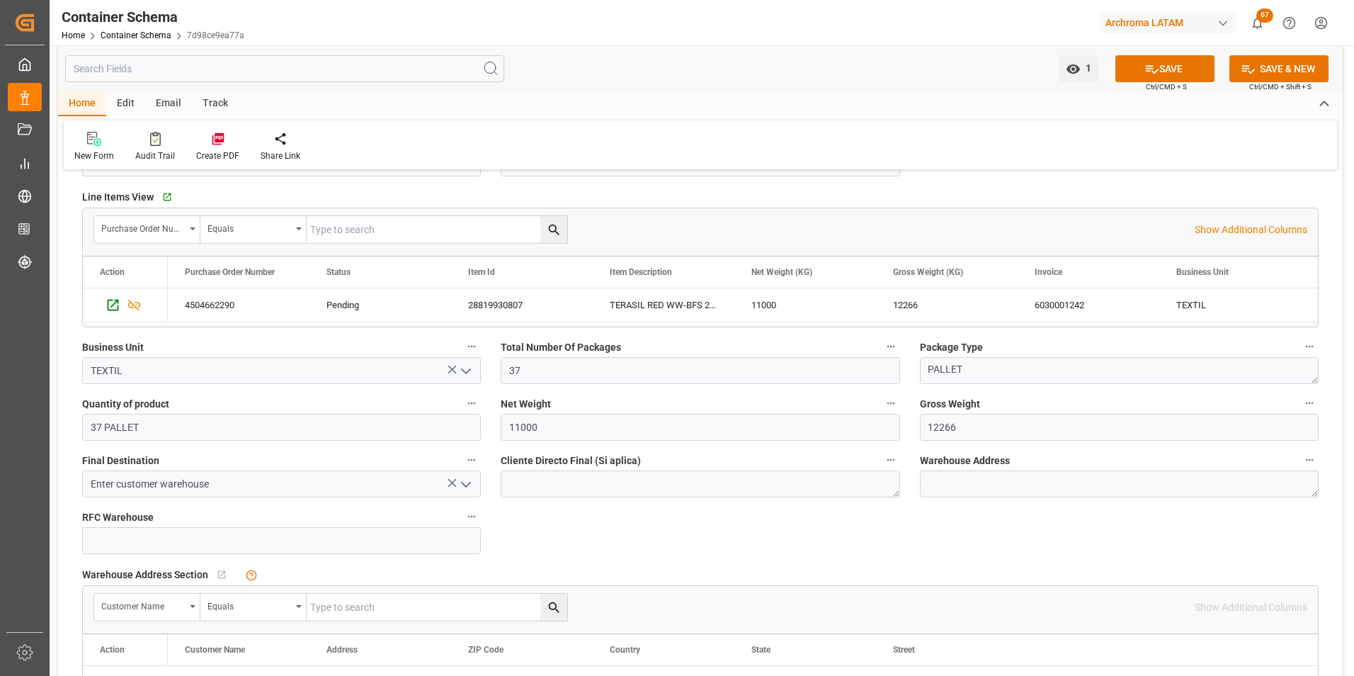
scroll to position [637, 0]
click at [473, 487] on icon "open menu" at bounding box center [466, 483] width 17 height 17
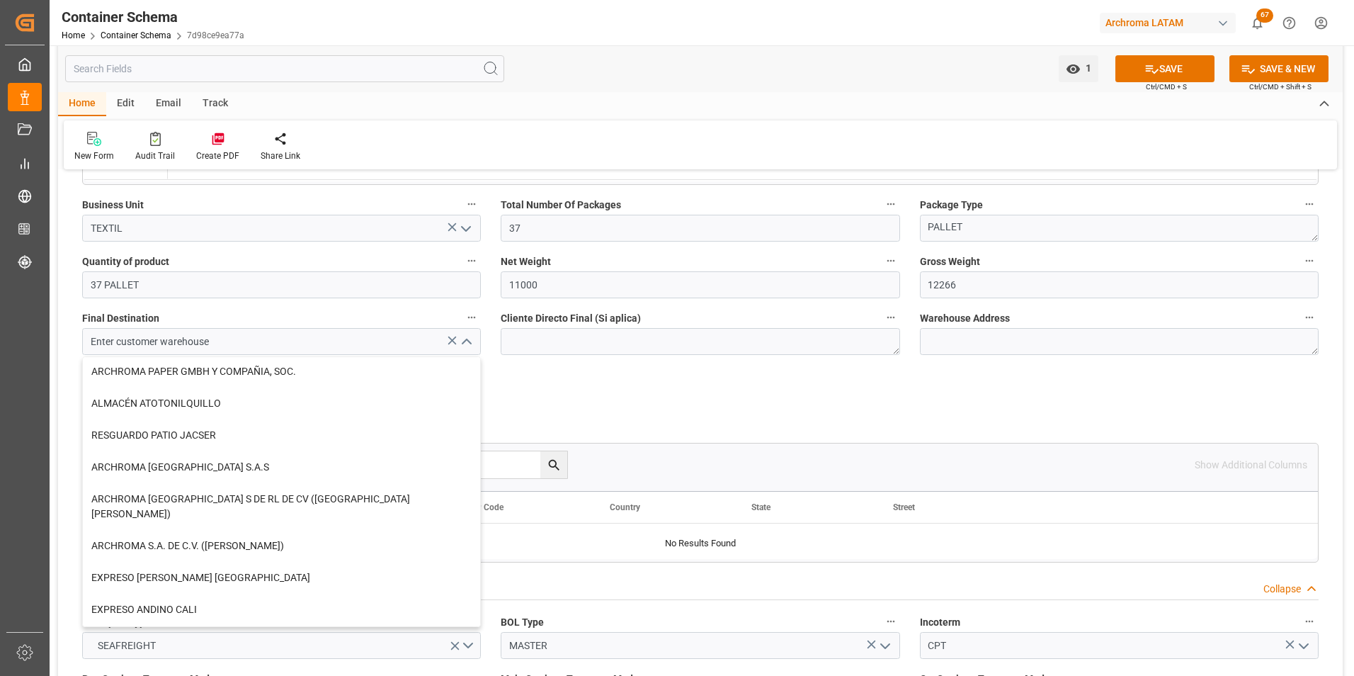
scroll to position [0, 0]
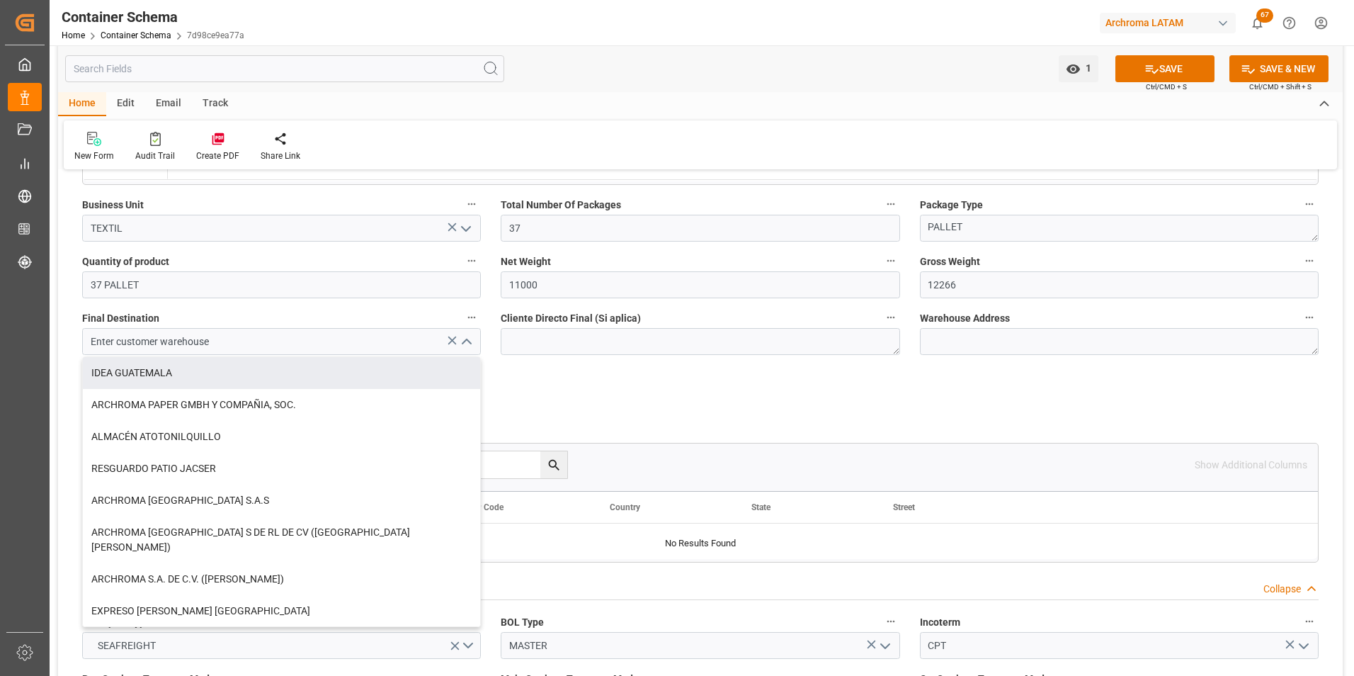
click at [462, 345] on icon "close menu" at bounding box center [466, 342] width 17 height 17
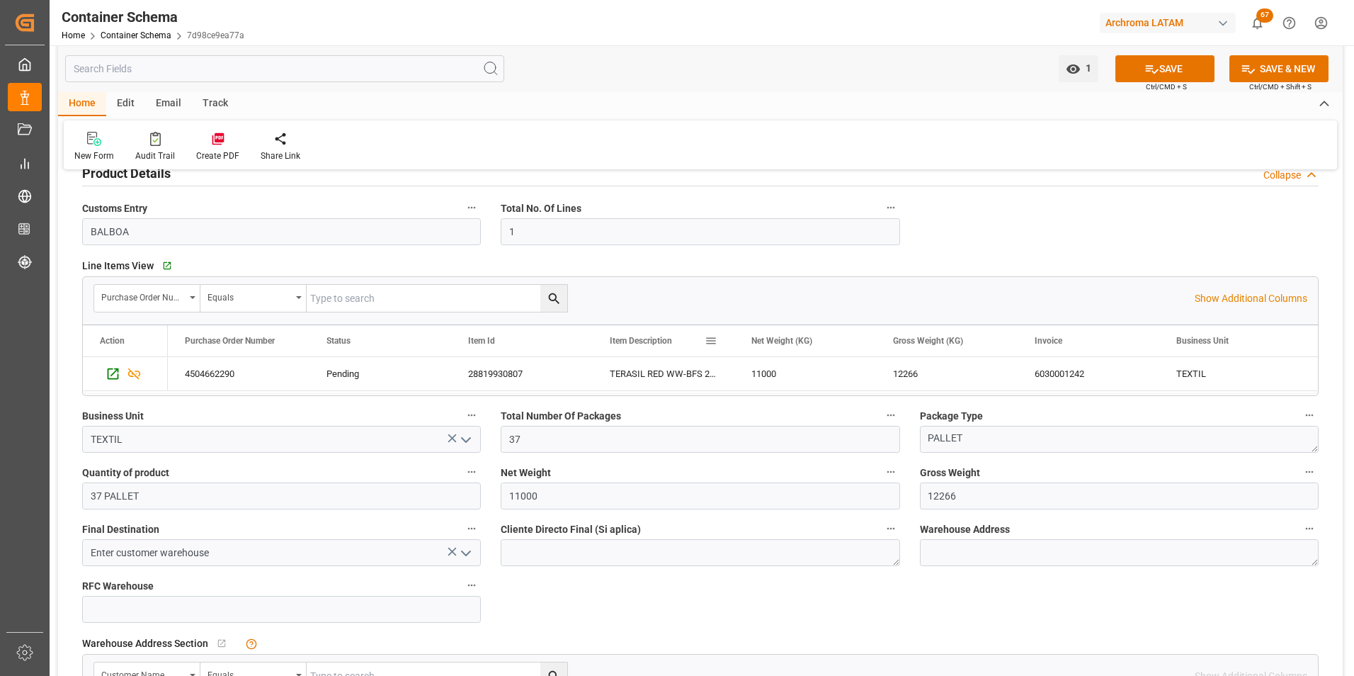
scroll to position [567, 0]
click at [1150, 72] on icon at bounding box center [1151, 69] width 15 height 15
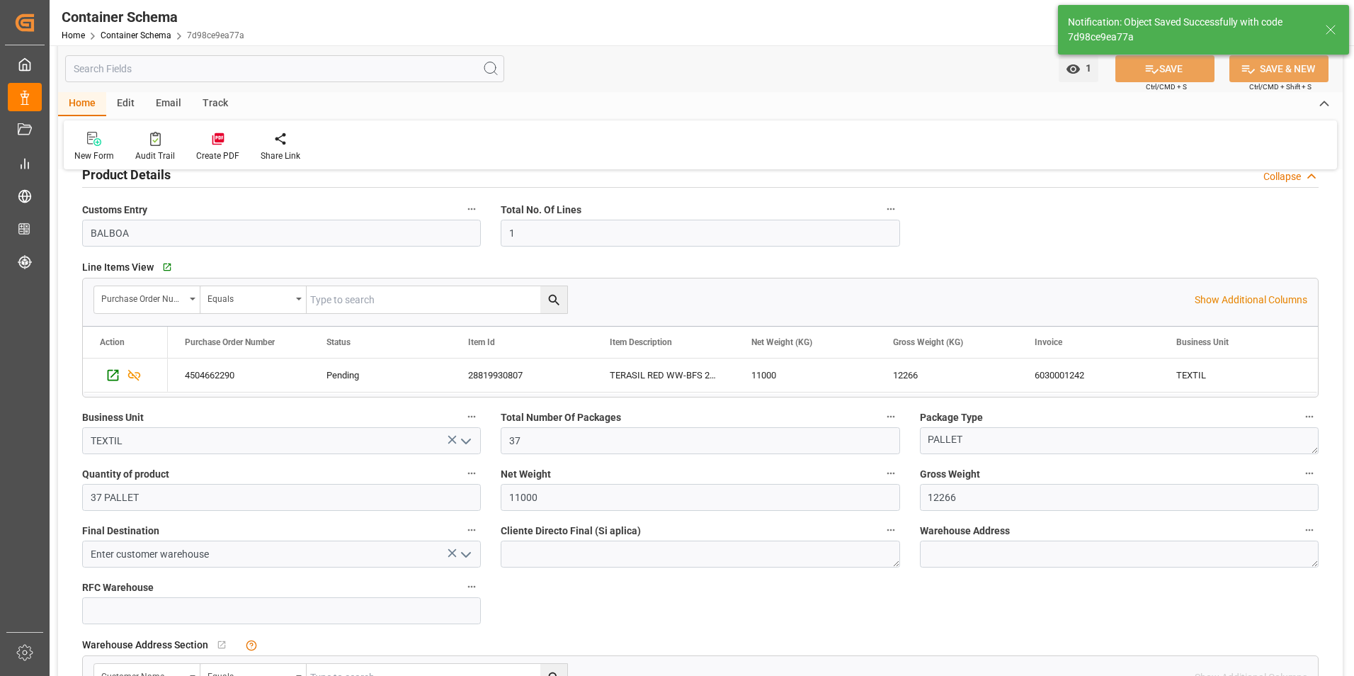
type textarea "Container is already in Final Delivery Phase."
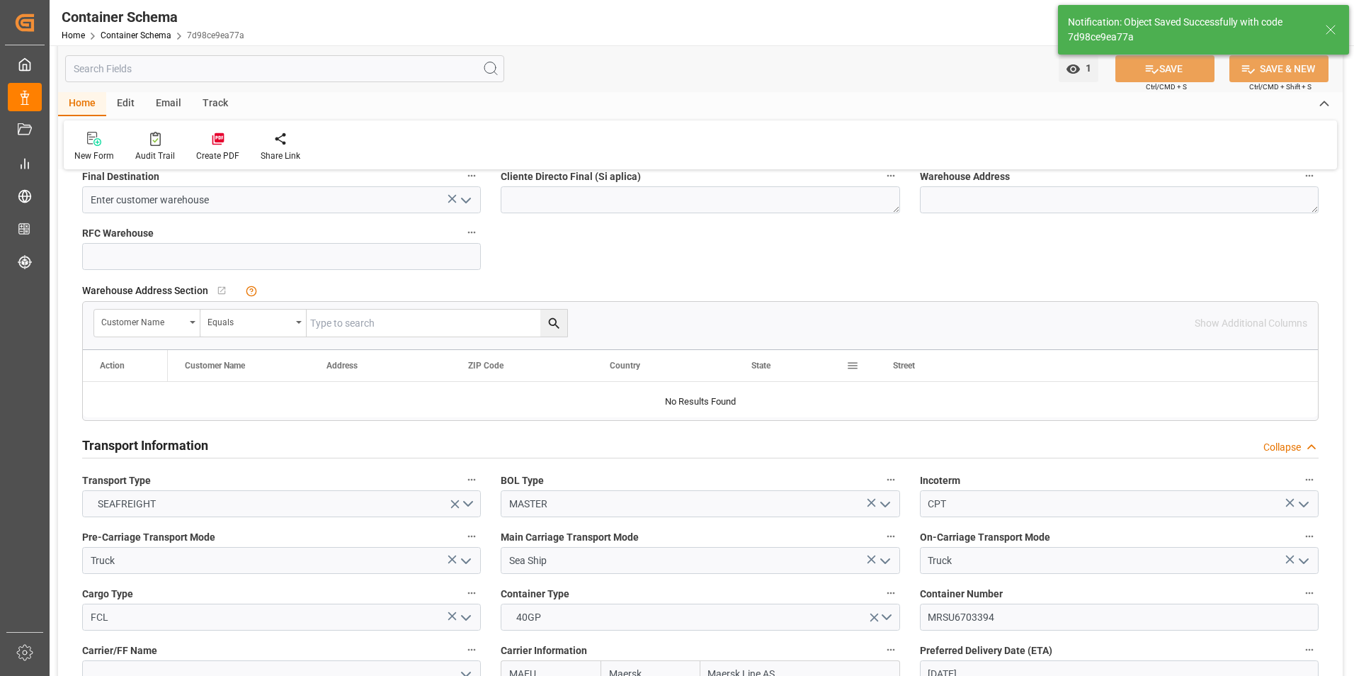
type input "[DATE]"
type input "[DATE] 19:58"
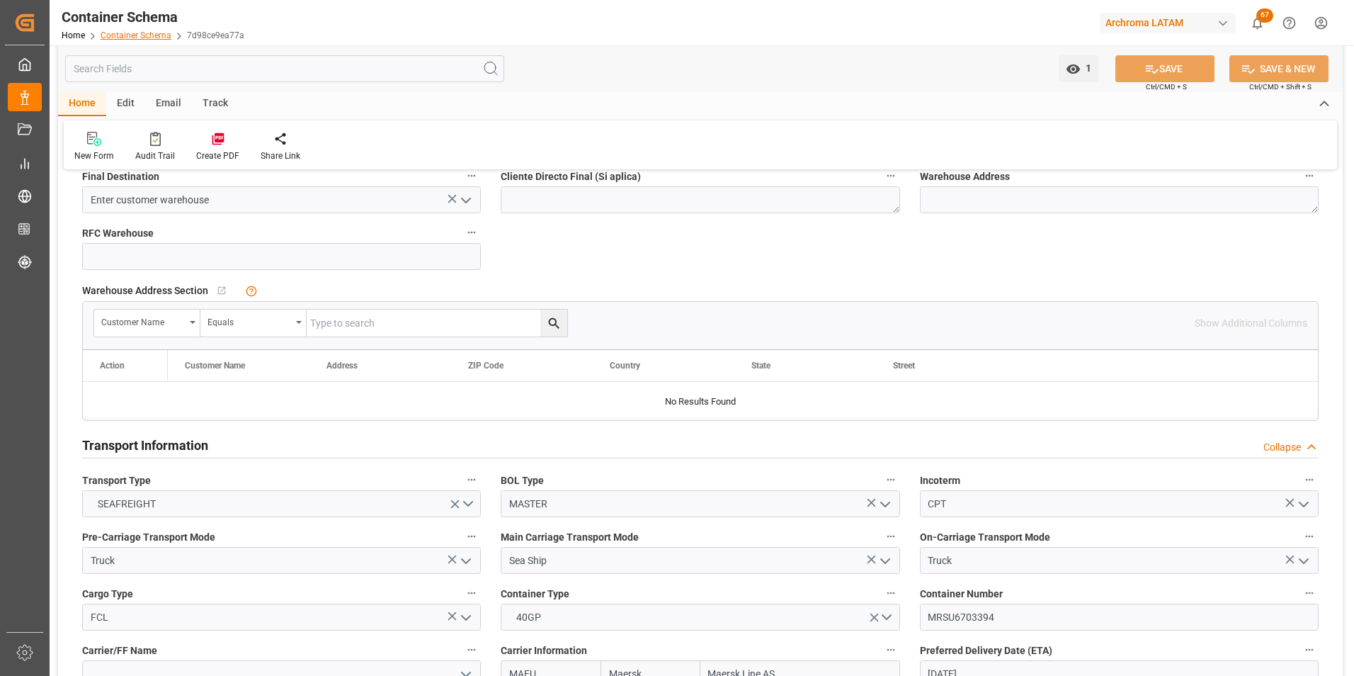
click at [137, 35] on link "Container Schema" at bounding box center [136, 35] width 71 height 10
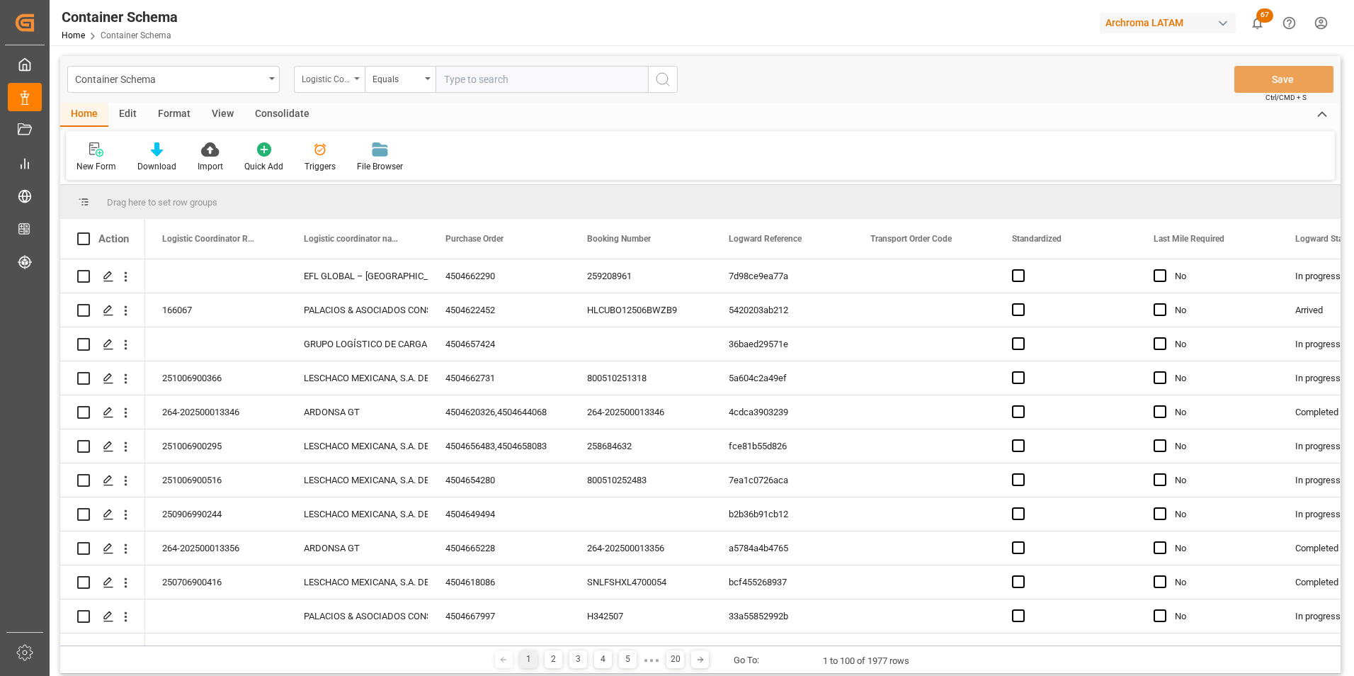
click at [324, 84] on div "Logistic Coordinator Reference Number" at bounding box center [326, 77] width 48 height 16
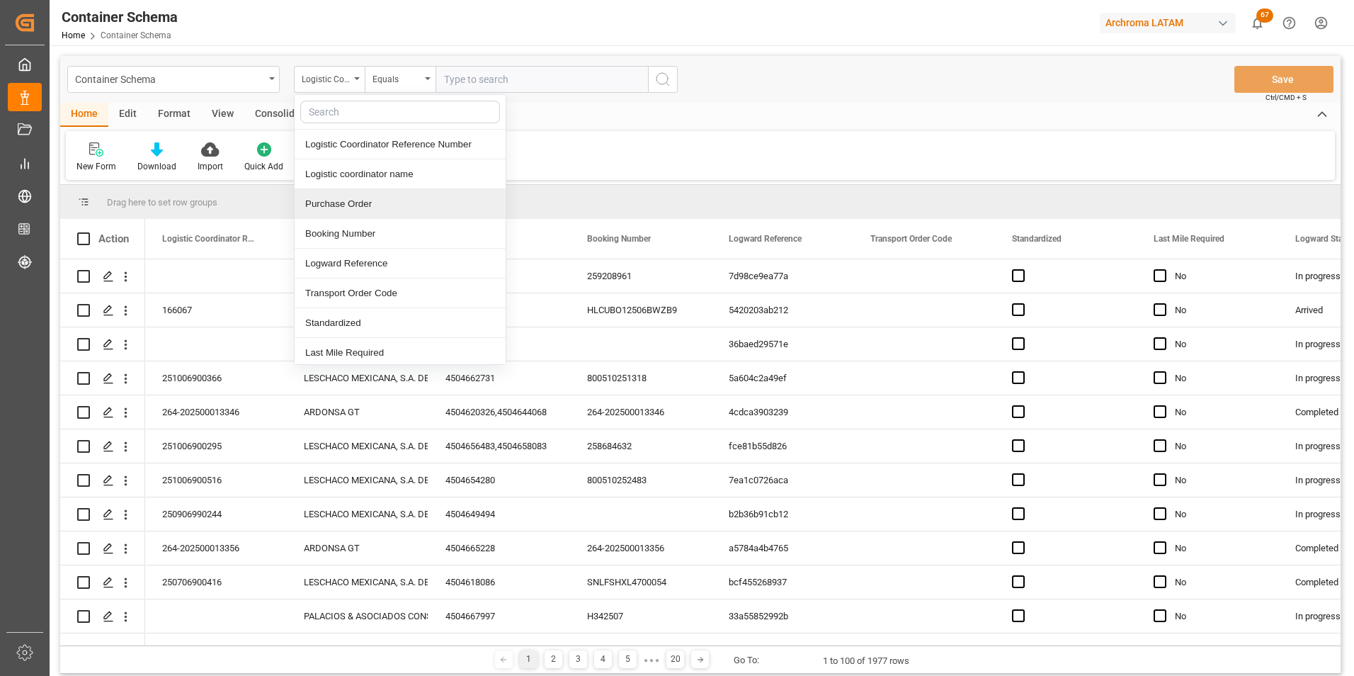
click at [356, 199] on div "Purchase Order" at bounding box center [400, 204] width 211 height 30
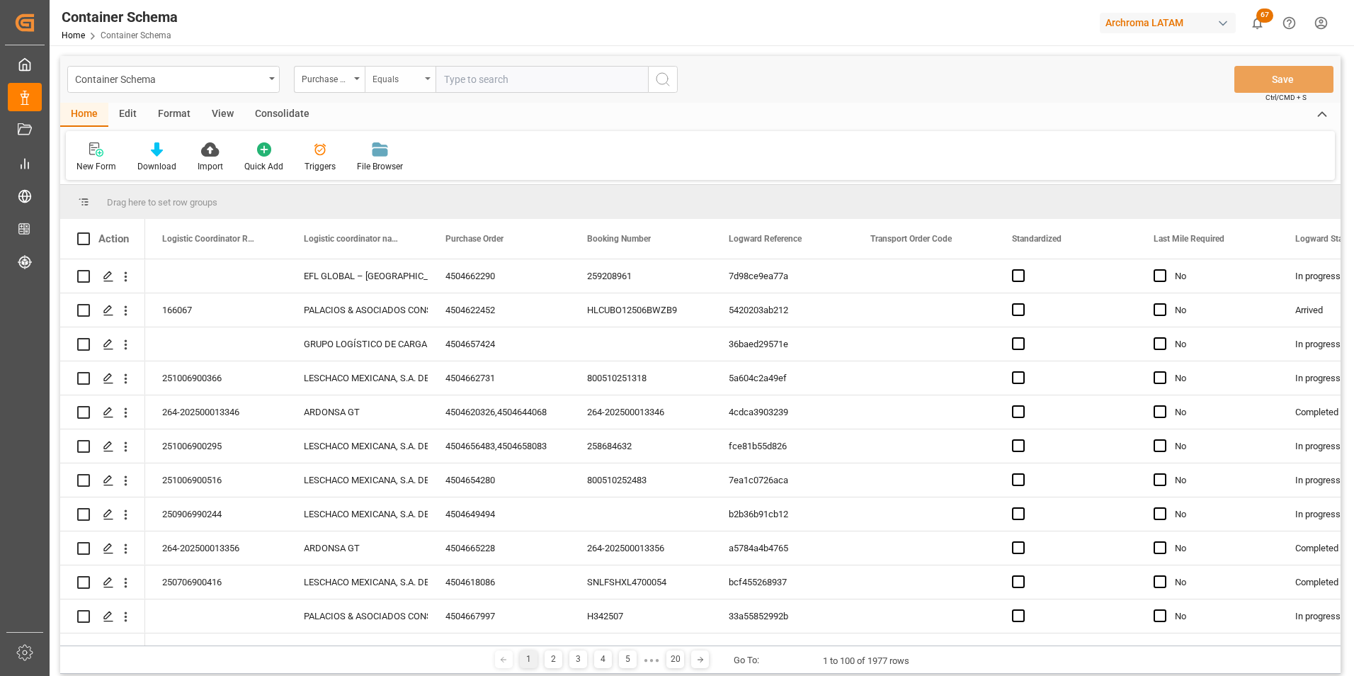
click at [405, 84] on div "Equals" at bounding box center [397, 77] width 48 height 16
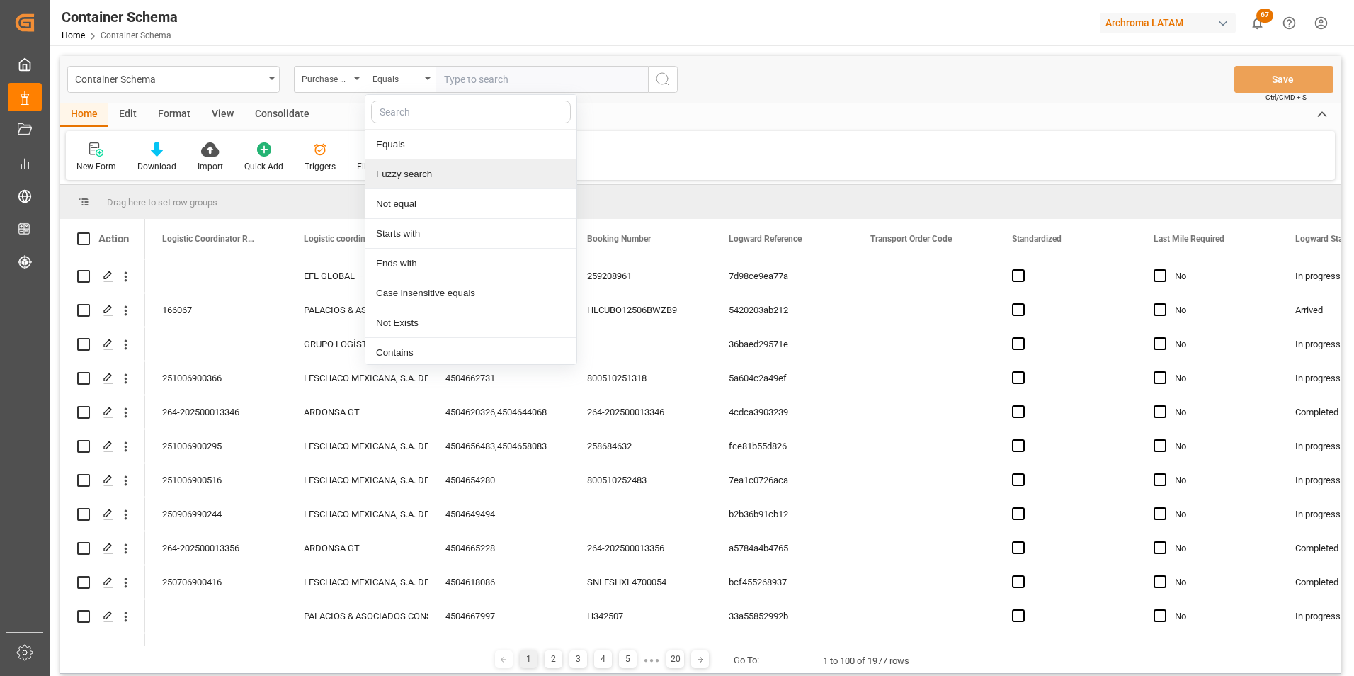
click at [416, 170] on div "Fuzzy search" at bounding box center [470, 174] width 211 height 30
paste input "4504653887"
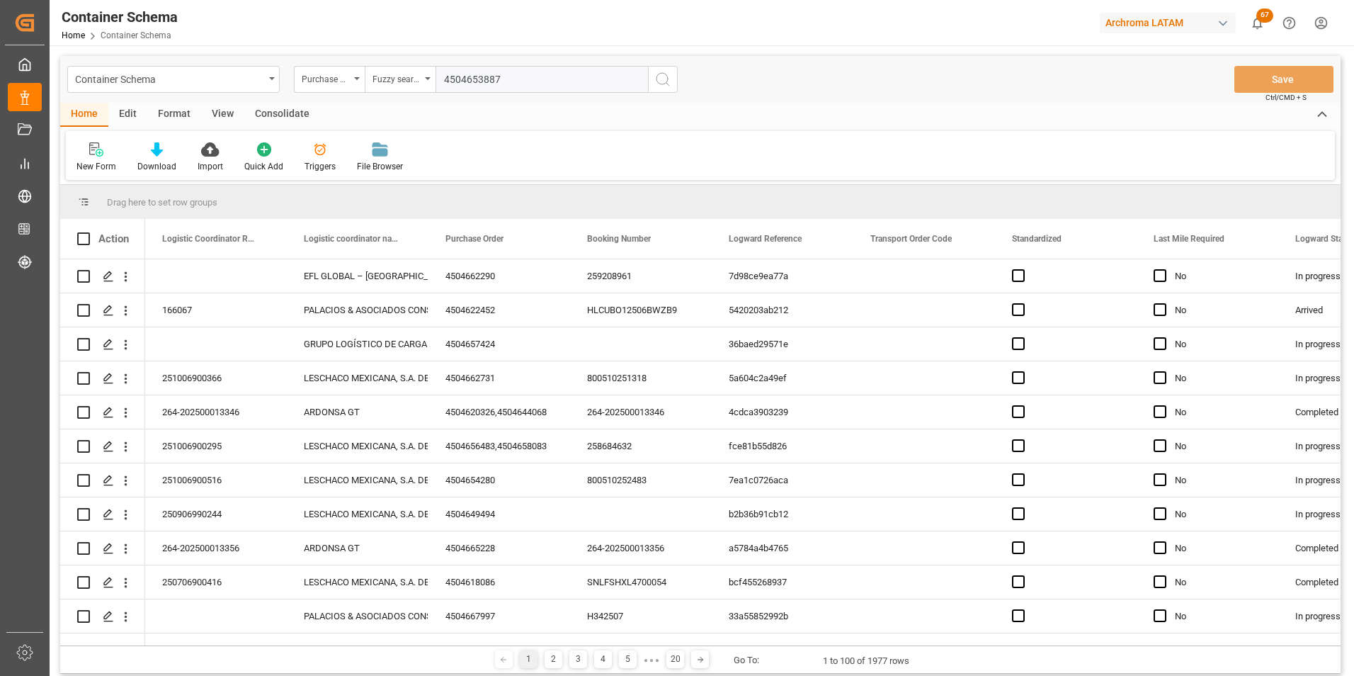
type input "4504653887"
click at [649, 81] on button "search button" at bounding box center [663, 79] width 30 height 27
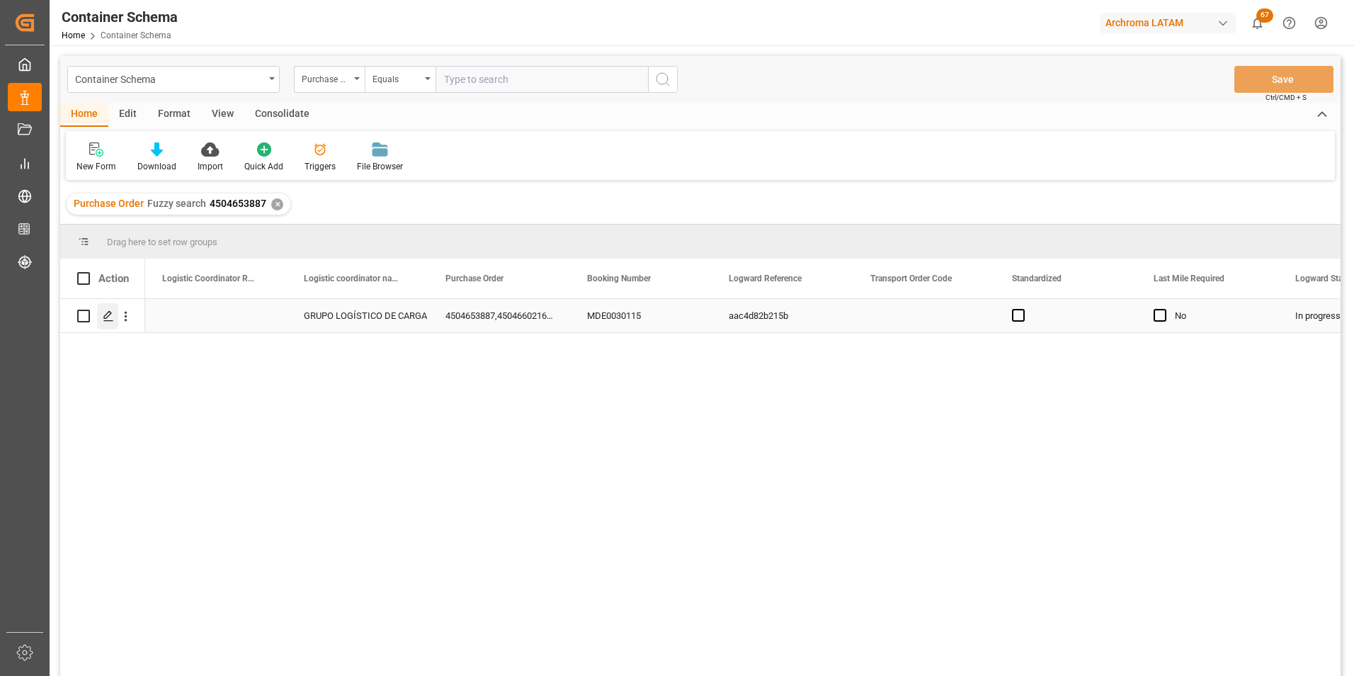
click at [106, 312] on icon "Press SPACE to select this row." at bounding box center [108, 315] width 11 height 11
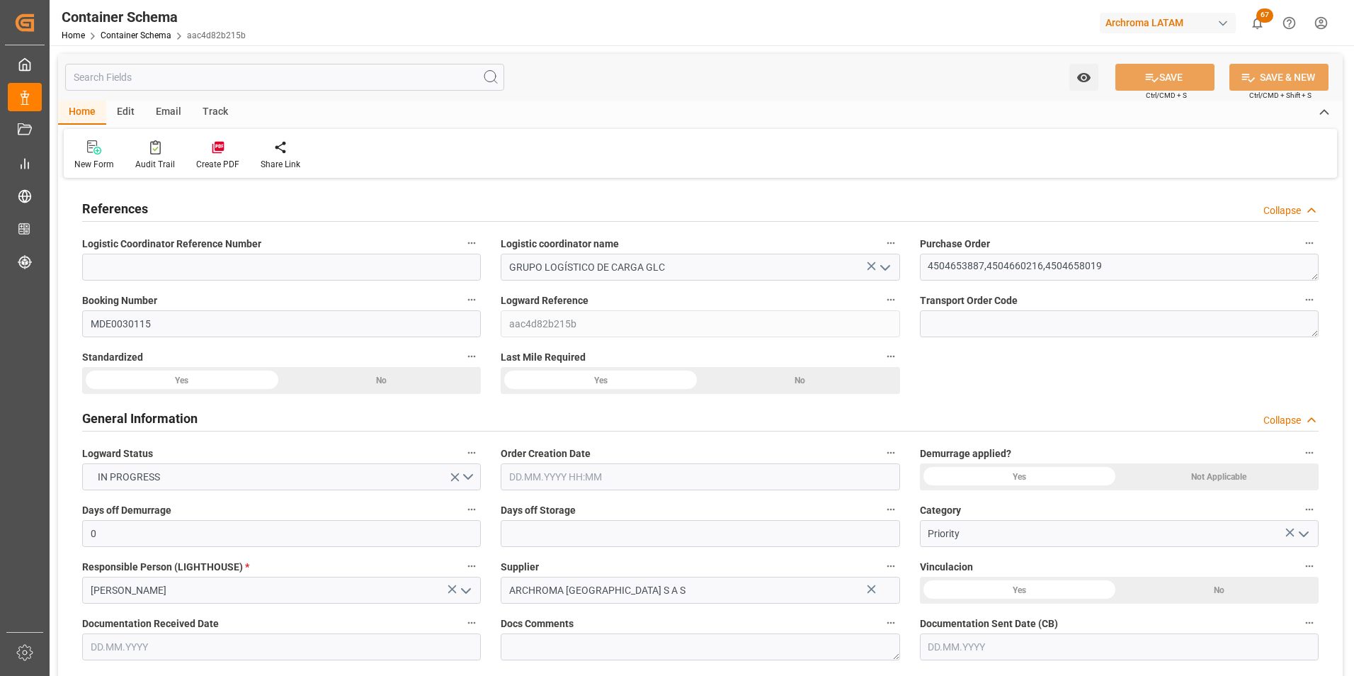
type input "0"
type input "3"
type input "9"
type input "305"
type input "324.04"
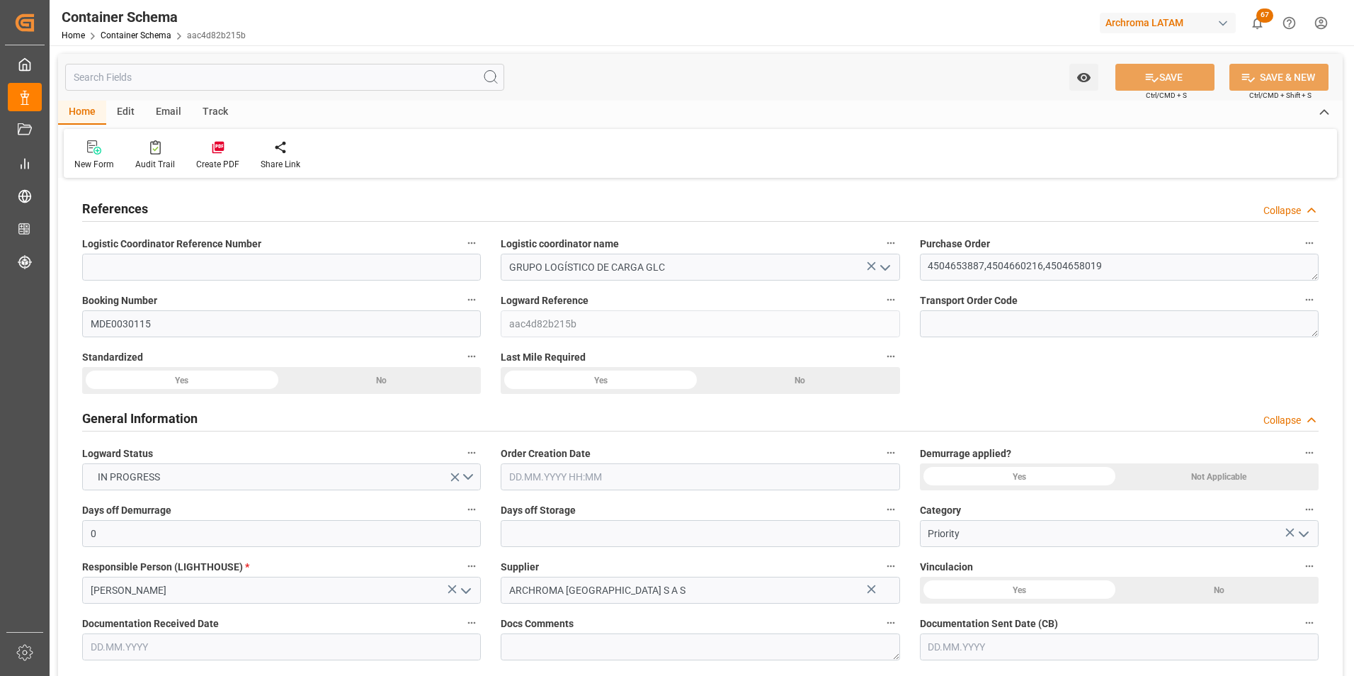
type input "Hapag [PERSON_NAME]"
type input "Hapag [PERSON_NAME] Aktiengesellschaft"
type input "COCTG"
type input "HNPCR"
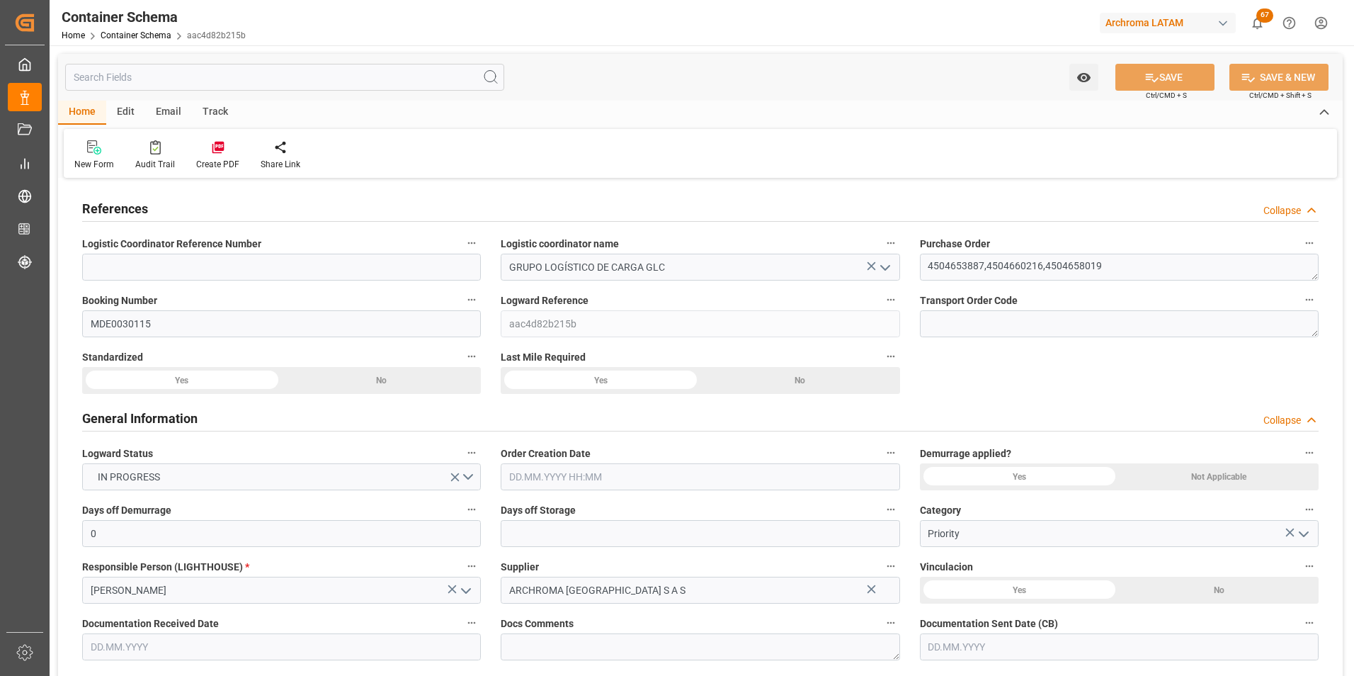
type input "9307279"
type input "0"
type input "[DATE] 09:30"
type input "[DATE]"
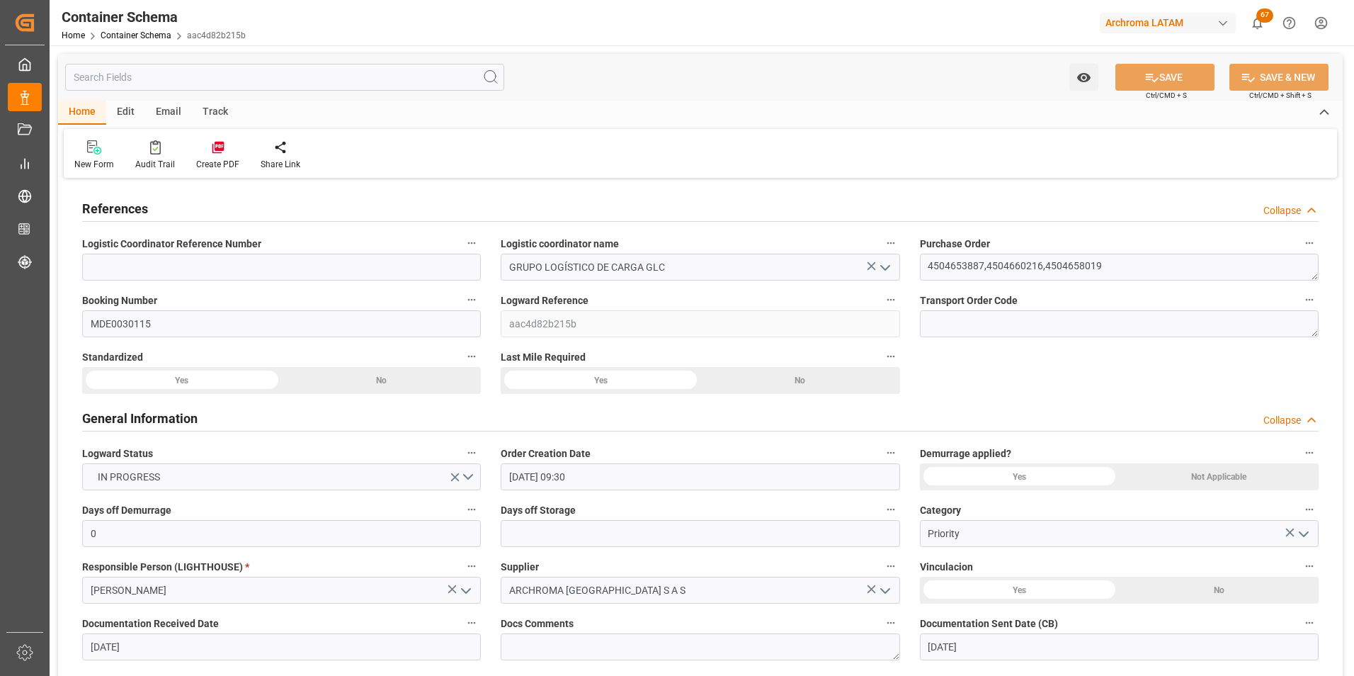
type input "[DATE]"
type input "[DATE] 14:34"
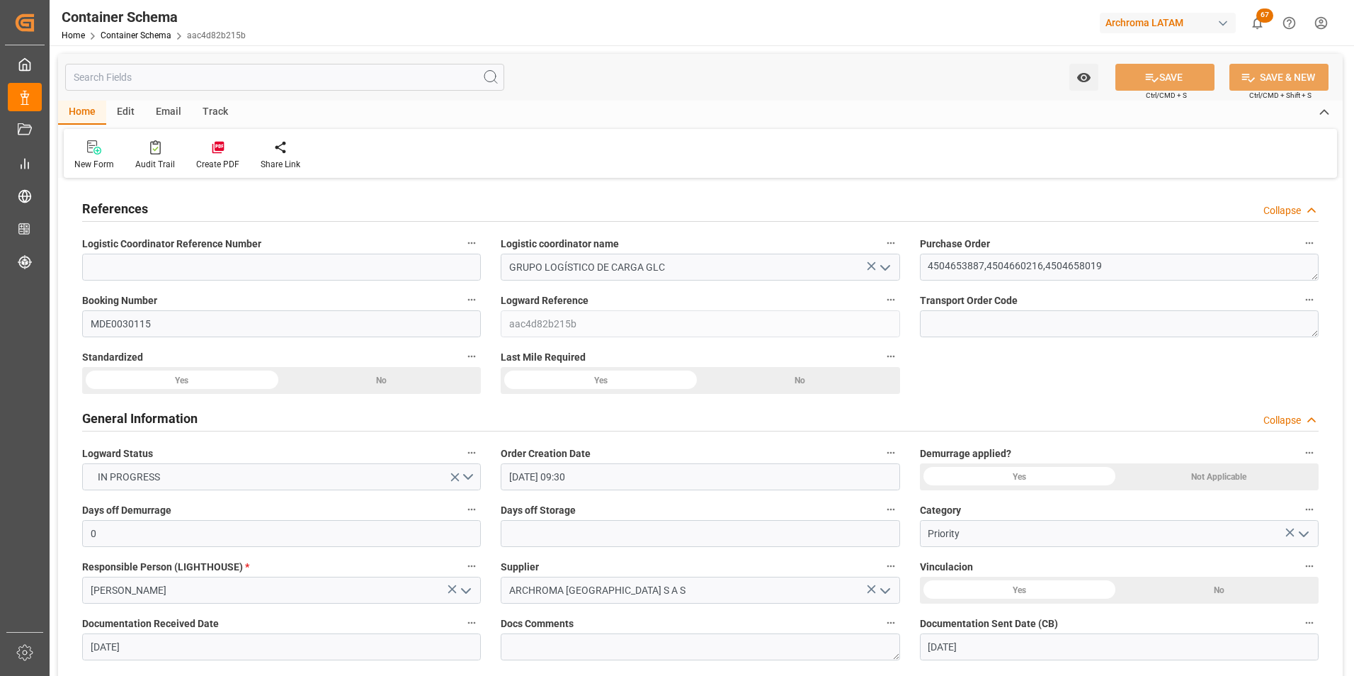
type input "[DATE] 14:30"
type input "[DATE]"
drag, startPoint x: 164, startPoint y: 324, endPoint x: 23, endPoint y: 313, distance: 141.4
click at [23, 313] on div "Created by potrace 1.15, written by [PERSON_NAME] [DATE]-[DATE] Created by potr…" at bounding box center [677, 338] width 1354 height 676
click at [169, 108] on div "Email" at bounding box center [168, 113] width 47 height 24
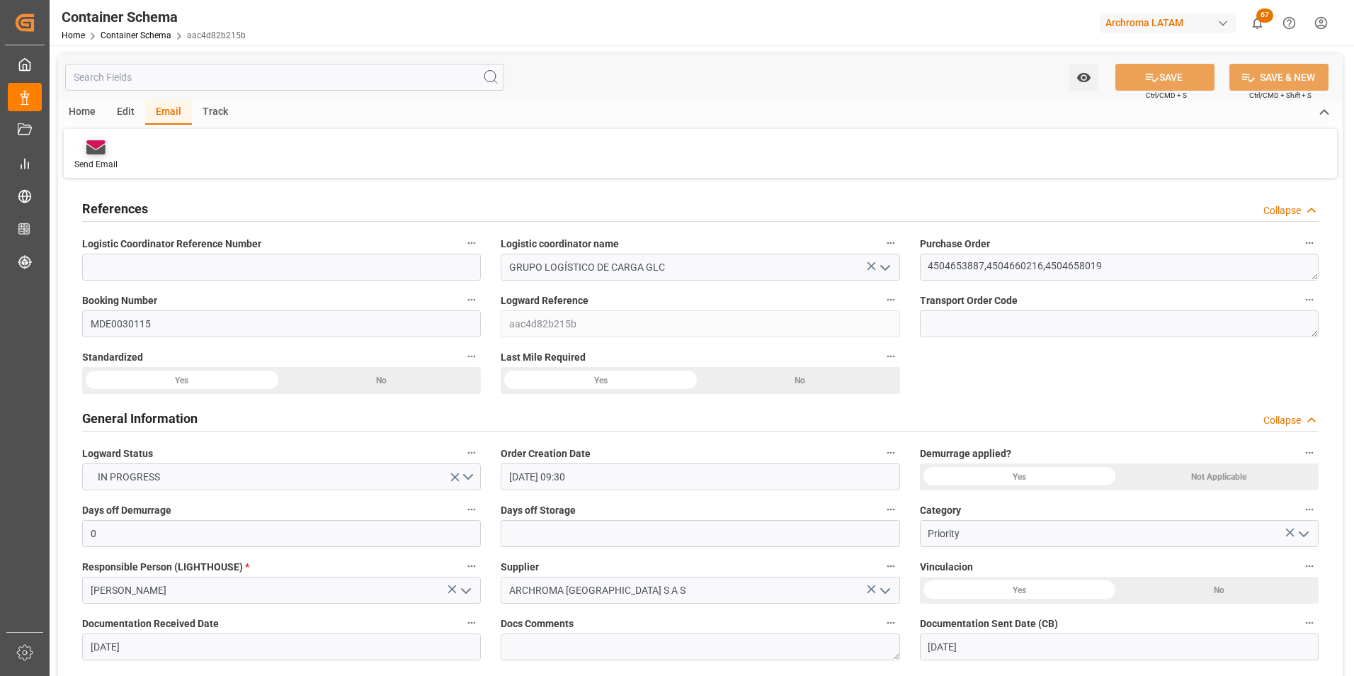
click at [106, 156] on div "Send Email" at bounding box center [96, 155] width 64 height 31
click at [91, 156] on div "Send Email" at bounding box center [96, 155] width 64 height 31
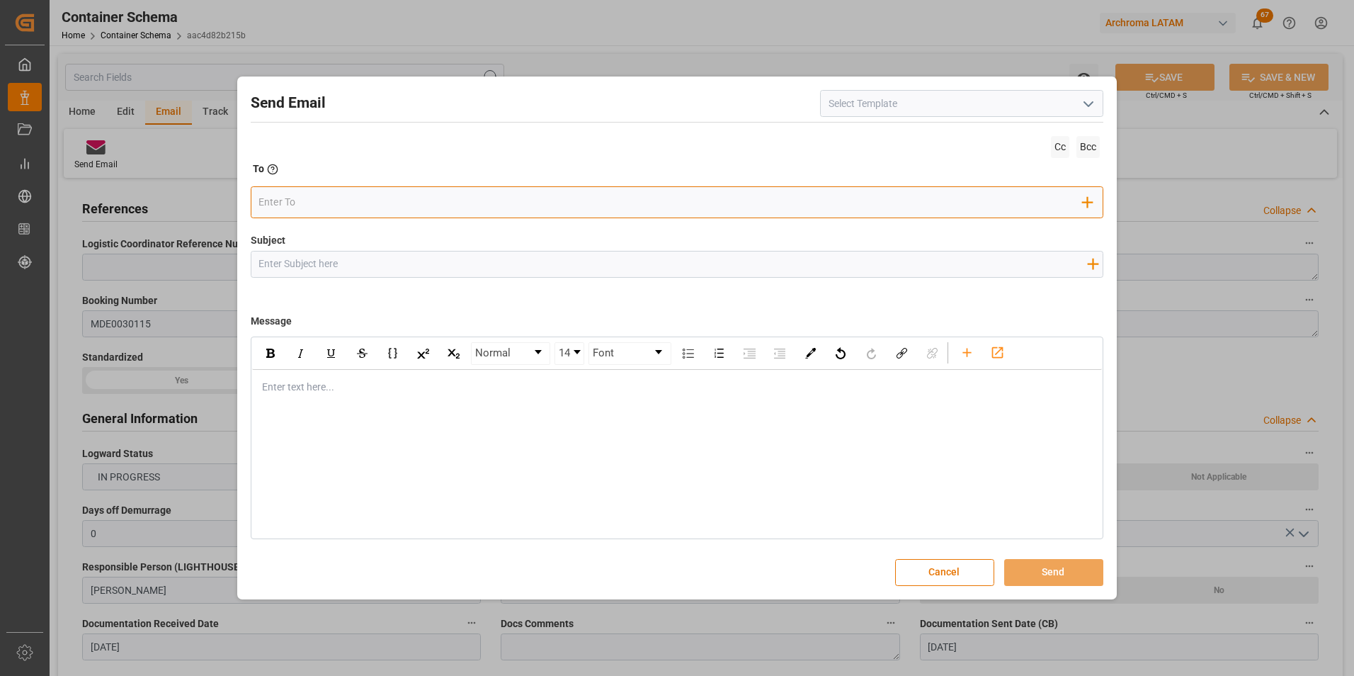
click at [463, 205] on input "email" at bounding box center [670, 202] width 824 height 21
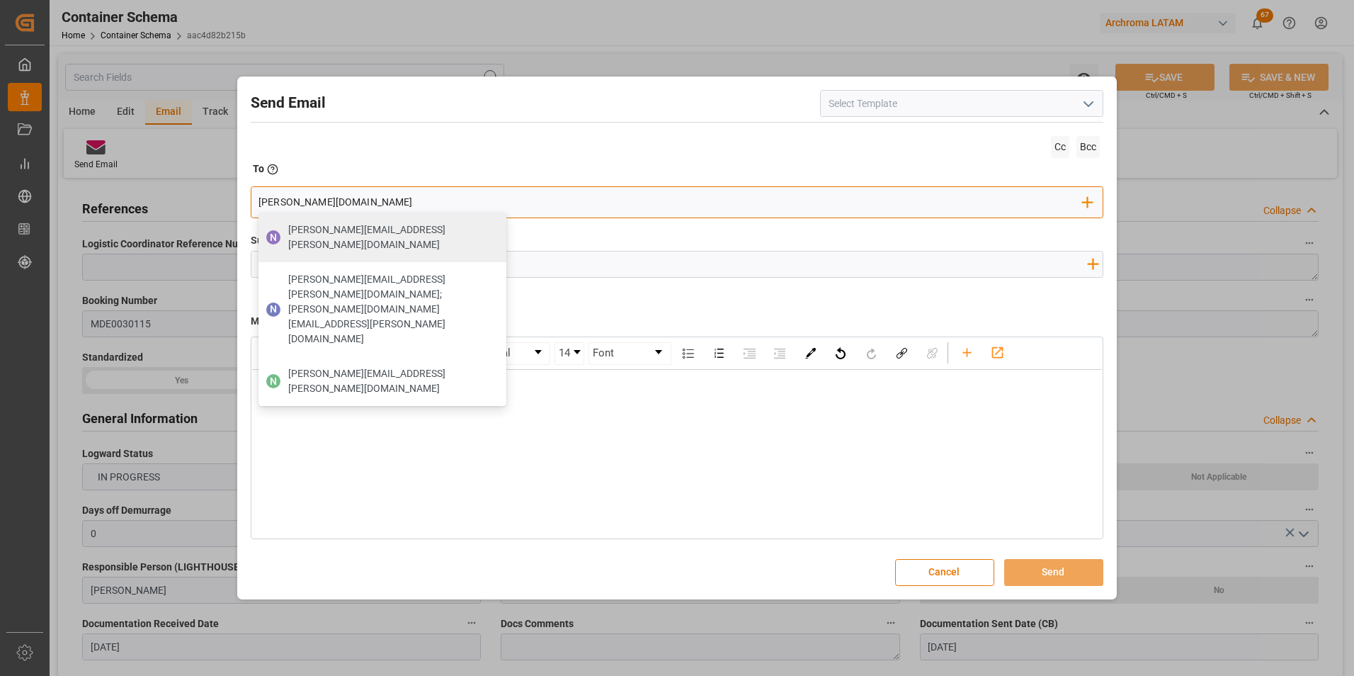
type input "[PERSON_NAME].cas"
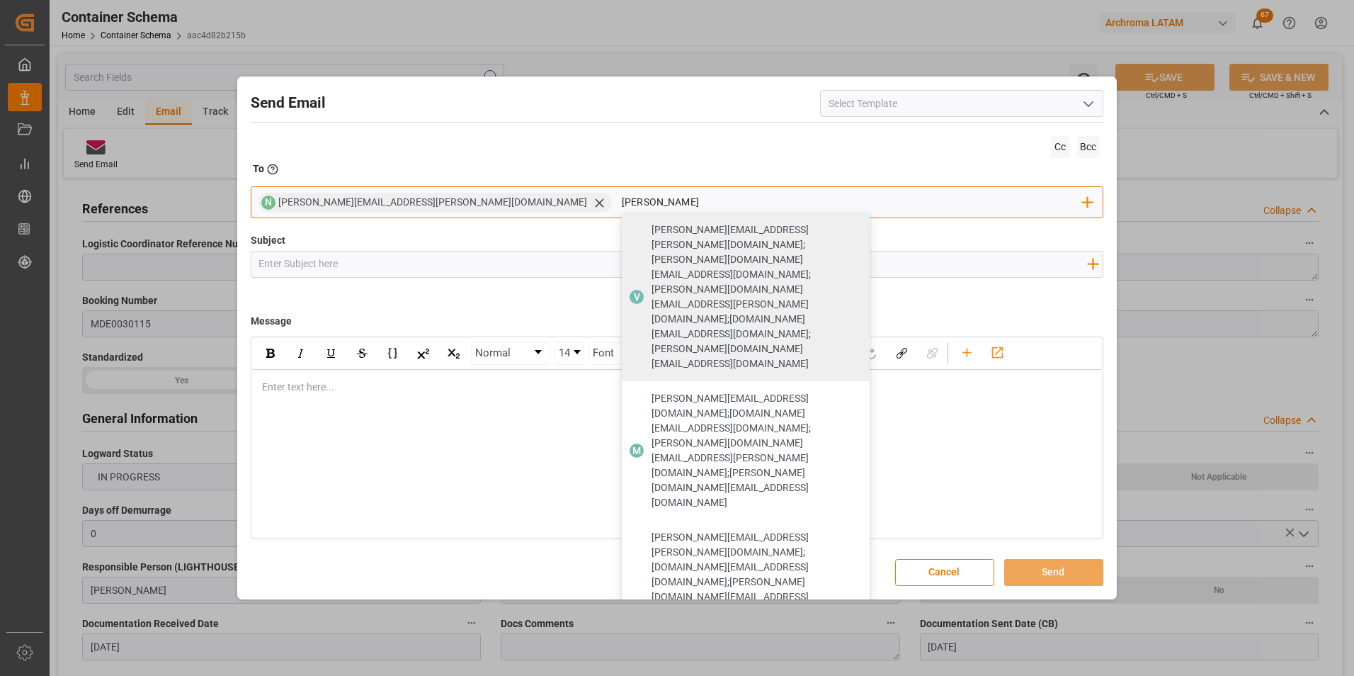
type input "[PERSON_NAME]"
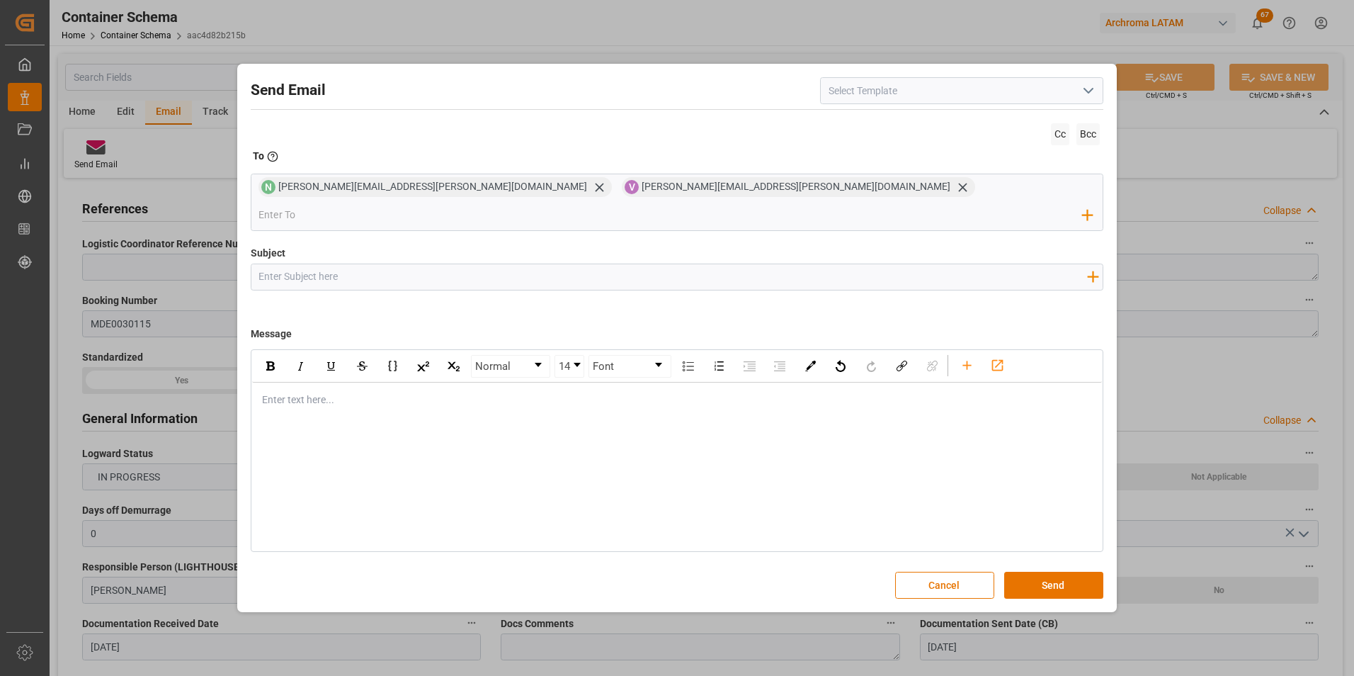
click at [445, 273] on input "Subject" at bounding box center [672, 276] width 843 height 25
paste input "HNAA || STATUS ZARPE || PO 4504653887,4504658019,4504660216 || Contenedor UACU3…"
click at [436, 264] on input "HNAA || STATUS ZARPE || PO 4504653887,4504658019,4504660216 || Contenedor UACU3…" at bounding box center [672, 276] width 843 height 25
click at [570, 264] on input "HNAA || STATUS ZARPE || PO 4504653887,4504658019,4504660216 || Contenedor UACU3…" at bounding box center [672, 276] width 843 height 25
paste input "Priority"
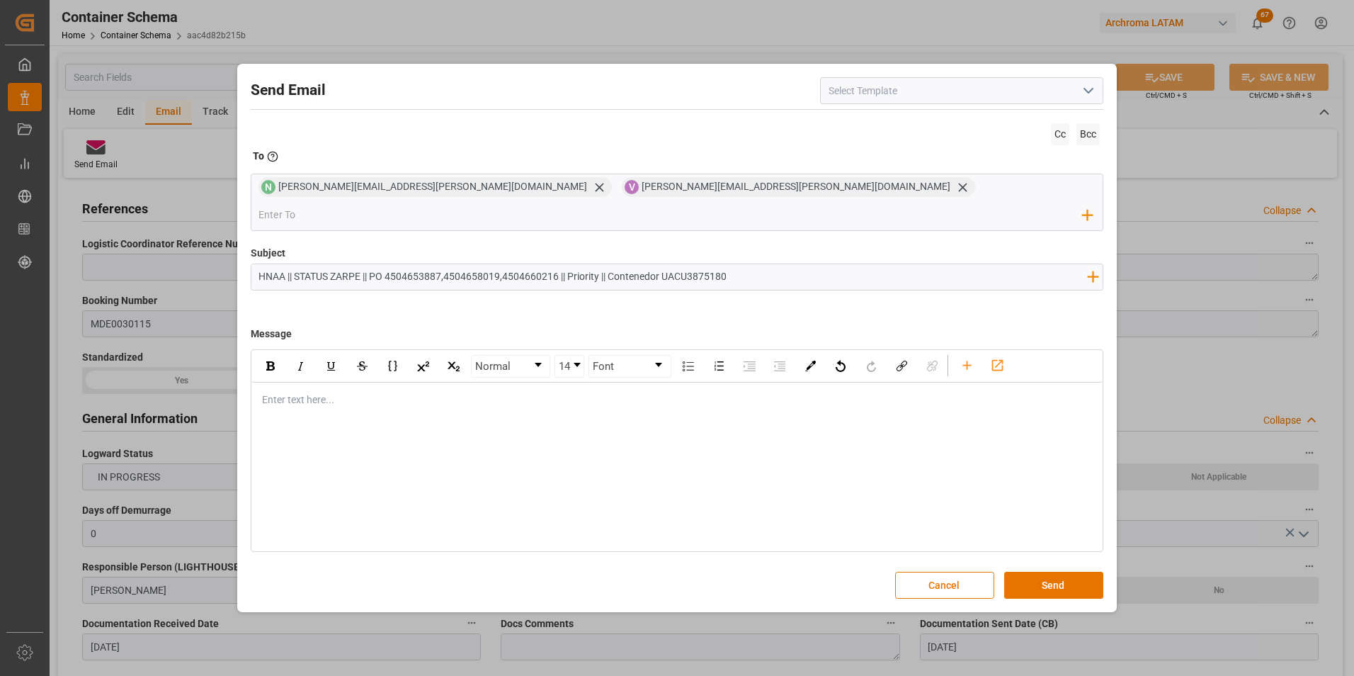
drag, startPoint x: 334, startPoint y: 261, endPoint x: 297, endPoint y: 256, distance: 37.2
click at [297, 264] on input "HNAA || STATUS ZARPE || PO 4504653887,4504658019,4504660216 || Priority || Cont…" at bounding box center [672, 276] width 843 height 25
type input "HNAA || ZARPE || PO 4504653887,4504658019,4504660216 || Priority || Contenedor …"
drag, startPoint x: 334, startPoint y: 385, endPoint x: 324, endPoint y: 391, distance: 10.8
click at [334, 392] on div "rdw-editor" at bounding box center [678, 399] width 830 height 15
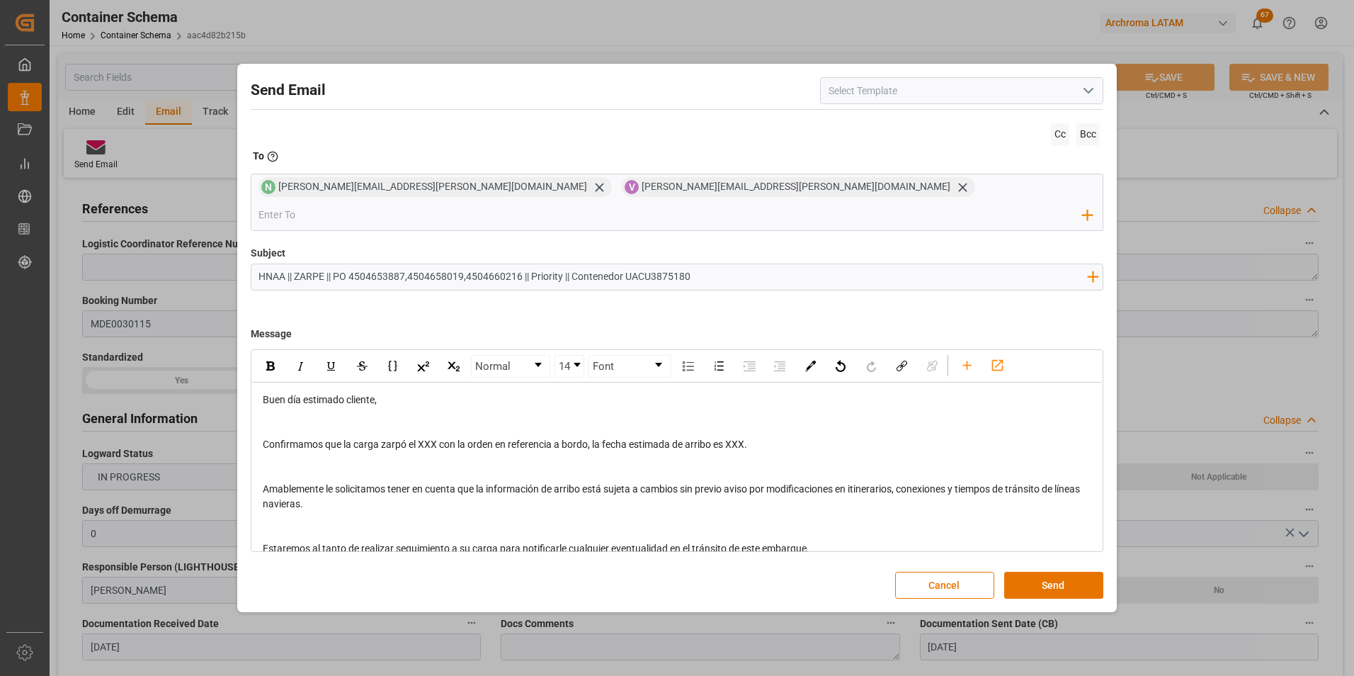
click at [344, 453] on div "rdw-editor" at bounding box center [678, 459] width 830 height 15
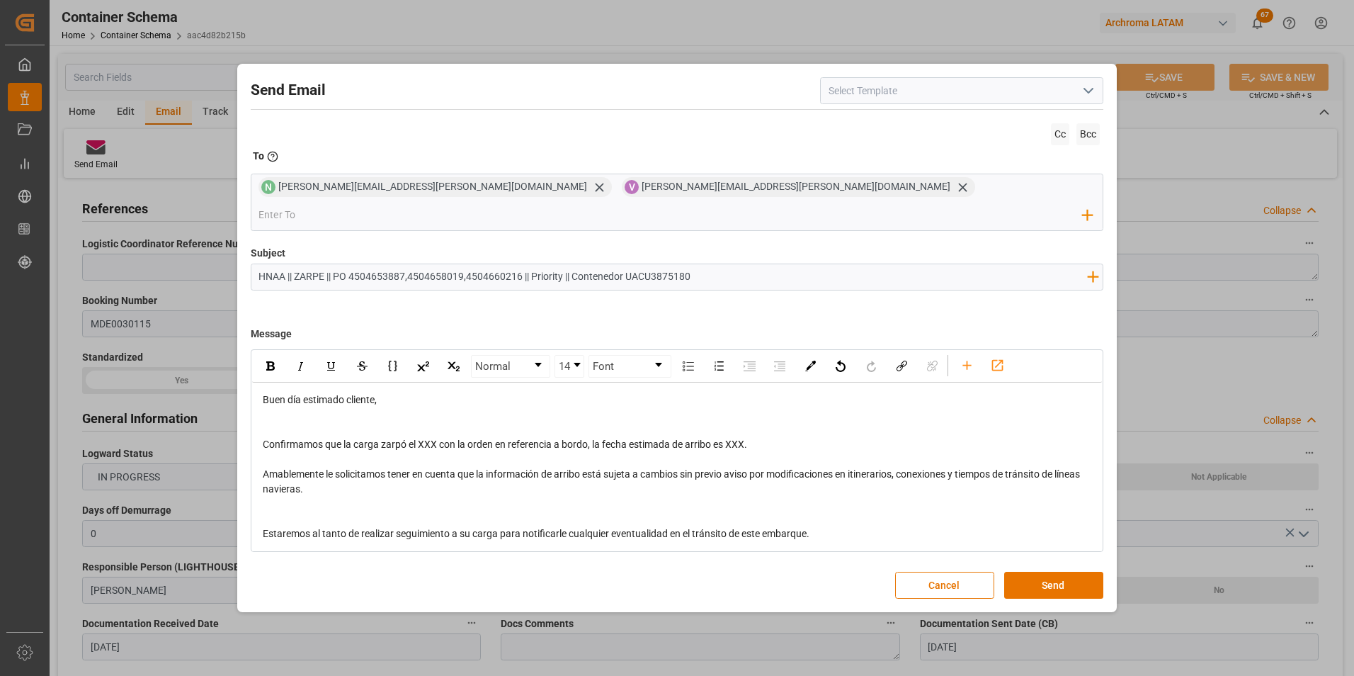
click at [325, 496] on div "rdw-editor" at bounding box center [678, 503] width 830 height 15
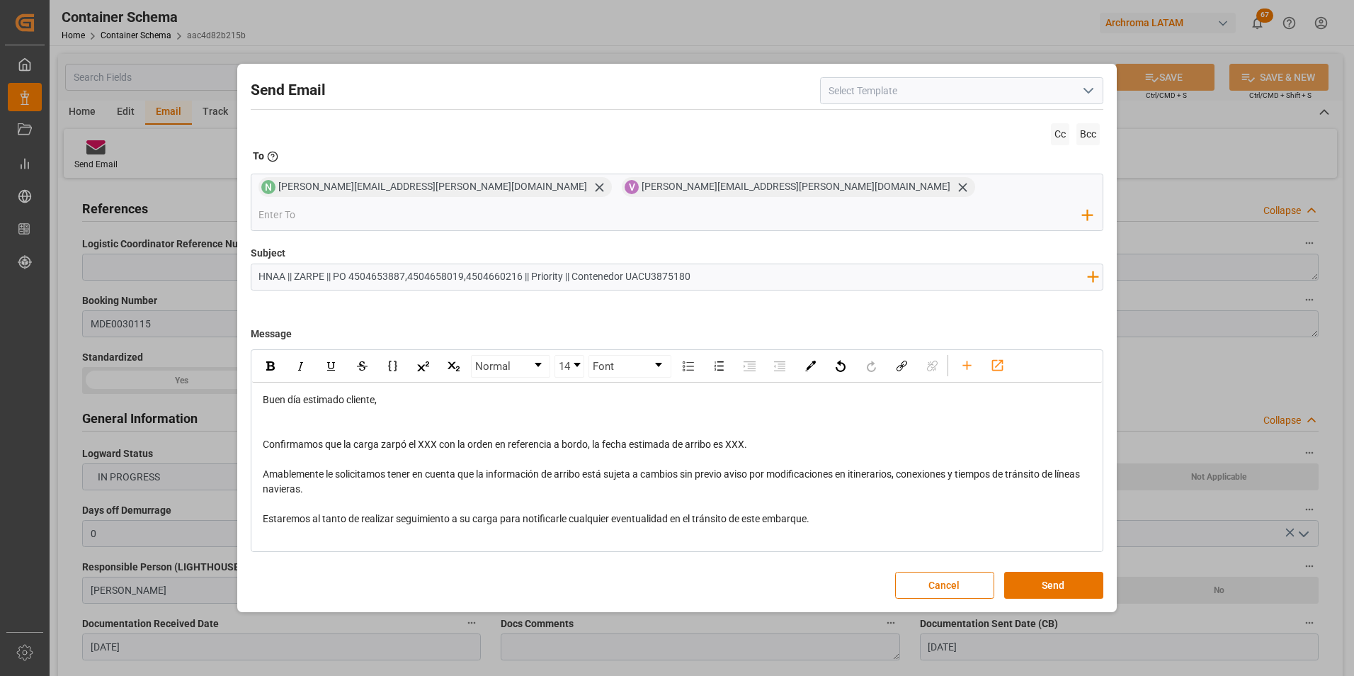
scroll to position [71, 0]
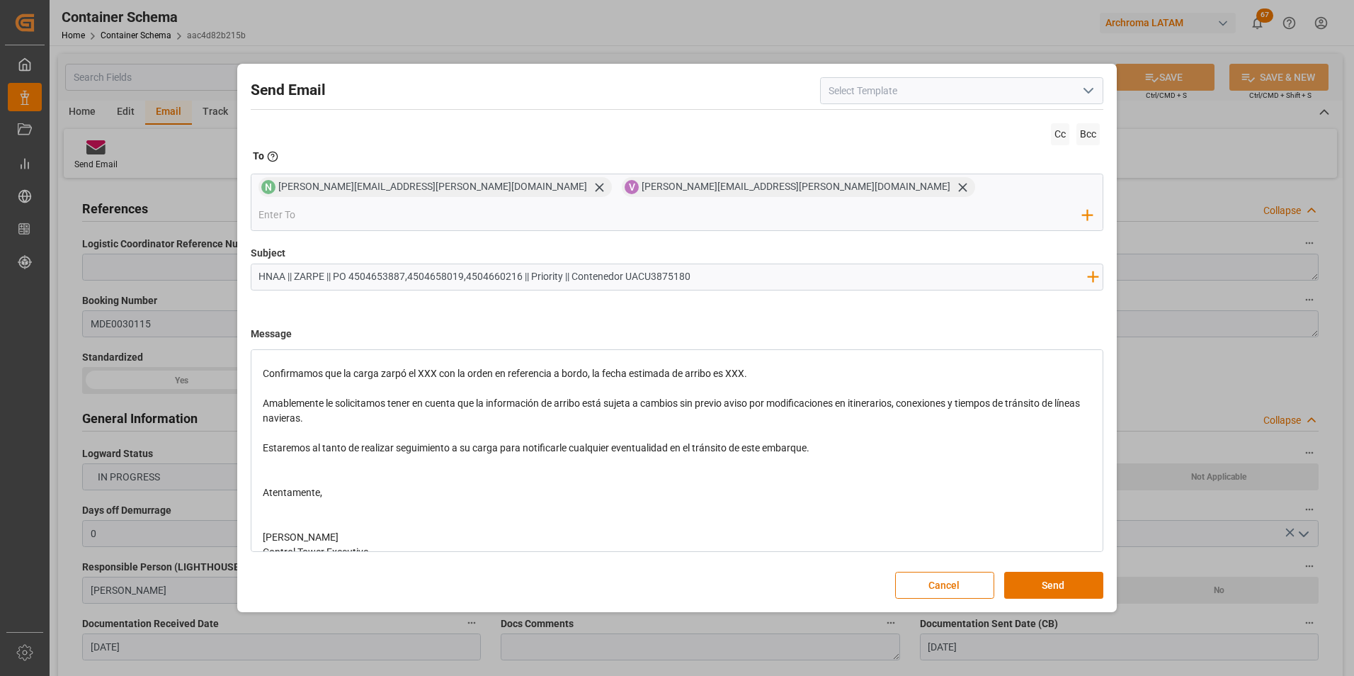
click at [315, 500] on div "rdw-editor" at bounding box center [678, 507] width 830 height 15
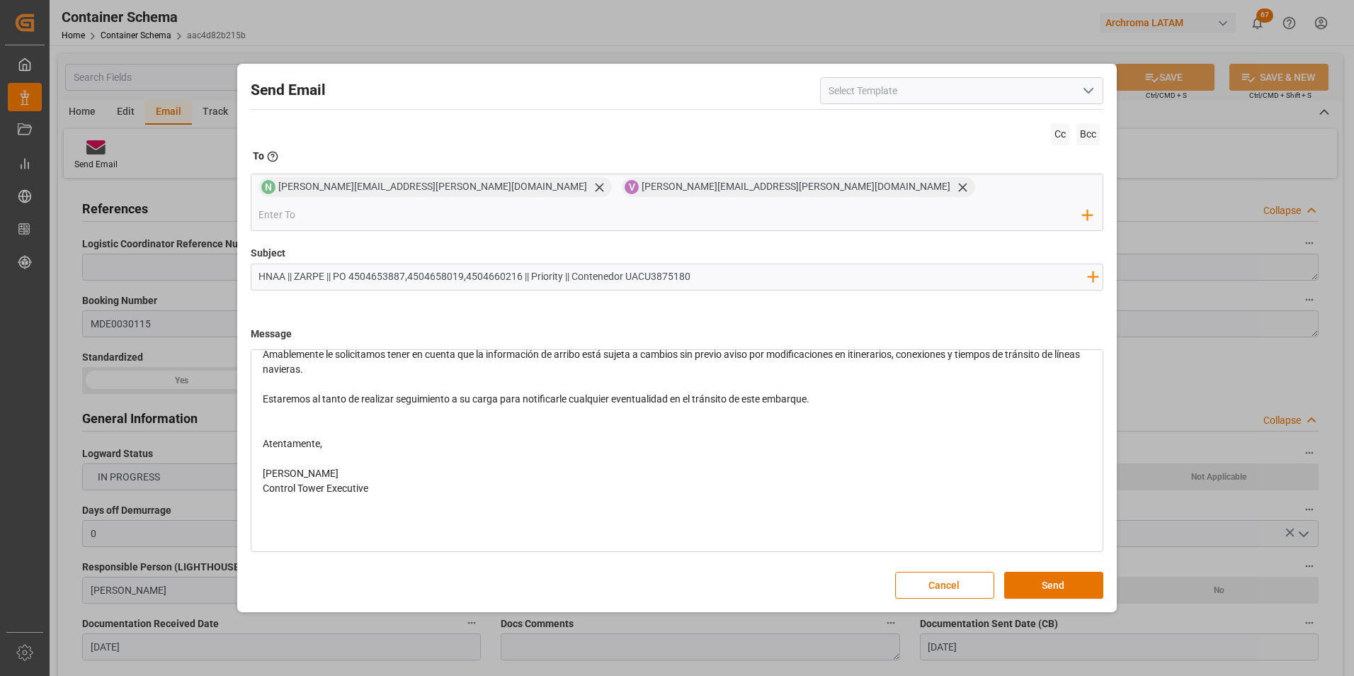
scroll to position [0, 0]
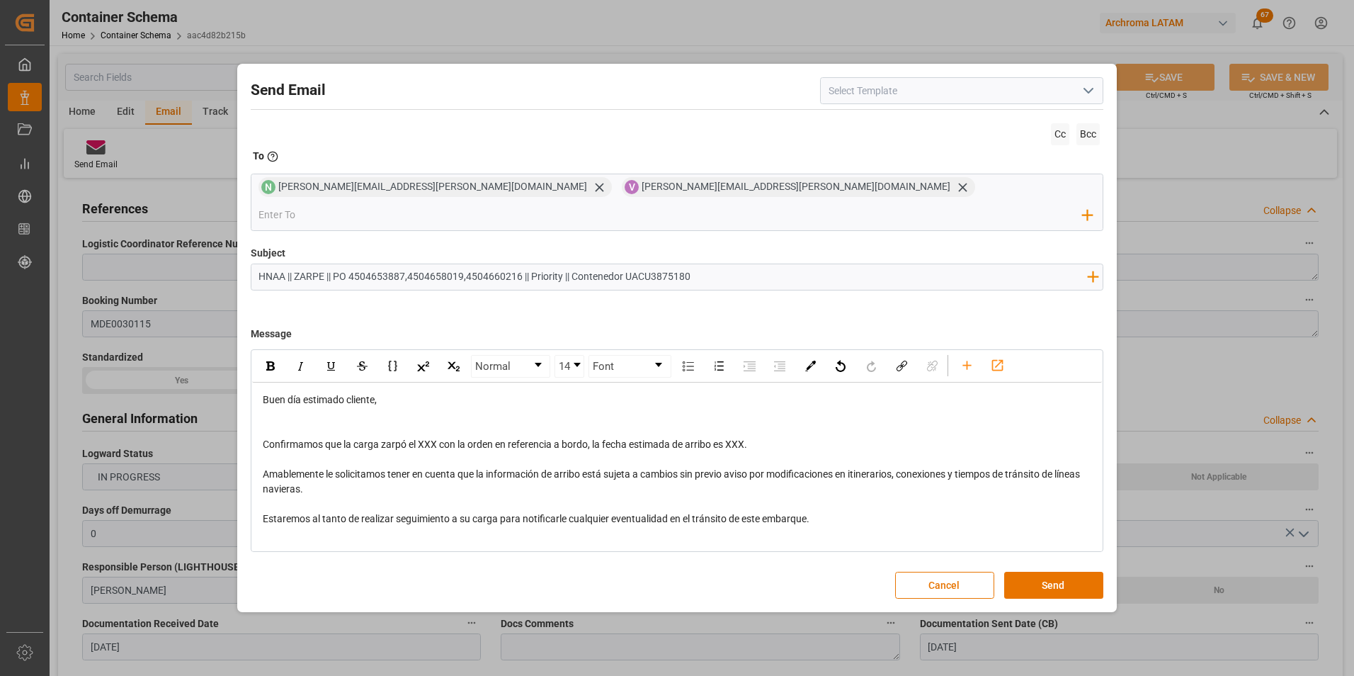
click at [430, 438] on span "Confirmamos que la carga zarpó el XXX con la orden en referencia a bordo, la fe…" at bounding box center [505, 443] width 484 height 11
click at [744, 438] on span "Confirmamos que la carga zarpó el 01/10 con la orden en referencia a bordo, la …" at bounding box center [509, 443] width 492 height 11
click at [1065, 572] on button "Send" at bounding box center [1053, 585] width 99 height 27
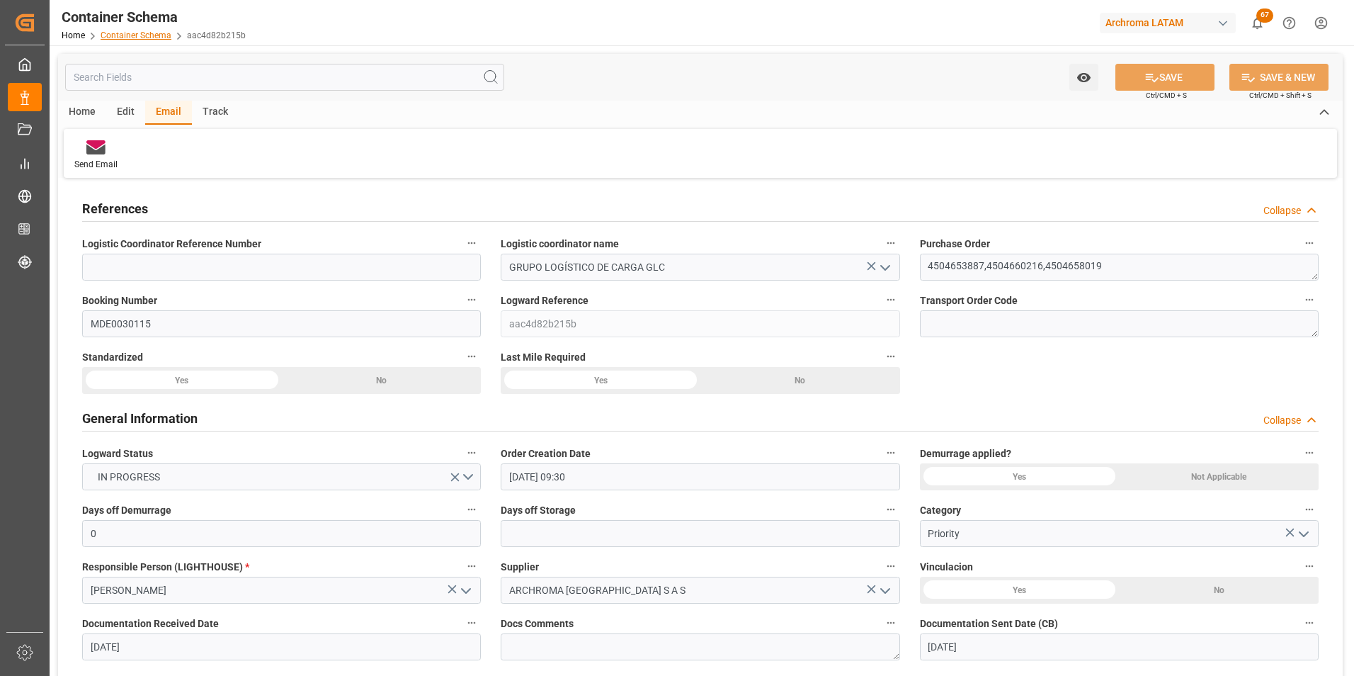
click at [159, 34] on link "Container Schema" at bounding box center [136, 35] width 71 height 10
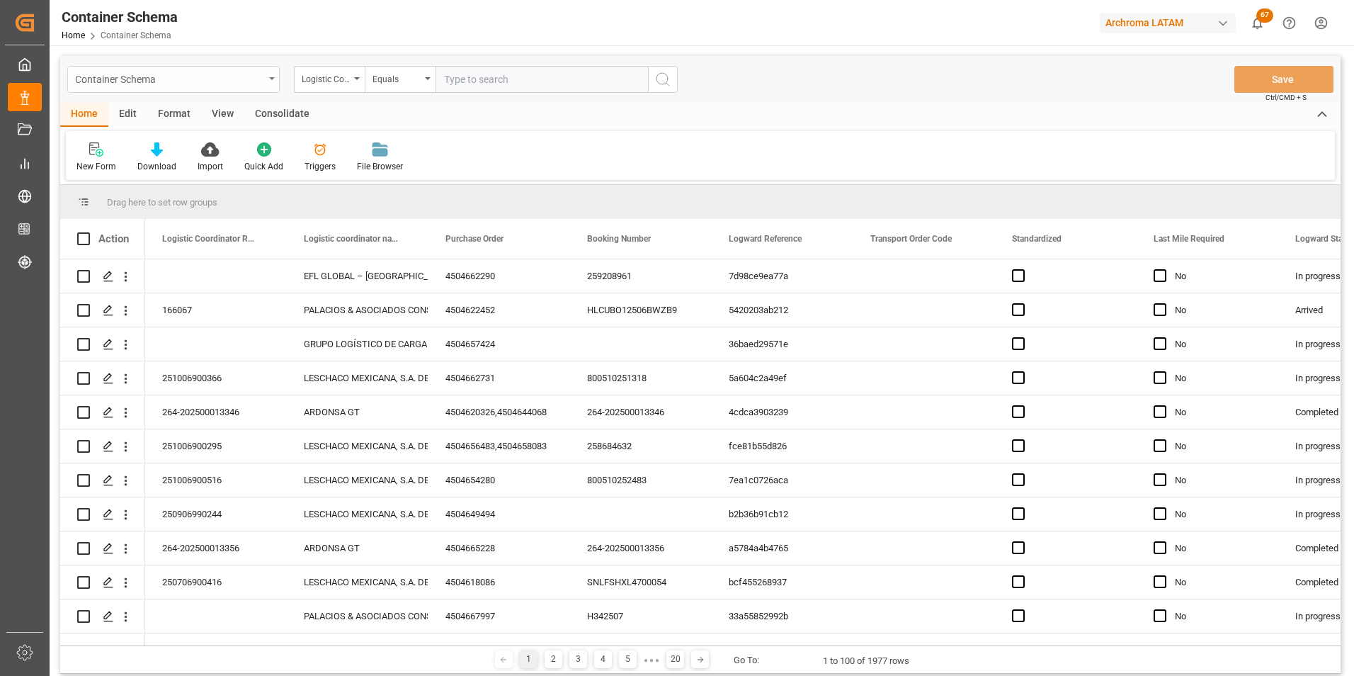
click at [244, 76] on div "Container Schema" at bounding box center [169, 78] width 189 height 18
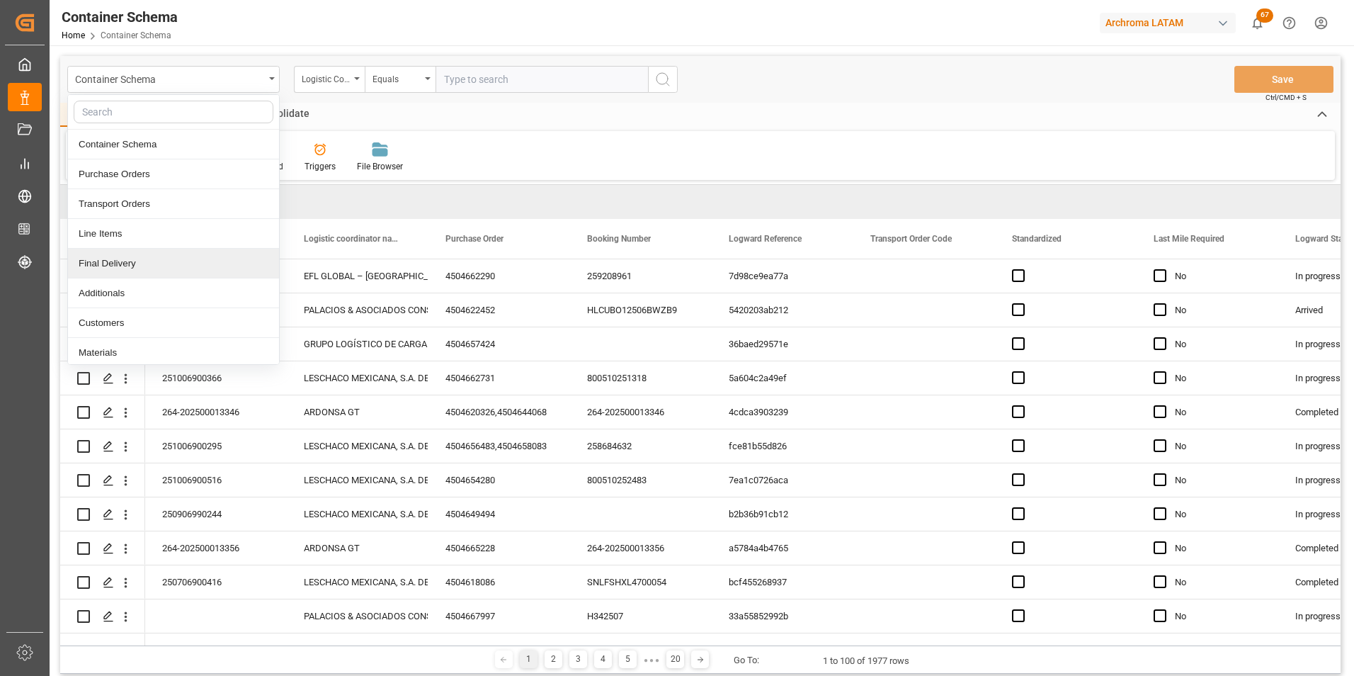
click at [151, 258] on div "Final Delivery" at bounding box center [173, 264] width 211 height 30
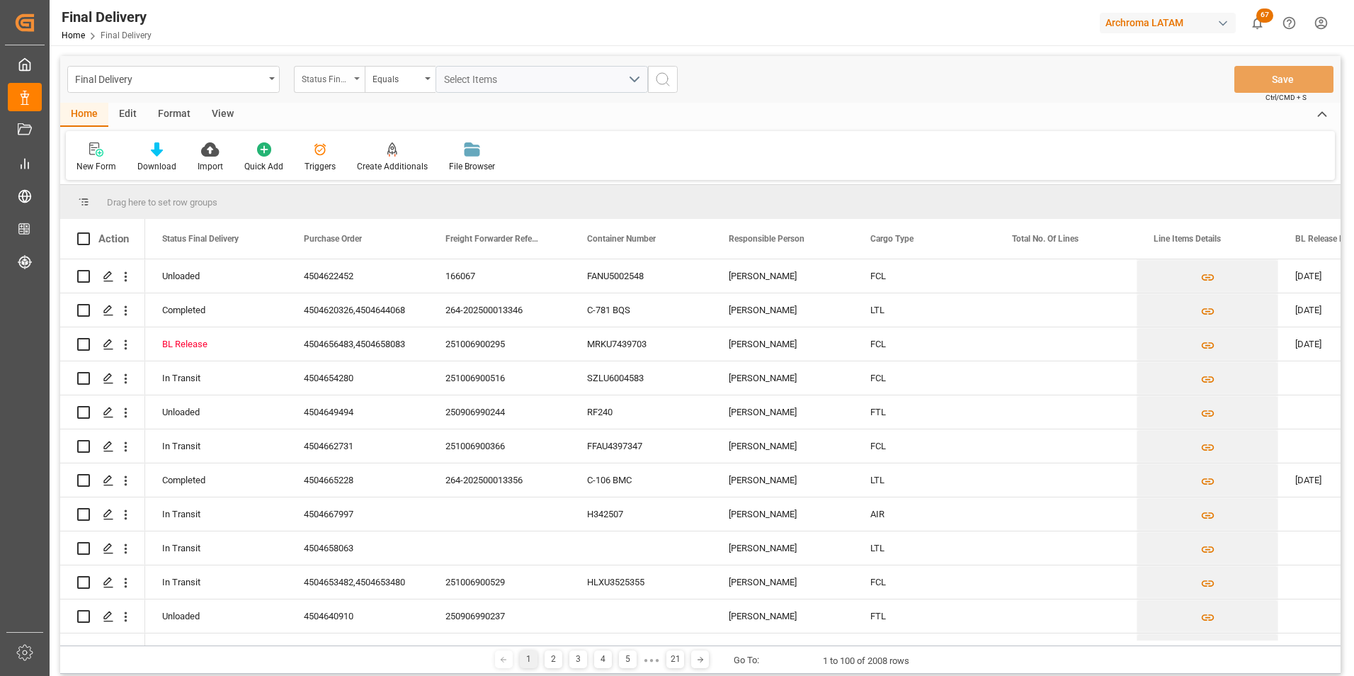
click at [348, 82] on div "Status Final Delivery" at bounding box center [326, 77] width 48 height 16
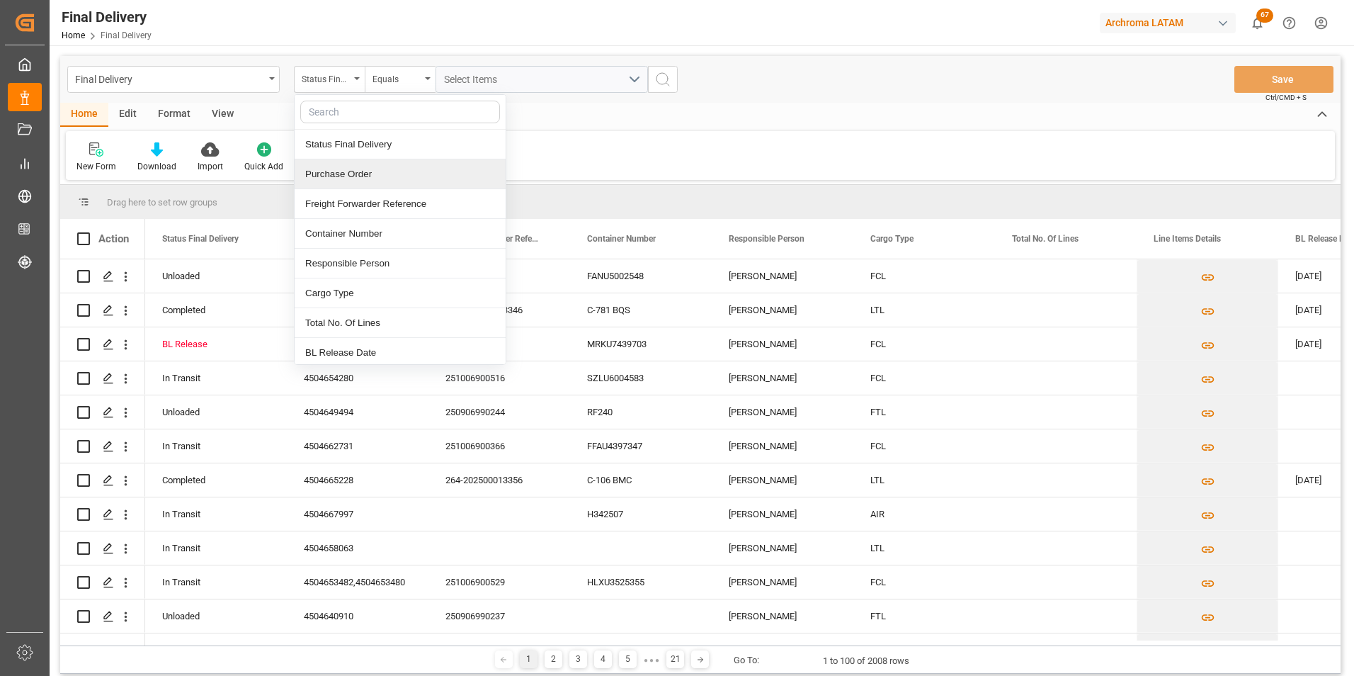
click at [341, 178] on div "Purchase Order" at bounding box center [400, 174] width 211 height 30
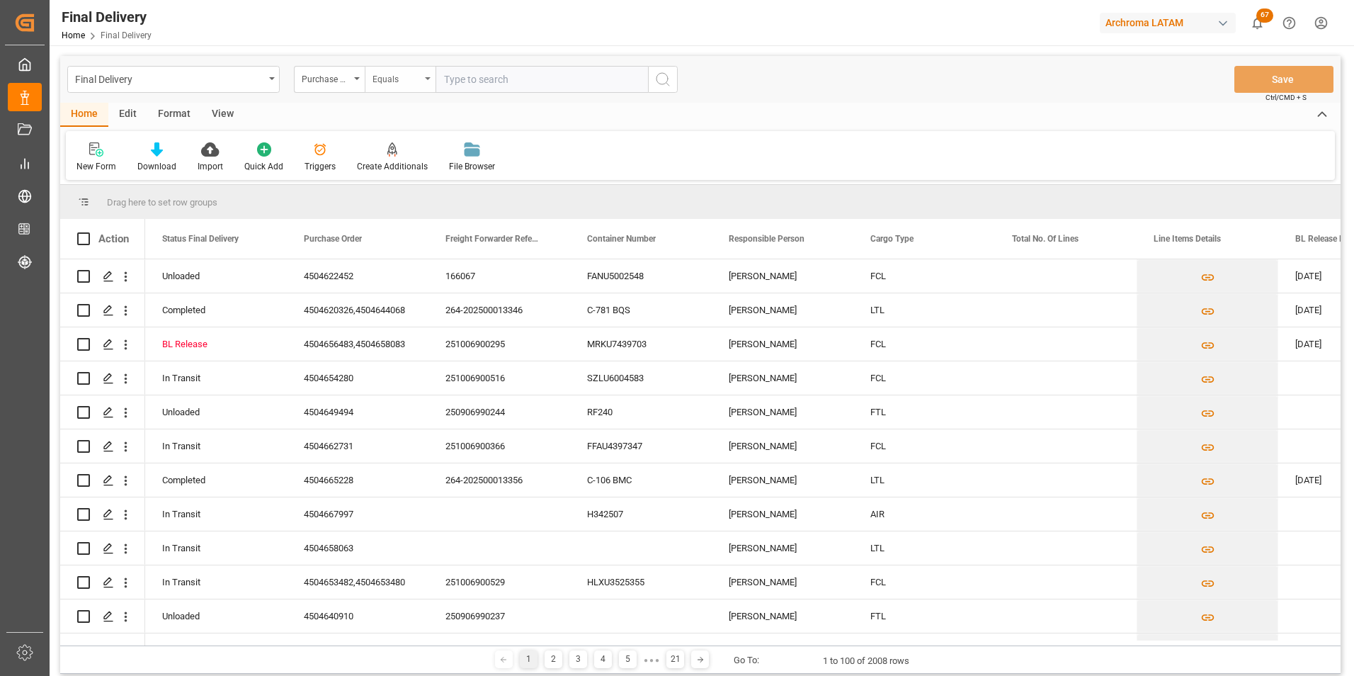
click at [389, 76] on div "Equals" at bounding box center [397, 77] width 48 height 16
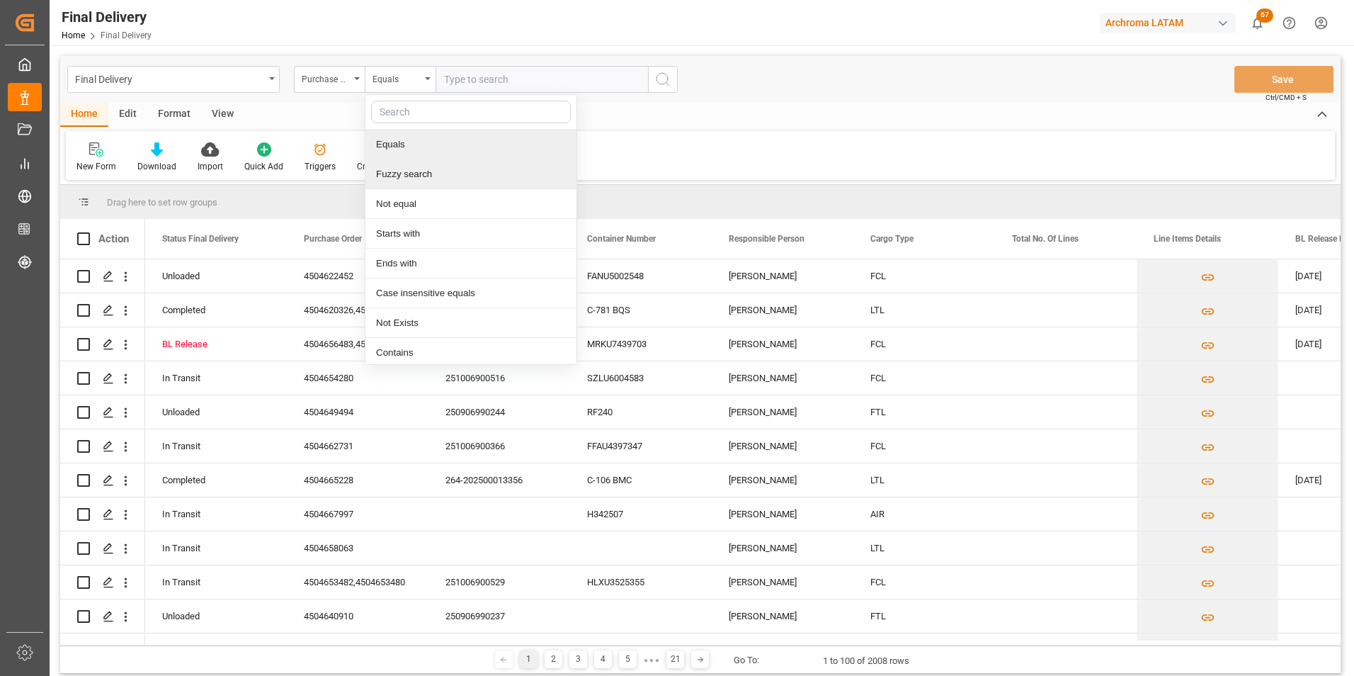
click at [411, 169] on div "Fuzzy search" at bounding box center [470, 174] width 211 height 30
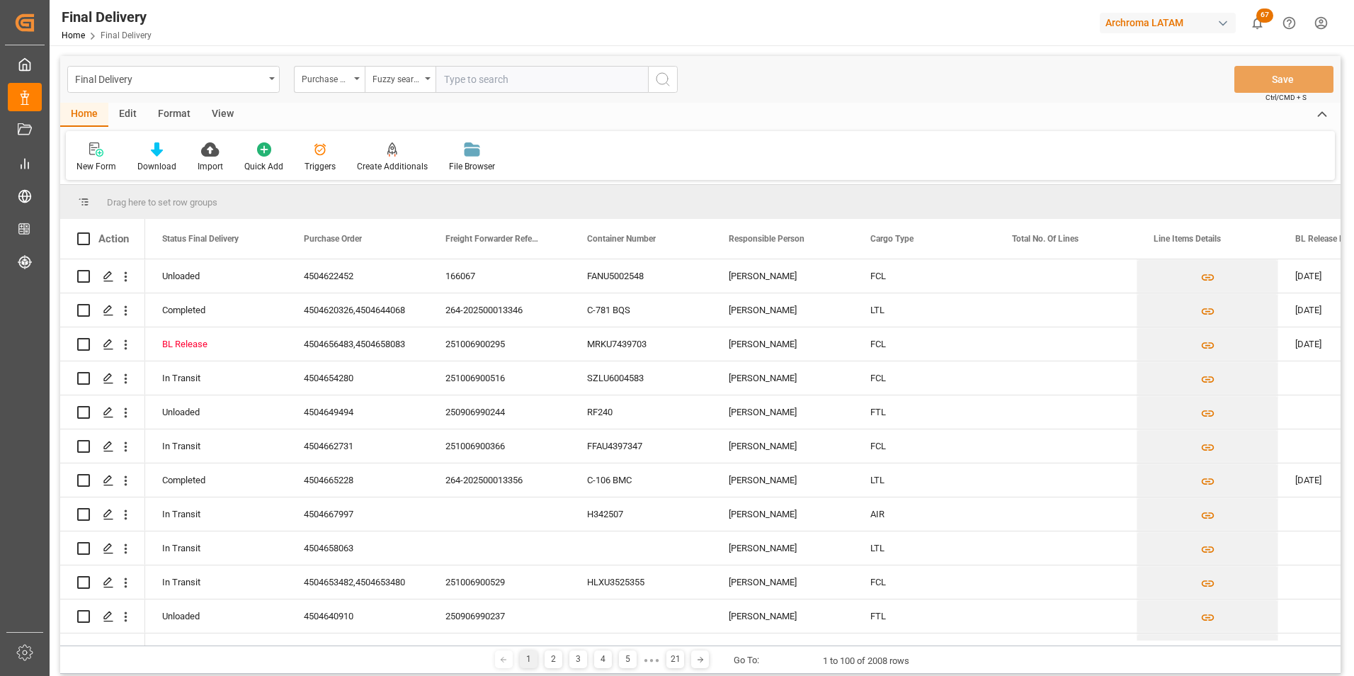
paste input "4504620323"
type input "4504620323"
click at [678, 89] on div "Final Delivery Purchase Order Fuzzy search 4504620323 Save Ctrl/CMD + S" at bounding box center [700, 79] width 1280 height 47
click at [675, 87] on button "search button" at bounding box center [663, 79] width 30 height 27
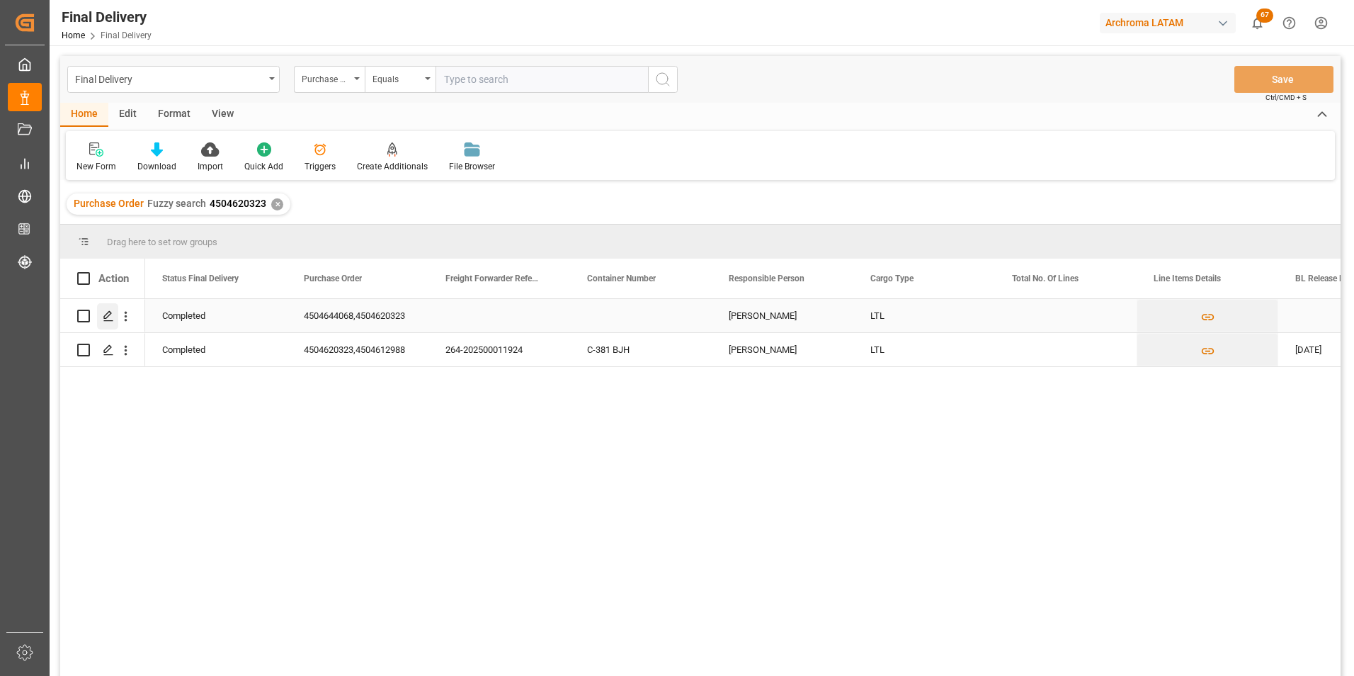
click at [110, 319] on icon "Press SPACE to select this row." at bounding box center [108, 315] width 11 height 11
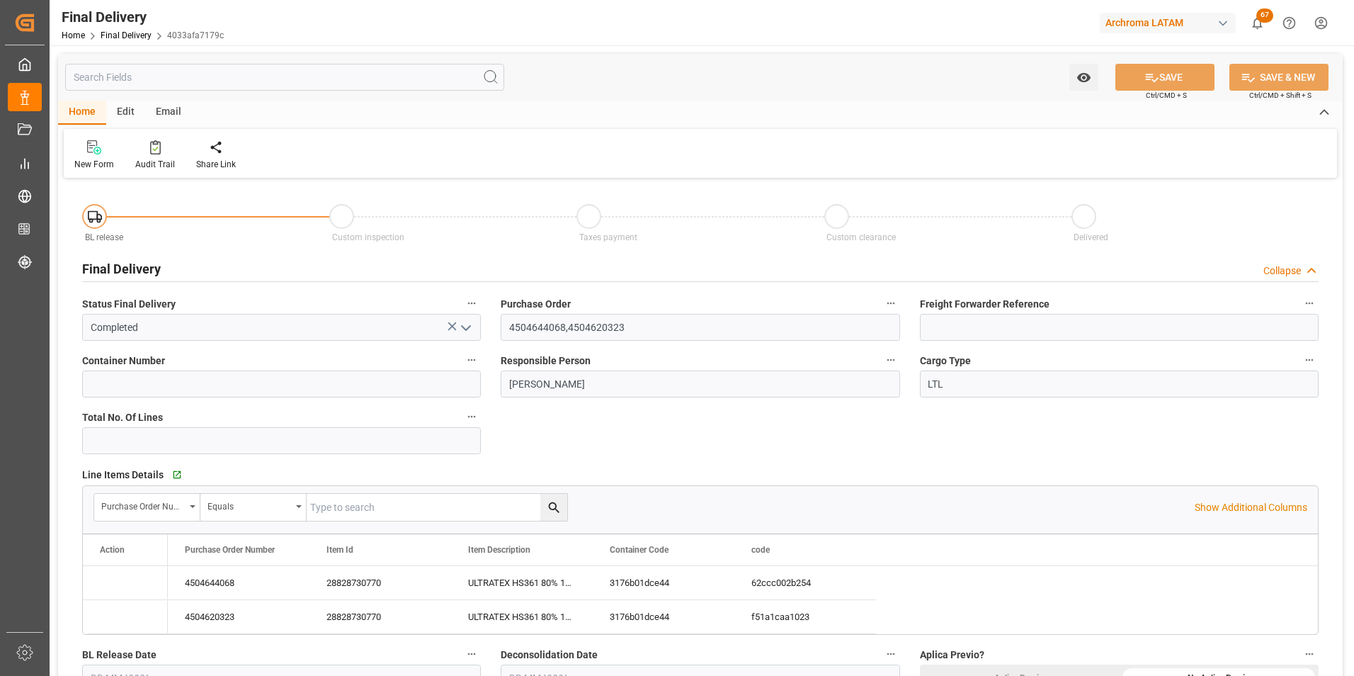
type input "[DATE]"
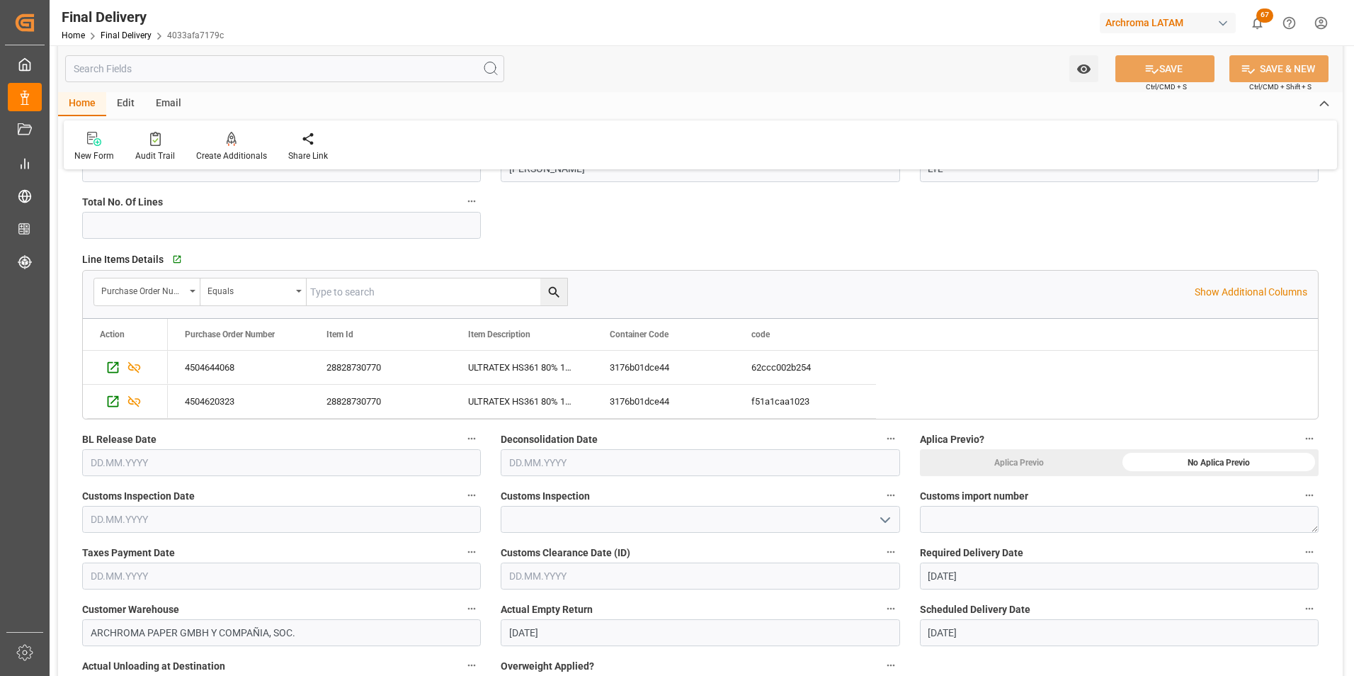
scroll to position [283, 0]
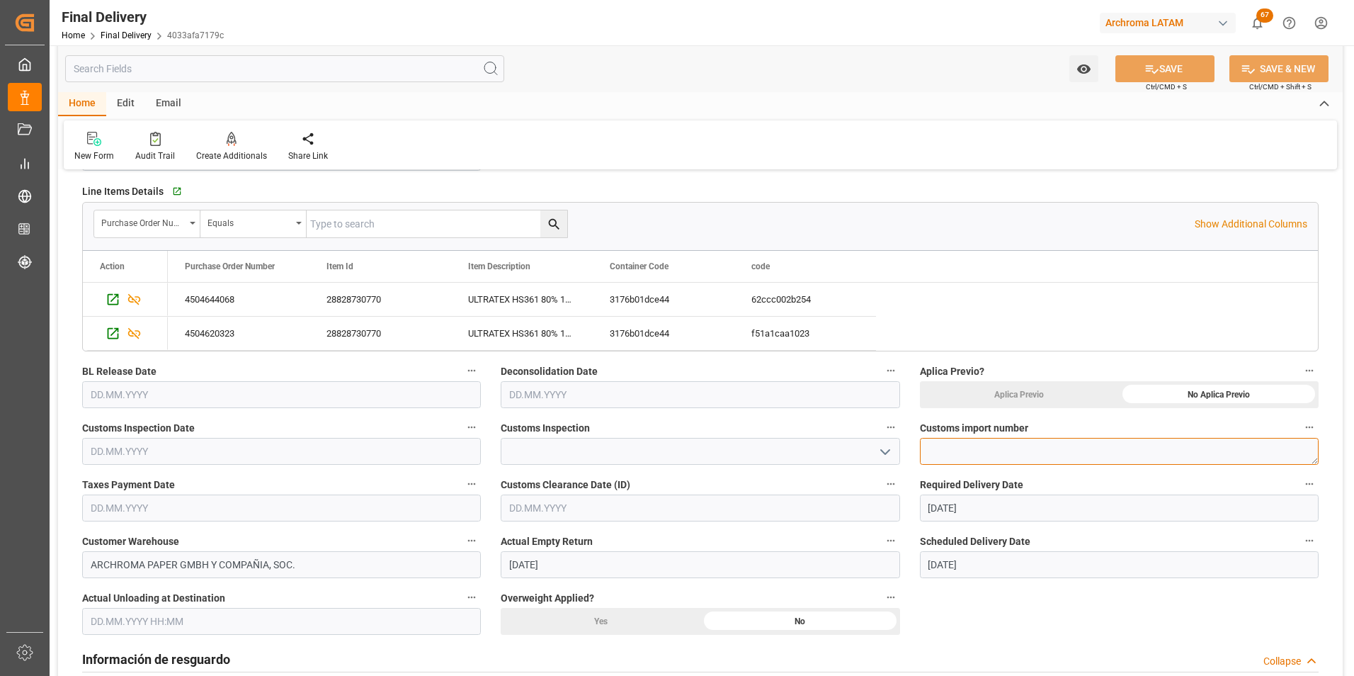
click at [968, 453] on textarea at bounding box center [1119, 451] width 399 height 27
paste textarea "264-202500013345"
type textarea "264-202500013345"
click at [123, 408] on div "BL Release Date" at bounding box center [281, 384] width 419 height 57
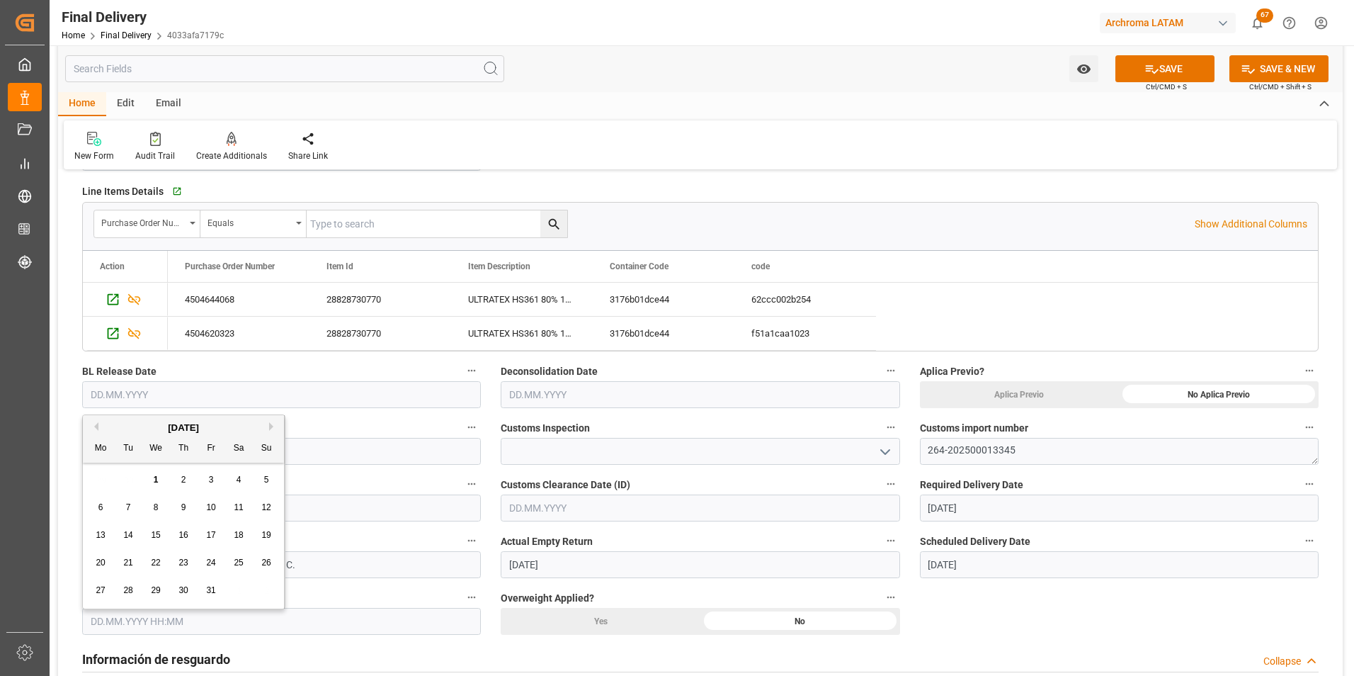
click at [123, 394] on input "text" at bounding box center [281, 394] width 399 height 27
click at [97, 426] on button "Previous Month" at bounding box center [94, 426] width 8 height 8
click at [102, 590] on span "29" at bounding box center [100, 590] width 9 height 10
type input "[DATE]"
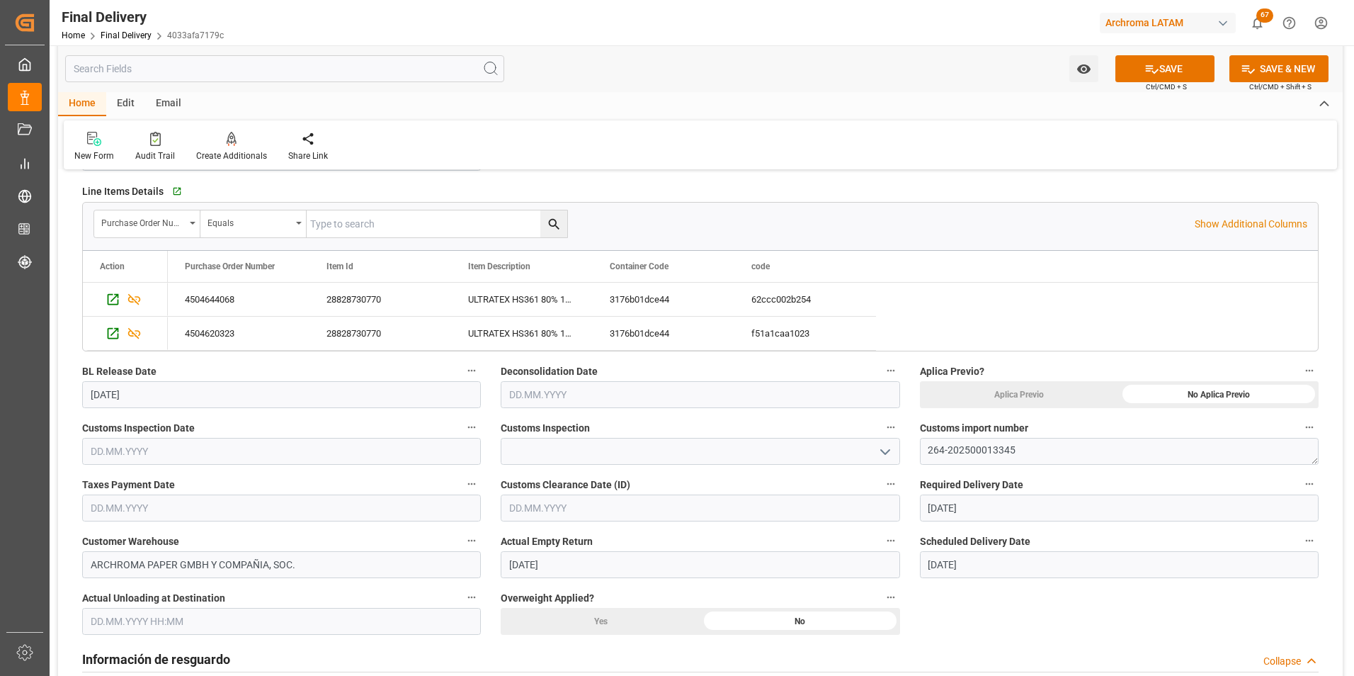
click at [528, 396] on input "text" at bounding box center [700, 394] width 399 height 27
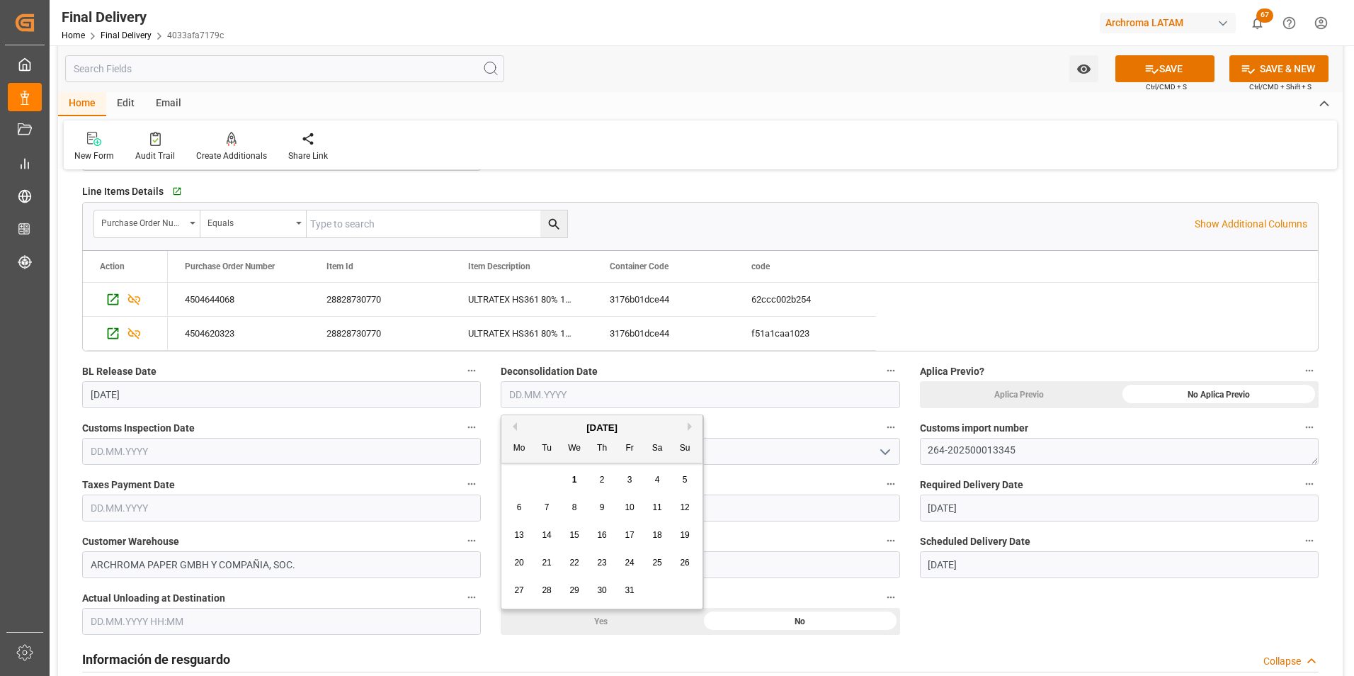
click at [576, 479] on span "1" at bounding box center [574, 480] width 5 height 10
type input "[DATE]"
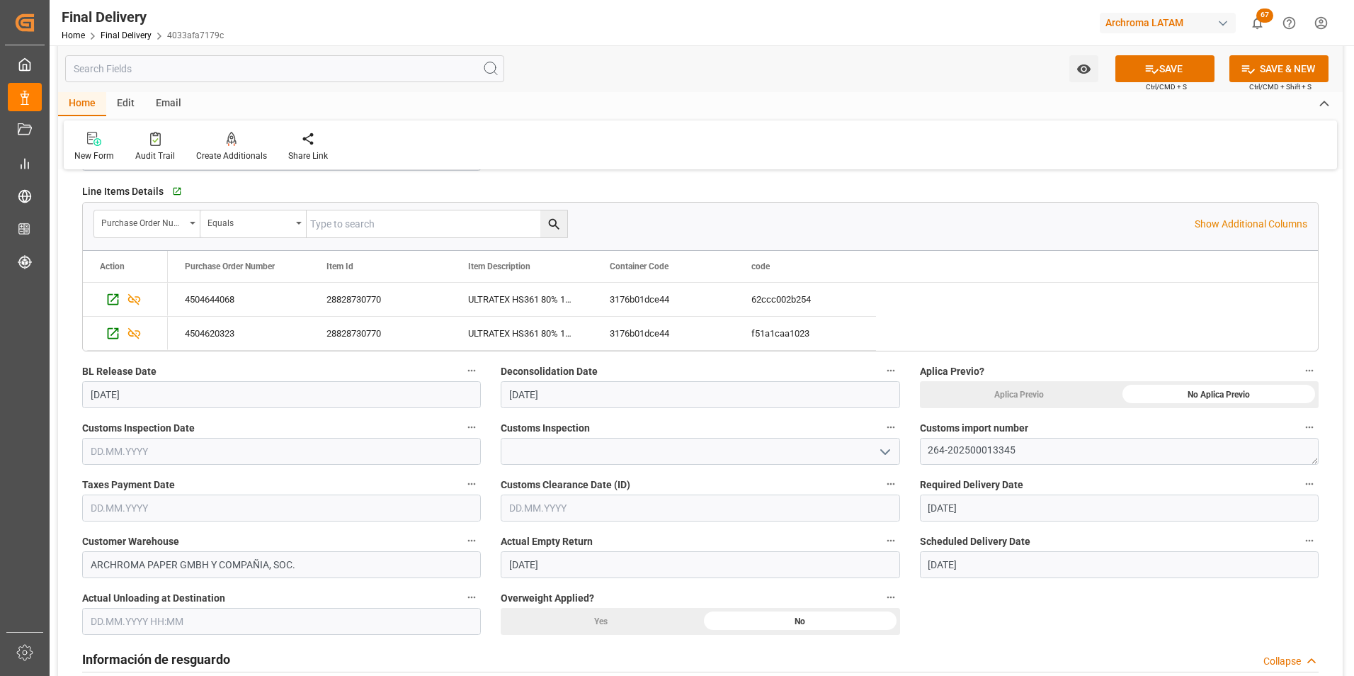
click at [877, 453] on icon "open menu" at bounding box center [885, 451] width 17 height 17
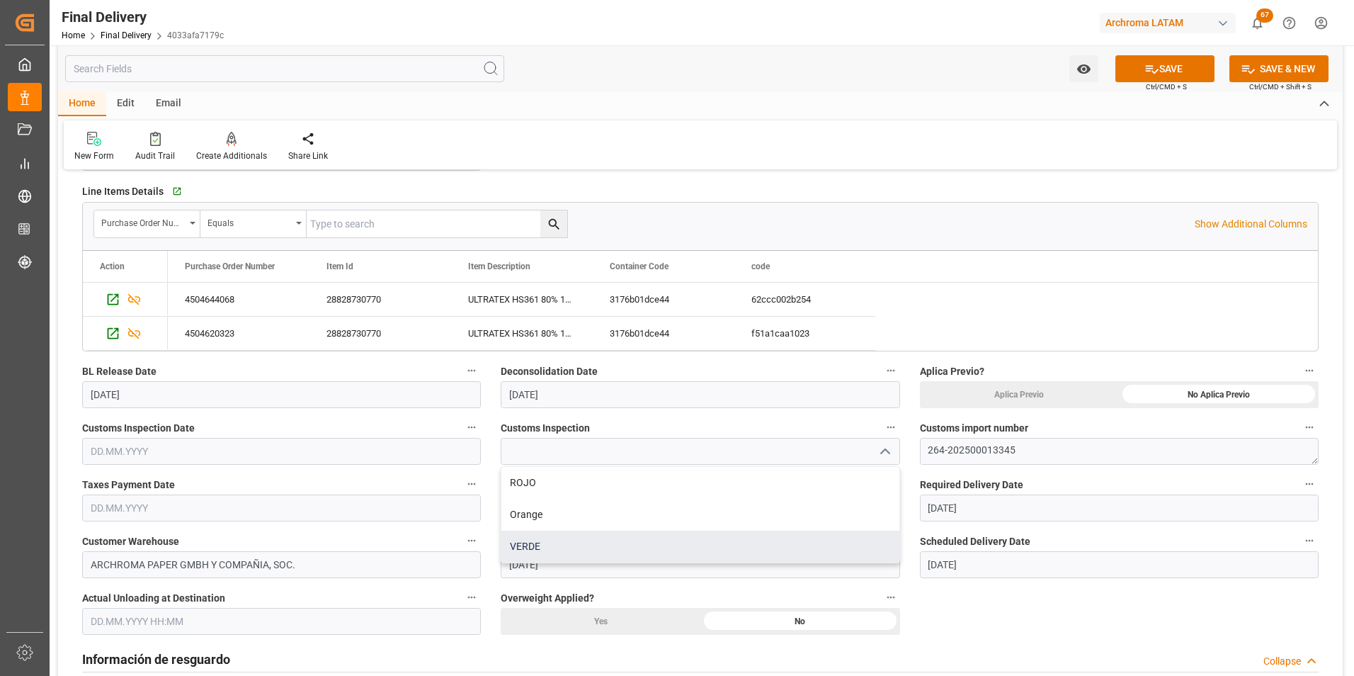
click at [700, 550] on div "VERDE" at bounding box center [699, 546] width 397 height 32
type input "VERDE"
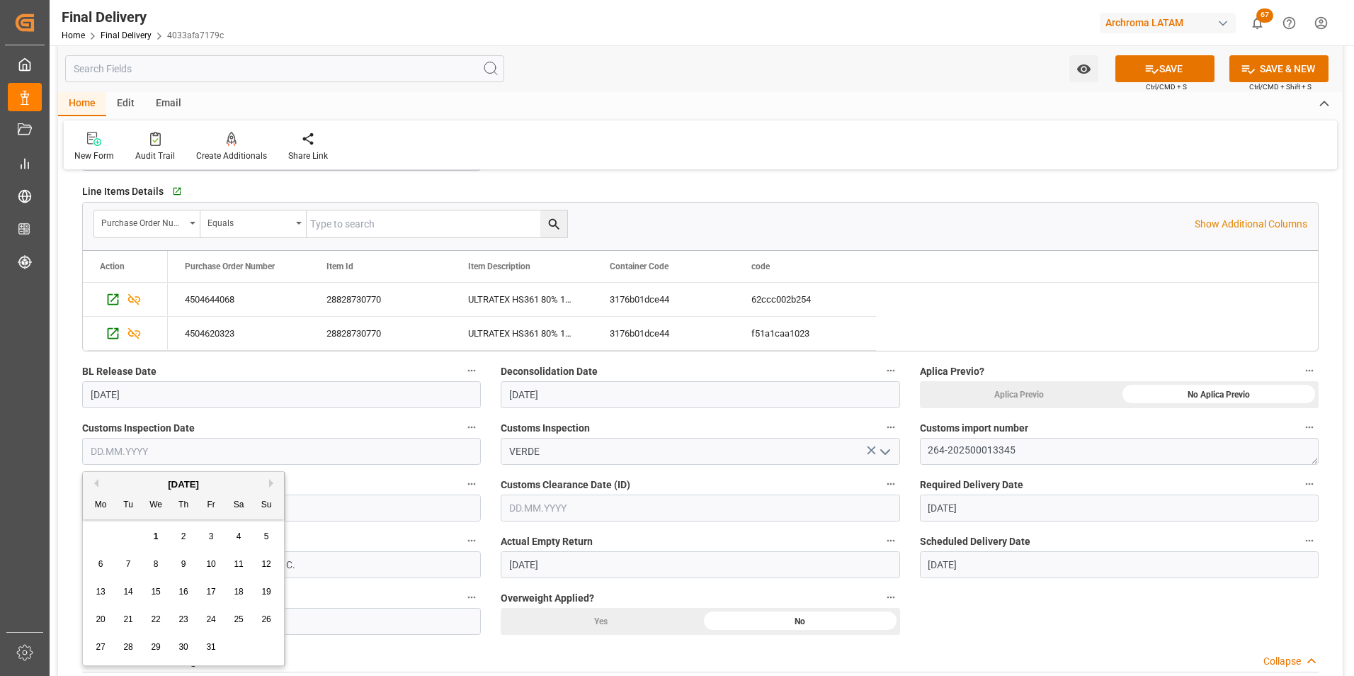
click at [198, 452] on input "text" at bounding box center [281, 451] width 399 height 27
click at [99, 478] on div "[DATE]" at bounding box center [183, 484] width 201 height 14
click at [95, 482] on button "Previous Month" at bounding box center [94, 483] width 8 height 8
click at [101, 643] on span "29" at bounding box center [100, 647] width 9 height 10
type input "[DATE]"
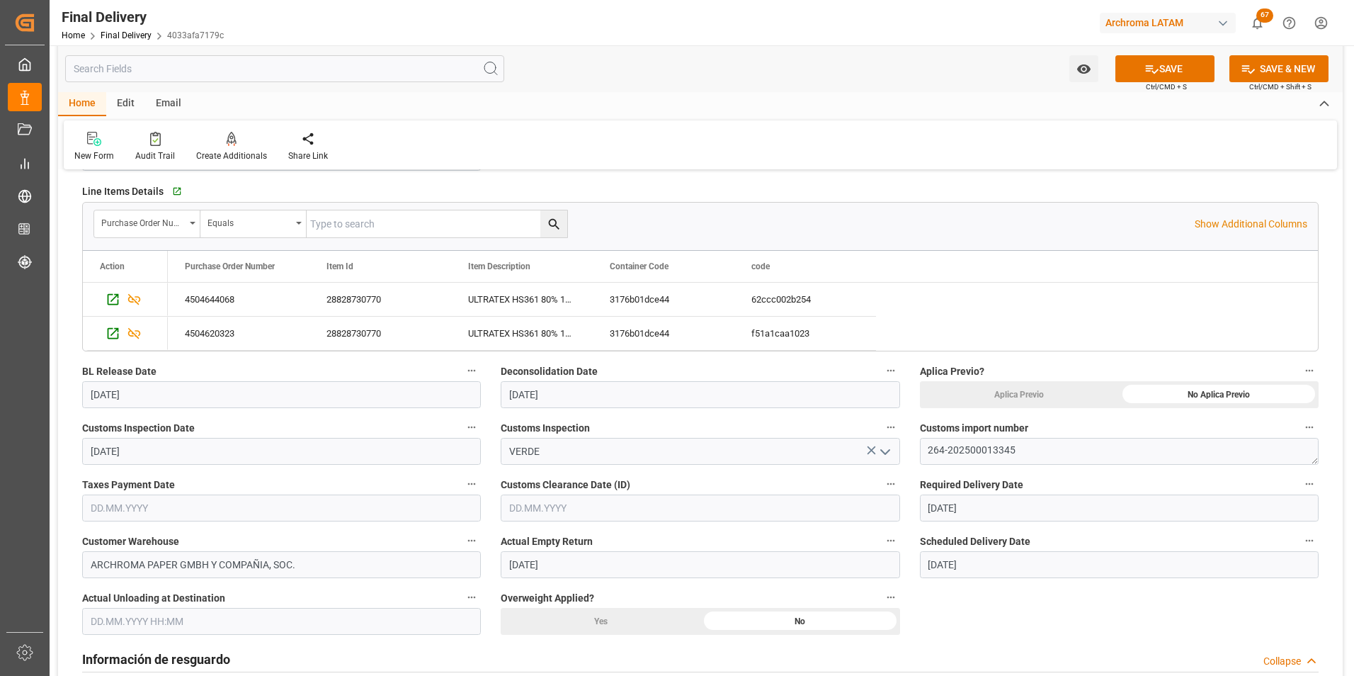
click at [149, 506] on input "text" at bounding box center [281, 507] width 399 height 27
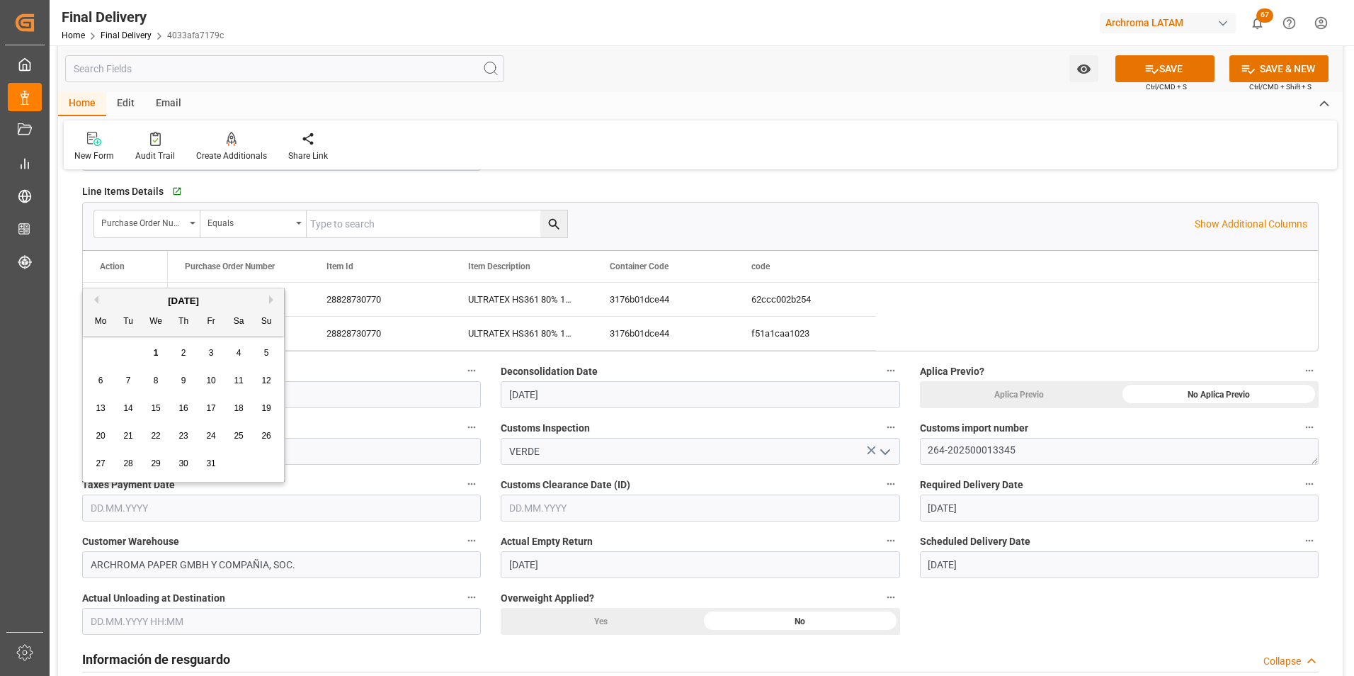
click at [95, 295] on button "Previous Month" at bounding box center [94, 299] width 8 height 8
click at [98, 455] on div "29" at bounding box center [101, 463] width 18 height 17
type input "[DATE]"
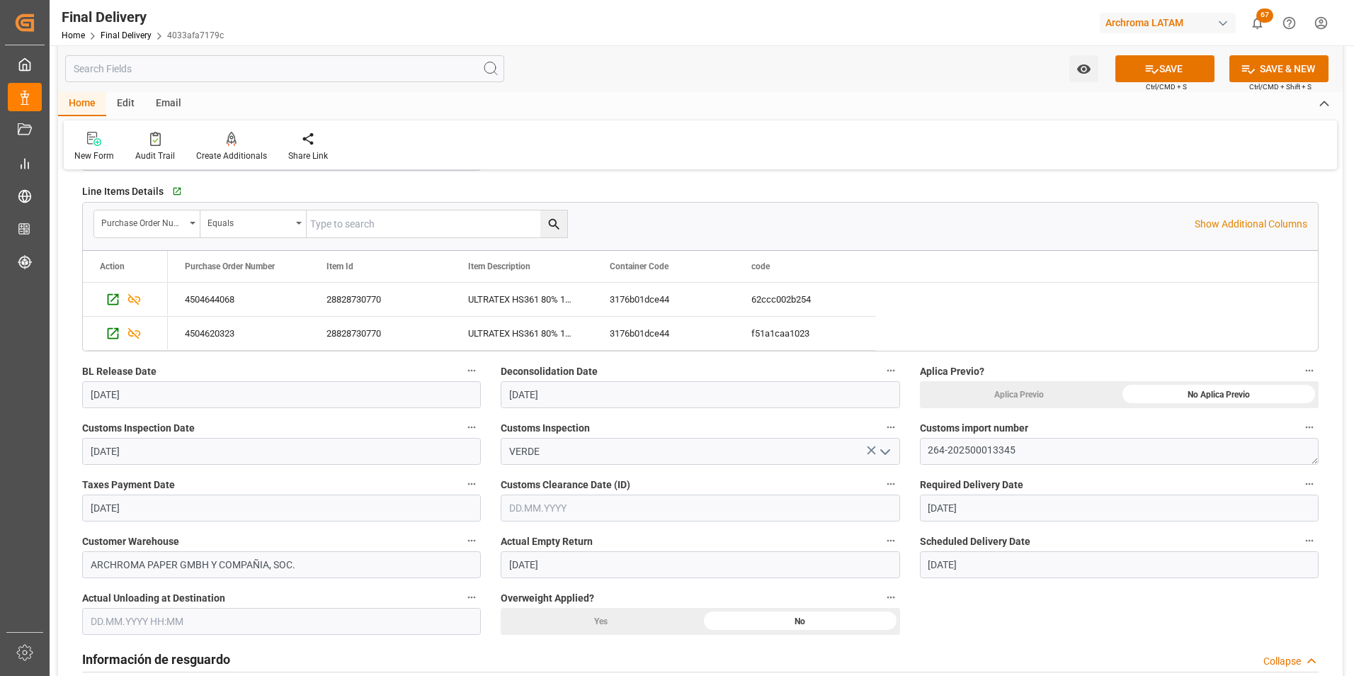
click at [179, 623] on input "text" at bounding box center [281, 621] width 399 height 27
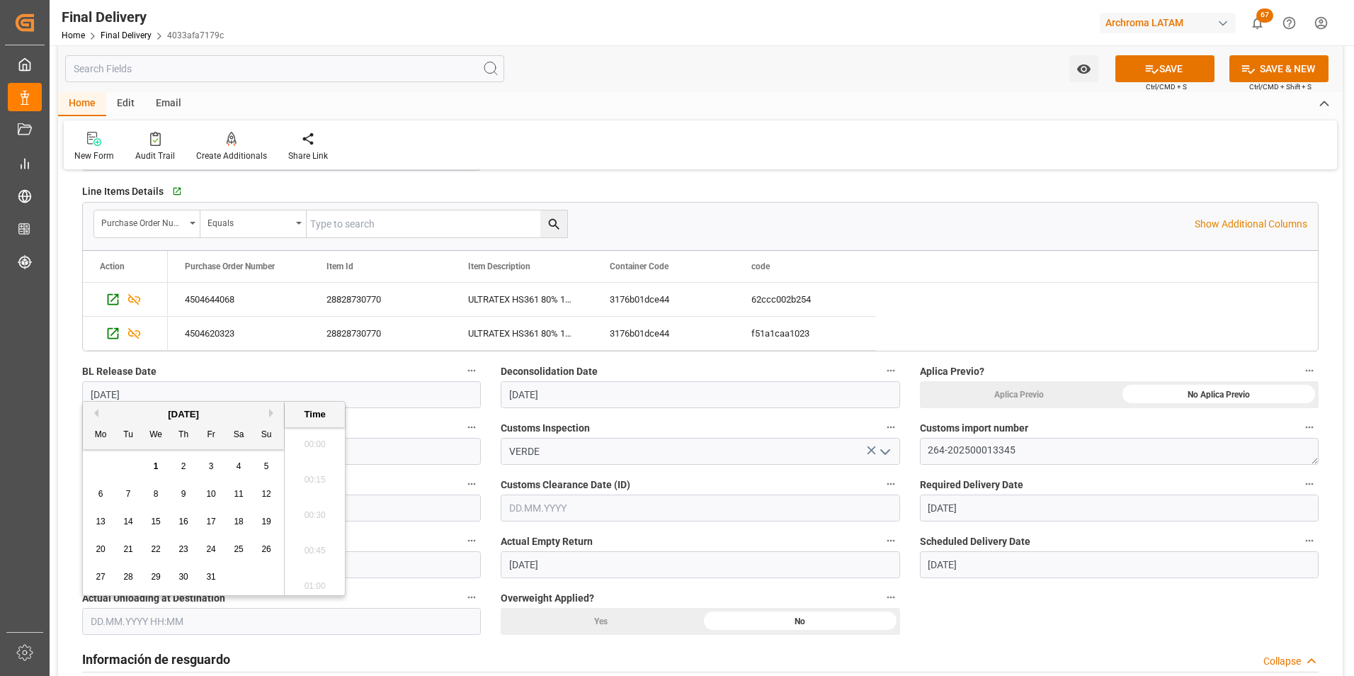
scroll to position [2130, 0]
click at [158, 462] on div "1" at bounding box center [156, 466] width 18 height 17
type input "[DATE] 00:00"
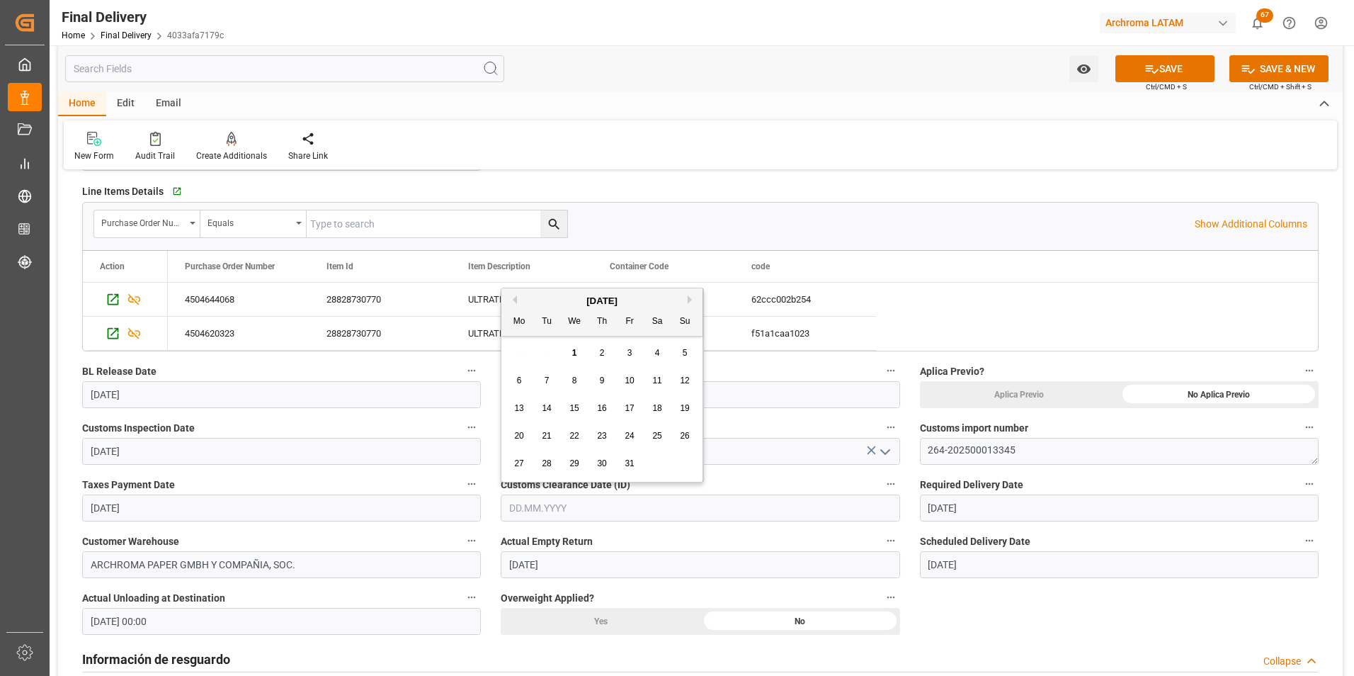
click at [827, 506] on input "text" at bounding box center [700, 507] width 399 height 27
click at [513, 298] on button "Previous Month" at bounding box center [512, 299] width 8 height 8
click at [515, 466] on span "29" at bounding box center [518, 463] width 9 height 10
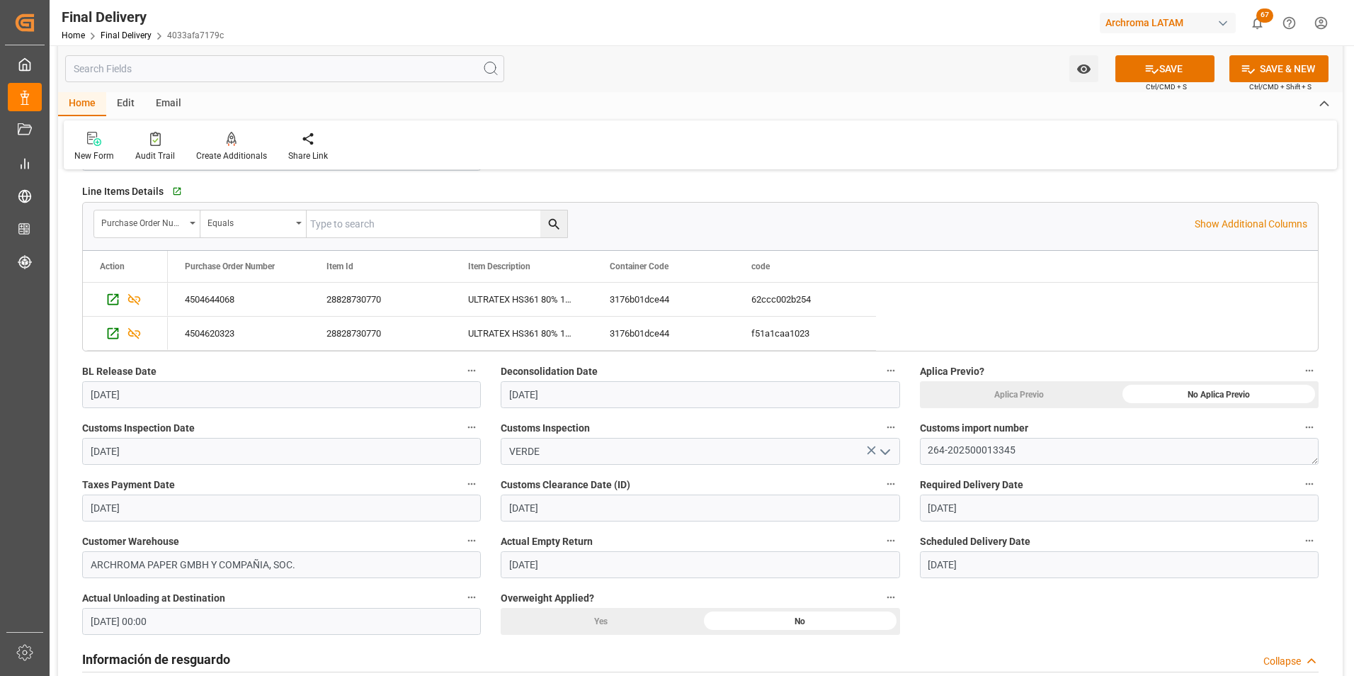
type input "[DATE]"
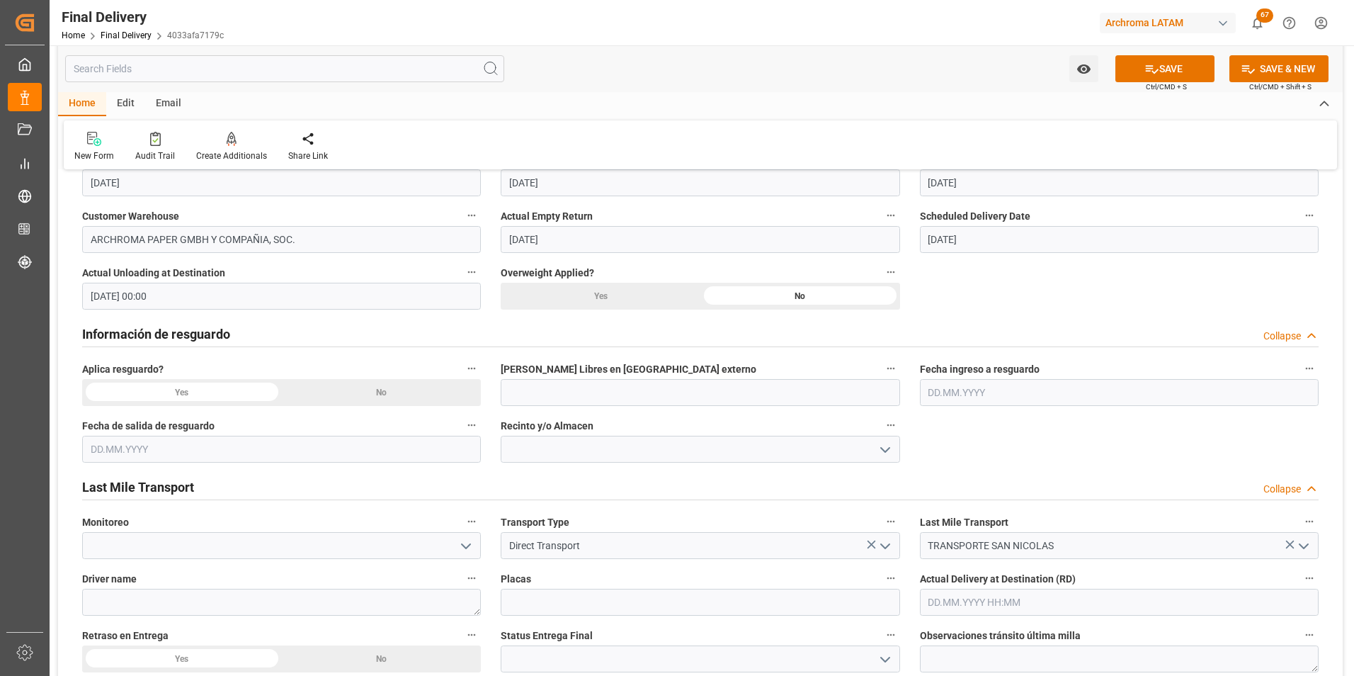
scroll to position [637, 0]
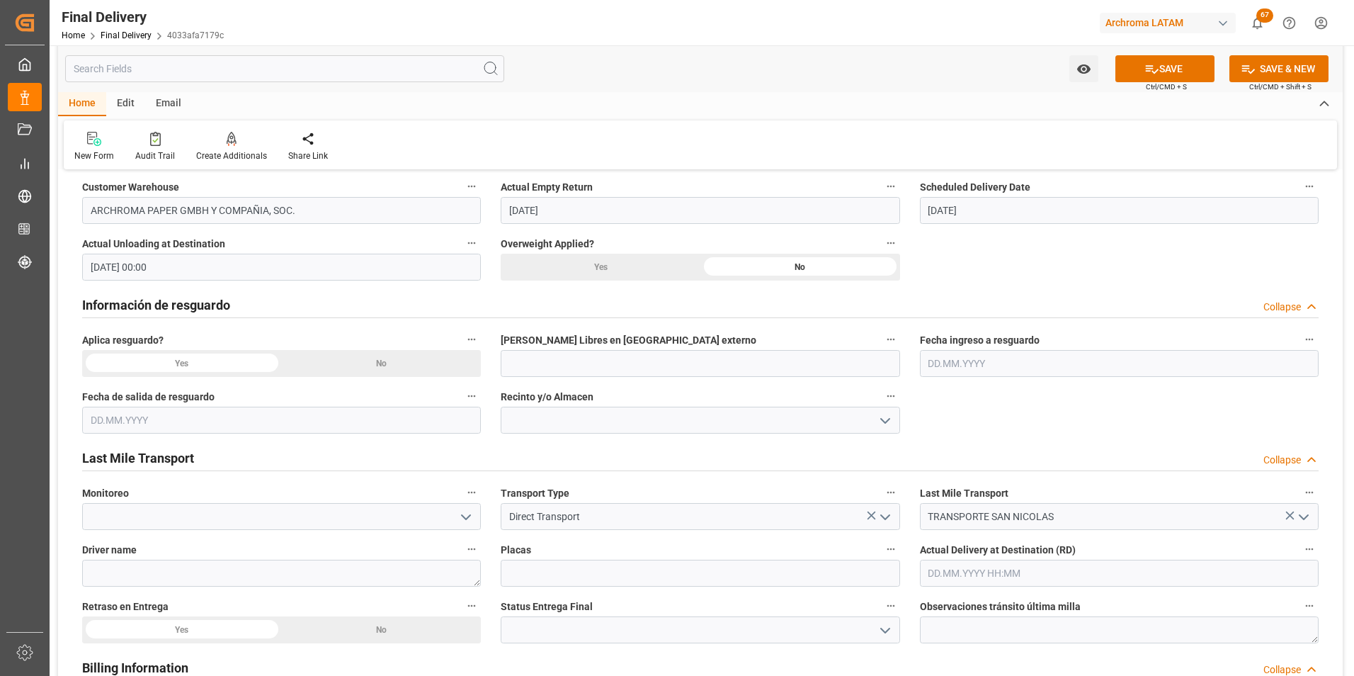
click at [428, 356] on div "No" at bounding box center [382, 363] width 200 height 27
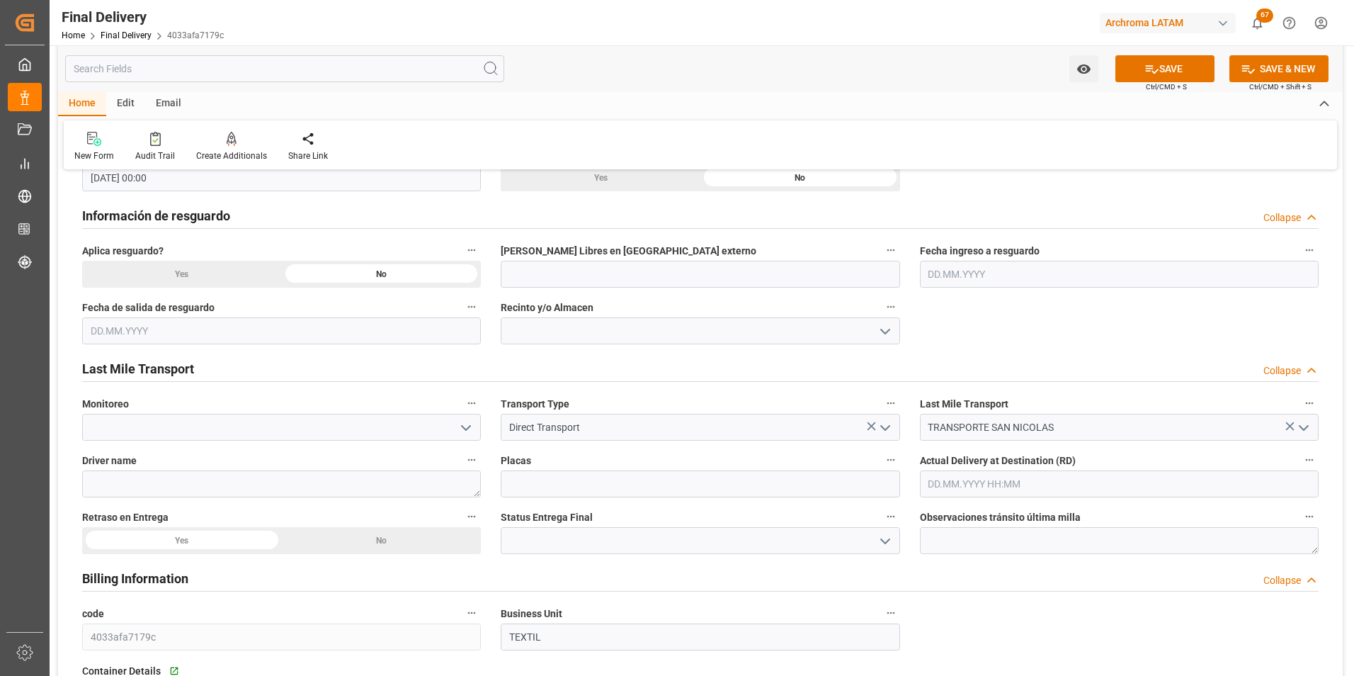
scroll to position [779, 0]
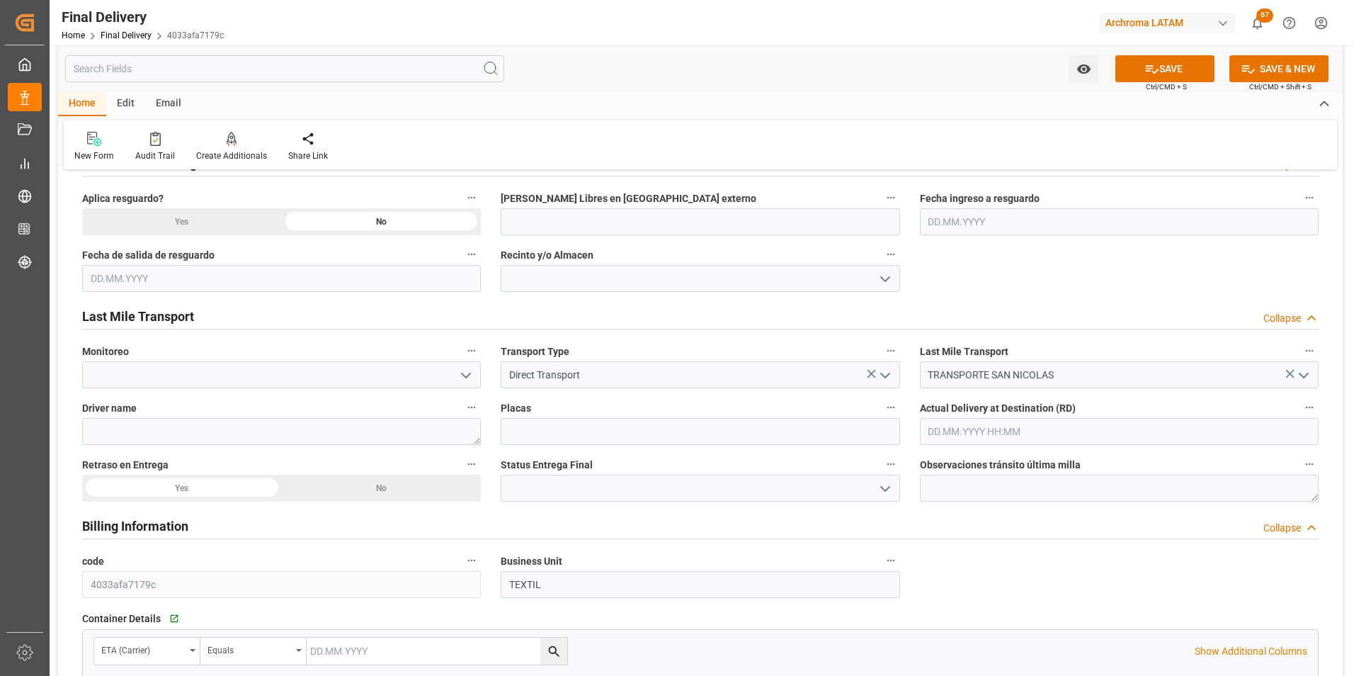
click at [998, 431] on input "text" at bounding box center [1119, 431] width 399 height 27
click at [998, 511] on div "1" at bounding box center [994, 516] width 18 height 17
type input "[DATE] 00:00"
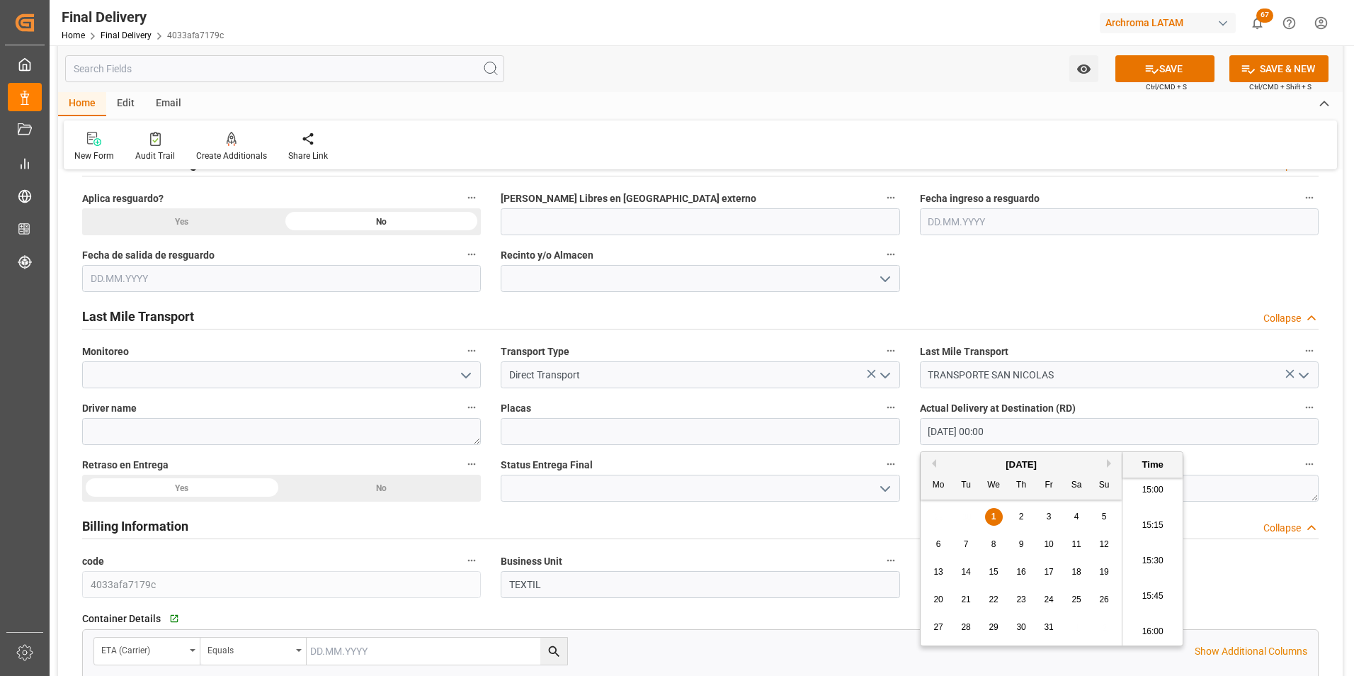
click at [880, 490] on icon "open menu" at bounding box center [885, 488] width 17 height 17
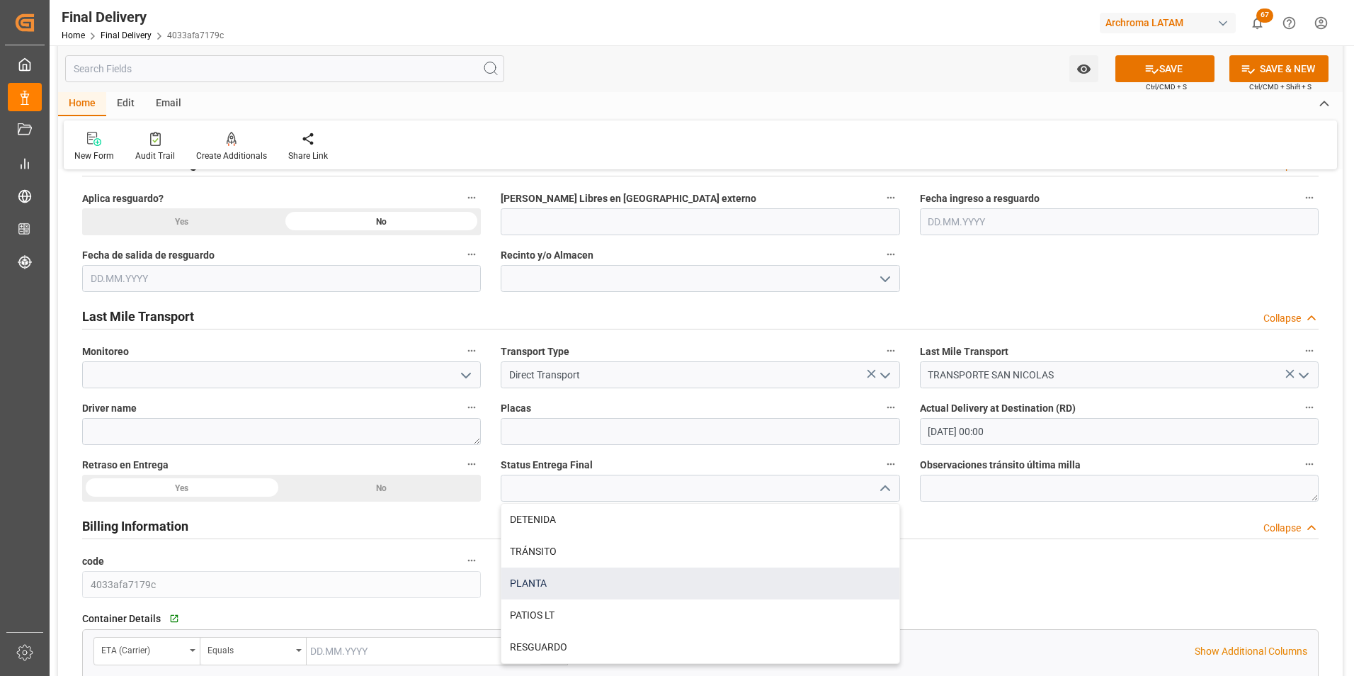
click at [760, 579] on div "PLANTA" at bounding box center [699, 583] width 397 height 32
type input "PLANTA"
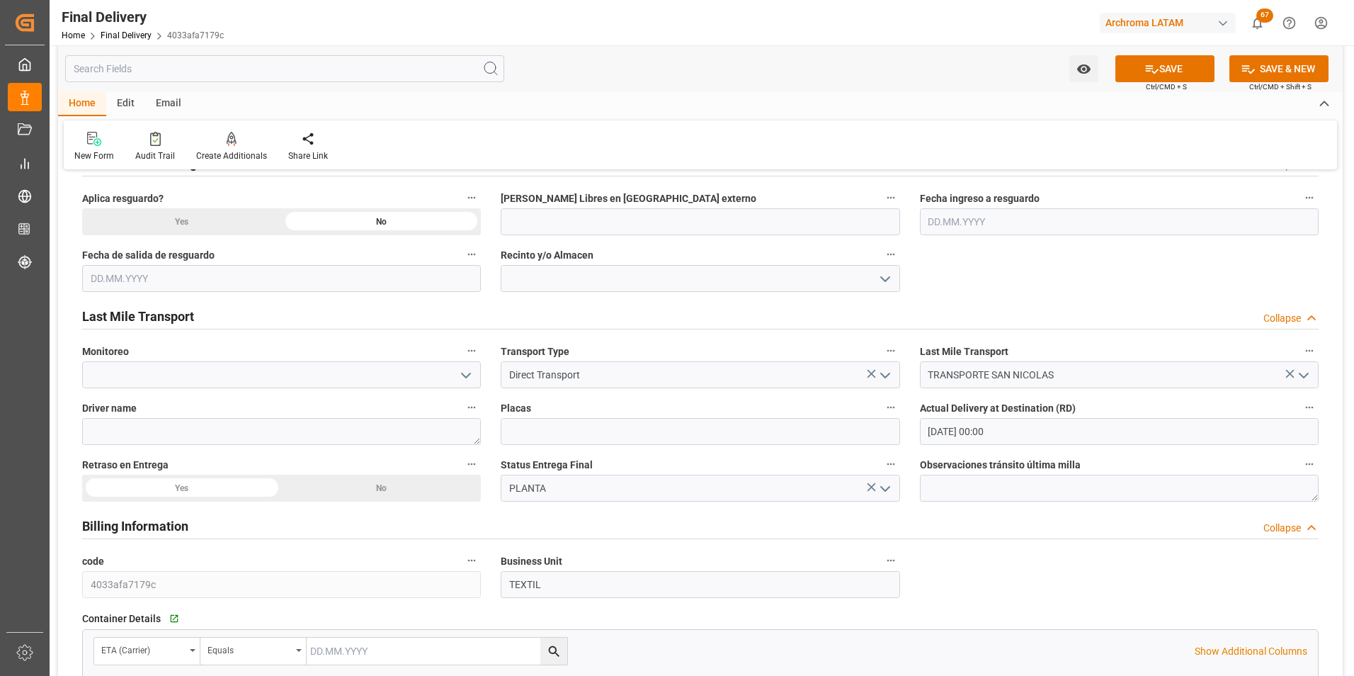
click at [332, 489] on div "No" at bounding box center [382, 488] width 200 height 27
click at [178, 448] on div "Driver name" at bounding box center [281, 421] width 419 height 57
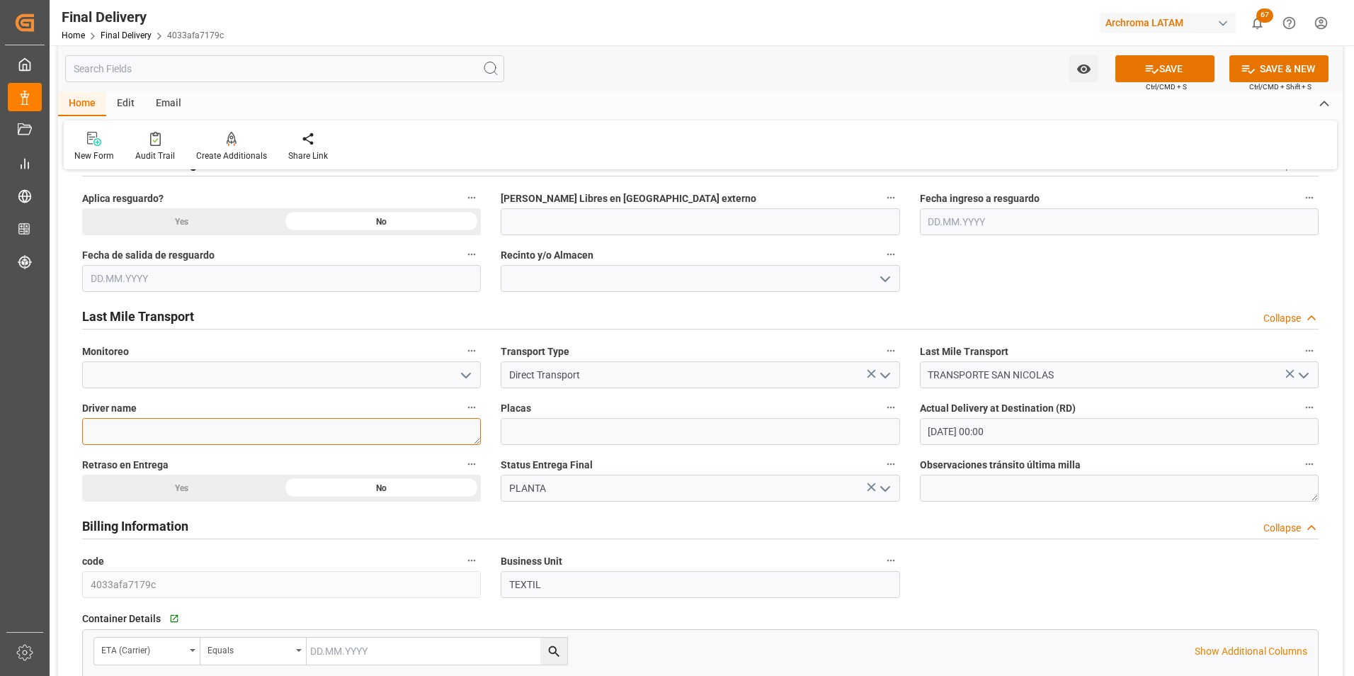
click at [178, 441] on textarea at bounding box center [281, 431] width 399 height 27
type textarea "[PERSON_NAME]"
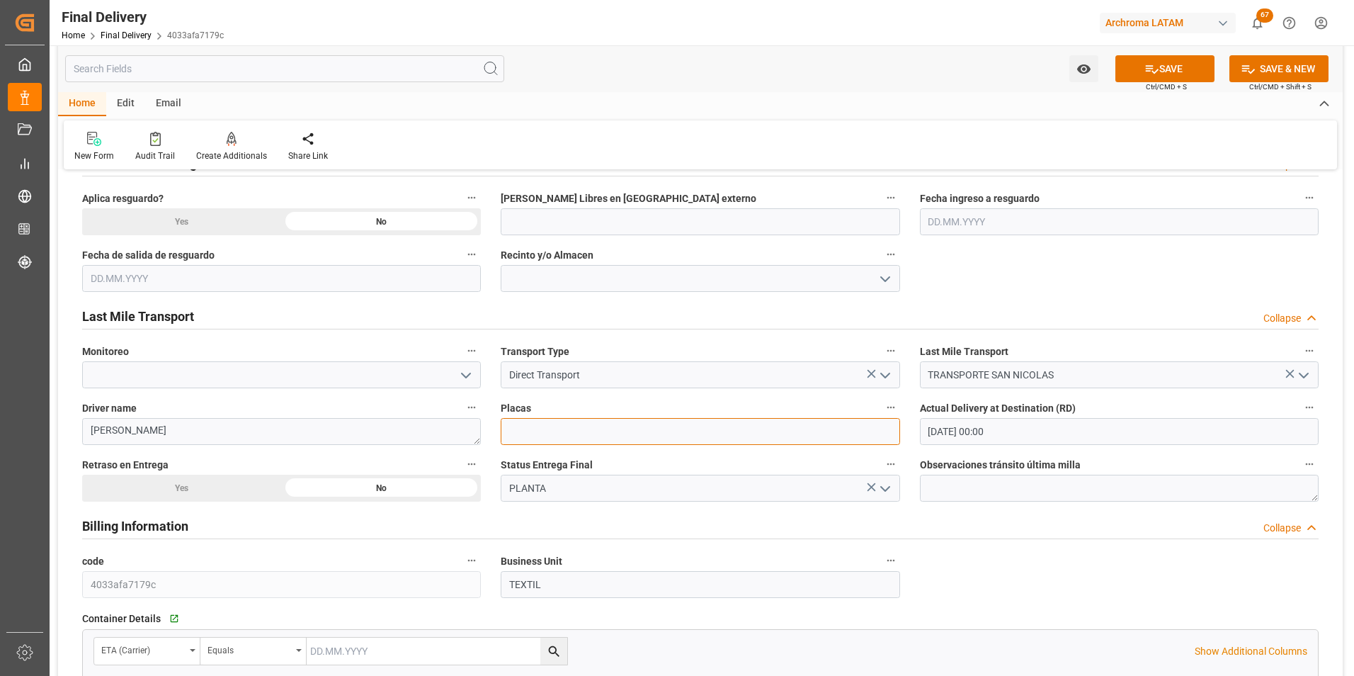
click at [854, 435] on input at bounding box center [700, 431] width 399 height 27
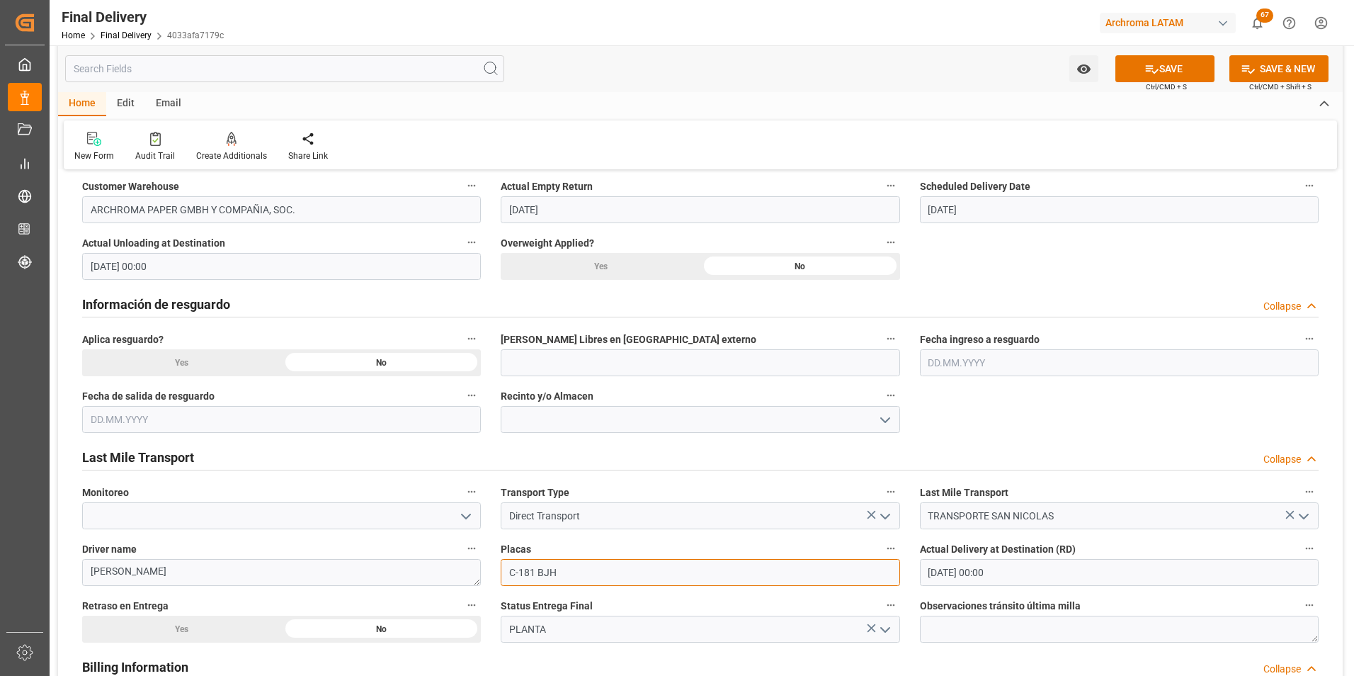
scroll to position [637, 0]
type input "C-181 BJH"
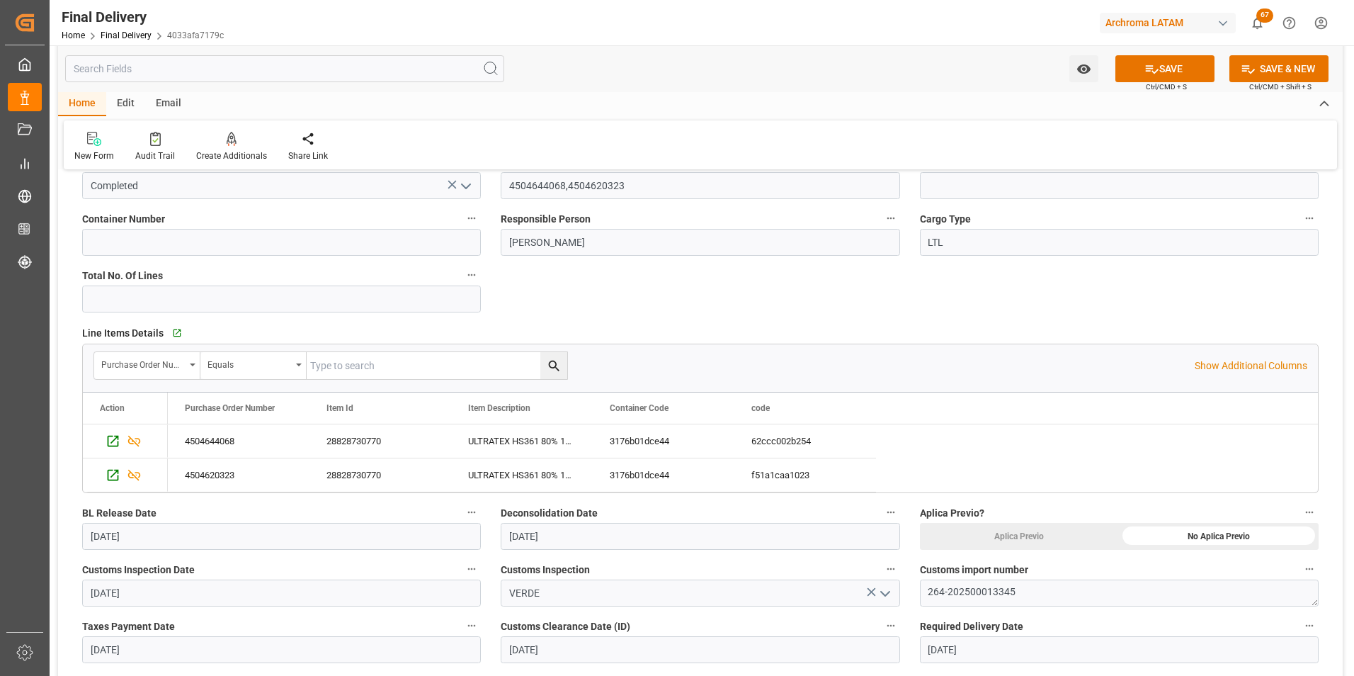
scroll to position [0, 0]
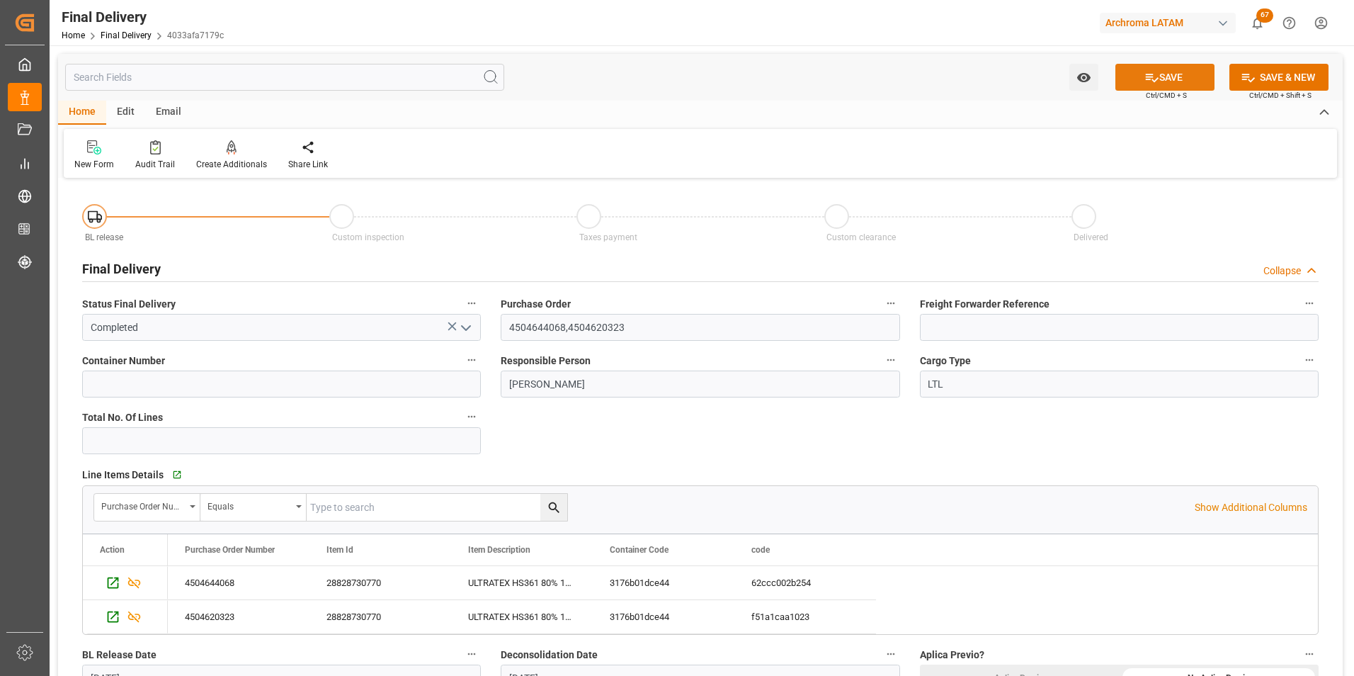
click at [1157, 74] on button "SAVE" at bounding box center [1164, 77] width 99 height 27
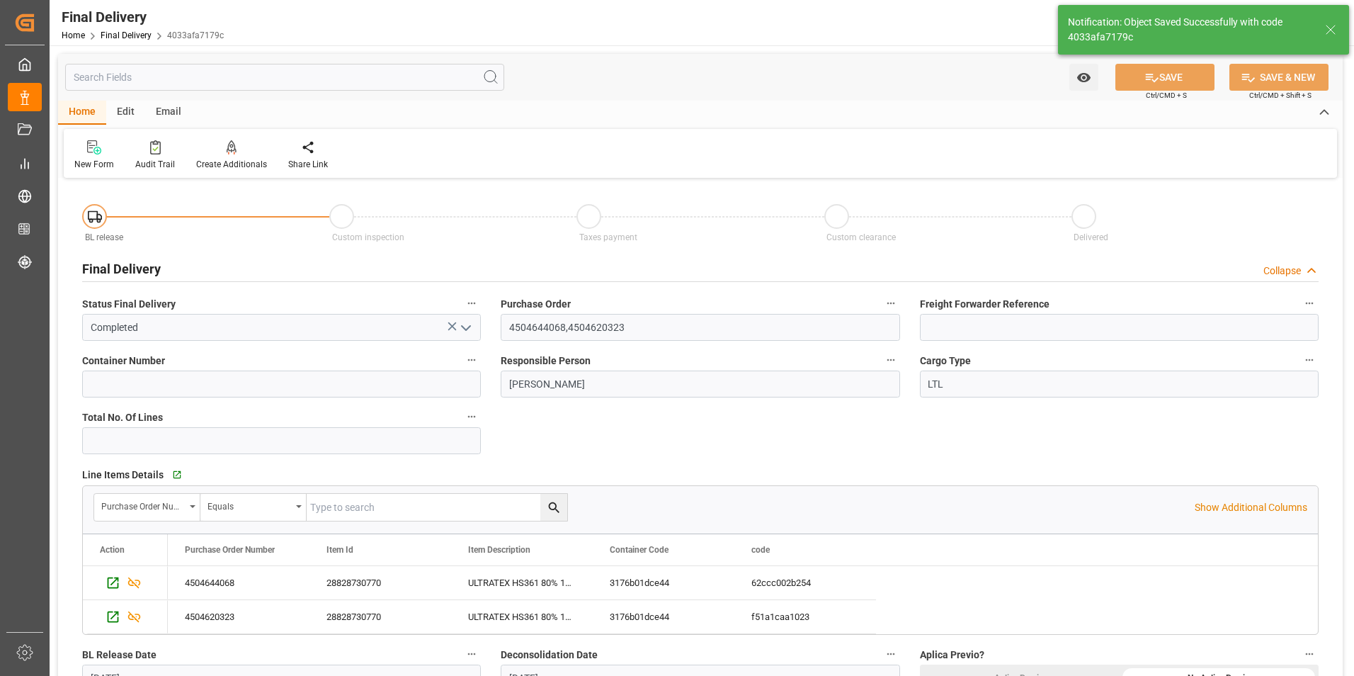
type input "13"
